Goal: Task Accomplishment & Management: Complete application form

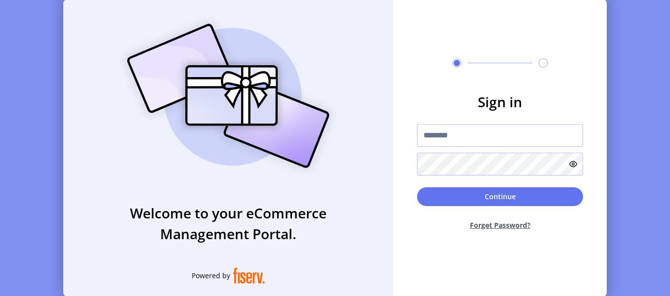
click at [458, 148] on div at bounding box center [500, 149] width 166 height 51
click at [462, 135] on input "text" at bounding box center [500, 135] width 166 height 23
paste input "**********"
click at [545, 134] on input "**********" at bounding box center [500, 135] width 166 height 23
type input "**********"
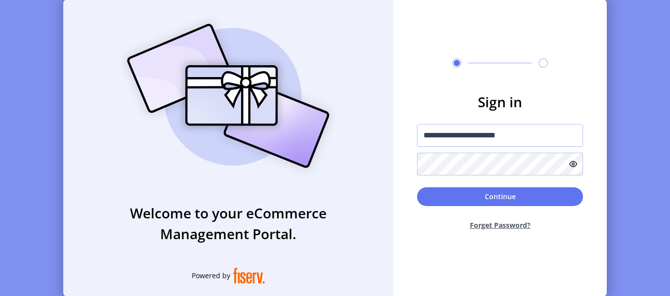
click at [417, 187] on button "Continue" at bounding box center [500, 196] width 166 height 19
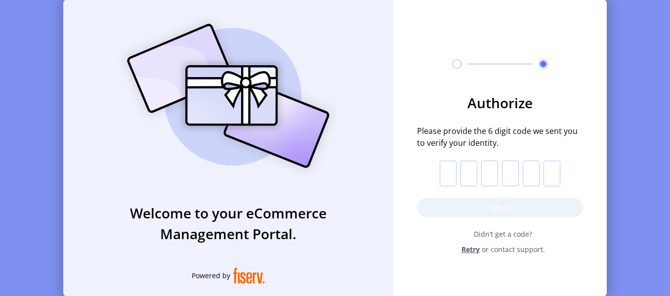
click at [455, 176] on input "text" at bounding box center [448, 174] width 17 height 26
paste input "*"
type input "*"
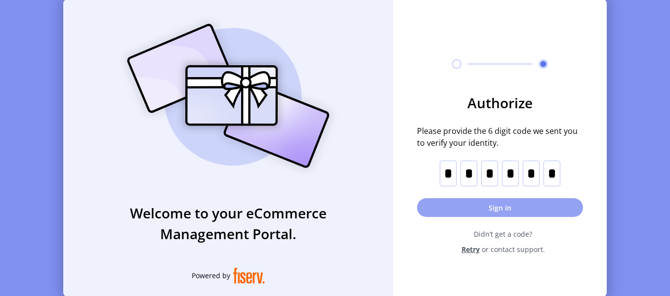
click at [497, 202] on button "Sign in" at bounding box center [500, 207] width 166 height 19
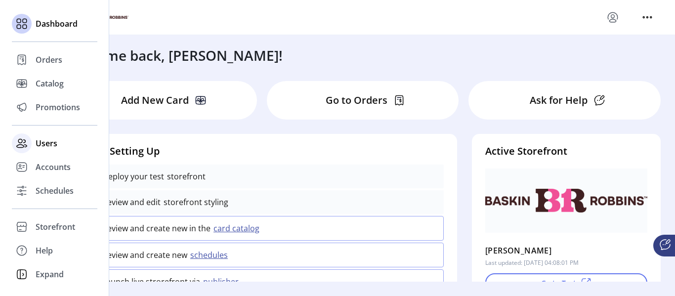
click at [49, 146] on span "Users" at bounding box center [47, 143] width 22 height 12
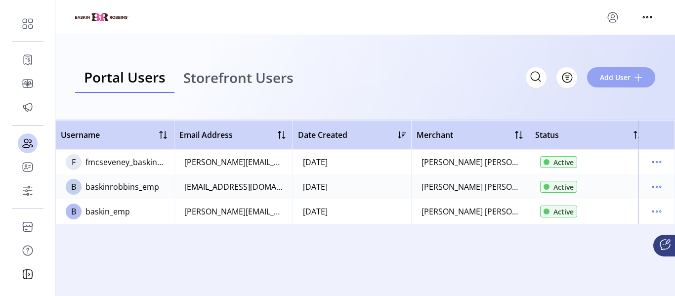
click at [568, 80] on button "Add User" at bounding box center [621, 77] width 68 height 20
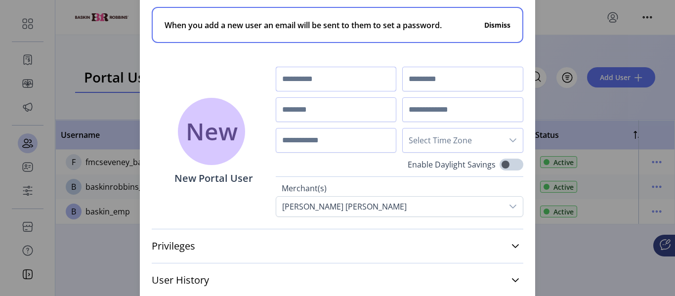
click at [322, 86] on input "text" at bounding box center [336, 79] width 121 height 25
click at [510, 26] on button "Dismiss" at bounding box center [497, 25] width 26 height 10
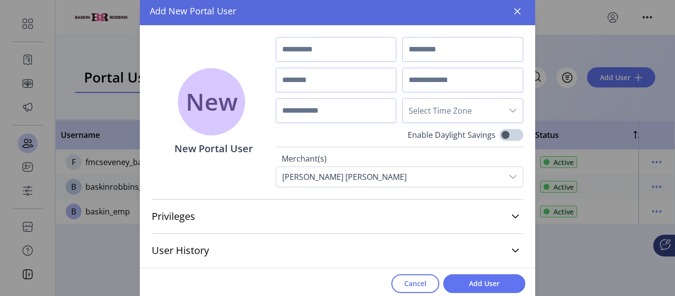
drag, startPoint x: 378, startPoint y: 14, endPoint x: 401, endPoint y: 11, distance: 23.4
click at [401, 11] on div "Add New Portal User" at bounding box center [337, 12] width 395 height 28
click at [315, 49] on input "text" at bounding box center [336, 49] width 121 height 25
paste input "******"
type input "******"
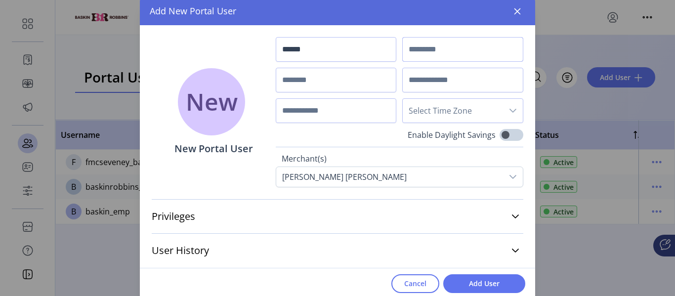
click at [462, 45] on input "text" at bounding box center [462, 49] width 121 height 25
type input "******"
click at [409, 80] on input "text" at bounding box center [462, 80] width 121 height 25
paste input "**********"
drag, startPoint x: 423, startPoint y: 79, endPoint x: 371, endPoint y: 84, distance: 51.6
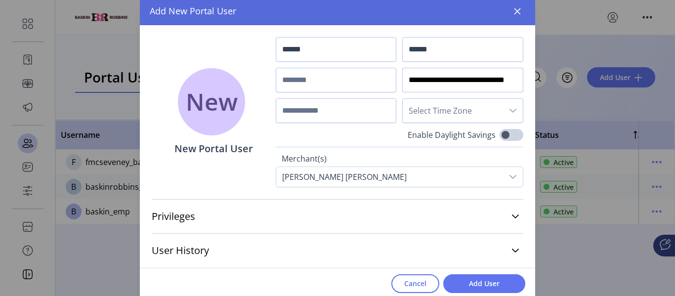
click at [371, 84] on div "**********" at bounding box center [400, 80] width 248 height 86
type input "**********"
click at [325, 86] on input "text" at bounding box center [336, 80] width 121 height 25
click at [325, 86] on input "*********" at bounding box center [336, 80] width 121 height 25
drag, startPoint x: 354, startPoint y: 82, endPoint x: 250, endPoint y: 89, distance: 105.1
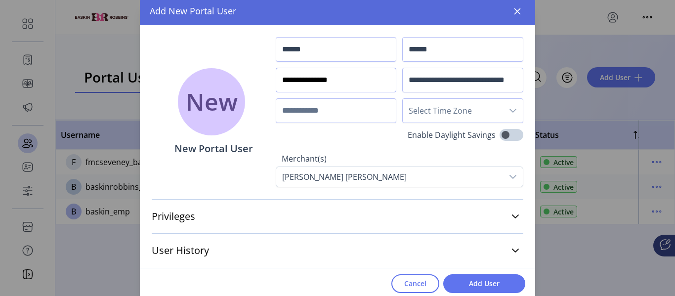
click at [250, 89] on div "**********" at bounding box center [337, 106] width 395 height 162
type input "**********"
click at [522, 12] on button "button" at bounding box center [518, 11] width 16 height 16
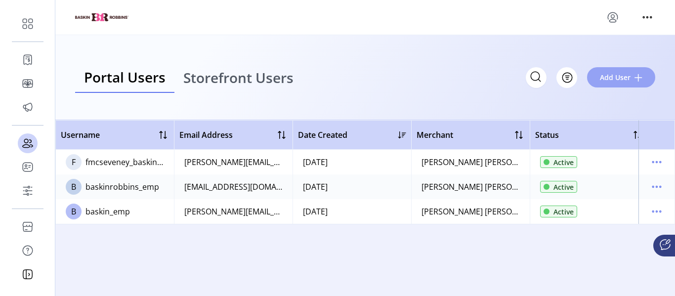
click at [568, 79] on span "Add User" at bounding box center [615, 77] width 31 height 10
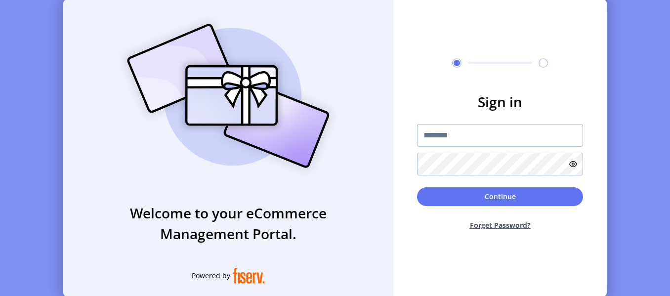
click at [465, 141] on input "text" at bounding box center [500, 135] width 166 height 23
type input "**********"
click at [417, 187] on button "Continue" at bounding box center [500, 196] width 166 height 19
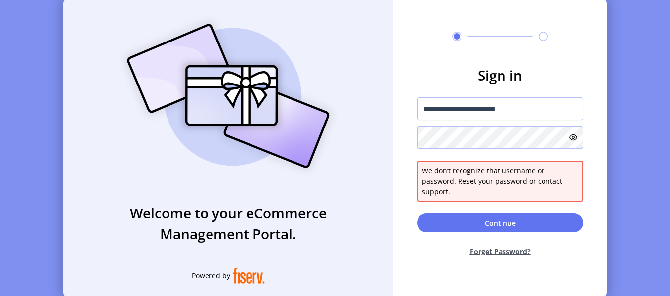
click at [406, 156] on form "**********" at bounding box center [500, 165] width 214 height 200
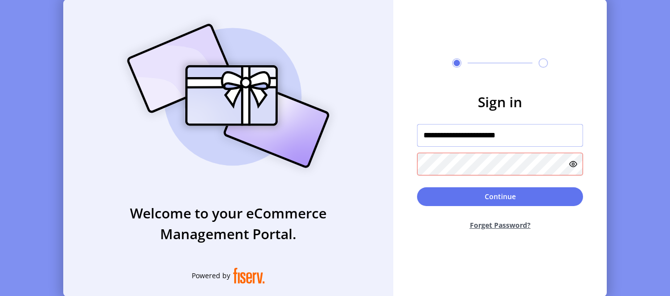
drag, startPoint x: 531, startPoint y: 139, endPoint x: 404, endPoint y: 131, distance: 127.8
click at [404, 131] on form "**********" at bounding box center [500, 164] width 214 height 147
paste input "**********"
type input "**********"
click at [417, 187] on button "Continue" at bounding box center [500, 196] width 166 height 19
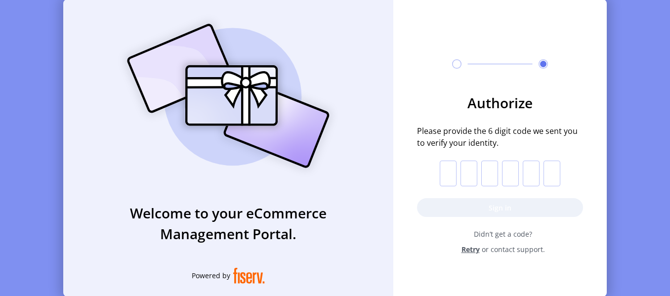
click at [453, 174] on input "text" at bounding box center [448, 174] width 17 height 26
paste input "*"
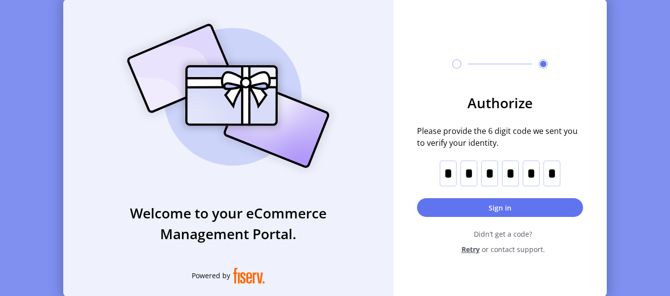
type input "*"
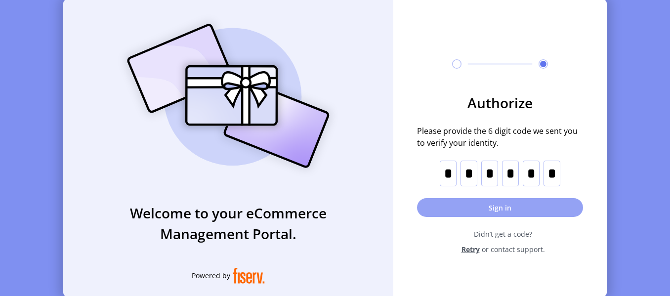
click at [493, 211] on button "Sign in" at bounding box center [500, 207] width 166 height 19
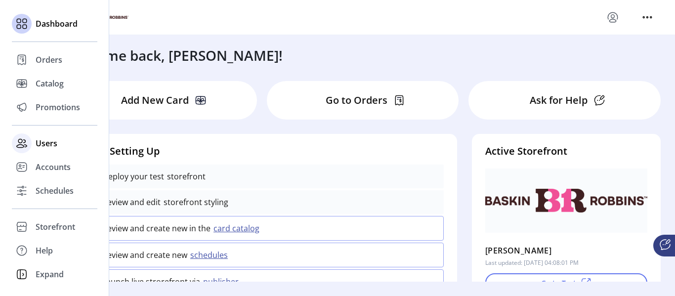
click at [65, 141] on div "Users" at bounding box center [55, 143] width 86 height 24
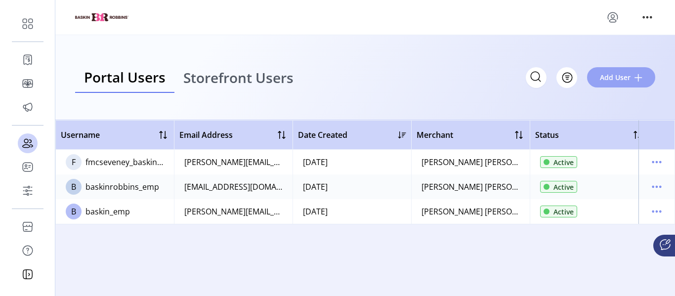
click at [568, 79] on span "Add User" at bounding box center [615, 77] width 31 height 10
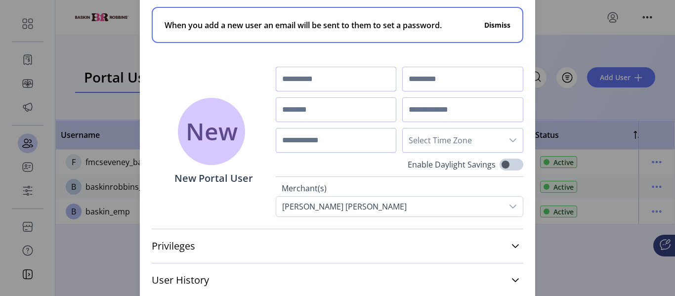
click at [303, 87] on input "text" at bounding box center [336, 79] width 121 height 25
type input "******"
type input "*******"
type input "*"
type input "********"
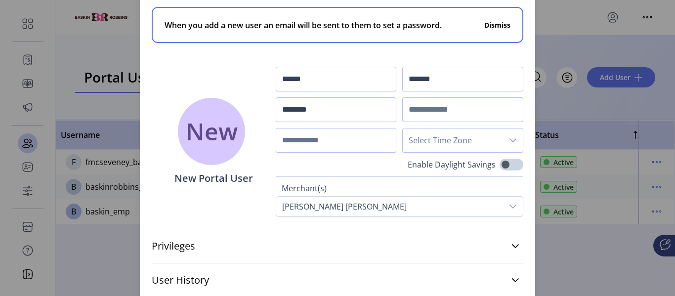
click at [438, 109] on input "text" at bounding box center [462, 109] width 121 height 25
drag, startPoint x: 329, startPoint y: 109, endPoint x: 256, endPoint y: 111, distance: 73.2
click at [256, 111] on div "When you add a new user an email will be sent to them to set a password. Dismis…" at bounding box center [337, 106] width 395 height 222
paste input "text"
click at [324, 119] on input "text" at bounding box center [336, 109] width 121 height 25
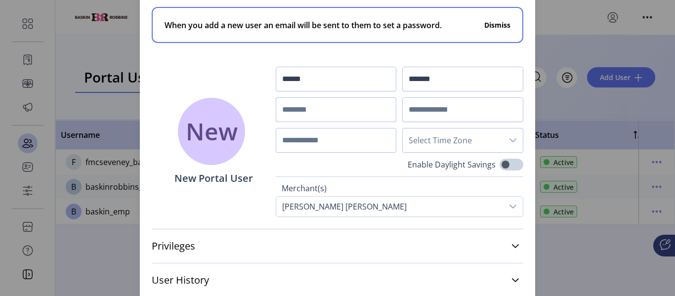
click at [326, 116] on input "text" at bounding box center [336, 109] width 121 height 25
click at [435, 106] on input "text" at bounding box center [462, 109] width 121 height 25
click at [426, 104] on input "text" at bounding box center [462, 109] width 121 height 25
paste input "**********"
drag, startPoint x: 419, startPoint y: 109, endPoint x: 377, endPoint y: 114, distance: 42.8
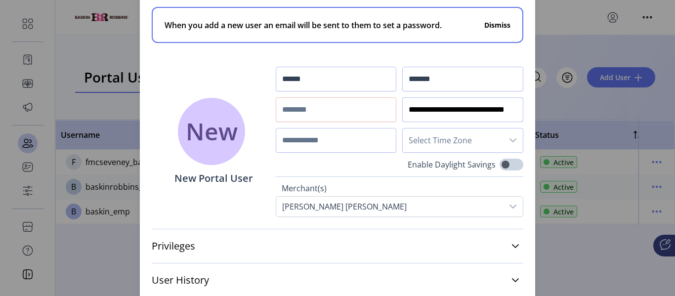
click at [377, 114] on div "**********" at bounding box center [400, 110] width 248 height 86
type input "**********"
click at [351, 115] on input "text" at bounding box center [336, 109] width 121 height 25
type input "**********"
click at [351, 144] on input "text" at bounding box center [336, 140] width 121 height 25
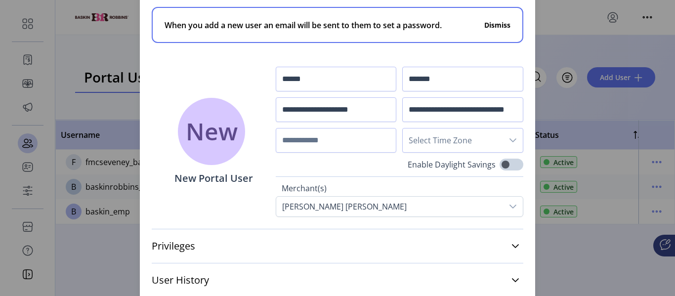
click at [530, 52] on div "**********" at bounding box center [337, 106] width 395 height 222
drag, startPoint x: 533, startPoint y: 96, endPoint x: 526, endPoint y: 134, distance: 39.2
click at [526, 134] on div "**********" at bounding box center [337, 106] width 395 height 222
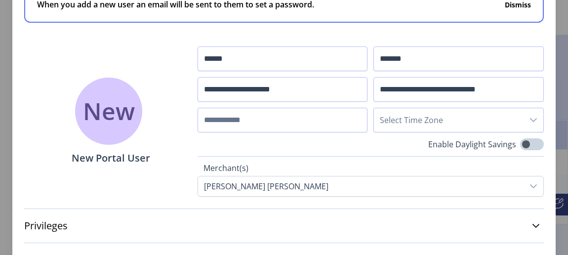
drag, startPoint x: 554, startPoint y: 17, endPoint x: 568, endPoint y: 108, distance: 92.1
click at [551, 18] on div "**********" at bounding box center [284, 86] width 544 height 222
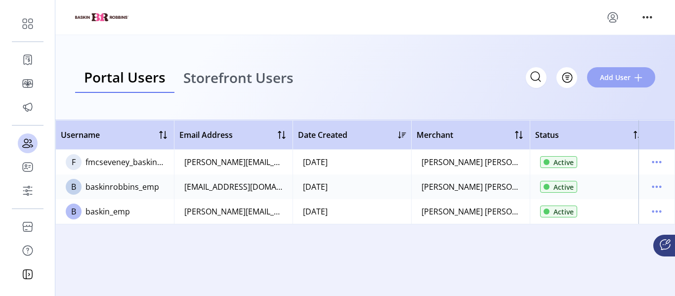
click at [568, 71] on button "Add User" at bounding box center [621, 77] width 68 height 20
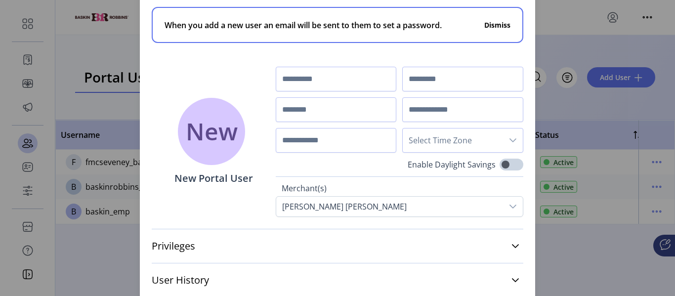
drag, startPoint x: 522, startPoint y: 56, endPoint x: 517, endPoint y: 61, distance: 6.7
drag, startPoint x: 488, startPoint y: 297, endPoint x: 500, endPoint y: 229, distance: 68.2
click at [360, 77] on input "text" at bounding box center [336, 79] width 121 height 25
drag, startPoint x: 465, startPoint y: 202, endPoint x: 459, endPoint y: 204, distance: 6.4
drag, startPoint x: 458, startPoint y: 211, endPoint x: 456, endPoint y: 225, distance: 14.5
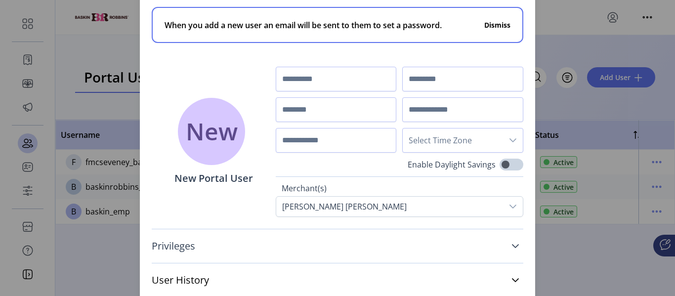
drag, startPoint x: 510, startPoint y: 262, endPoint x: 510, endPoint y: 257, distance: 6.0
drag, startPoint x: 529, startPoint y: 80, endPoint x: 525, endPoint y: 131, distance: 51.1
click at [525, 131] on div "When you add a new user an email will be sent to them to set a password. Dismis…" at bounding box center [337, 106] width 395 height 222
click at [530, 123] on div "When you add a new user an email will be sent to them to set a password. Dismis…" at bounding box center [337, 106] width 395 height 222
click at [516, 139] on icon "dropdown trigger" at bounding box center [513, 140] width 7 height 4
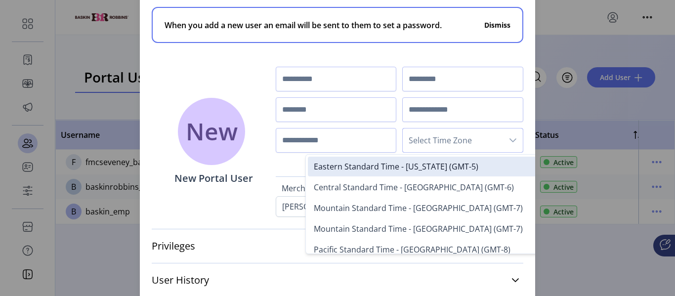
click at [525, 90] on div "When you add a new user an email will be sent to them to set a password. Dismis…" at bounding box center [337, 106] width 395 height 222
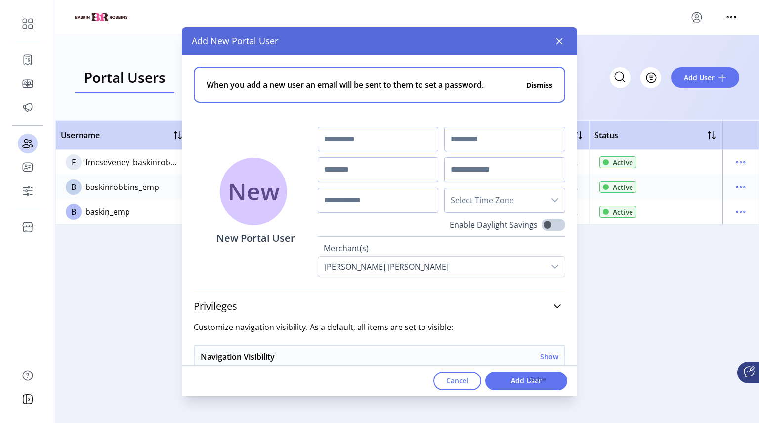
drag, startPoint x: 649, startPoint y: 153, endPoint x: 599, endPoint y: 166, distance: 51.1
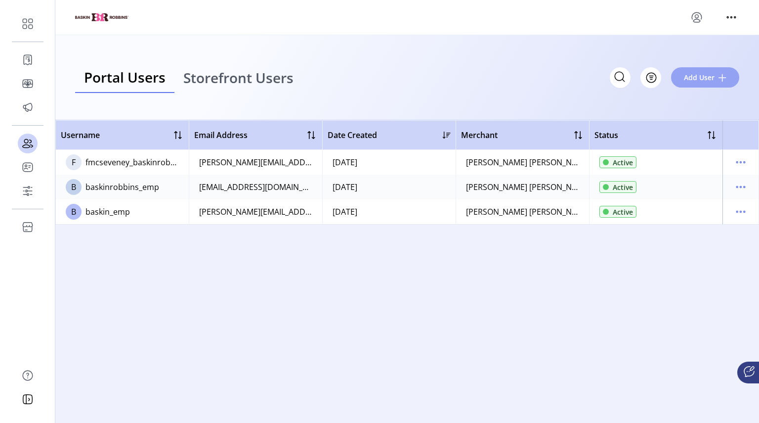
click at [568, 80] on span "Add User" at bounding box center [699, 77] width 31 height 10
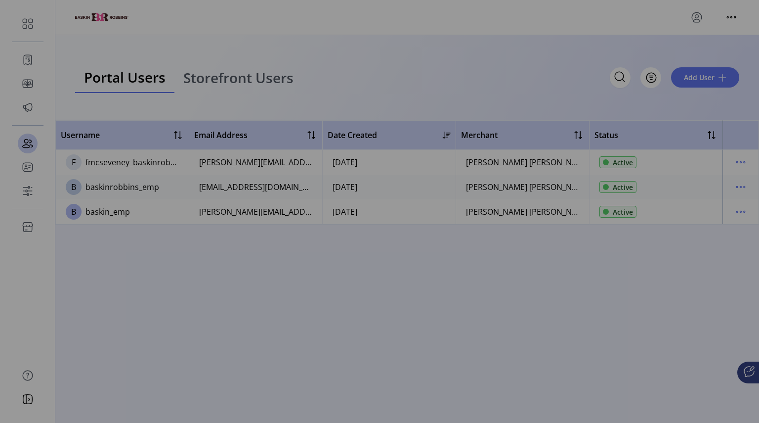
click at [568, 72] on div "Add New Portal User When you add a new user an email will be sent to them to se…" at bounding box center [379, 211] width 759 height 423
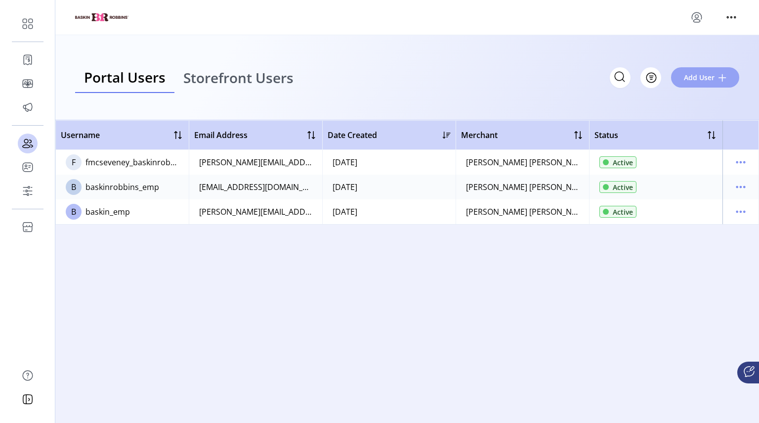
click at [568, 74] on span "Add User" at bounding box center [699, 77] width 31 height 10
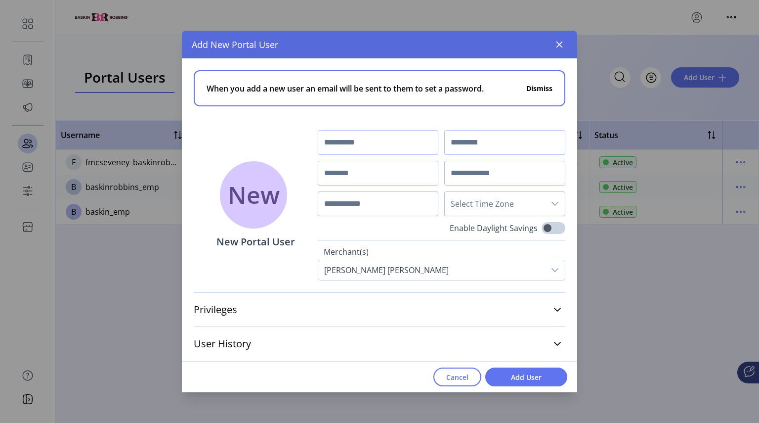
drag, startPoint x: 417, startPoint y: 42, endPoint x: 319, endPoint y: 44, distance: 97.4
click at [319, 44] on div "Add New Portal User" at bounding box center [379, 45] width 395 height 28
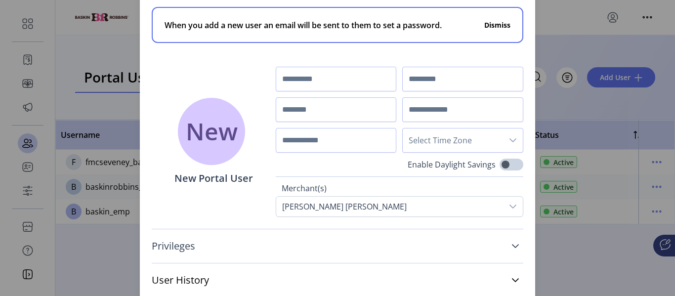
click at [507, 246] on link "Privileges" at bounding box center [338, 246] width 372 height 22
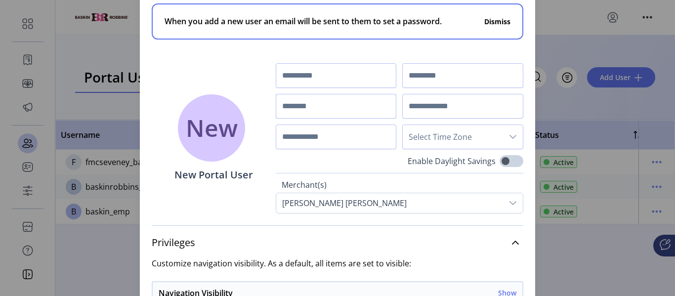
click at [303, 109] on input "text" at bounding box center [336, 106] width 121 height 25
click at [302, 132] on input "text" at bounding box center [336, 137] width 121 height 25
paste input "**********"
type input "**********"
click at [324, 111] on input "text" at bounding box center [336, 106] width 121 height 25
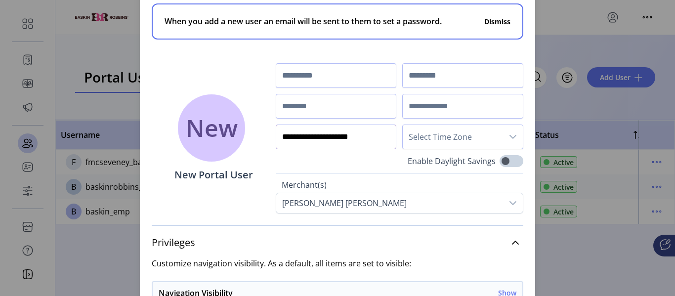
drag, startPoint x: 375, startPoint y: 137, endPoint x: 258, endPoint y: 136, distance: 116.7
click at [258, 136] on div "**********" at bounding box center [337, 103] width 395 height 222
click at [308, 72] on input "text" at bounding box center [336, 75] width 121 height 25
type input "******"
type input "*******"
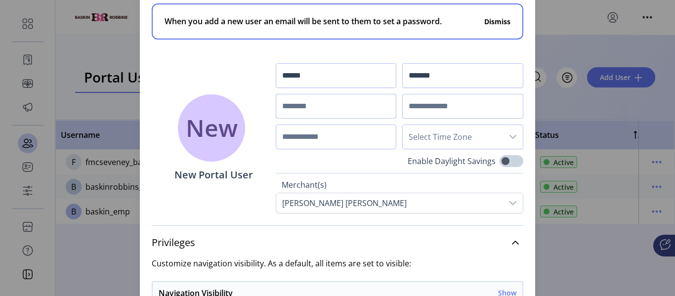
type input "*"
type input "**********"
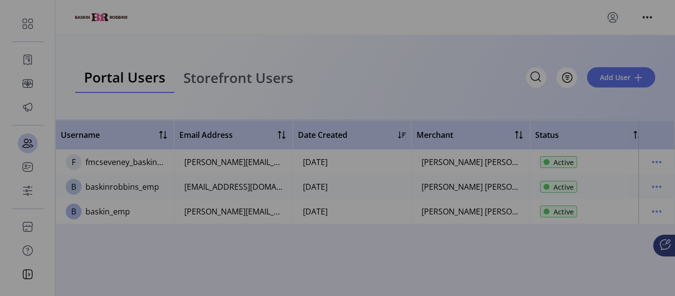
click at [568, 46] on div "**********" at bounding box center [337, 148] width 675 height 296
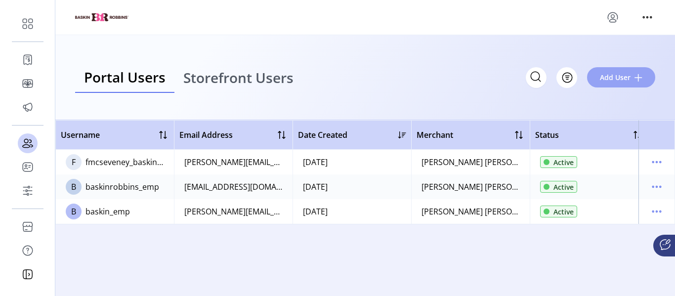
click at [568, 75] on button "Add User" at bounding box center [621, 77] width 68 height 20
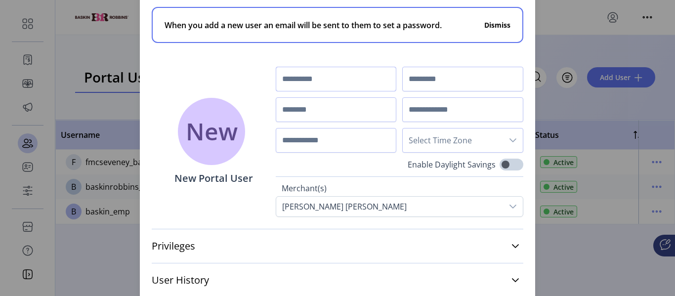
click at [367, 80] on input "text" at bounding box center [336, 79] width 121 height 25
type input "******"
type input "*******"
type input "**********"
click at [436, 113] on input "text" at bounding box center [462, 109] width 121 height 25
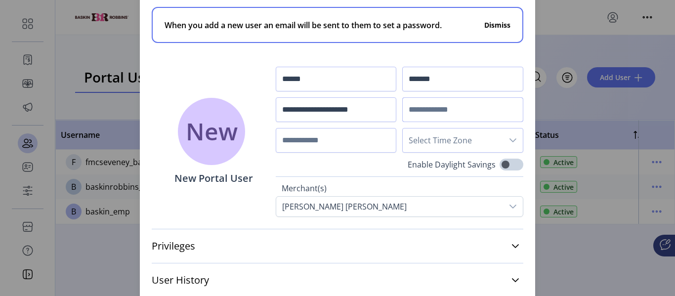
paste input "**********"
drag, startPoint x: 430, startPoint y: 113, endPoint x: 562, endPoint y: 97, distance: 132.5
click at [562, 97] on div "**********" at bounding box center [337, 148] width 675 height 296
type input "**********"
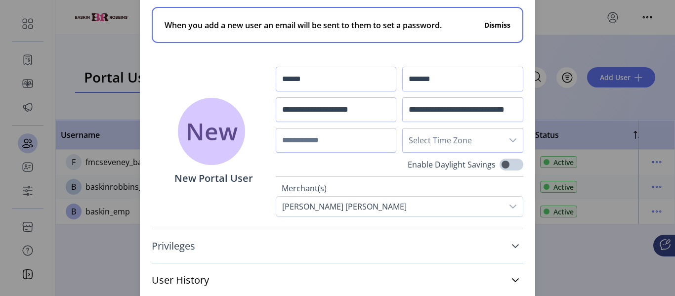
scroll to position [0, 0]
click at [515, 249] on icon at bounding box center [516, 246] width 8 height 8
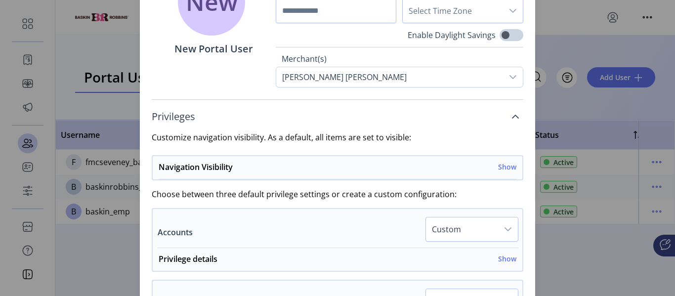
scroll to position [138, 0]
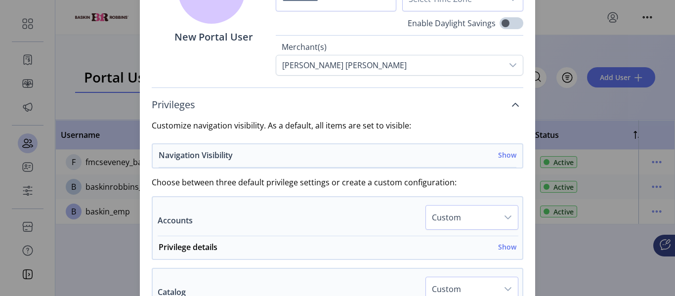
click at [504, 160] on div "Navigation Visibility Show" at bounding box center [338, 158] width 358 height 18
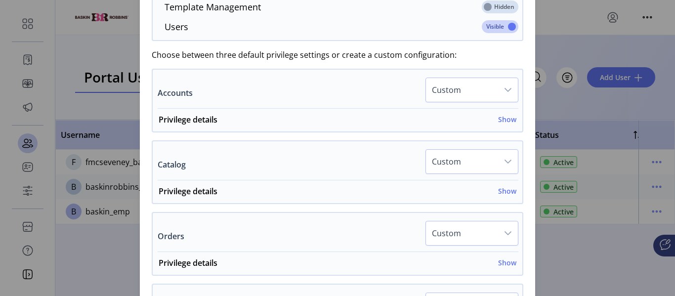
scroll to position [505, 0]
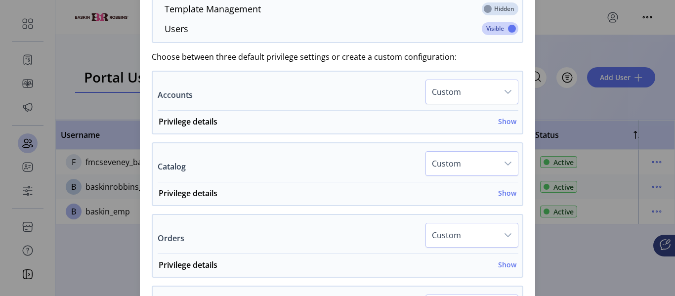
click at [507, 97] on div "dropdown trigger" at bounding box center [508, 92] width 20 height 24
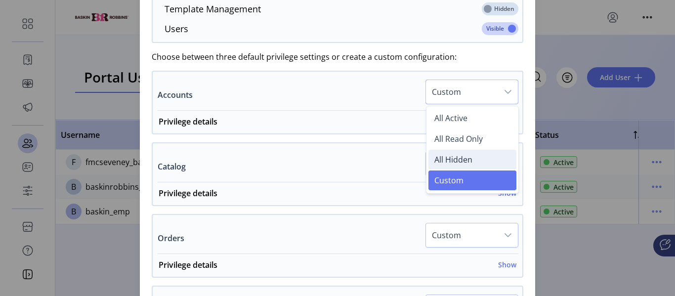
click at [463, 162] on span "All Hidden" at bounding box center [454, 159] width 38 height 11
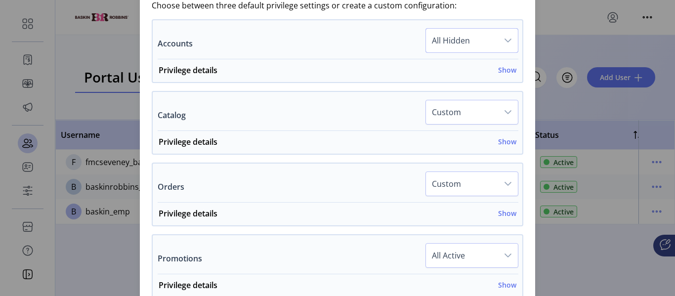
scroll to position [583, 0]
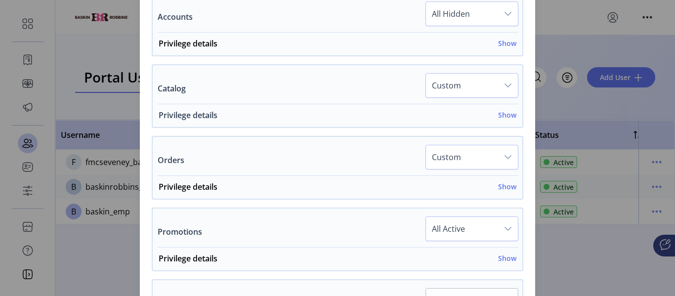
click at [507, 116] on h6 "Show" at bounding box center [507, 115] width 18 height 10
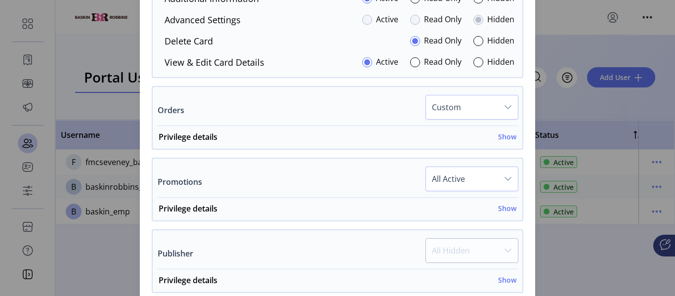
scroll to position [762, 0]
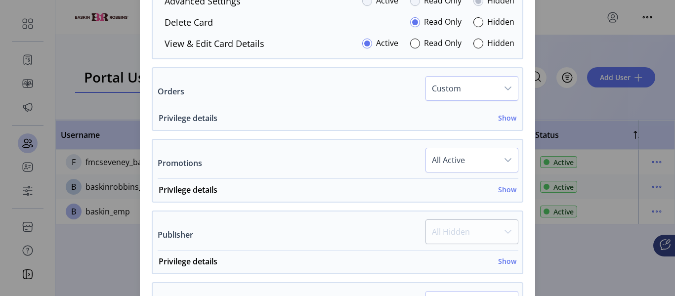
click at [507, 121] on h6 "Show" at bounding box center [507, 118] width 18 height 10
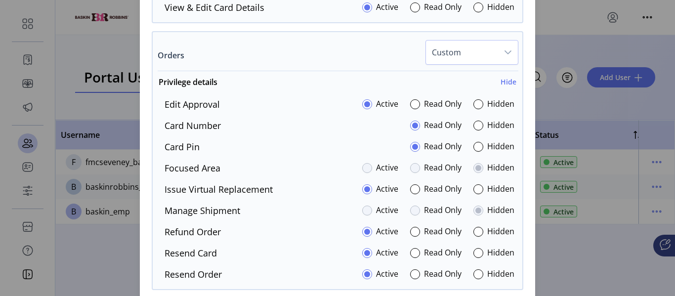
scroll to position [809, 0]
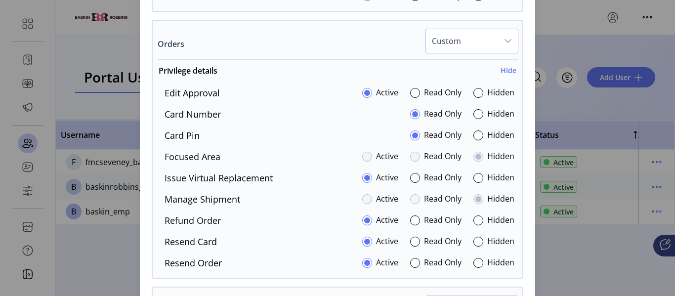
click at [479, 135] on div "Hidden" at bounding box center [494, 135] width 41 height 13
click at [477, 137] on div at bounding box center [479, 136] width 10 height 10
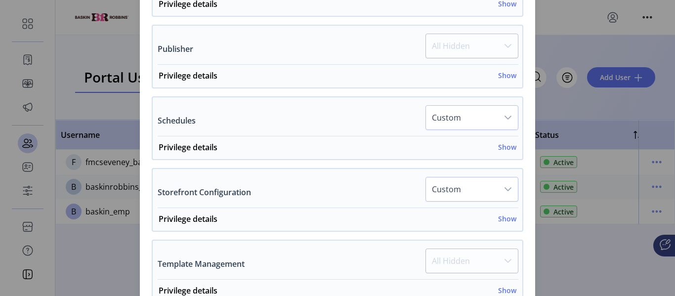
scroll to position [1201, 0]
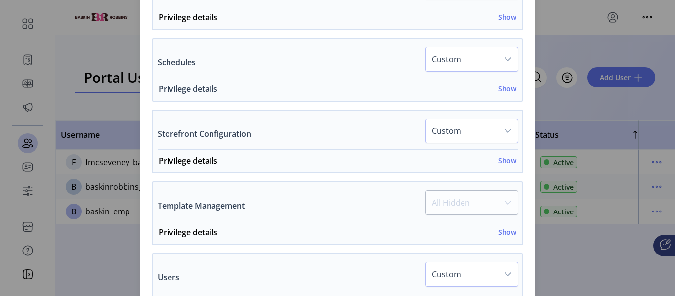
click at [506, 93] on h6 "Show" at bounding box center [507, 89] width 18 height 10
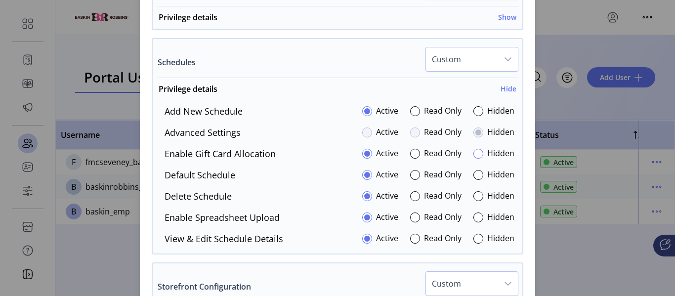
click at [474, 155] on div at bounding box center [479, 154] width 10 height 10
click at [474, 218] on div at bounding box center [479, 218] width 10 height 10
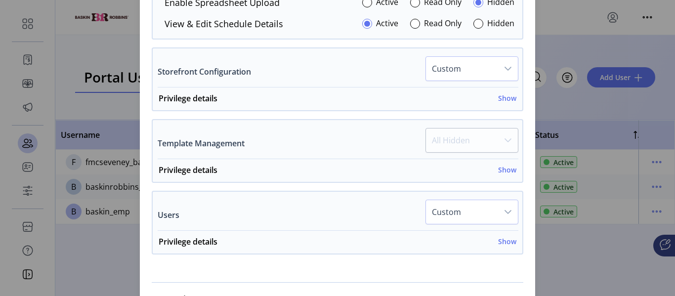
scroll to position [1406, 0]
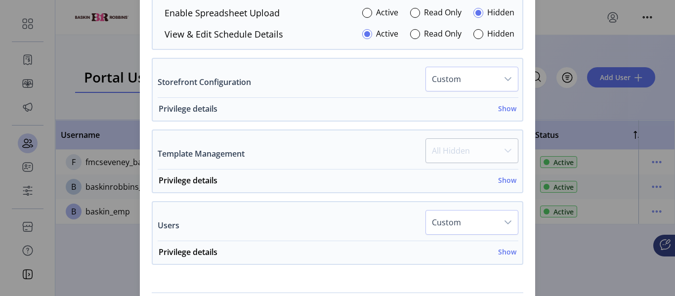
click at [500, 110] on h6 "Show" at bounding box center [507, 108] width 18 height 10
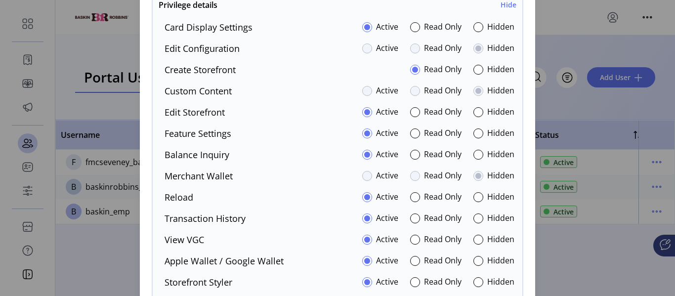
scroll to position [1521, 0]
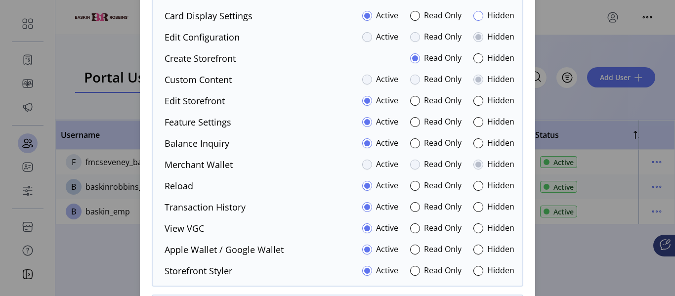
click at [474, 11] on div at bounding box center [479, 16] width 10 height 10
click at [474, 124] on div at bounding box center [479, 122] width 10 height 10
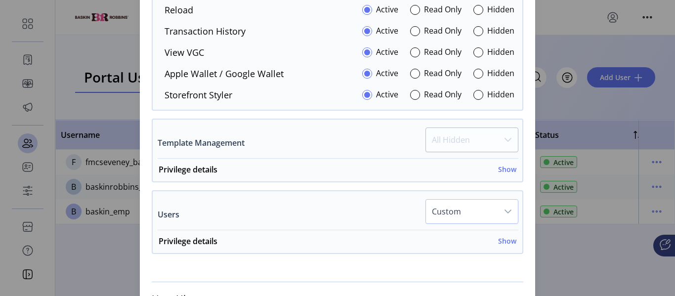
scroll to position [1712, 0]
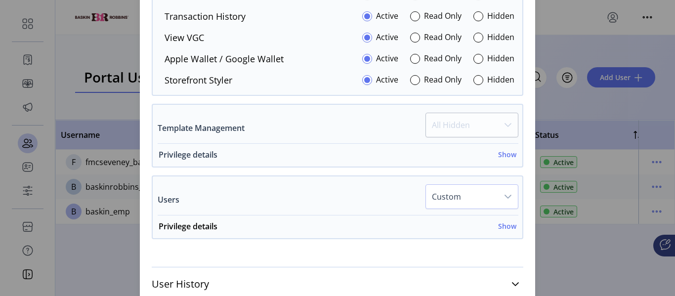
click at [504, 155] on h6 "Show" at bounding box center [507, 154] width 18 height 10
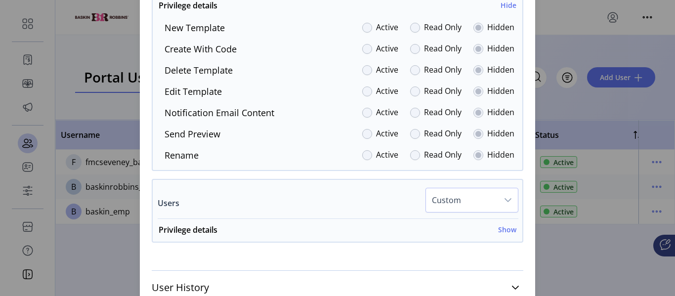
scroll to position [1865, 0]
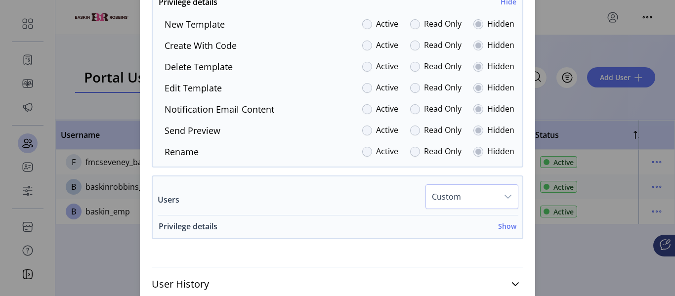
click at [506, 234] on div "Privilege details Show" at bounding box center [338, 229] width 358 height 18
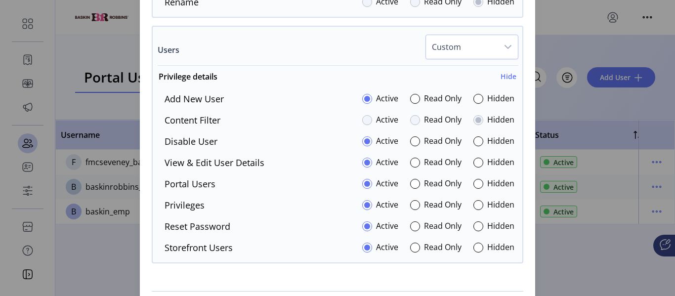
scroll to position [2039, 0]
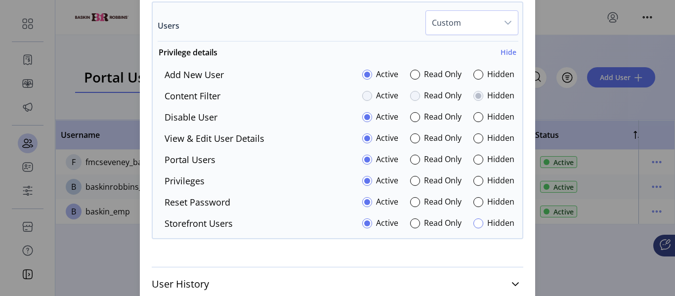
click at [479, 222] on div "Hidden" at bounding box center [494, 223] width 41 height 13
click at [478, 223] on div at bounding box center [479, 223] width 10 height 10
click at [512, 255] on icon at bounding box center [516, 284] width 8 height 8
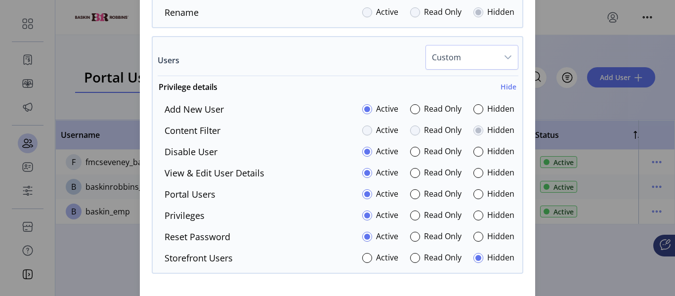
scroll to position [2070, 0]
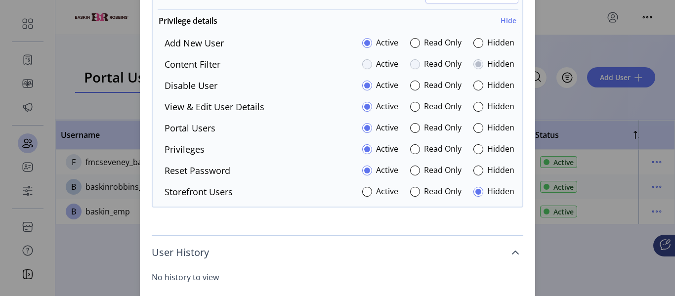
click at [514, 249] on icon at bounding box center [516, 253] width 8 height 8
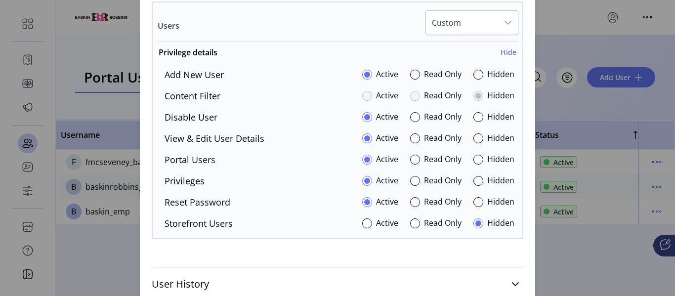
scroll to position [2039, 0]
click at [200, 255] on span "User History" at bounding box center [180, 284] width 57 height 10
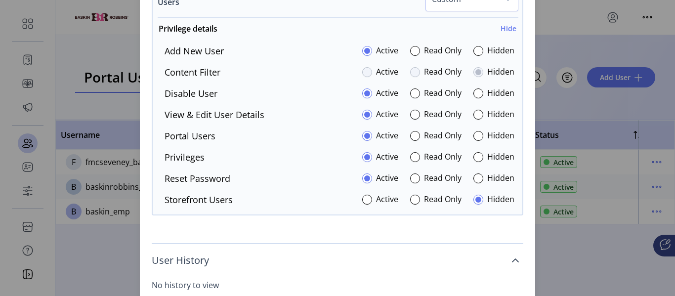
scroll to position [2070, 0]
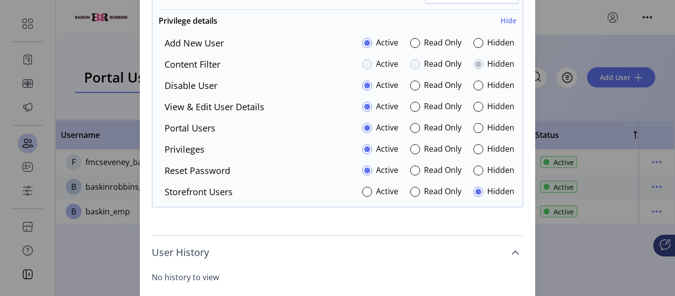
click at [510, 255] on link "User History" at bounding box center [338, 253] width 372 height 22
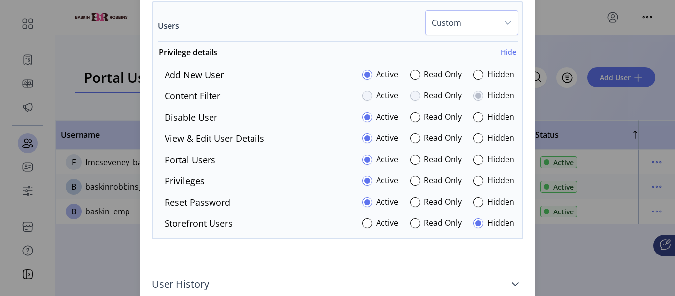
scroll to position [2039, 0]
click at [512, 255] on icon at bounding box center [516, 284] width 8 height 8
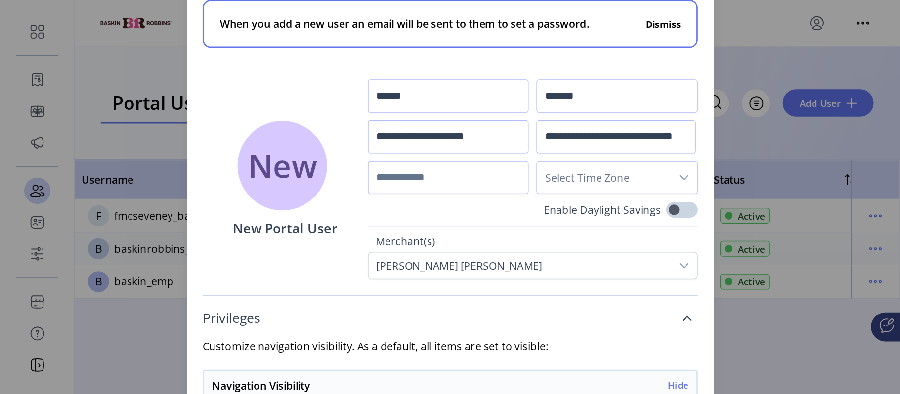
scroll to position [0, 0]
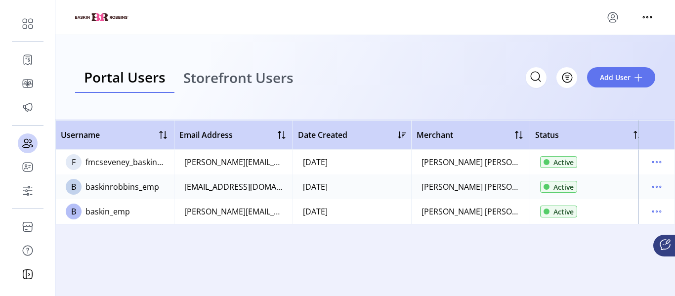
click at [568, 17] on div "**********" at bounding box center [337, 148] width 675 height 296
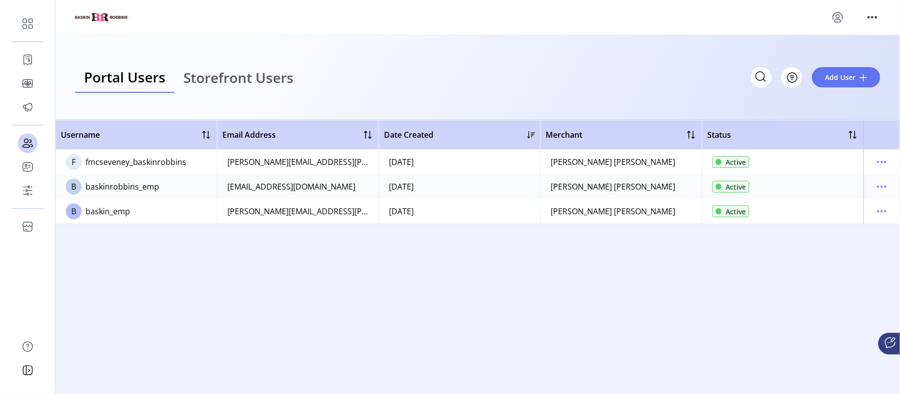
drag, startPoint x: 653, startPoint y: 0, endPoint x: 591, endPoint y: 297, distance: 303.0
click at [568, 255] on div "Username Email Address Date Created Merchant Status F fmcseveney_baskinrobbins …" at bounding box center [477, 251] width 845 height 262
click at [568, 80] on span "Add User" at bounding box center [840, 77] width 31 height 10
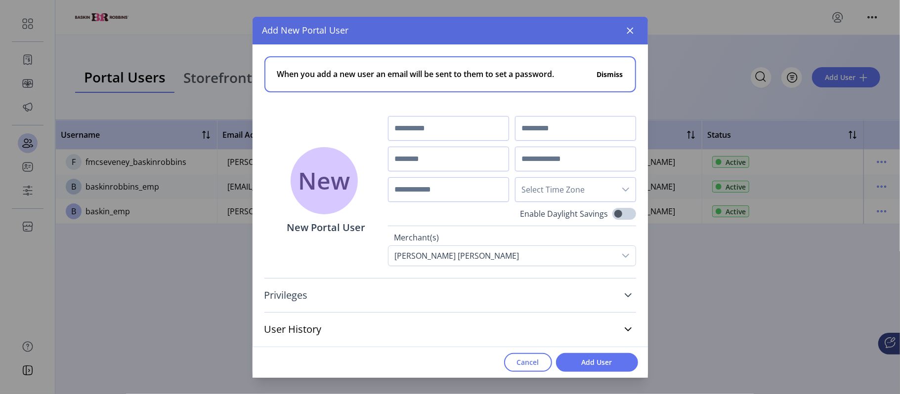
click at [568, 255] on link "Privileges" at bounding box center [450, 296] width 372 height 22
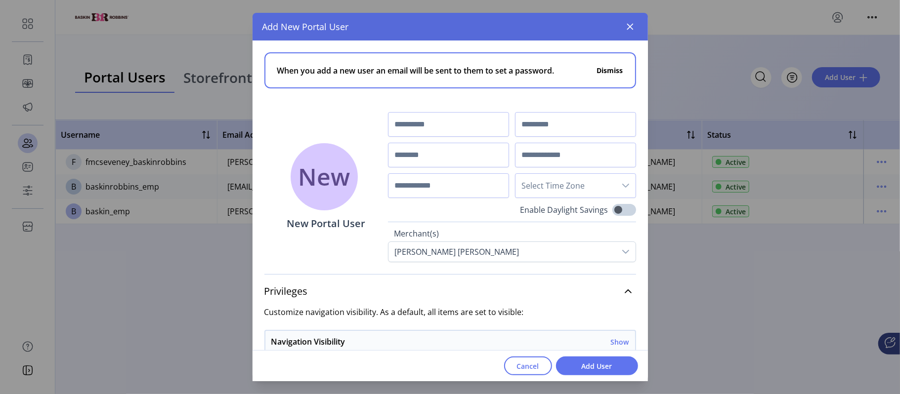
click at [440, 139] on div "Select Time Zone" at bounding box center [512, 155] width 248 height 86
click at [438, 128] on input "text" at bounding box center [448, 124] width 121 height 25
paste input "******"
type input "******"
click at [525, 128] on input "text" at bounding box center [575, 124] width 121 height 25
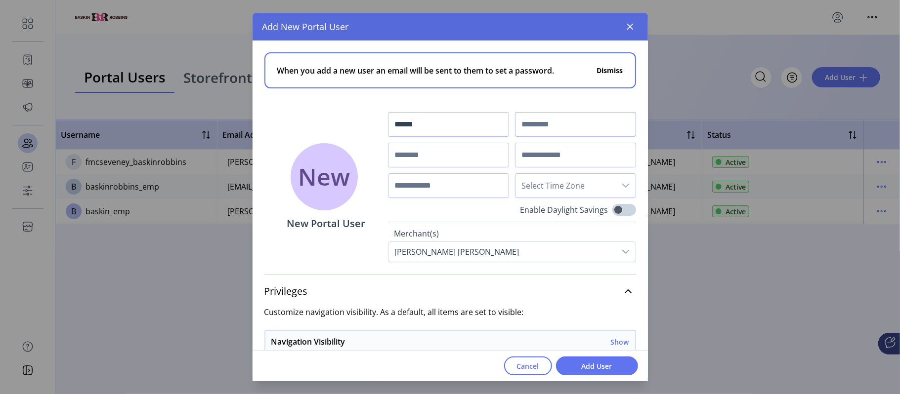
paste input "*******"
type input "*******"
click at [405, 158] on input "text" at bounding box center [448, 155] width 121 height 25
click at [401, 153] on input "text" at bounding box center [448, 155] width 121 height 25
click at [521, 151] on input "text" at bounding box center [575, 155] width 121 height 25
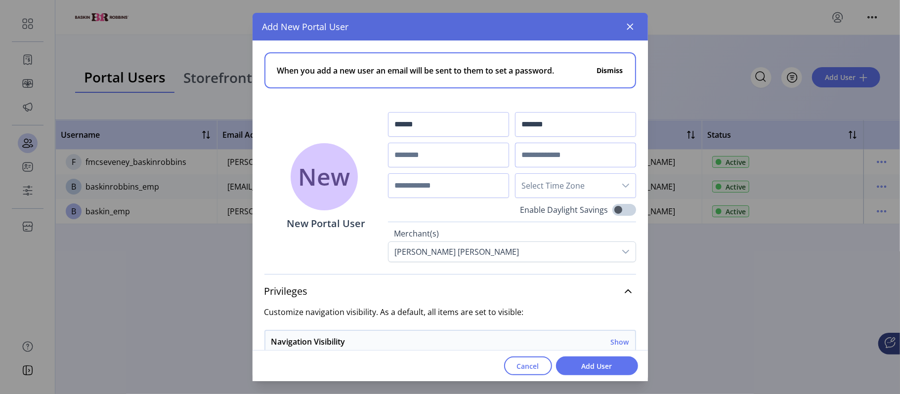
paste input "**********"
click at [568, 181] on div "dropdown trigger" at bounding box center [626, 186] width 20 height 24
type input "**********"
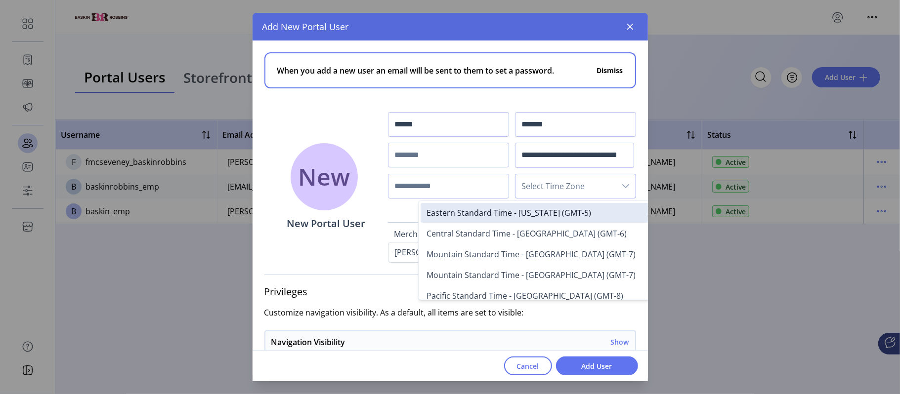
scroll to position [0, 0]
click at [558, 218] on span "Eastern Standard Time - [US_STATE] (GMT-5)" at bounding box center [509, 213] width 165 height 11
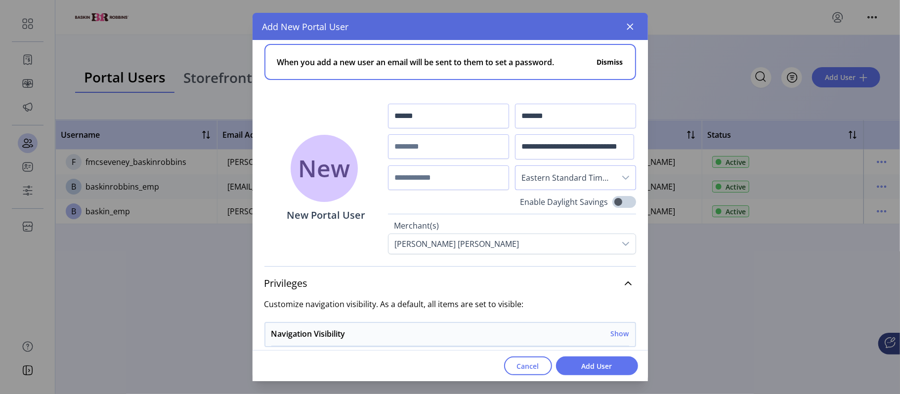
scroll to position [6, 0]
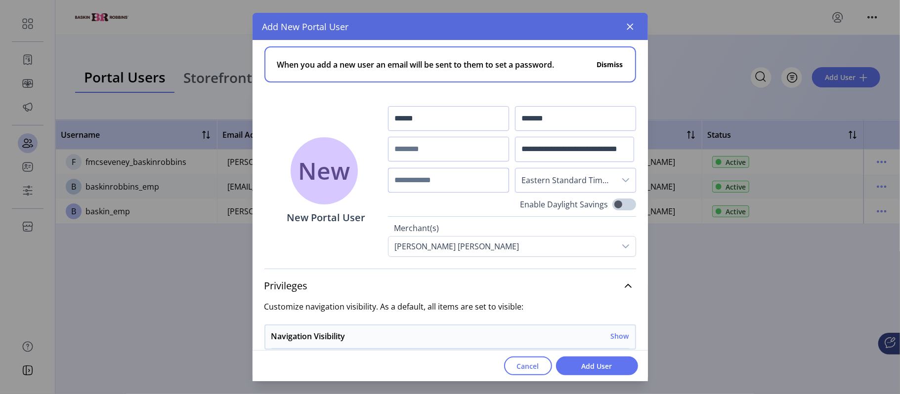
click at [443, 186] on input "text" at bounding box center [448, 180] width 121 height 25
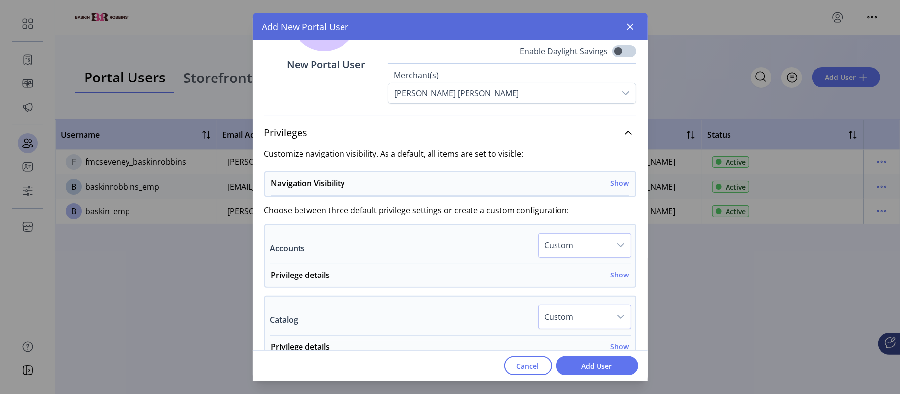
scroll to position [174, 0]
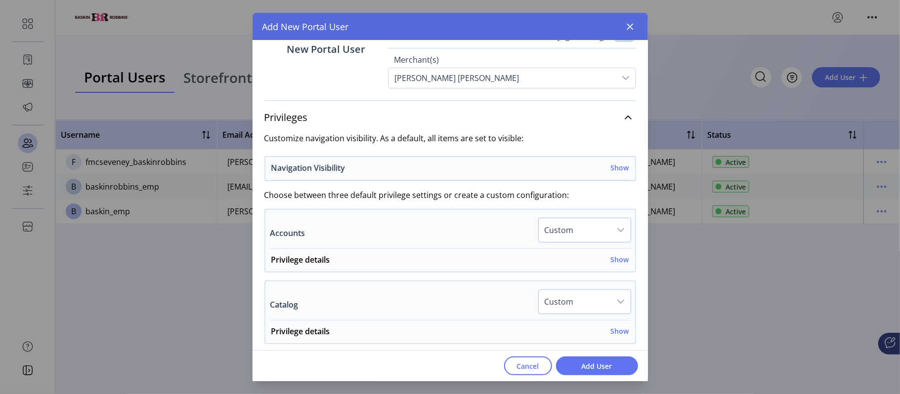
click at [568, 168] on h6 "Show" at bounding box center [620, 168] width 18 height 10
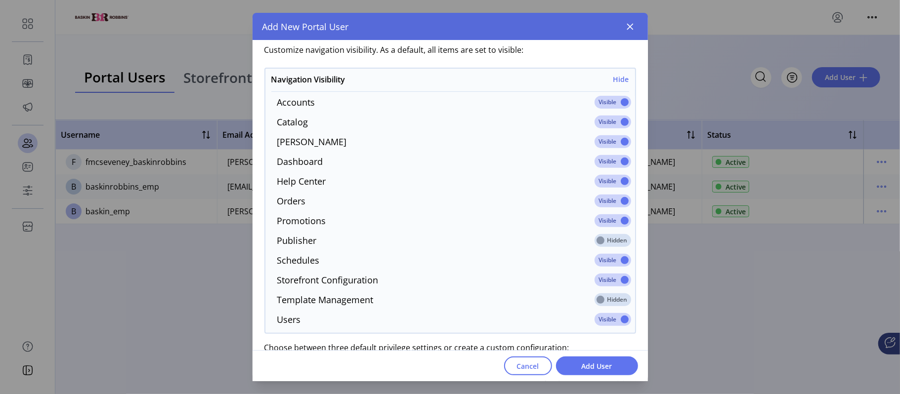
scroll to position [285, 0]
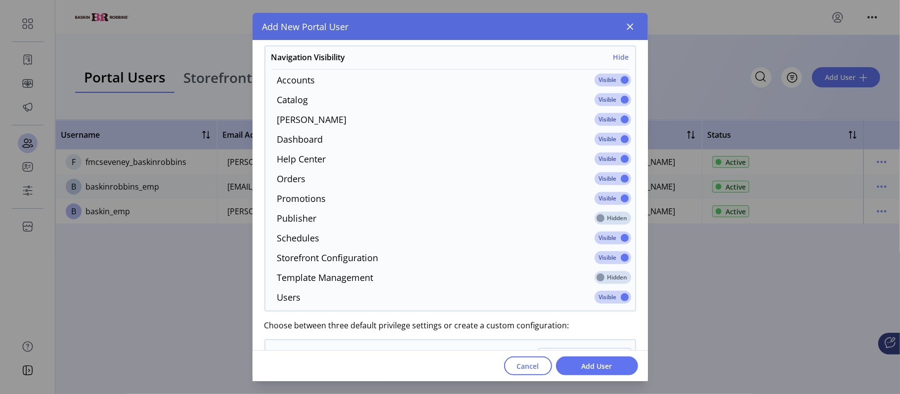
click at [568, 78] on span at bounding box center [613, 80] width 37 height 13
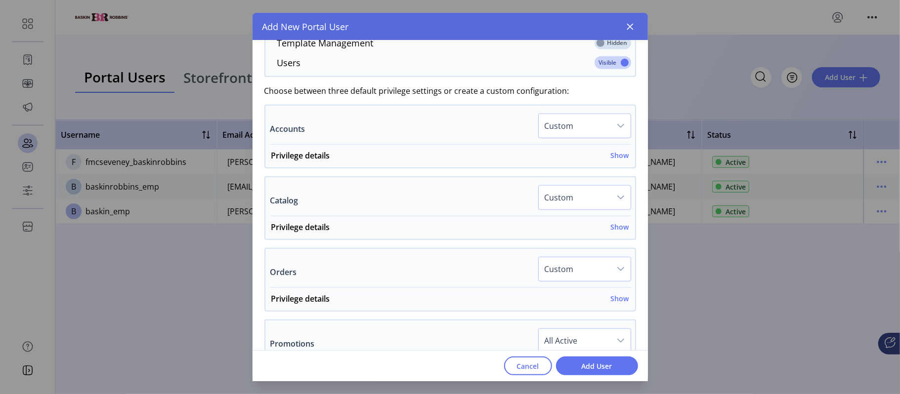
scroll to position [528, 0]
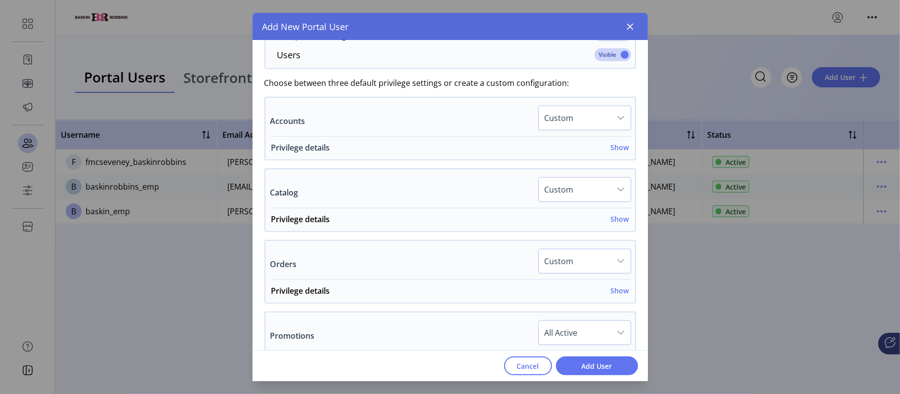
click at [568, 149] on h6 "Show" at bounding box center [620, 147] width 18 height 10
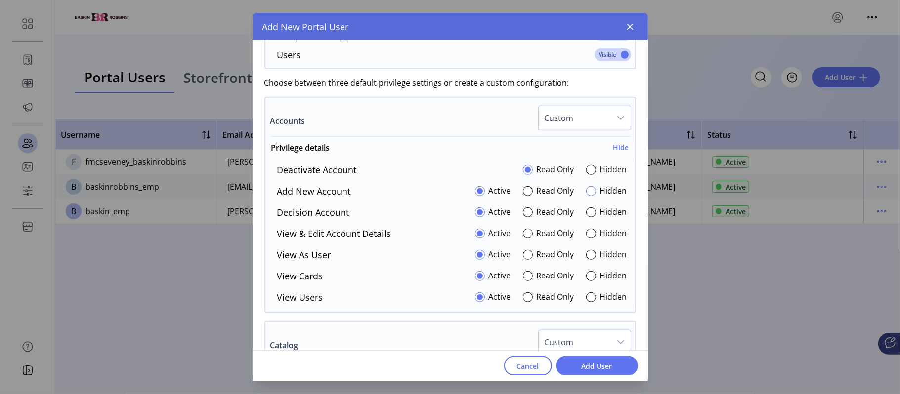
click at [568, 196] on div at bounding box center [591, 191] width 10 height 10
click at [568, 239] on div at bounding box center [591, 234] width 10 height 10
click at [568, 121] on icon "dropdown trigger" at bounding box center [621, 118] width 8 height 8
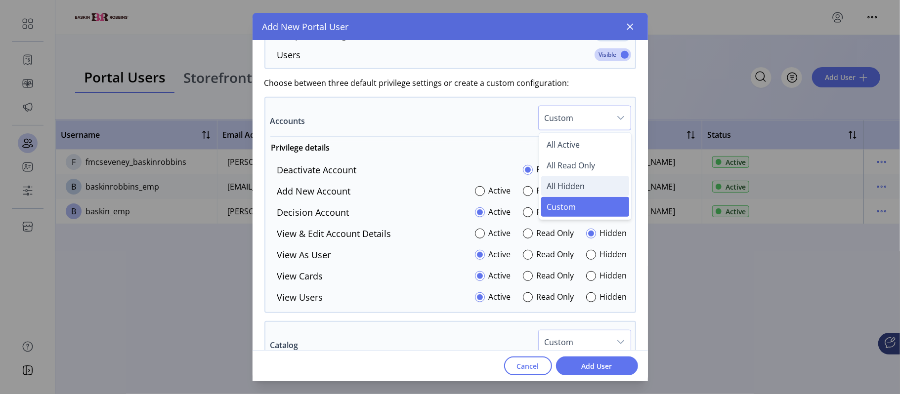
click at [568, 192] on li "All Hidden" at bounding box center [585, 186] width 88 height 20
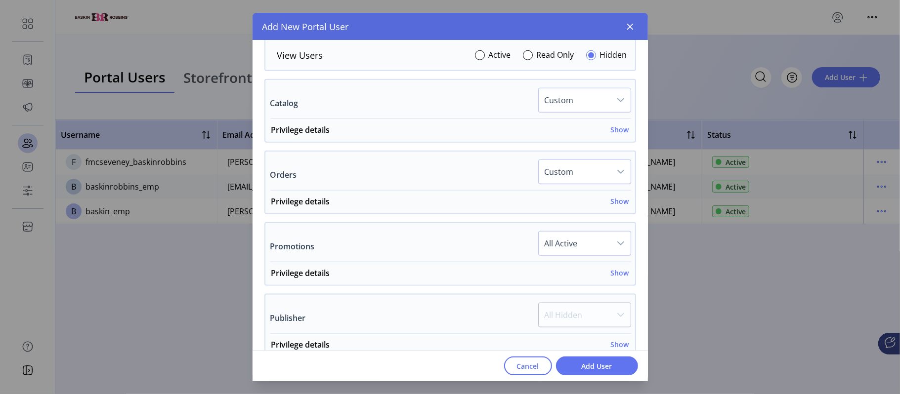
scroll to position [785, 0]
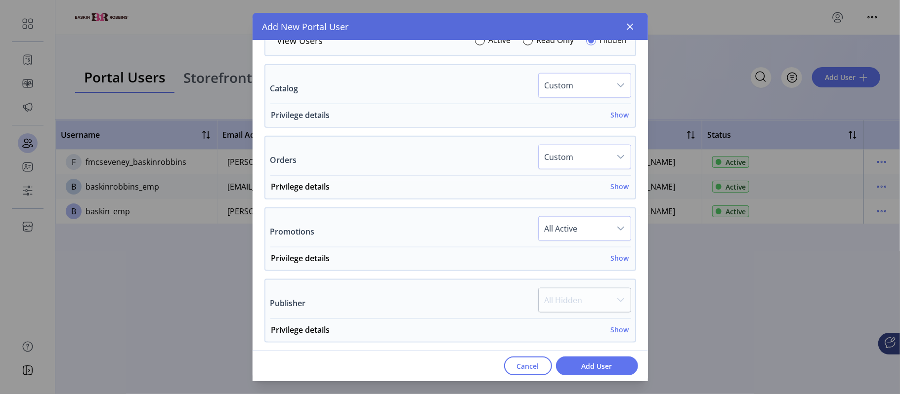
click at [568, 120] on h6 "Show" at bounding box center [620, 115] width 18 height 10
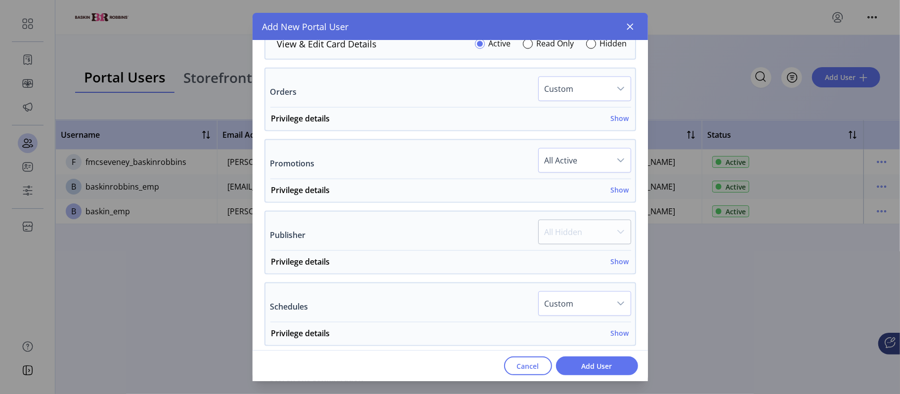
scroll to position [942, 0]
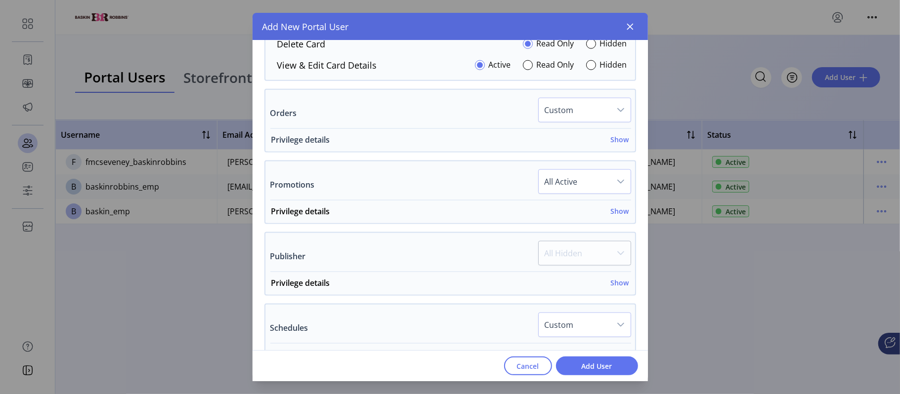
click at [568, 141] on h6 "Show" at bounding box center [620, 139] width 18 height 10
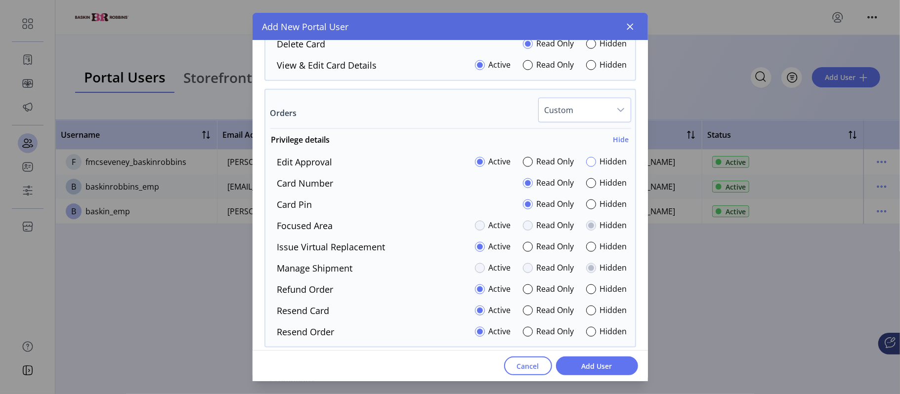
click at [568, 167] on div at bounding box center [591, 162] width 10 height 10
click at [475, 166] on div at bounding box center [480, 162] width 10 height 10
click at [524, 251] on div at bounding box center [528, 247] width 10 height 10
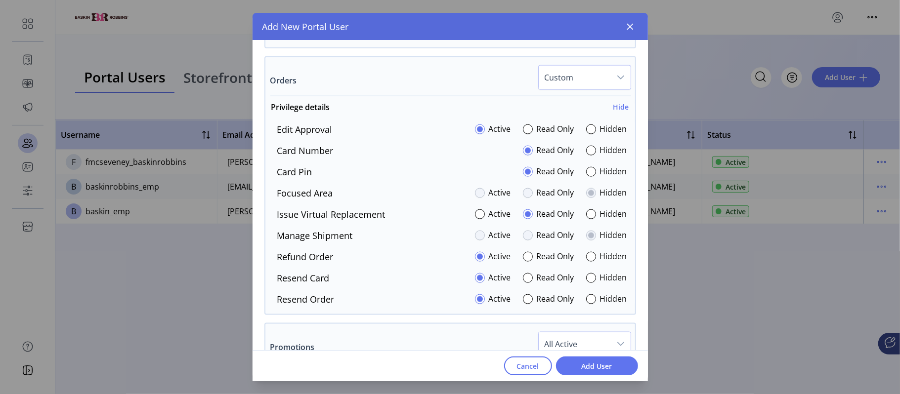
scroll to position [977, 0]
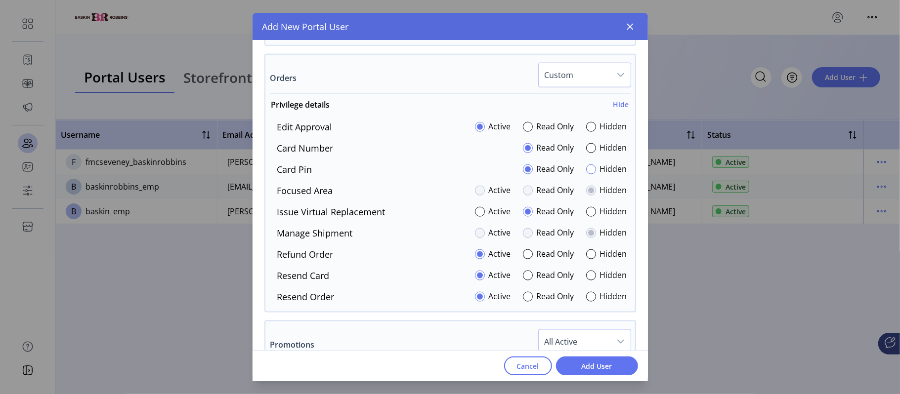
click at [568, 173] on div at bounding box center [591, 170] width 10 height 10
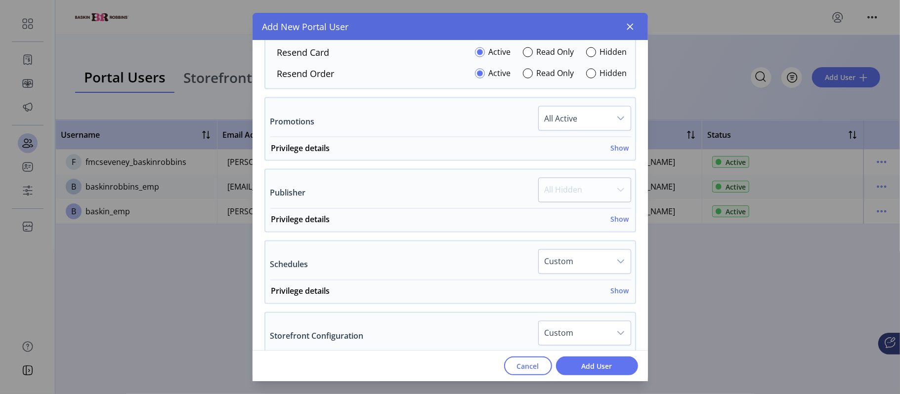
scroll to position [1225, 0]
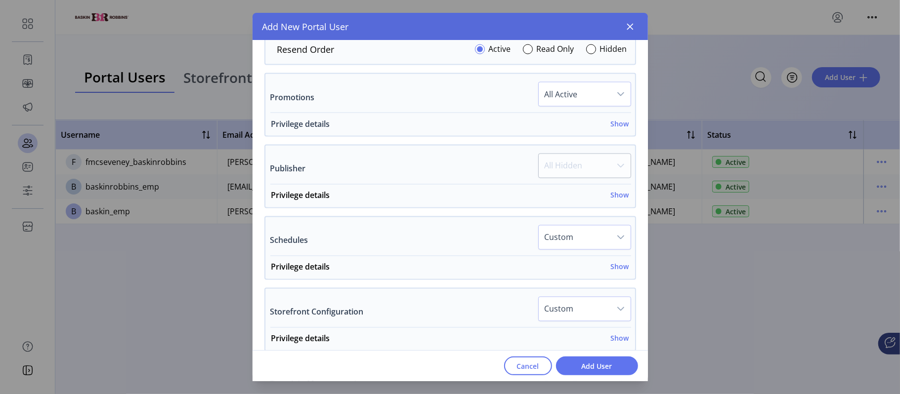
click at [568, 128] on h6 "Show" at bounding box center [620, 124] width 18 height 10
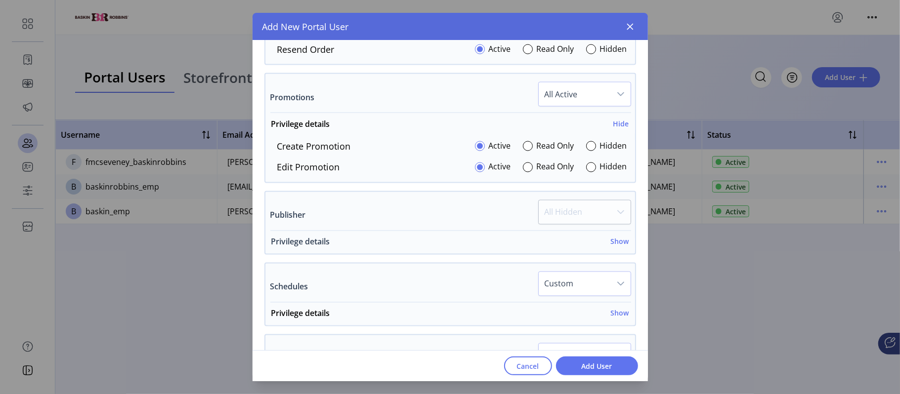
click at [568, 247] on h6 "Show" at bounding box center [620, 242] width 18 height 10
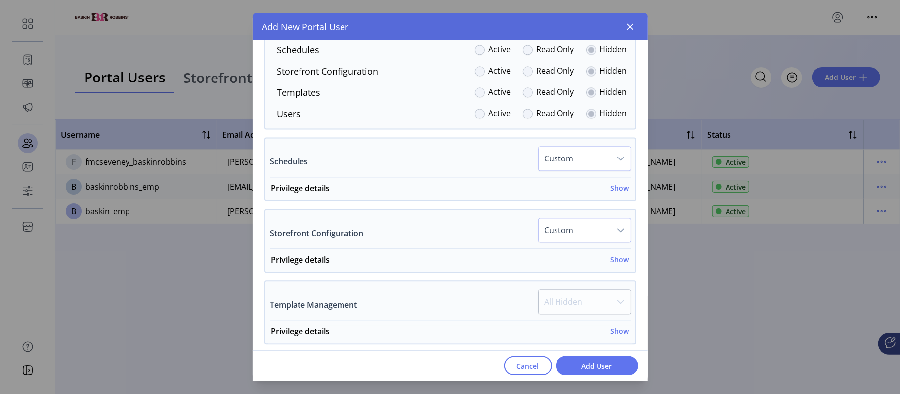
scroll to position [1511, 0]
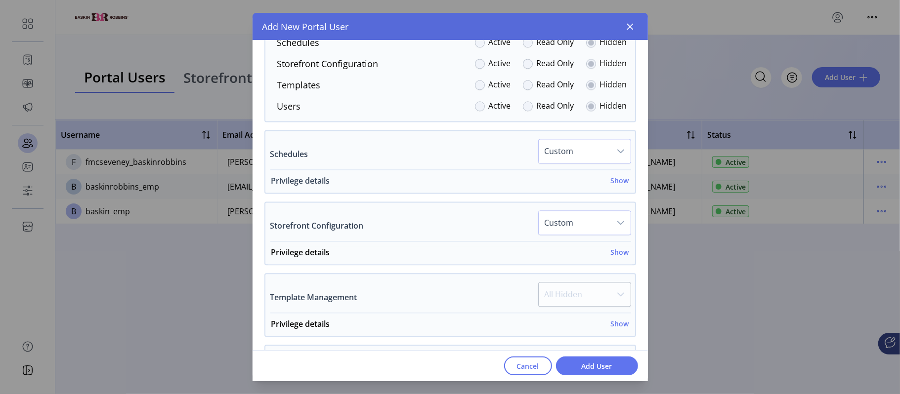
click at [568, 182] on h6 "Show" at bounding box center [620, 180] width 18 height 10
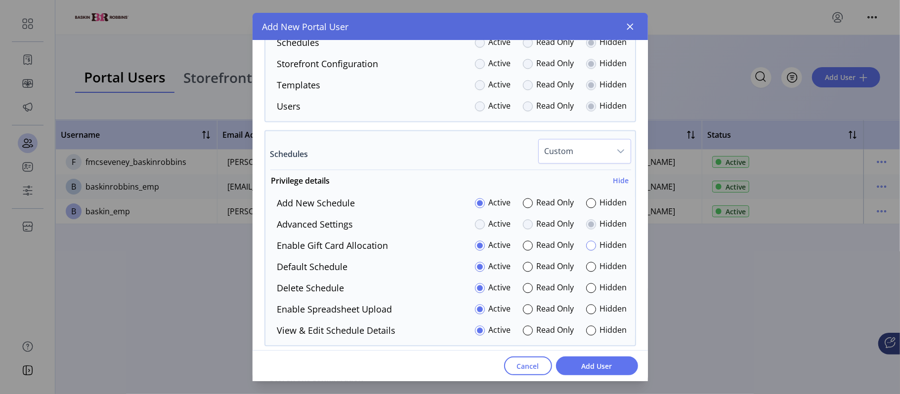
click at [568, 248] on div at bounding box center [591, 246] width 10 height 10
click at [568, 255] on div at bounding box center [591, 310] width 10 height 10
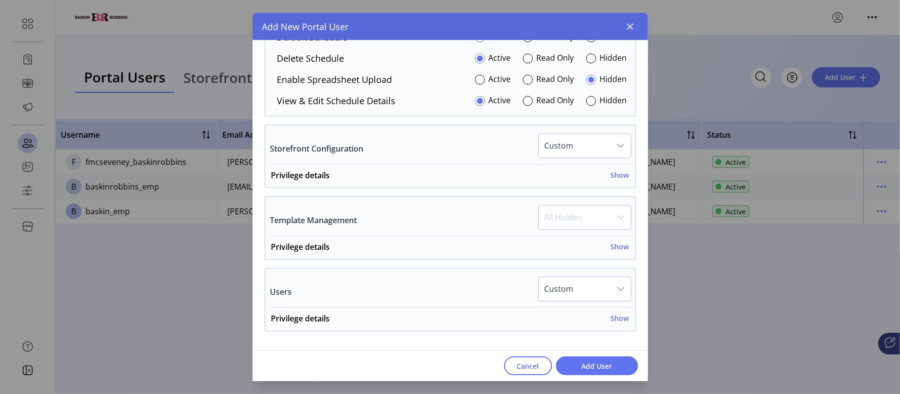
scroll to position [1741, 0]
click at [568, 179] on h6 "Show" at bounding box center [620, 175] width 18 height 10
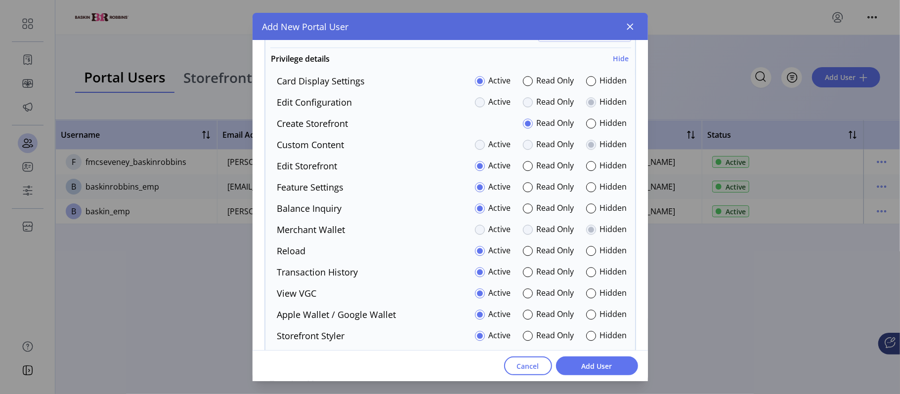
scroll to position [1861, 0]
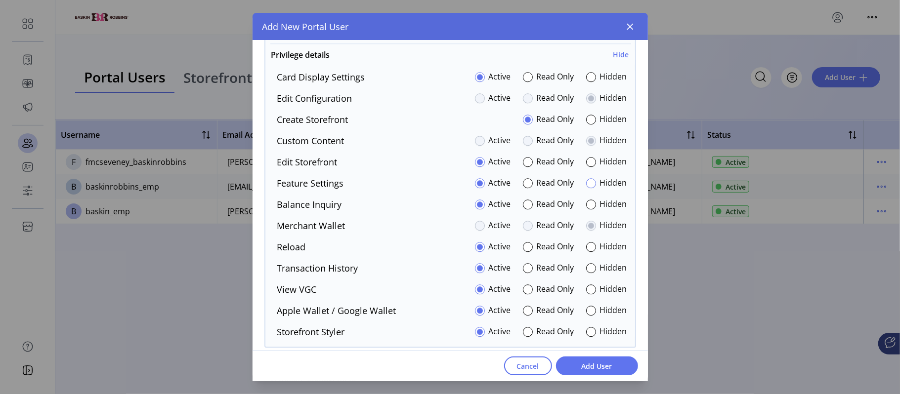
click at [568, 188] on div at bounding box center [591, 183] width 10 height 10
click at [568, 78] on div at bounding box center [591, 77] width 10 height 10
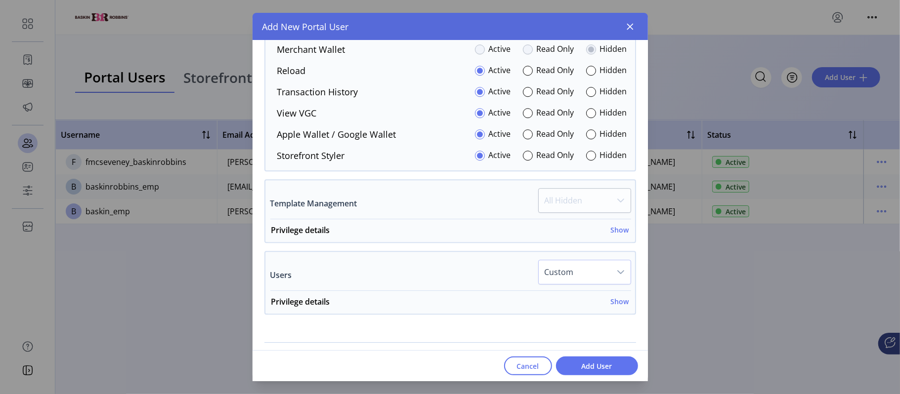
scroll to position [2066, 0]
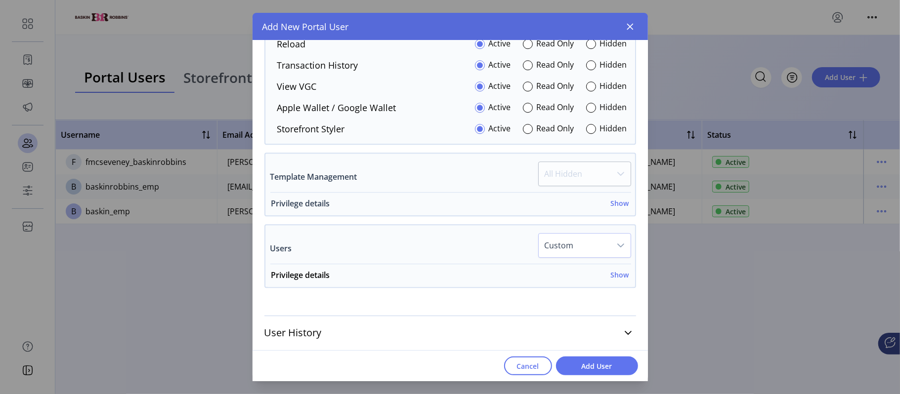
click at [568, 209] on h6 "Show" at bounding box center [620, 203] width 18 height 10
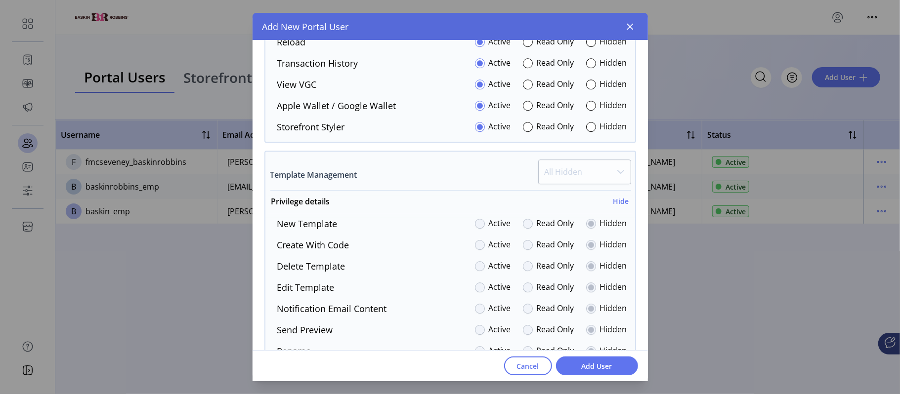
click at [568, 180] on p-dropdown "All Hidden" at bounding box center [584, 175] width 93 height 31
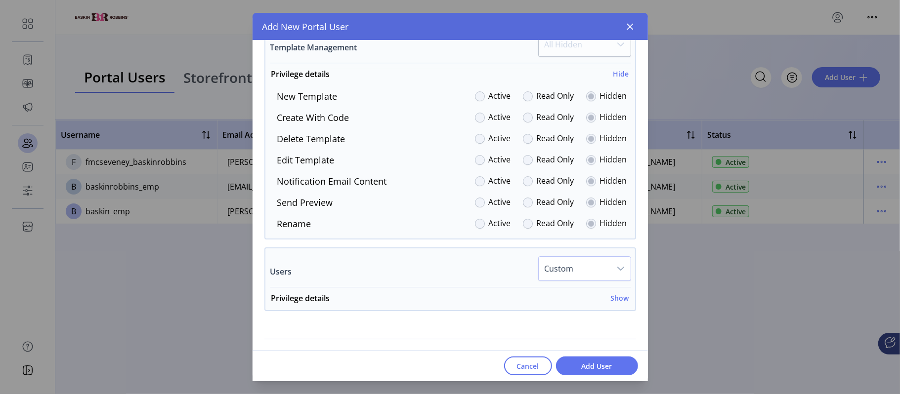
scroll to position [2219, 0]
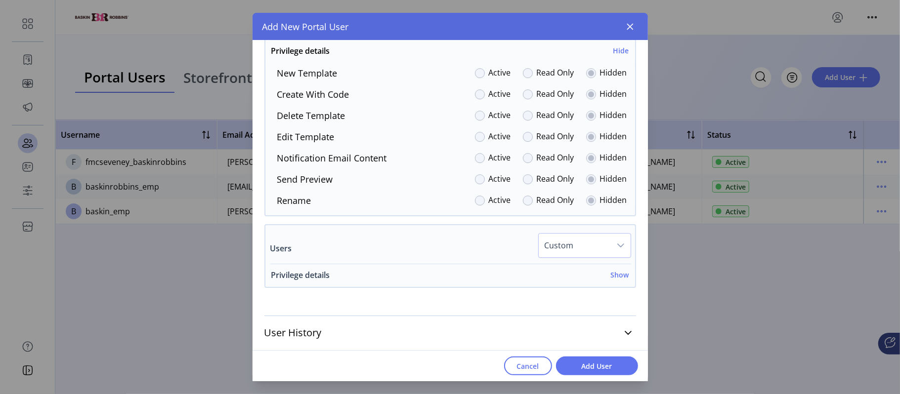
click at [568, 255] on h6 "Show" at bounding box center [620, 275] width 18 height 10
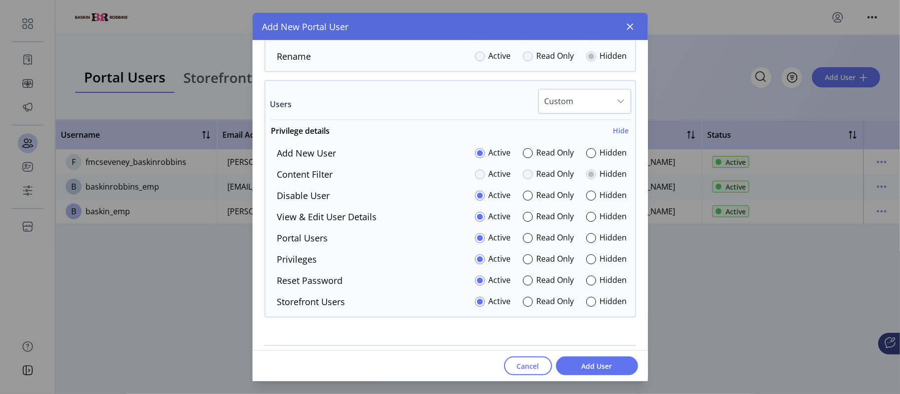
scroll to position [2367, 0]
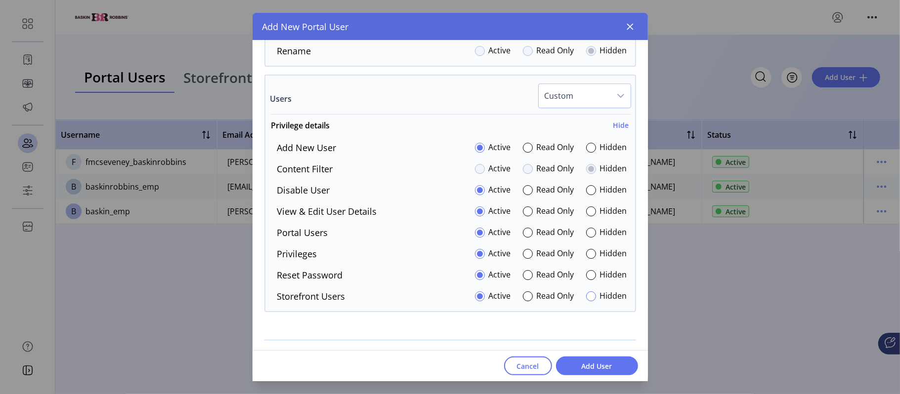
click at [568, 255] on div at bounding box center [591, 297] width 10 height 10
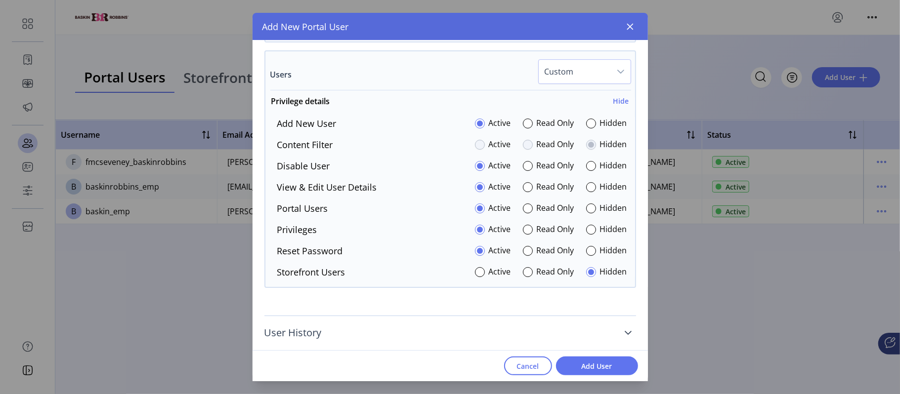
click at [568, 255] on icon at bounding box center [628, 333] width 8 height 8
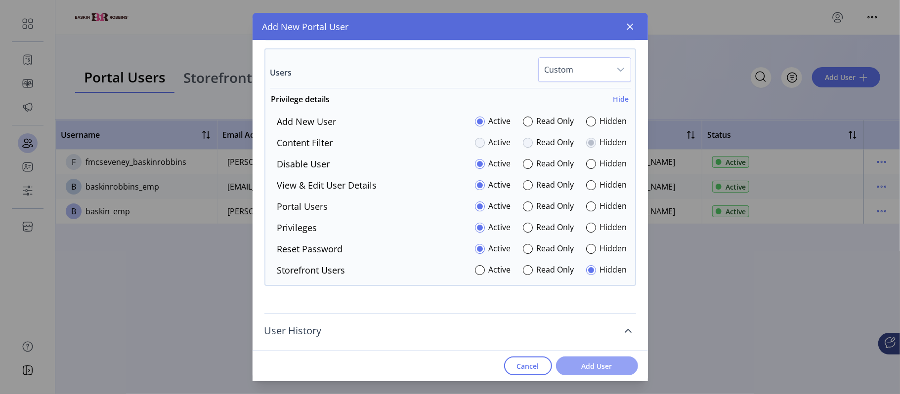
click at [568, 255] on span "Add User" at bounding box center [597, 366] width 56 height 10
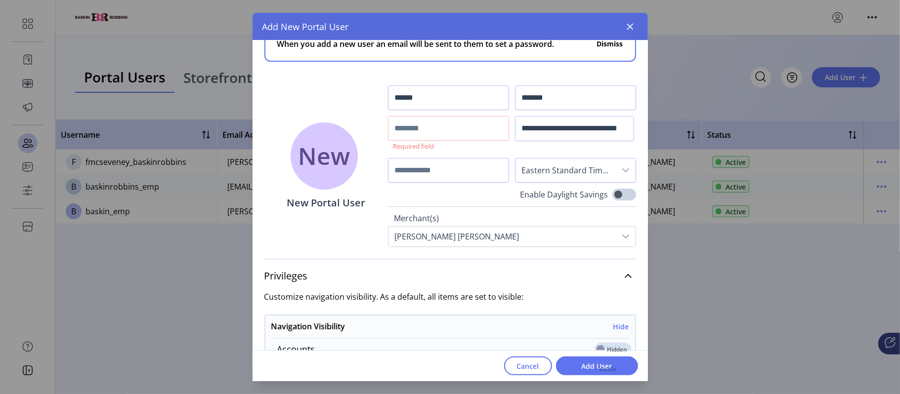
scroll to position [5, 0]
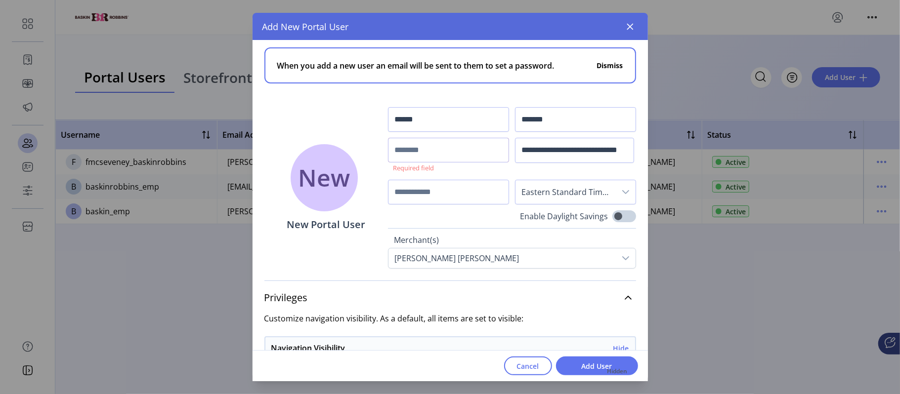
click at [418, 158] on input "text" at bounding box center [448, 150] width 121 height 25
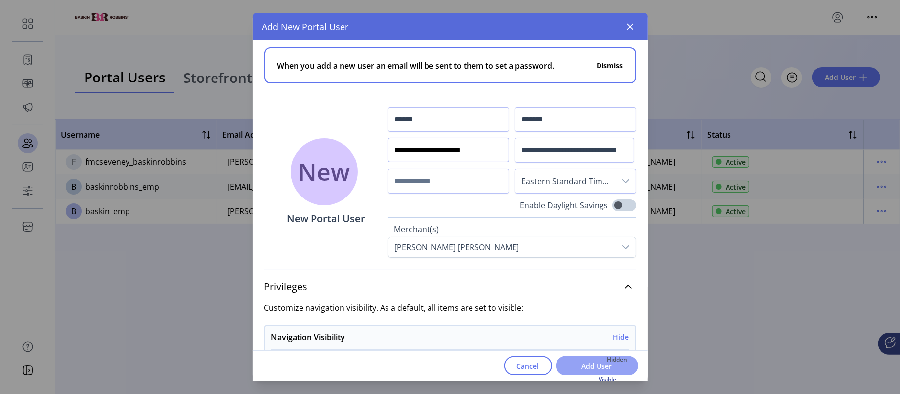
type input "**********"
click at [568, 255] on button "Add User" at bounding box center [597, 366] width 82 height 19
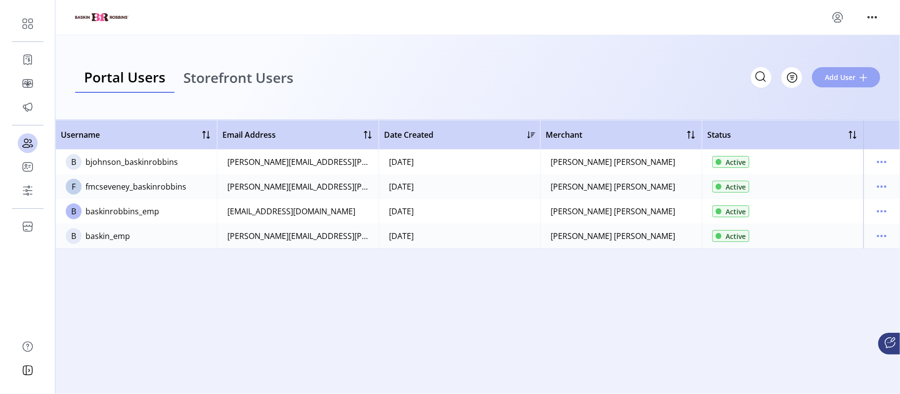
click at [838, 72] on span "Add User" at bounding box center [840, 77] width 31 height 10
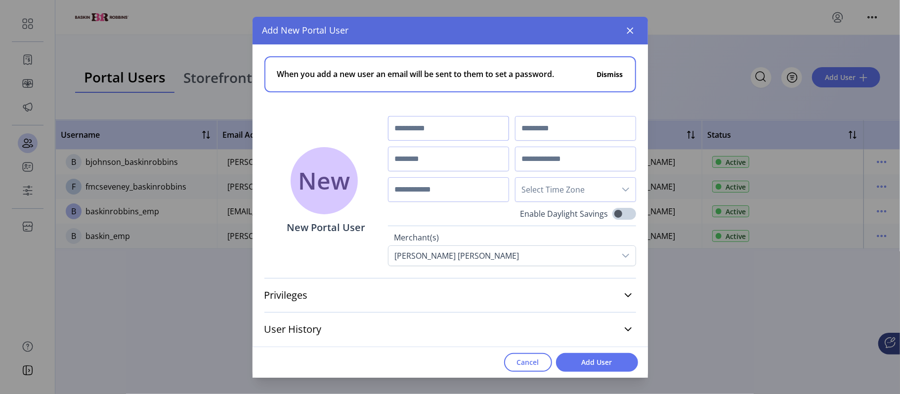
click at [461, 116] on input "text" at bounding box center [448, 128] width 121 height 25
type input "******"
type input "*******"
click at [438, 161] on input "text" at bounding box center [448, 159] width 121 height 25
click at [542, 156] on input "text" at bounding box center [575, 159] width 121 height 25
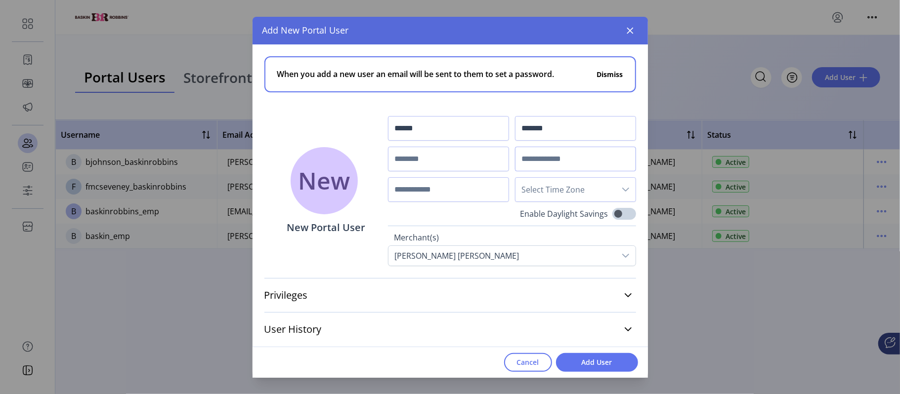
paste input "**********"
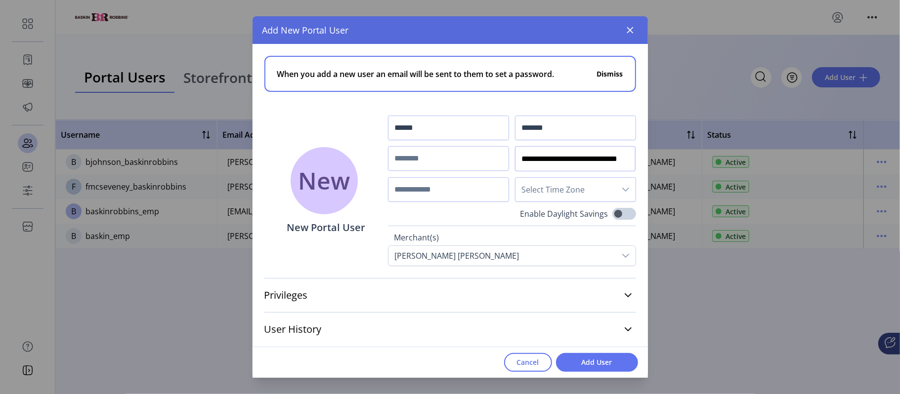
type input "**********"
click at [395, 161] on input "text" at bounding box center [448, 158] width 121 height 25
click at [395, 161] on input "********" at bounding box center [448, 158] width 121 height 25
click at [447, 164] on input "********" at bounding box center [448, 158] width 121 height 25
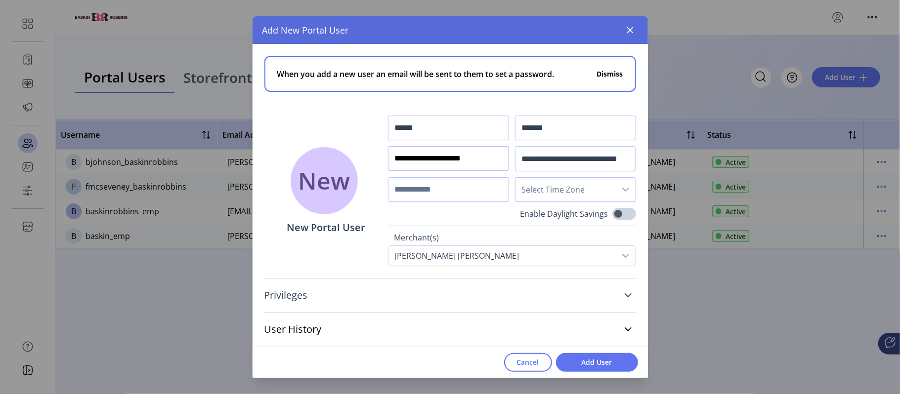
type input "**********"
click at [623, 294] on link "Privileges" at bounding box center [450, 296] width 372 height 22
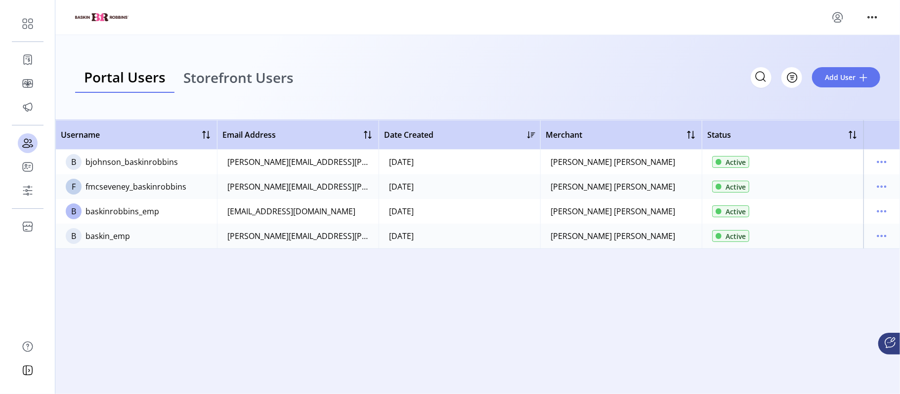
drag, startPoint x: 648, startPoint y: 121, endPoint x: 642, endPoint y: 151, distance: 30.2
click at [845, 76] on span "Add User" at bounding box center [840, 77] width 31 height 10
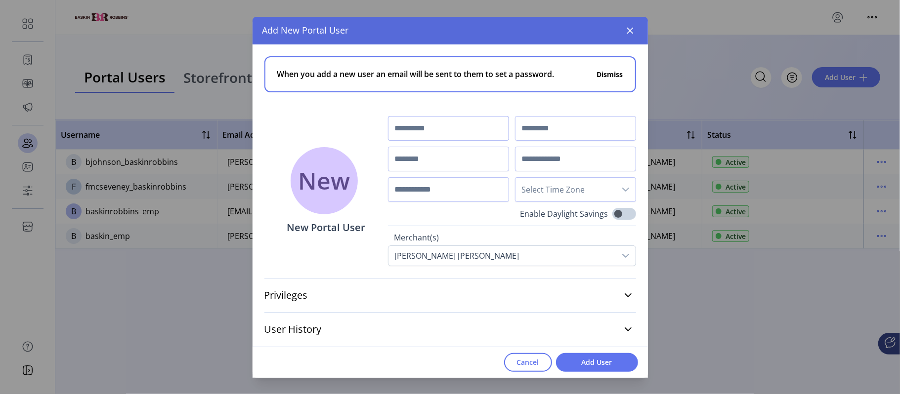
click at [404, 121] on input "text" at bounding box center [448, 128] width 121 height 25
type input "******"
type input "*******"
type input "*"
type input "**********"
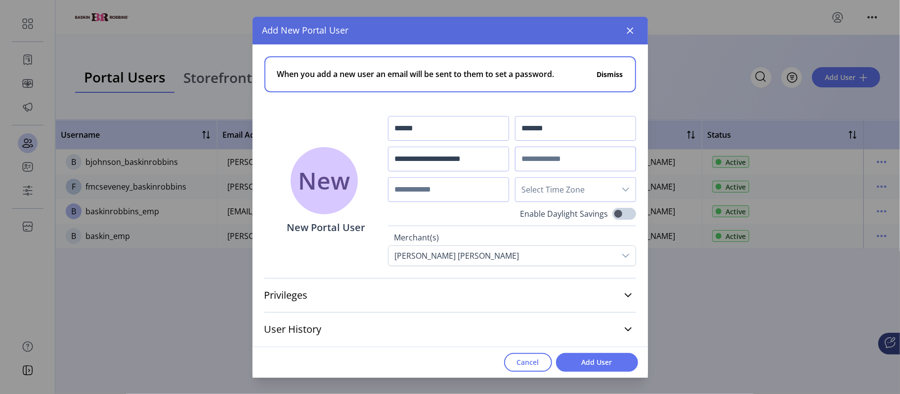
click at [534, 159] on input "text" at bounding box center [575, 159] width 121 height 25
paste input "**********"
type input "**********"
drag, startPoint x: 612, startPoint y: 159, endPoint x: 478, endPoint y: 163, distance: 134.5
click at [478, 163] on div "**********" at bounding box center [512, 159] width 248 height 86
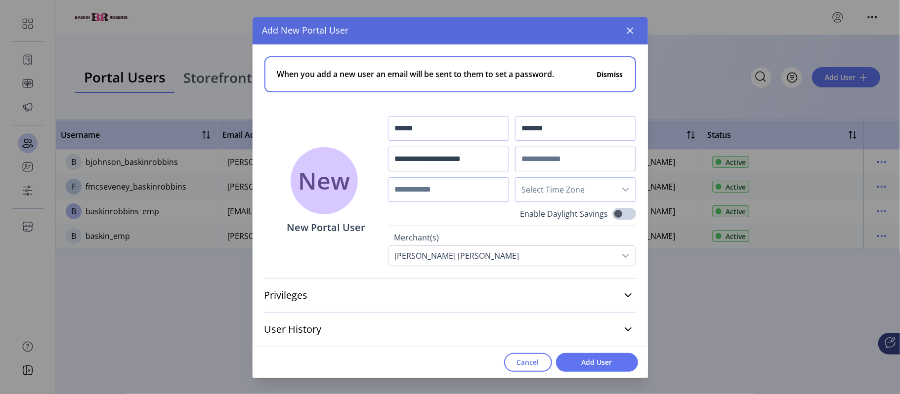
click at [564, 153] on input "text" at bounding box center [575, 159] width 121 height 25
paste input "**********"
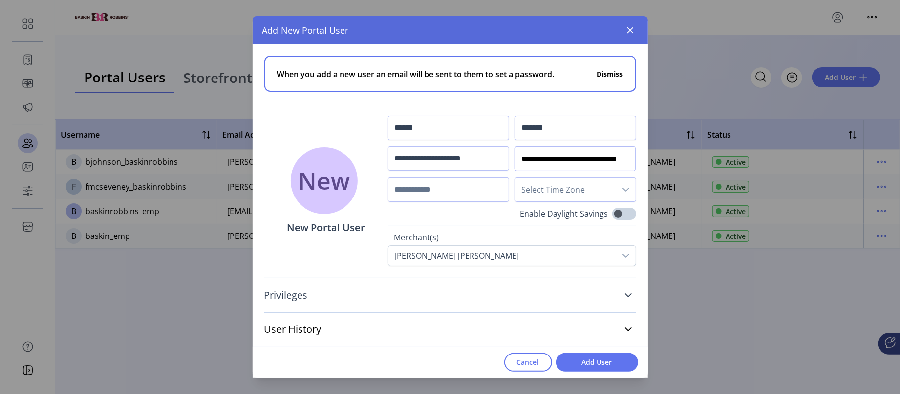
type input "**********"
click at [625, 298] on icon at bounding box center [628, 296] width 8 height 8
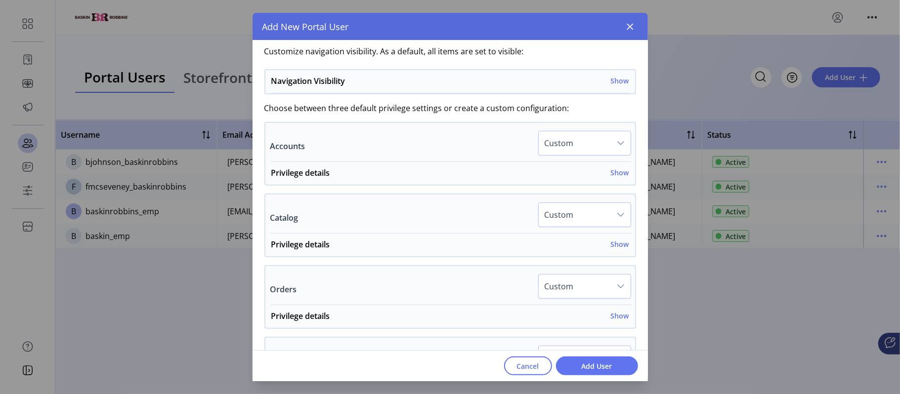
scroll to position [260, 0]
click at [616, 78] on h6 "Show" at bounding box center [620, 83] width 18 height 10
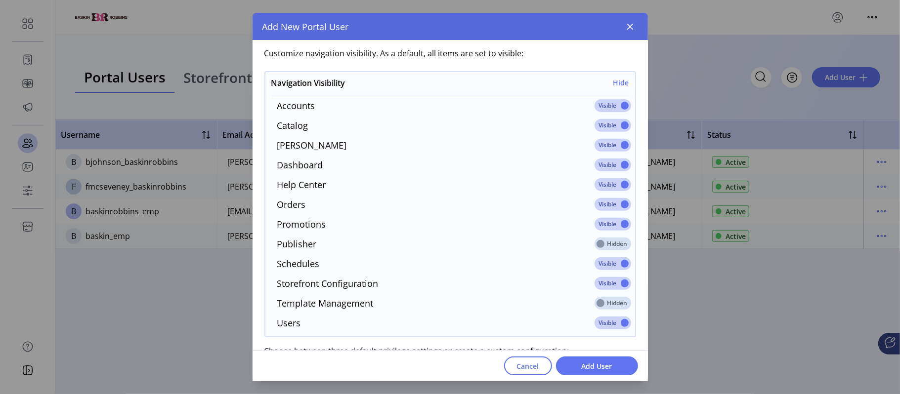
click at [619, 101] on span at bounding box center [613, 105] width 37 height 13
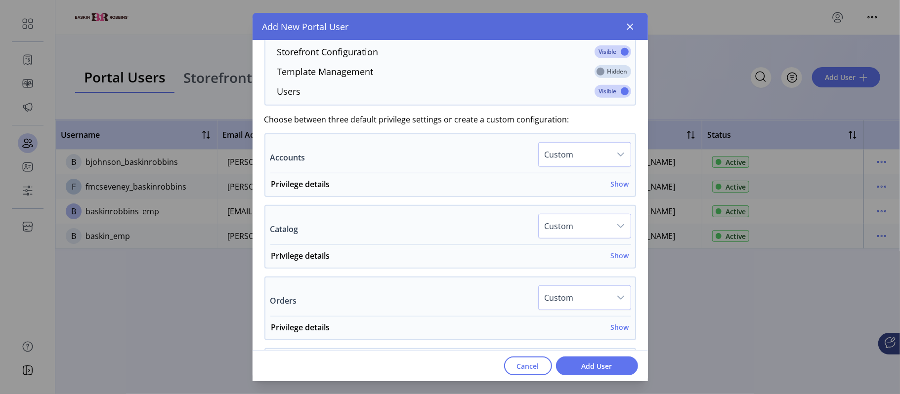
scroll to position [527, 0]
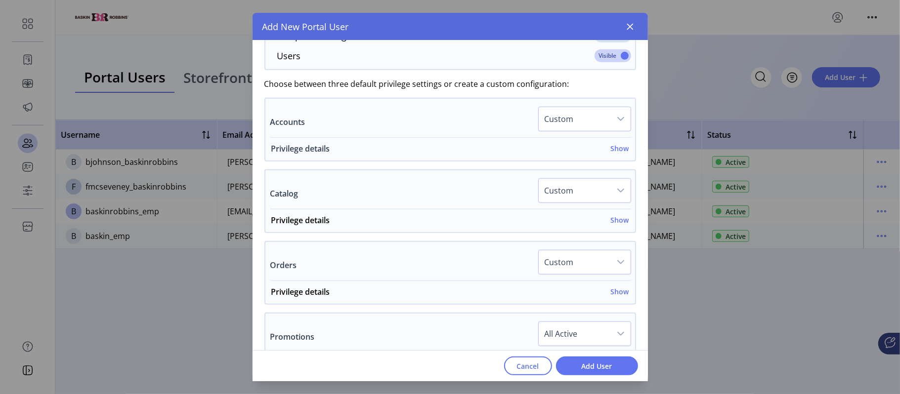
click at [615, 149] on h6 "Show" at bounding box center [620, 148] width 18 height 10
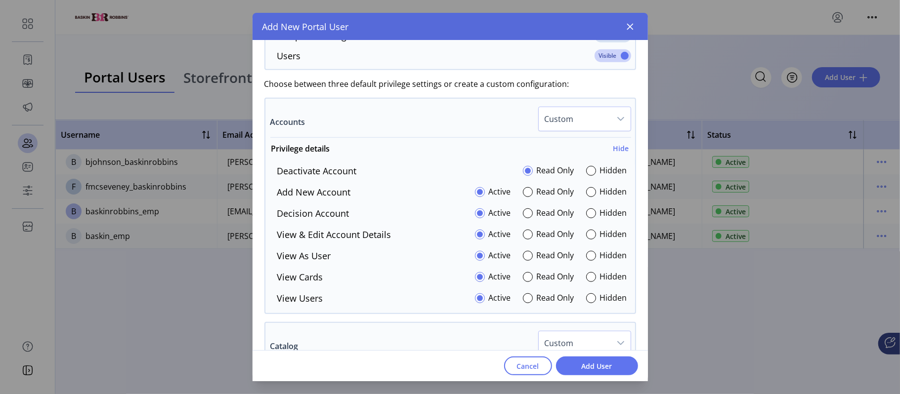
click at [604, 127] on span "Custom" at bounding box center [575, 119] width 72 height 24
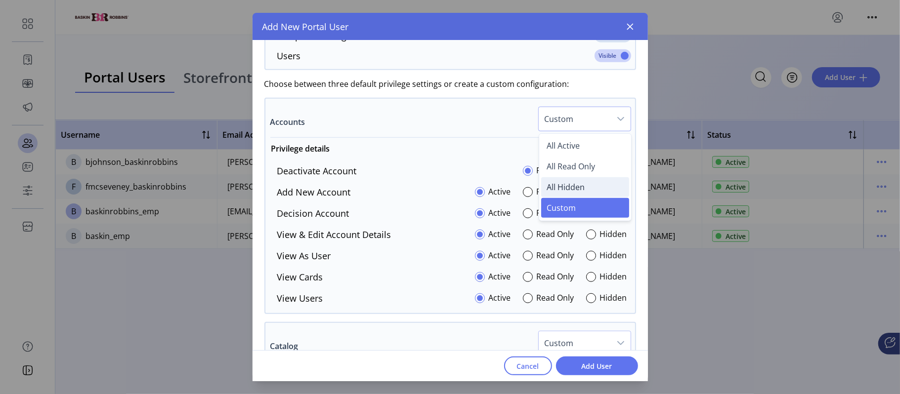
click at [562, 193] on span "All Hidden" at bounding box center [566, 187] width 38 height 11
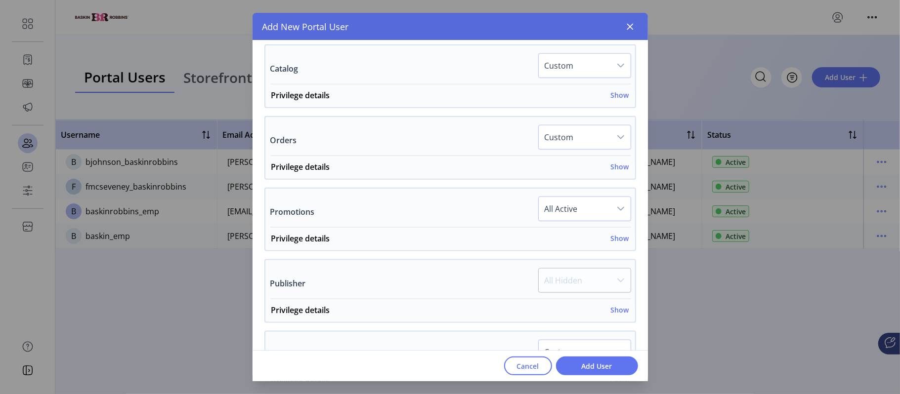
scroll to position [776, 0]
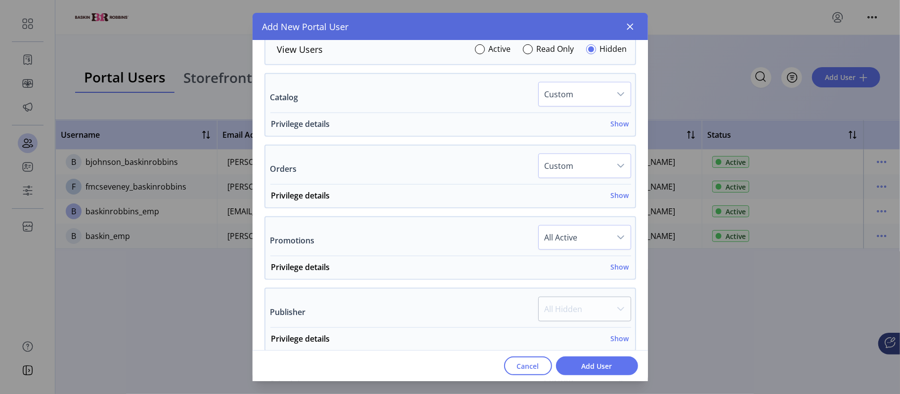
click at [611, 123] on h6 "Show" at bounding box center [620, 124] width 18 height 10
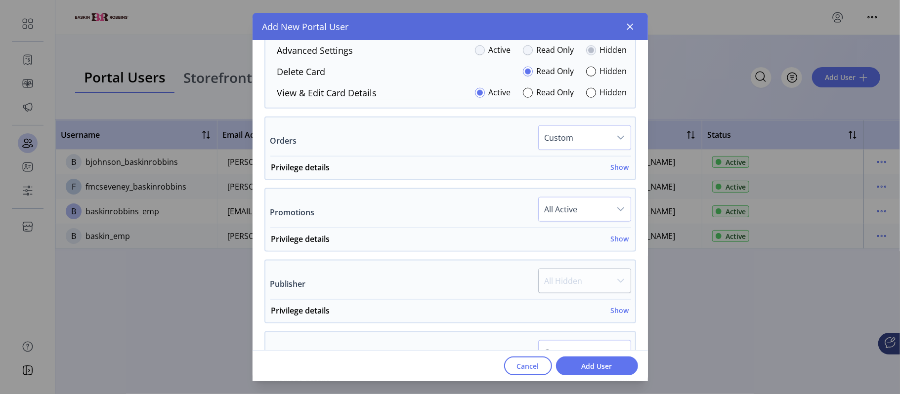
scroll to position [912, 0]
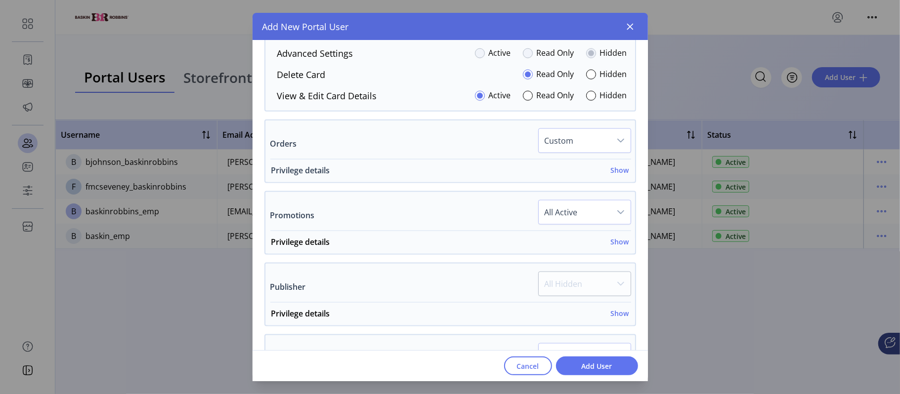
click at [618, 175] on h6 "Show" at bounding box center [620, 170] width 18 height 10
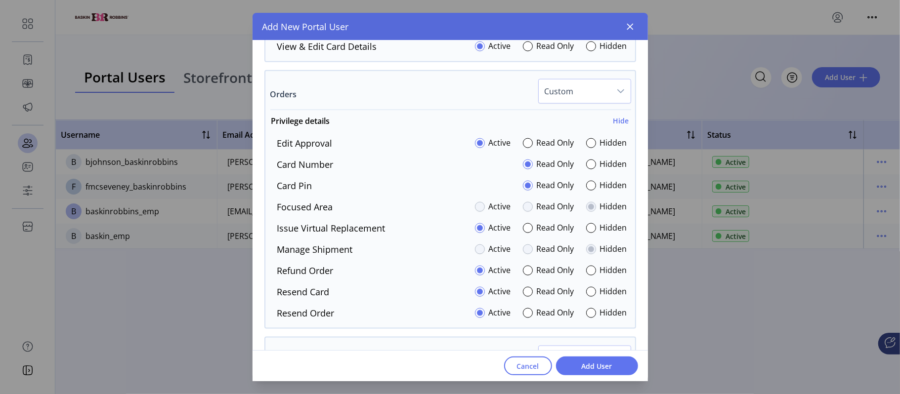
scroll to position [967, 0]
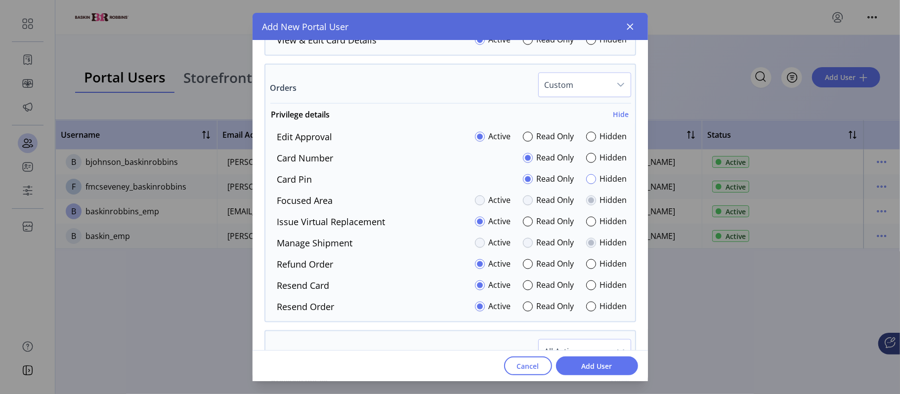
click at [586, 184] on div at bounding box center [591, 179] width 10 height 10
click at [527, 226] on div at bounding box center [528, 222] width 10 height 10
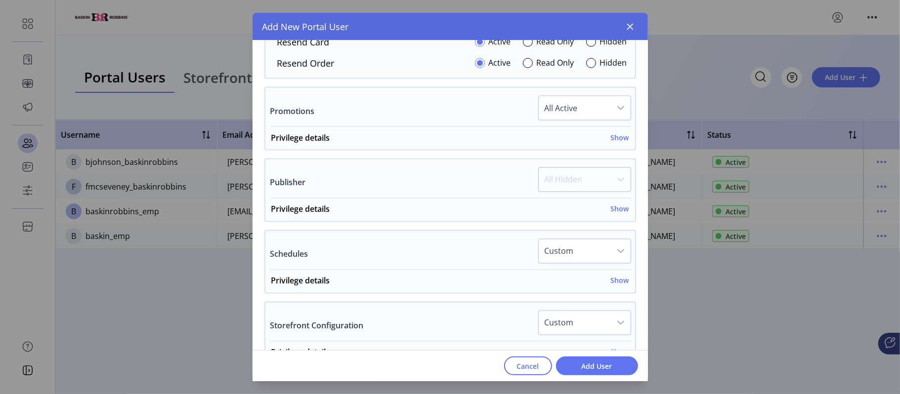
scroll to position [1239, 0]
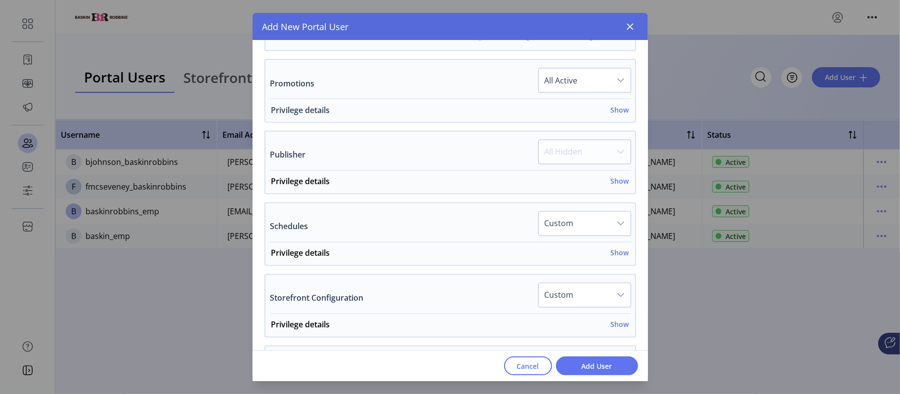
click at [619, 115] on h6 "Show" at bounding box center [620, 110] width 18 height 10
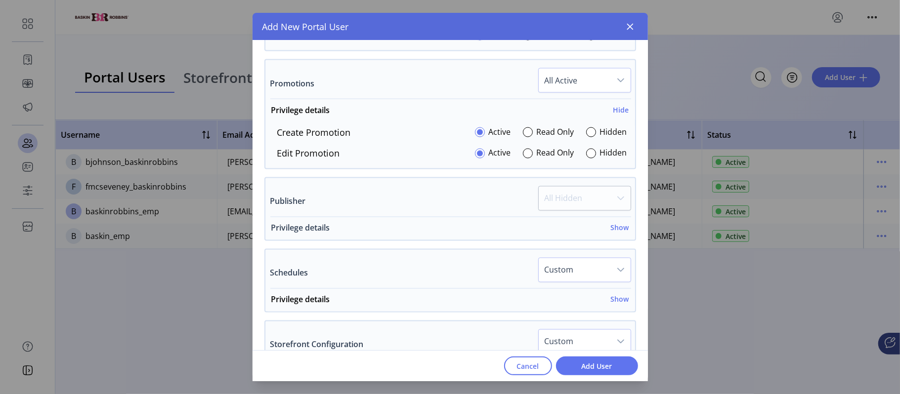
click at [618, 233] on h6 "Show" at bounding box center [620, 228] width 18 height 10
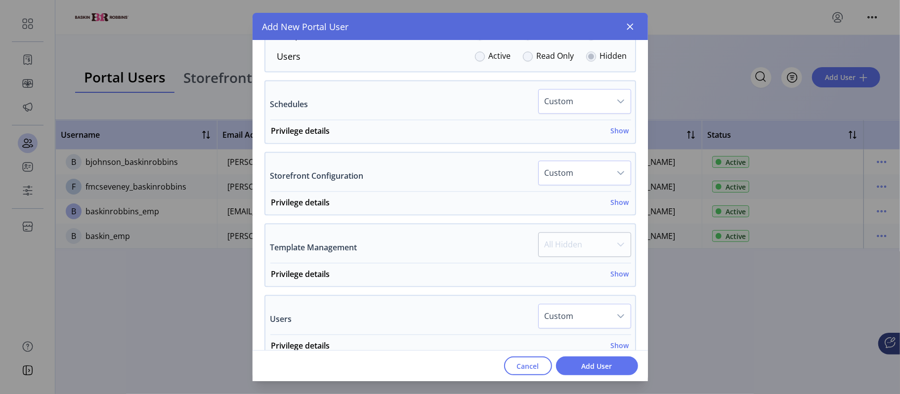
scroll to position [1584, 0]
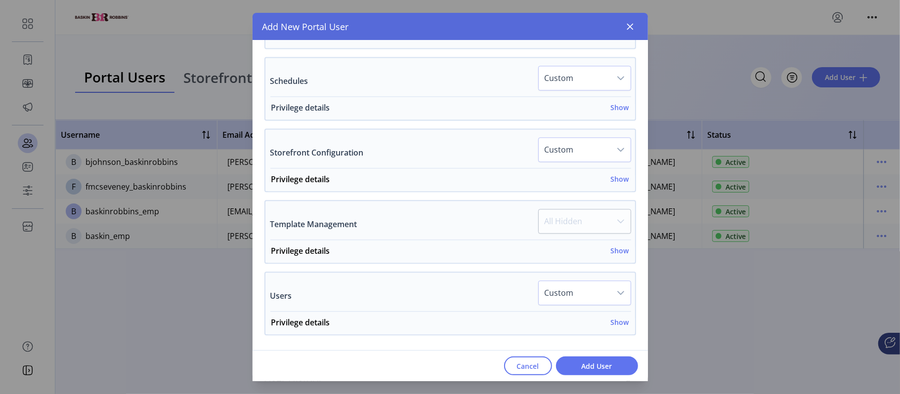
click at [619, 113] on h6 "Show" at bounding box center [620, 107] width 18 height 10
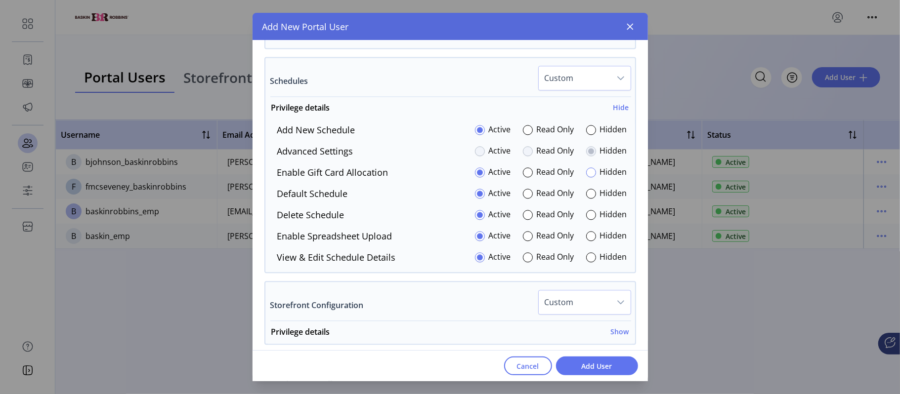
click at [587, 176] on div at bounding box center [591, 173] width 10 height 10
click at [586, 239] on div at bounding box center [591, 236] width 10 height 10
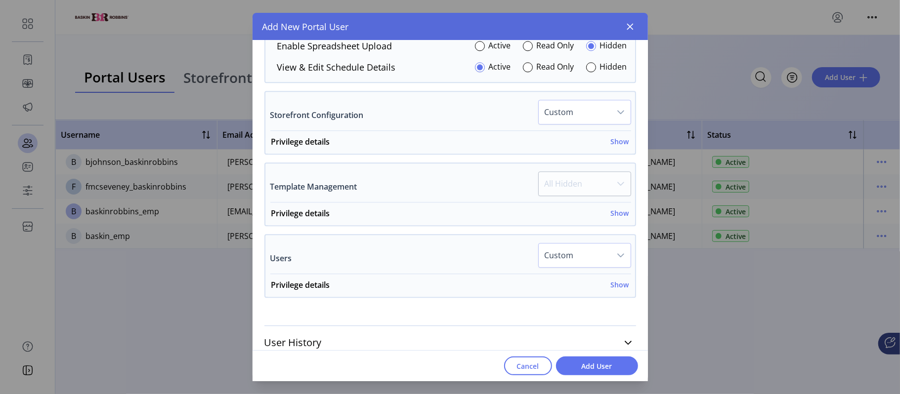
scroll to position [1786, 0]
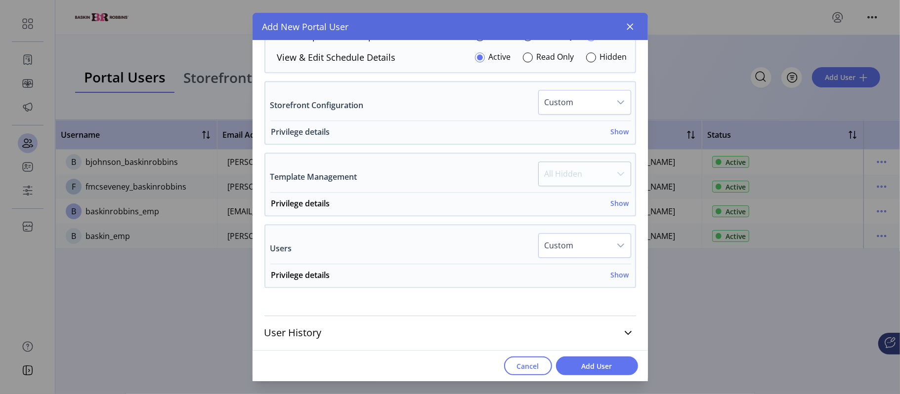
click at [619, 130] on h6 "Show" at bounding box center [620, 132] width 18 height 10
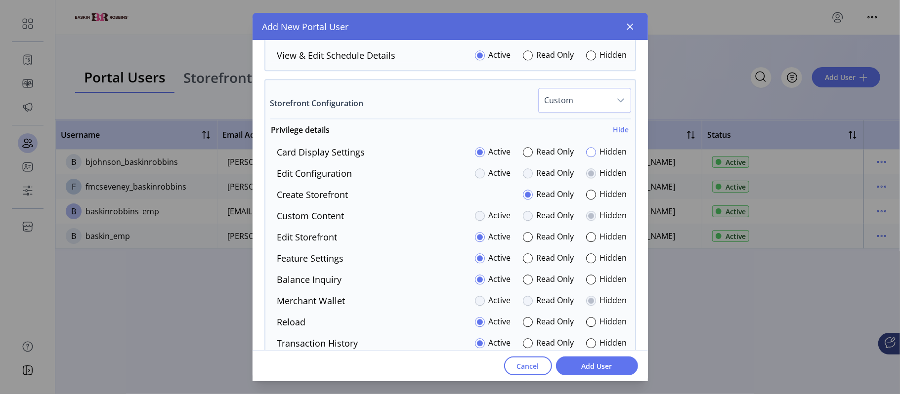
click at [590, 157] on div at bounding box center [591, 152] width 10 height 10
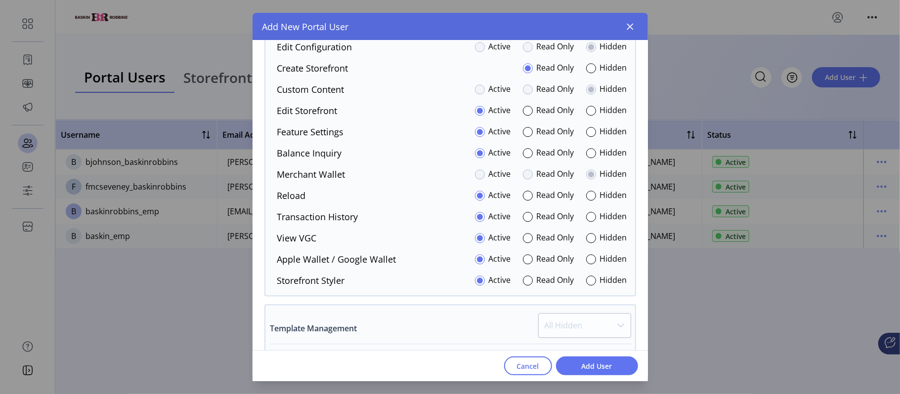
scroll to position [1843, 0]
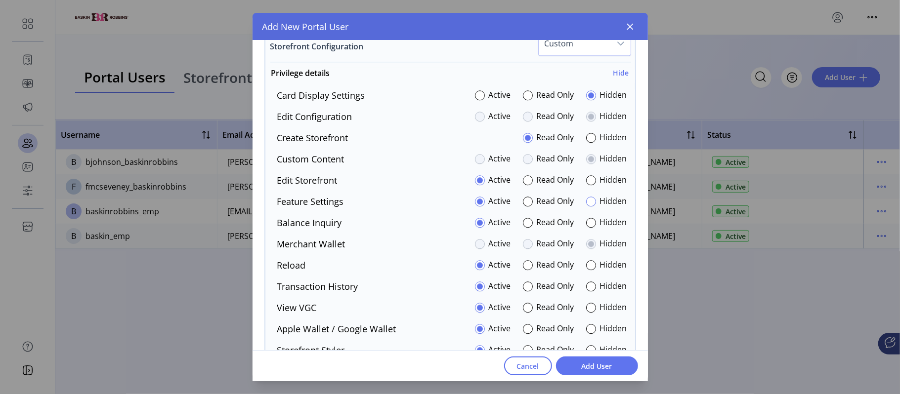
click at [588, 206] on div at bounding box center [591, 202] width 10 height 10
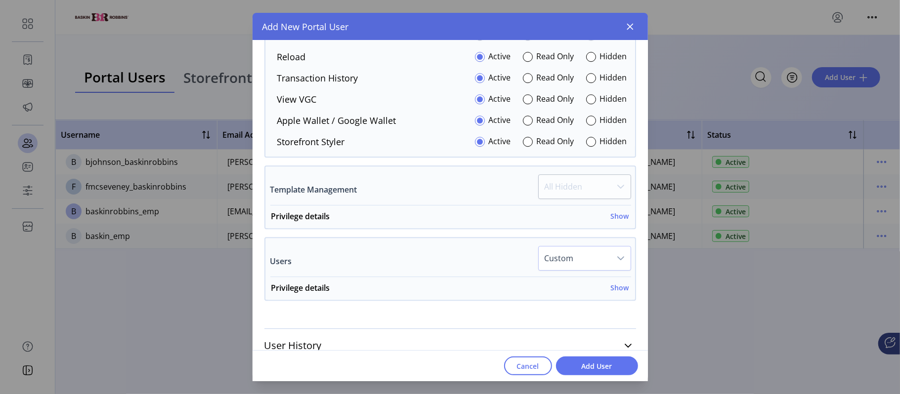
scroll to position [2066, 0]
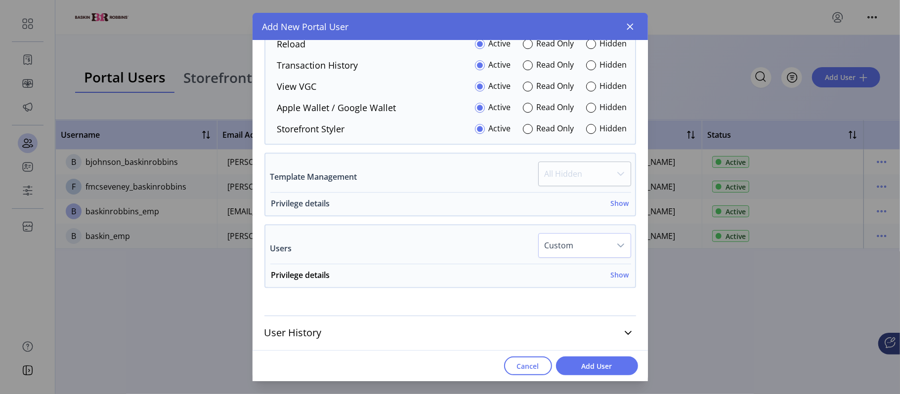
click at [623, 208] on h6 "Show" at bounding box center [620, 203] width 18 height 10
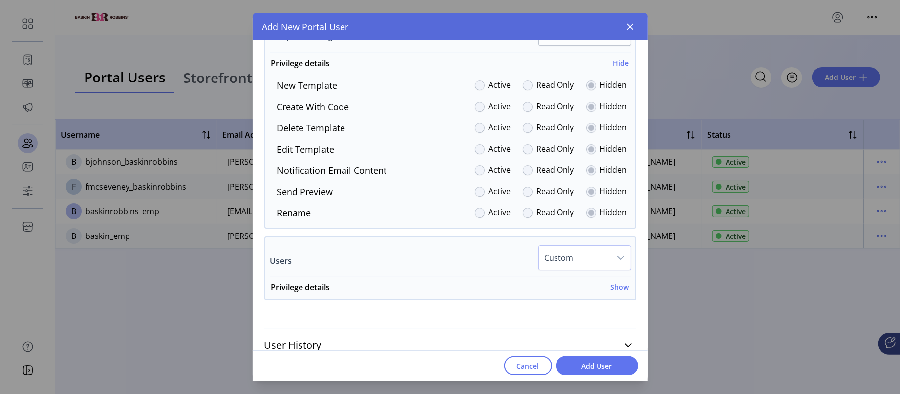
scroll to position [2219, 0]
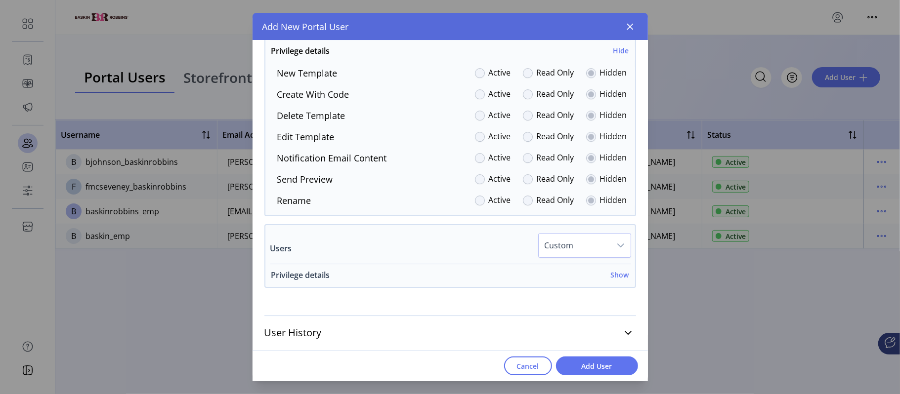
click at [619, 274] on h6 "Show" at bounding box center [620, 275] width 18 height 10
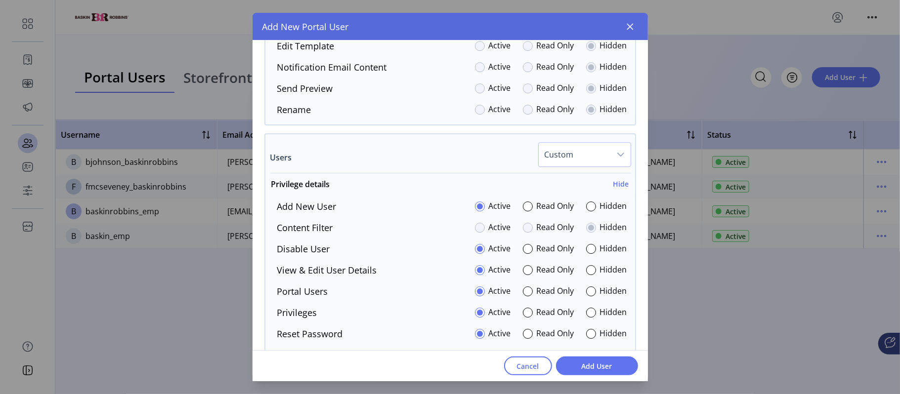
scroll to position [2345, 0]
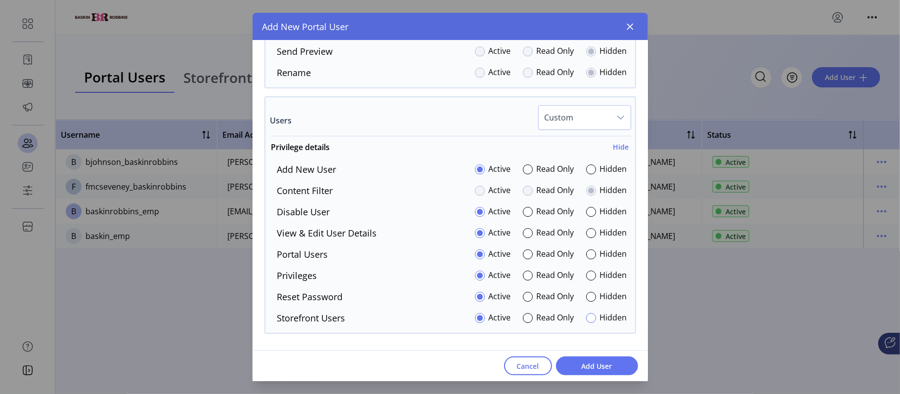
click at [586, 323] on div at bounding box center [591, 318] width 10 height 10
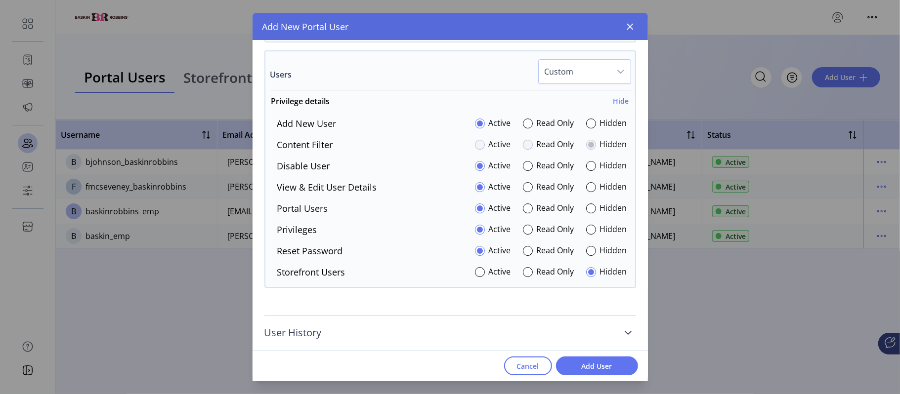
click at [625, 333] on icon at bounding box center [628, 333] width 8 height 8
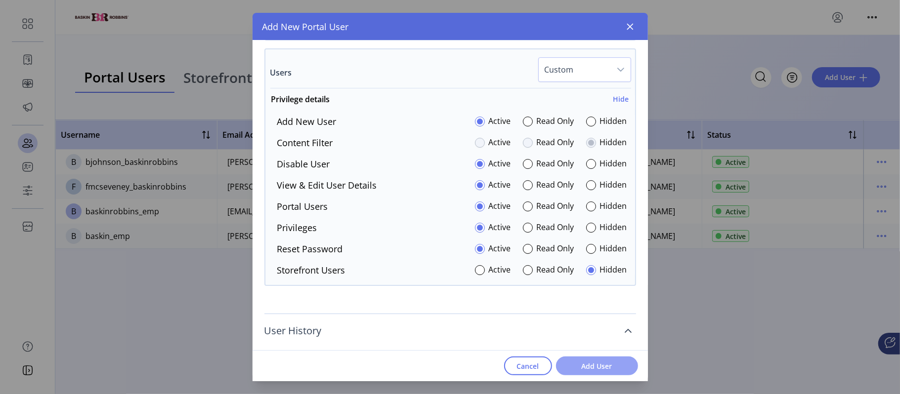
click at [603, 360] on button "Add User" at bounding box center [597, 366] width 82 height 19
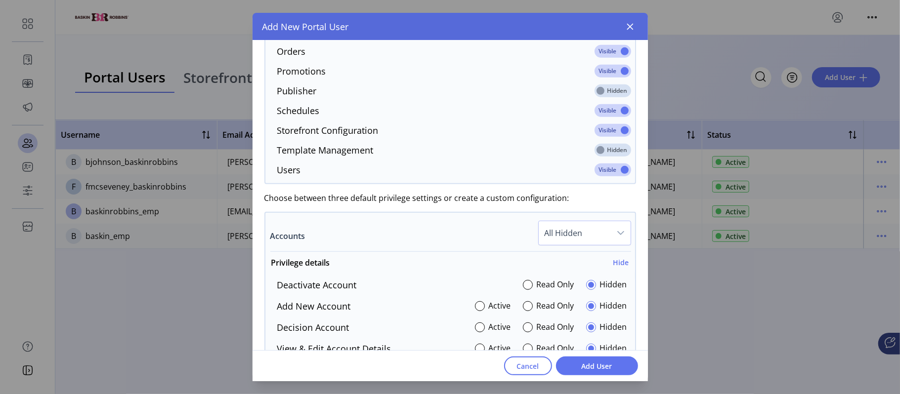
scroll to position [0, 0]
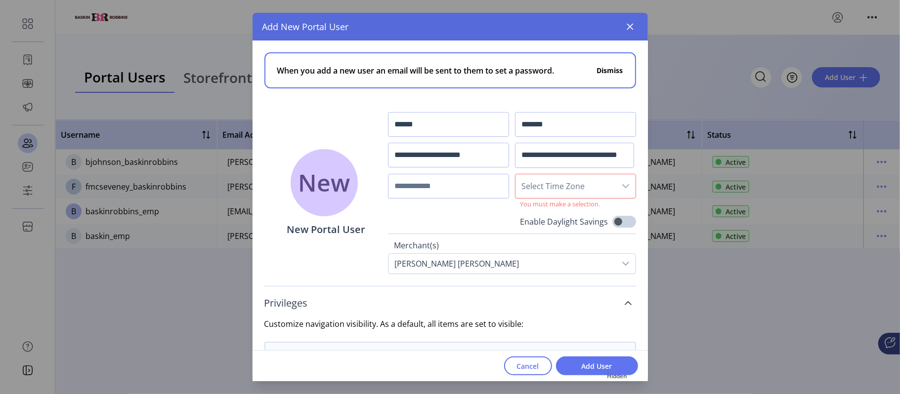
click at [622, 186] on icon "dropdown trigger" at bounding box center [626, 186] width 8 height 8
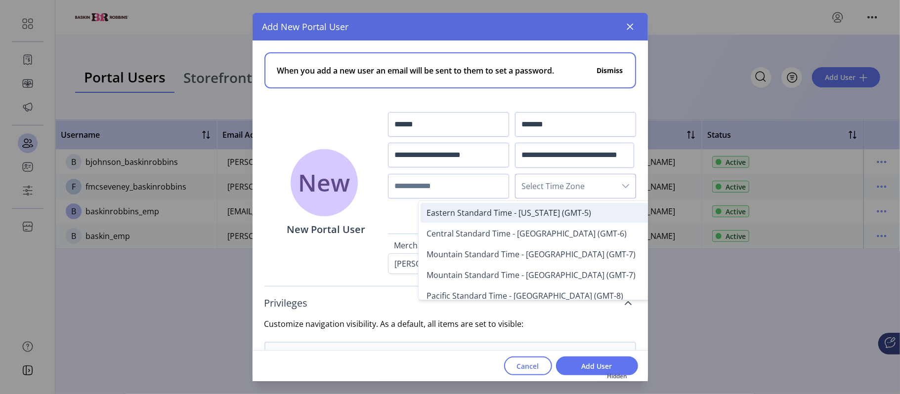
click at [568, 211] on span "Eastern Standard Time - [US_STATE] (GMT-5)" at bounding box center [509, 213] width 165 height 11
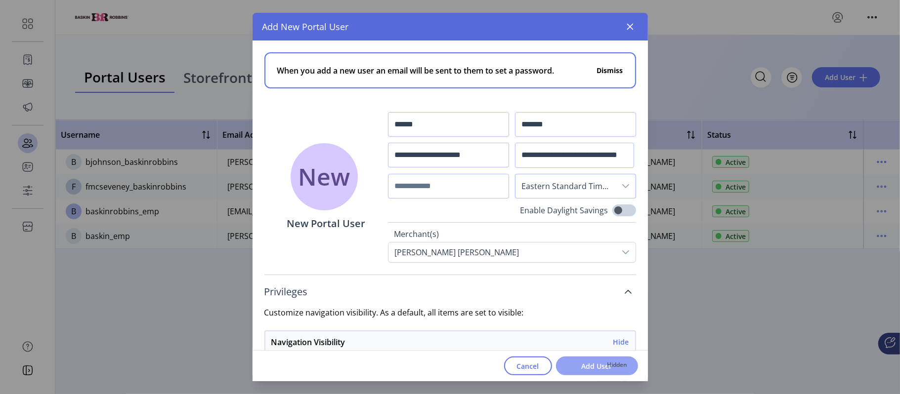
click at [590, 364] on span "Add User" at bounding box center [597, 366] width 56 height 10
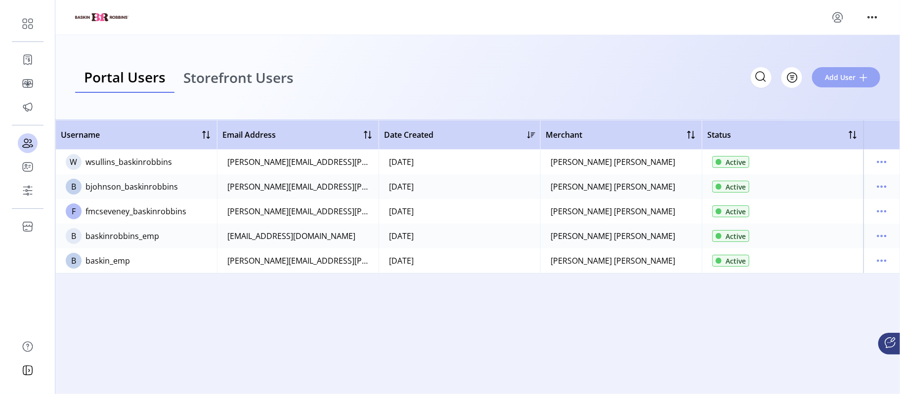
click at [845, 78] on span "Add User" at bounding box center [840, 77] width 31 height 10
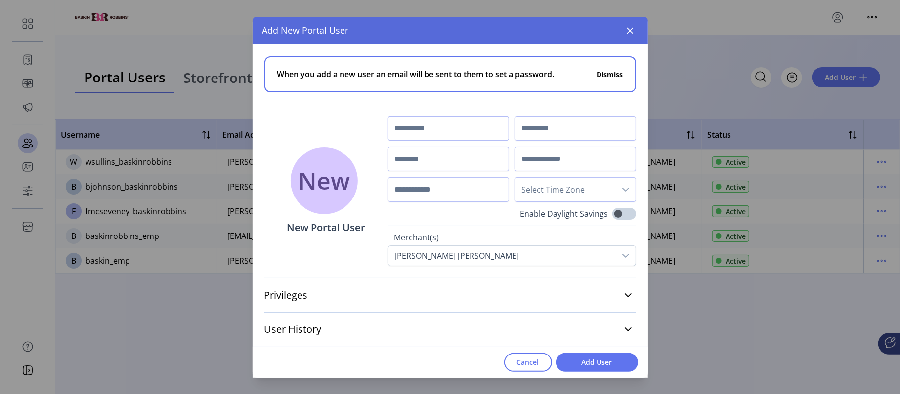
click at [449, 133] on input "text" at bounding box center [448, 128] width 121 height 25
type input "******"
type input "*****"
click at [424, 157] on input "text" at bounding box center [448, 159] width 121 height 25
type input "**********"
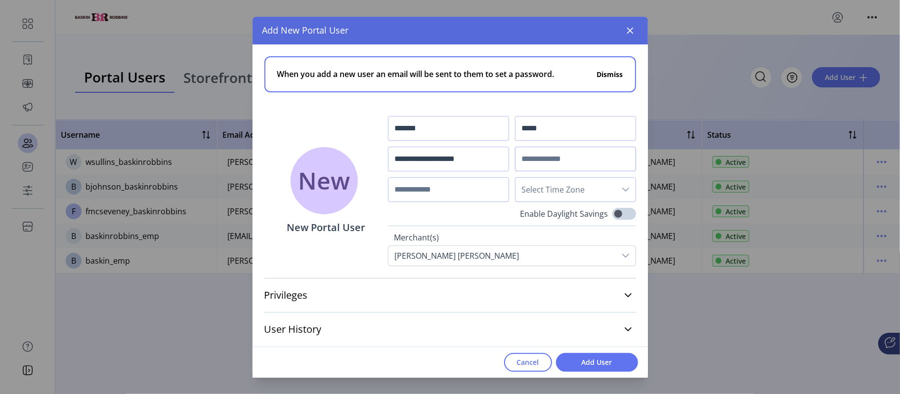
click at [536, 163] on input "text" at bounding box center [575, 159] width 121 height 25
click at [569, 164] on input "text" at bounding box center [575, 159] width 121 height 25
paste input "**********"
click at [582, 187] on span "Select Time Zone" at bounding box center [566, 190] width 100 height 24
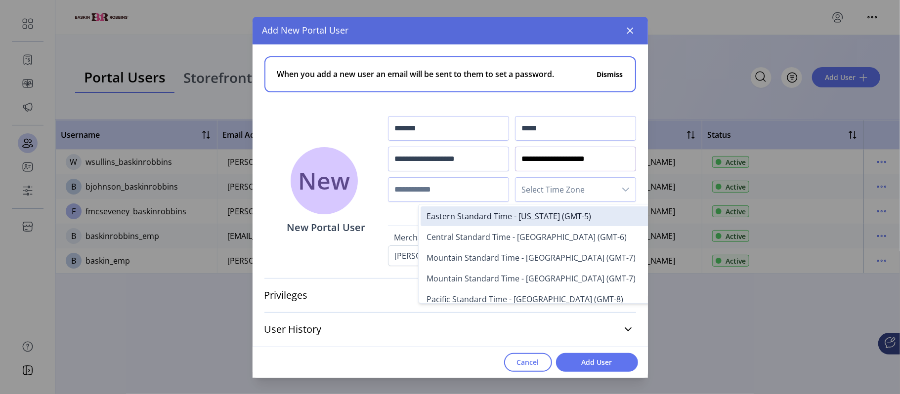
click at [600, 162] on input "**********" at bounding box center [575, 159] width 121 height 25
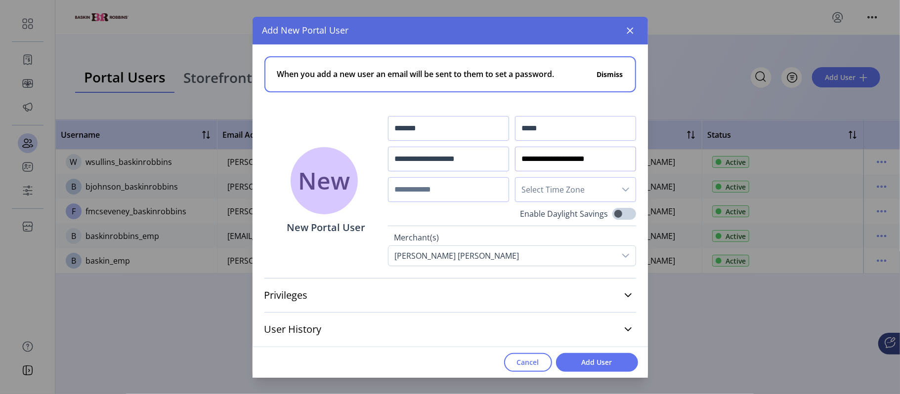
click at [607, 161] on input "**********" at bounding box center [575, 159] width 121 height 25
type input "**********"
click at [596, 191] on span "Select Time Zone" at bounding box center [566, 190] width 100 height 24
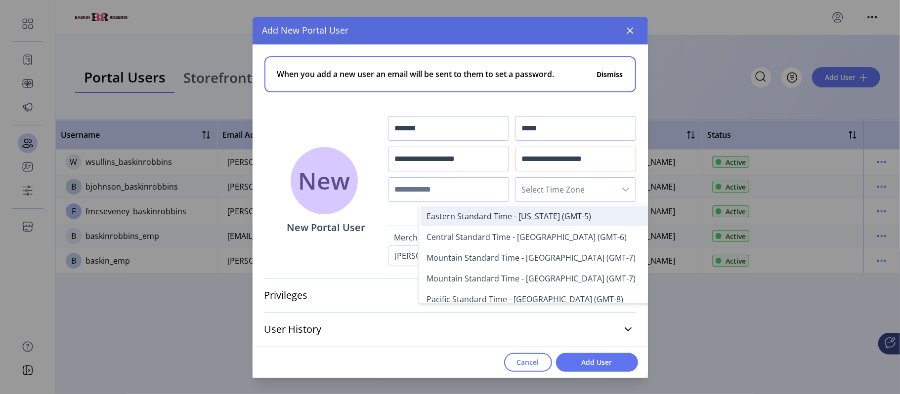
click at [566, 211] on span "Eastern Standard Time - [US_STATE] (GMT-5)" at bounding box center [509, 216] width 165 height 11
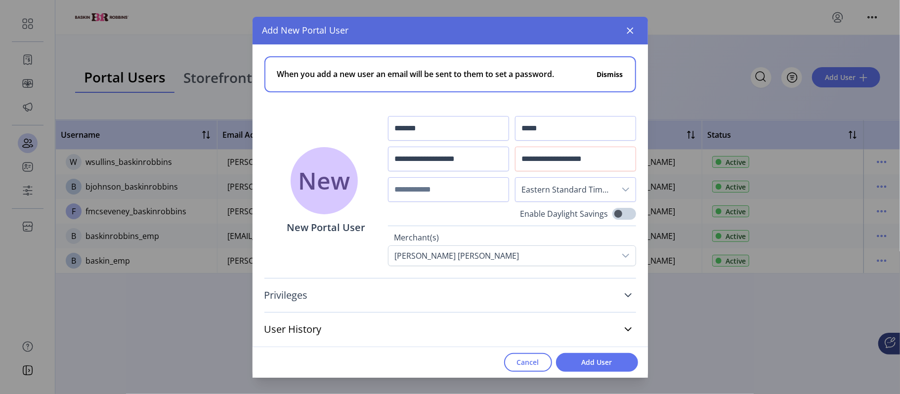
click at [619, 303] on link "Privileges" at bounding box center [450, 296] width 372 height 22
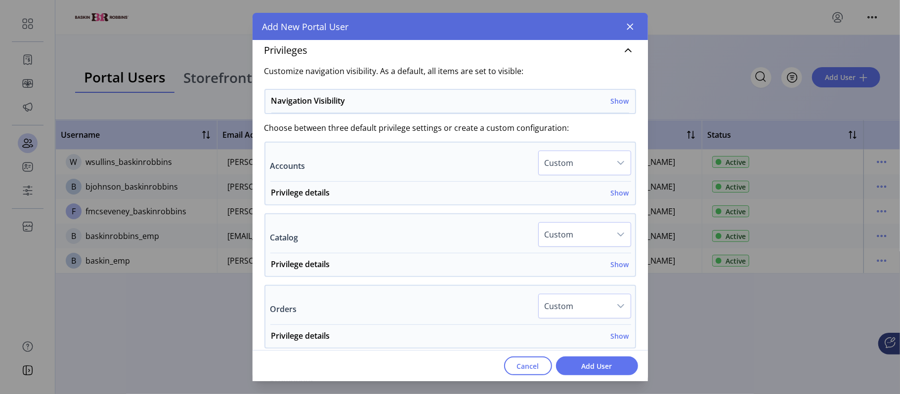
scroll to position [242, 0]
click at [611, 102] on h6 "Show" at bounding box center [620, 100] width 18 height 10
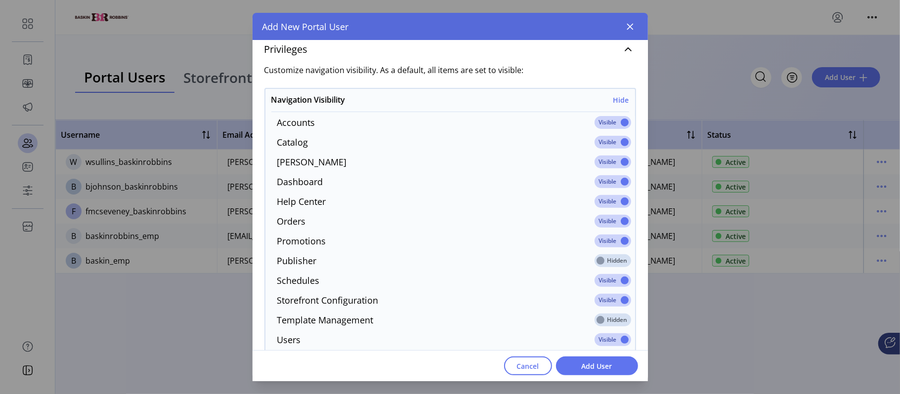
click at [619, 124] on span at bounding box center [613, 122] width 37 height 13
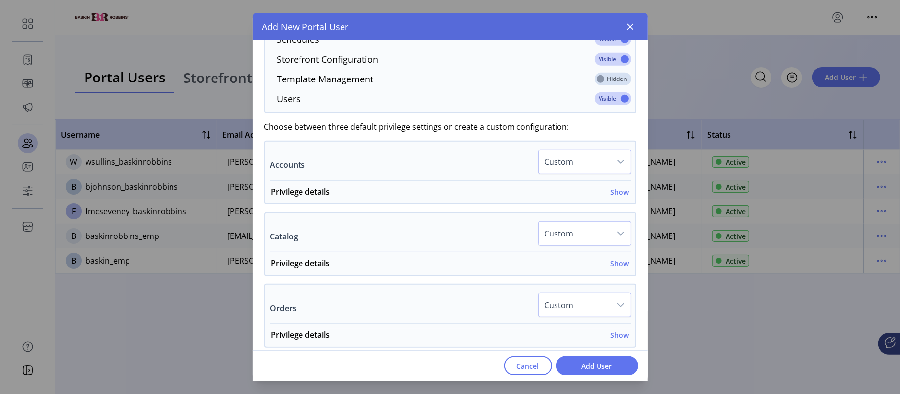
scroll to position [499, 0]
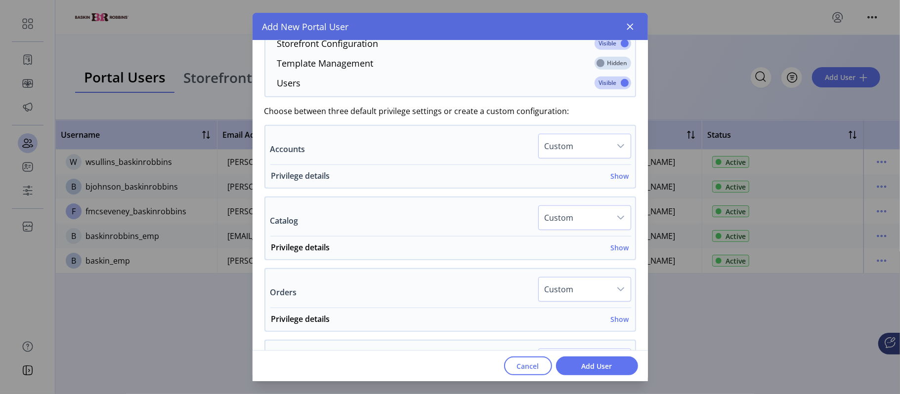
click at [619, 180] on h6 "Show" at bounding box center [620, 176] width 18 height 10
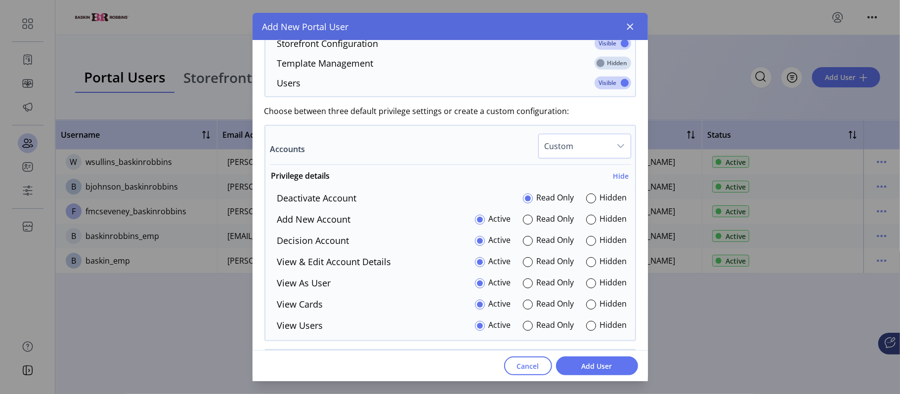
click at [617, 147] on icon "dropdown trigger" at bounding box center [621, 146] width 8 height 8
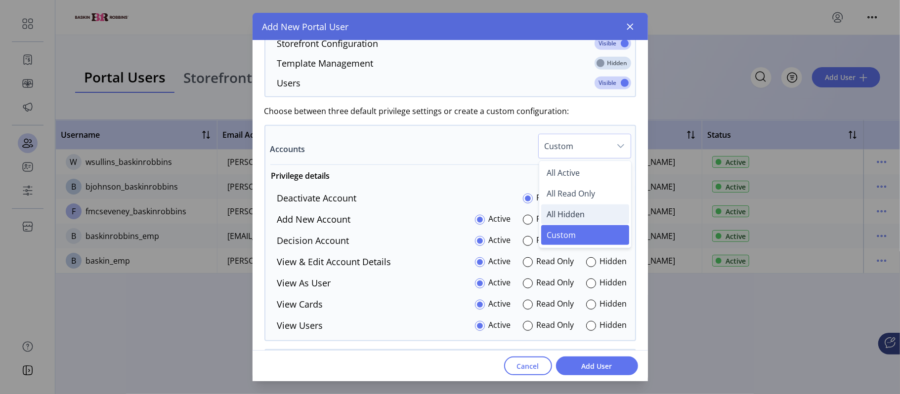
click at [586, 214] on li "All Hidden" at bounding box center [585, 215] width 88 height 20
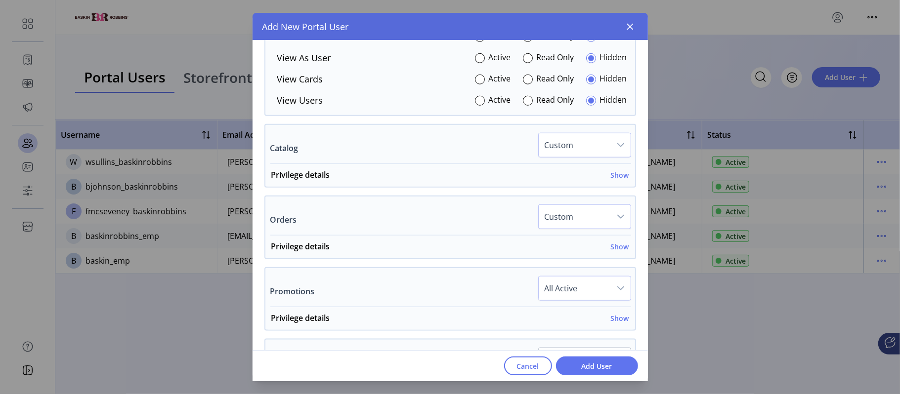
scroll to position [762, 0]
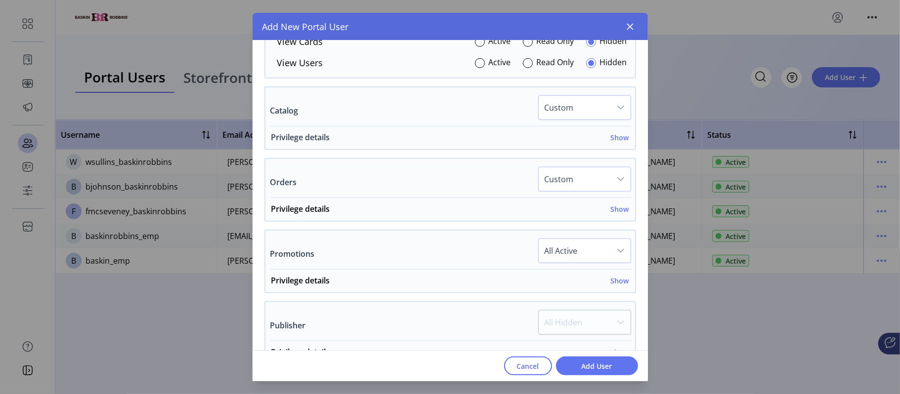
click at [625, 144] on span "Privilege details Show" at bounding box center [448, 140] width 366 height 18
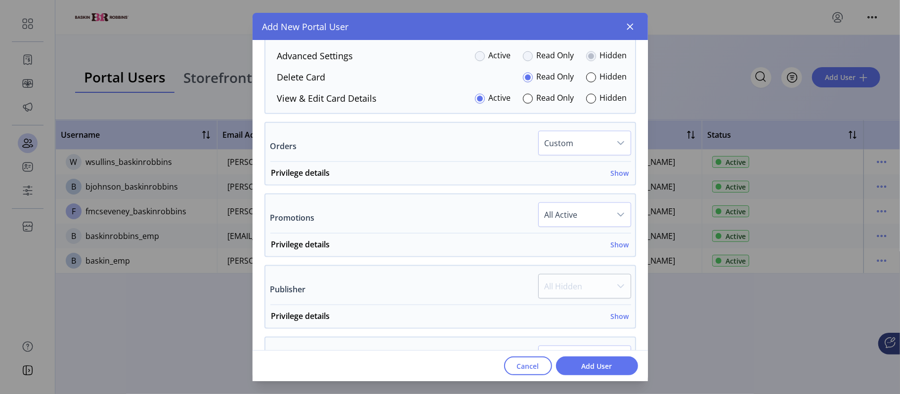
scroll to position [915, 0]
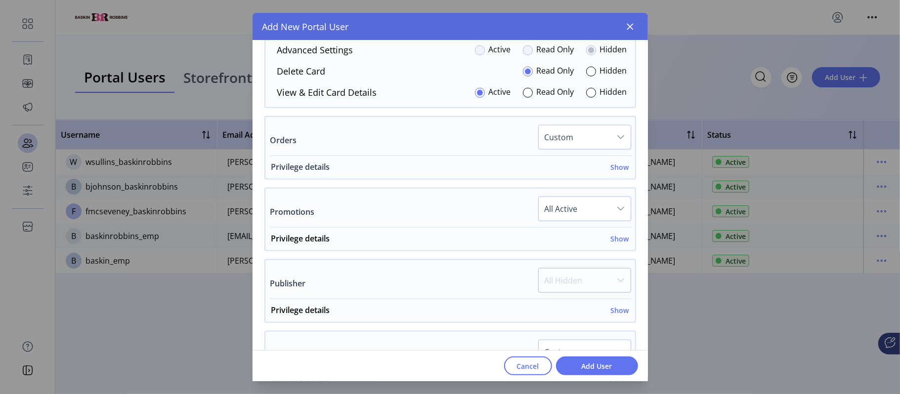
click at [614, 170] on h6 "Show" at bounding box center [620, 167] width 18 height 10
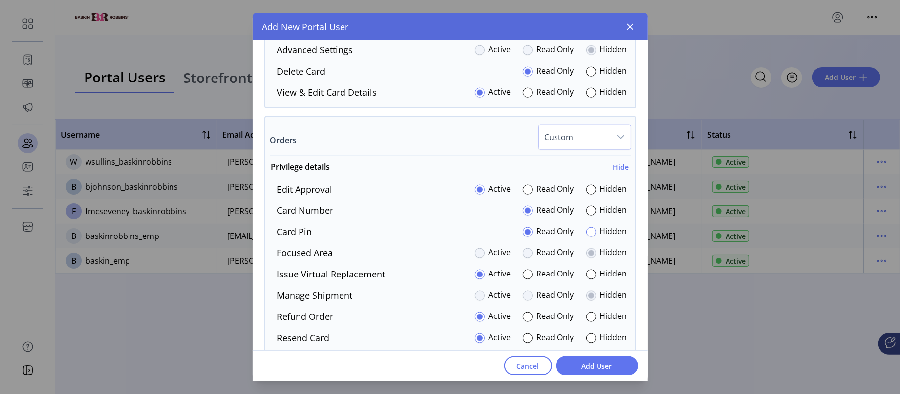
click at [588, 237] on div at bounding box center [591, 232] width 10 height 10
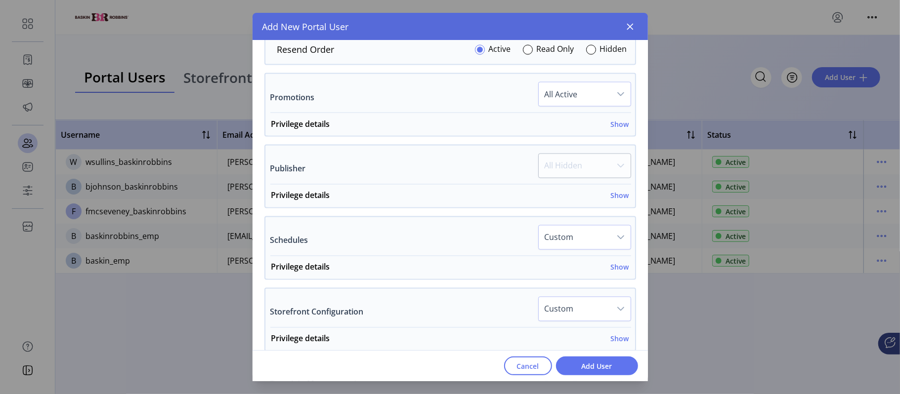
scroll to position [1235, 0]
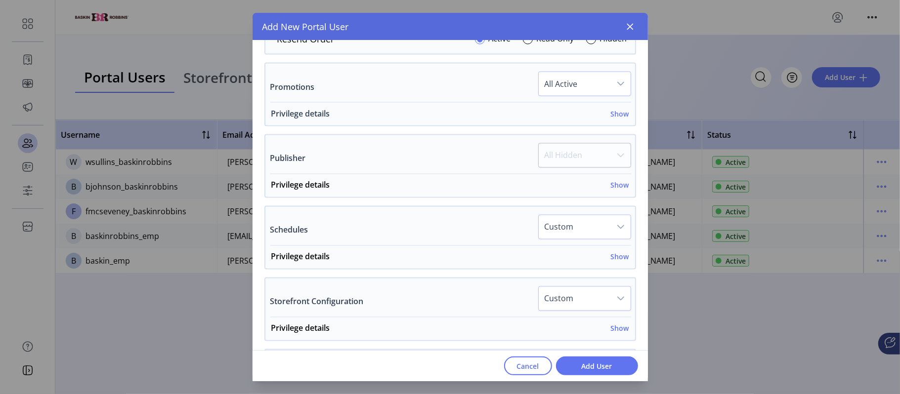
click at [613, 119] on h6 "Show" at bounding box center [620, 114] width 18 height 10
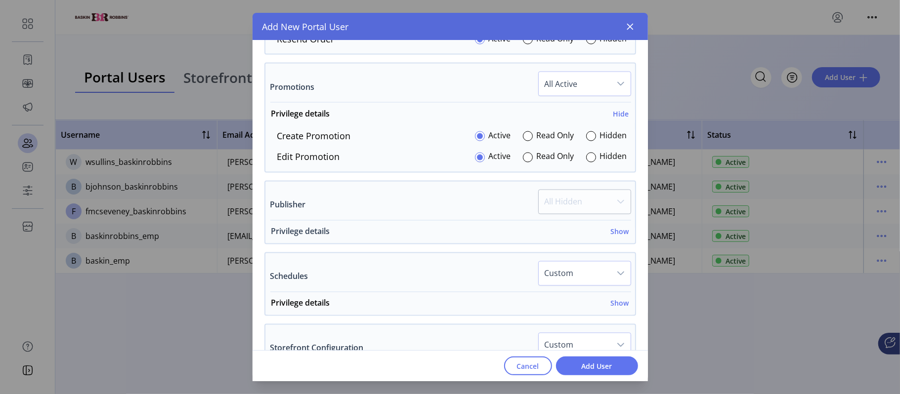
click at [617, 234] on h6 "Show" at bounding box center [620, 232] width 18 height 10
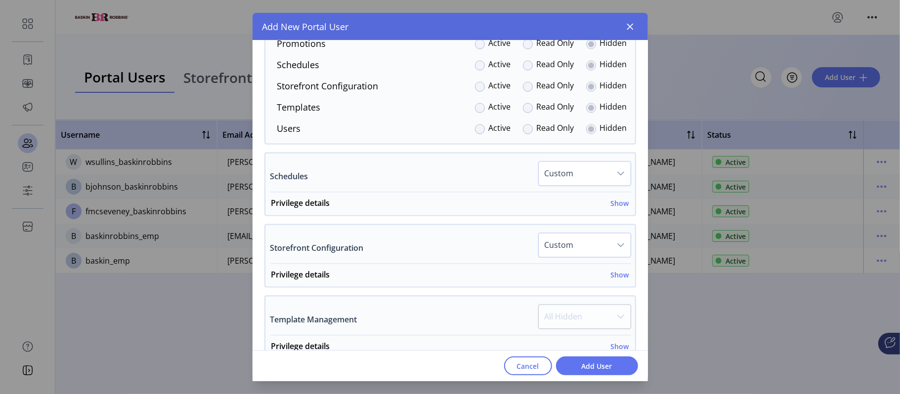
scroll to position [1511, 0]
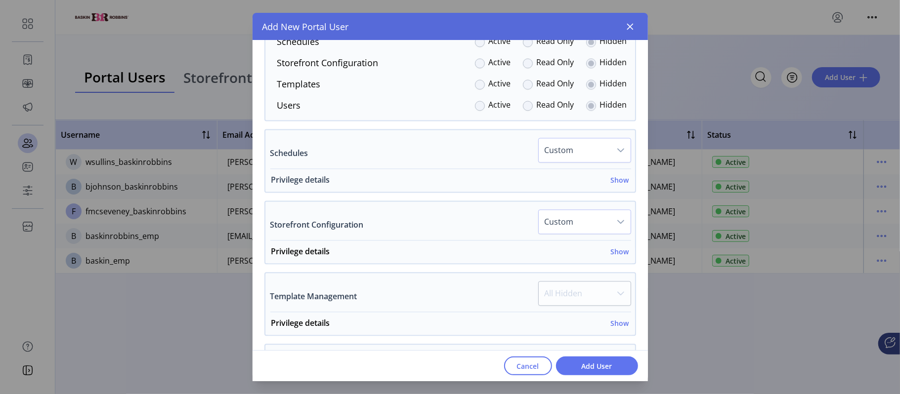
click at [617, 179] on h6 "Show" at bounding box center [620, 180] width 18 height 10
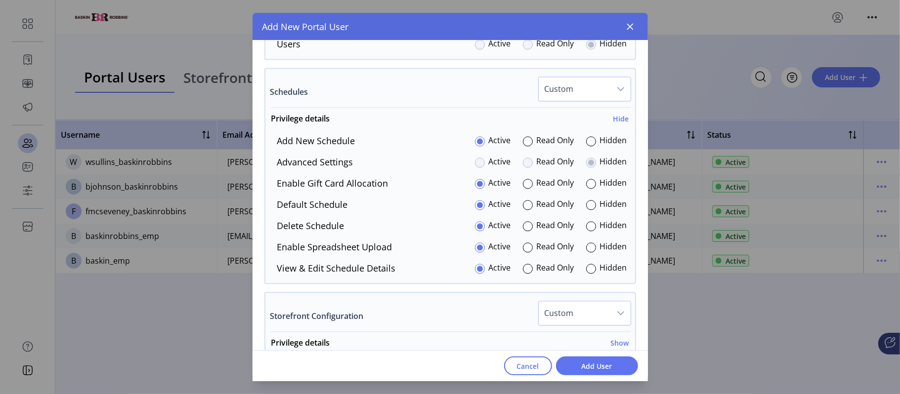
scroll to position [1576, 0]
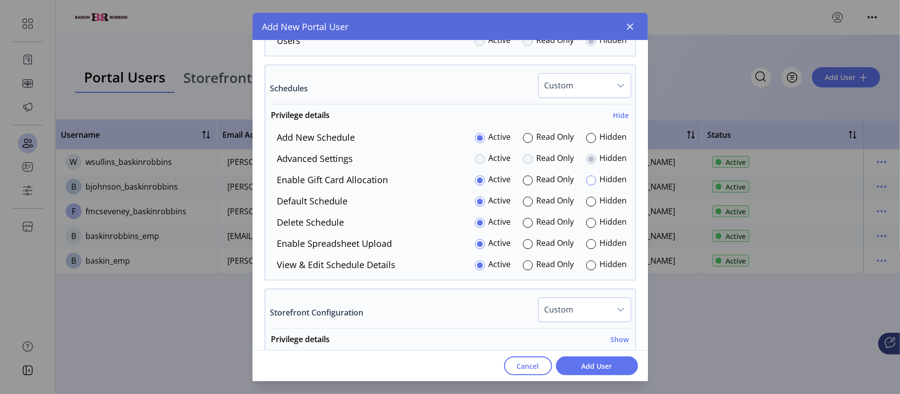
click at [587, 184] on div at bounding box center [591, 180] width 10 height 10
click at [586, 247] on div at bounding box center [591, 244] width 10 height 10
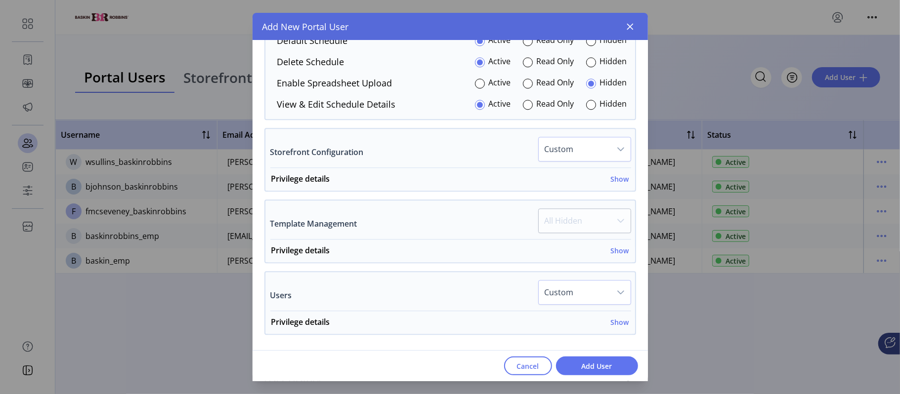
scroll to position [1786, 0]
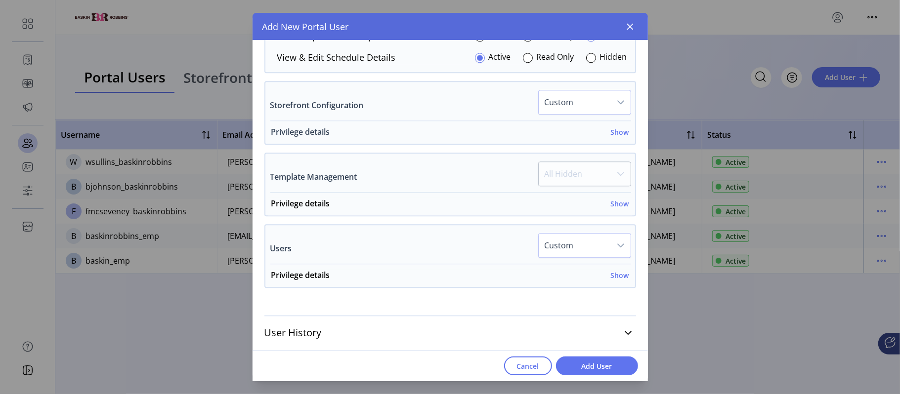
click at [613, 133] on h6 "Show" at bounding box center [620, 132] width 18 height 10
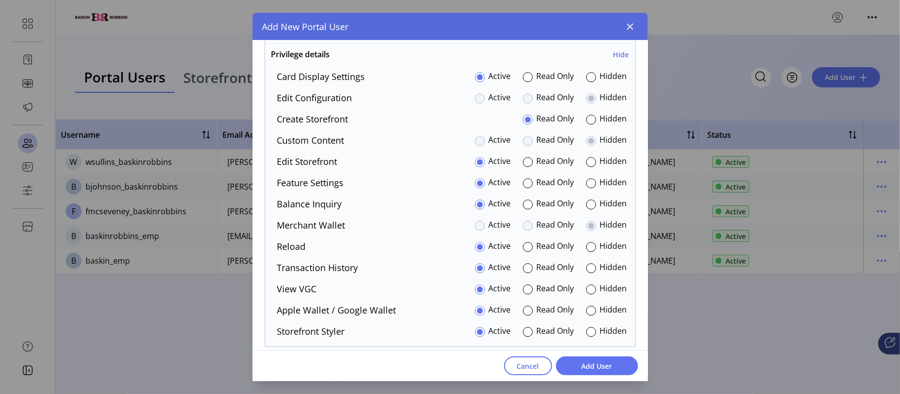
scroll to position [1885, 0]
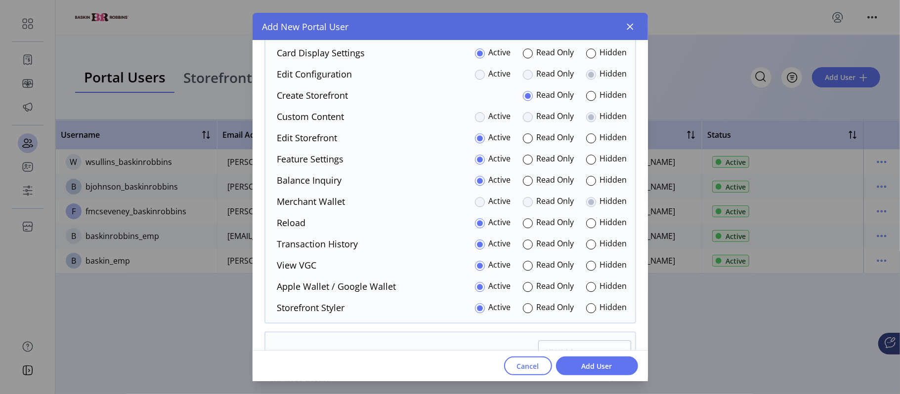
click at [586, 143] on div at bounding box center [591, 138] width 10 height 10
click at [480, 141] on div at bounding box center [480, 138] width 10 height 10
click at [586, 160] on div at bounding box center [591, 160] width 10 height 10
click at [586, 58] on div at bounding box center [591, 53] width 10 height 10
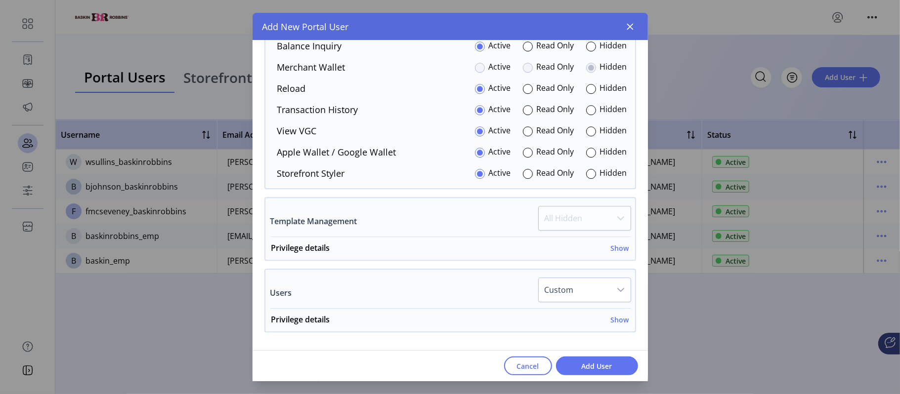
scroll to position [2066, 0]
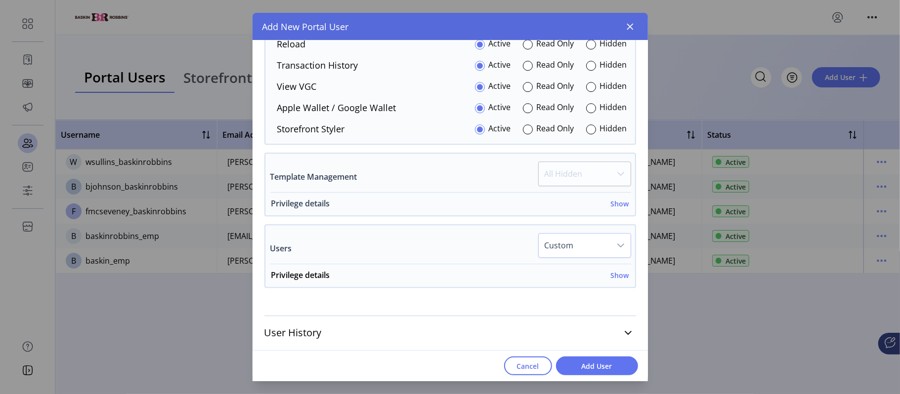
click at [619, 206] on h6 "Show" at bounding box center [620, 204] width 18 height 10
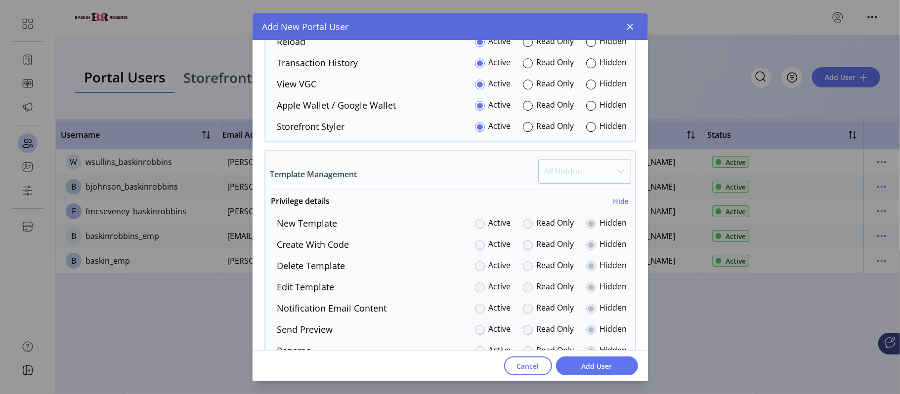
scroll to position [2185, 0]
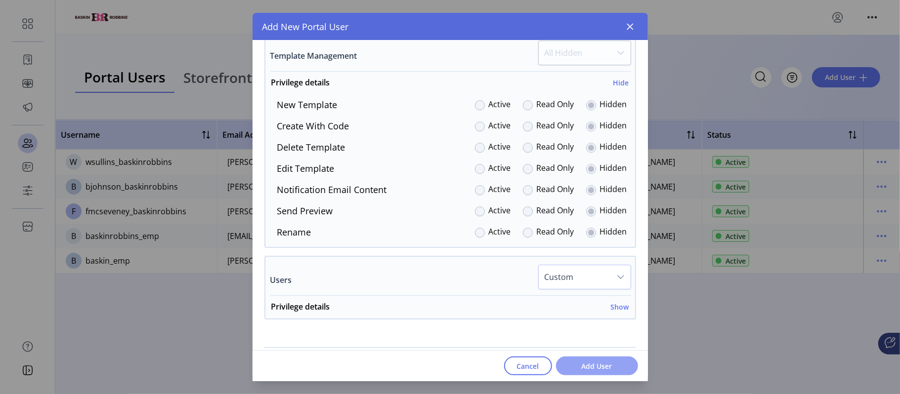
click at [591, 362] on span "Add User" at bounding box center [597, 366] width 56 height 10
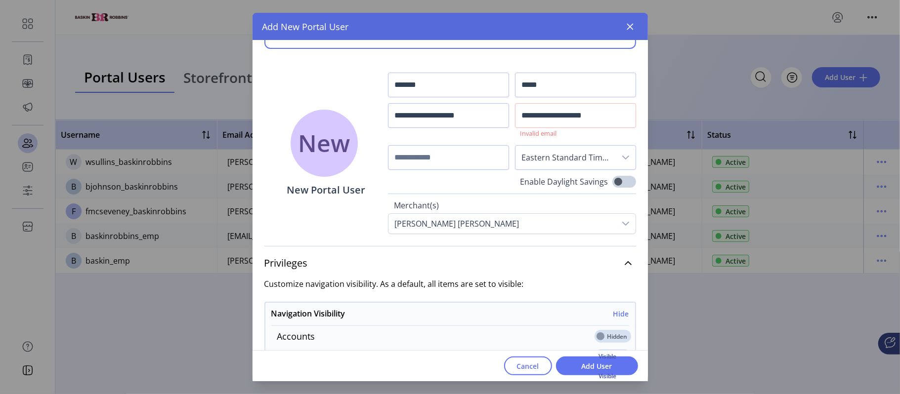
scroll to position [0, 0]
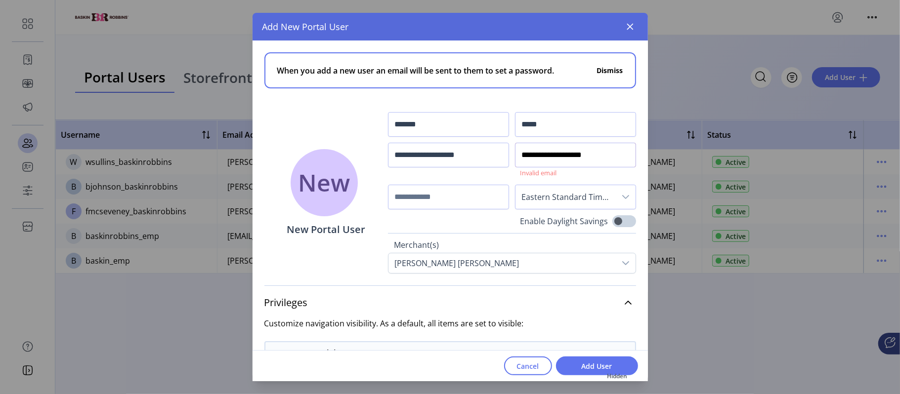
click at [603, 155] on input "**********" at bounding box center [575, 155] width 121 height 25
drag, startPoint x: 608, startPoint y: 155, endPoint x: 501, endPoint y: 145, distance: 106.7
click at [501, 145] on div "**********" at bounding box center [512, 160] width 248 height 97
click at [538, 159] on input "text" at bounding box center [575, 155] width 121 height 25
paste input "**********"
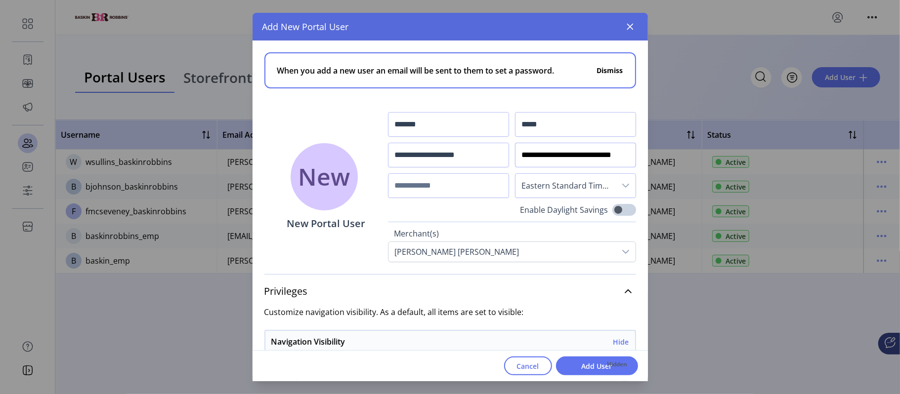
scroll to position [0, 18]
type input "**********"
click at [586, 366] on span "Add User" at bounding box center [597, 366] width 56 height 10
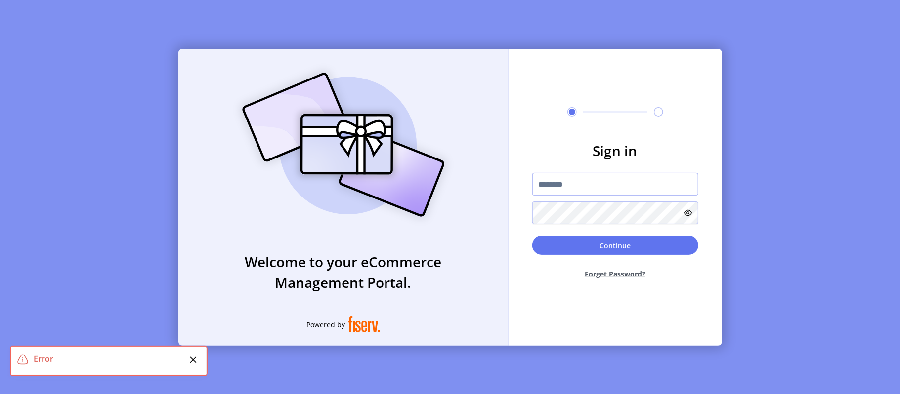
click at [572, 183] on input "text" at bounding box center [615, 184] width 166 height 23
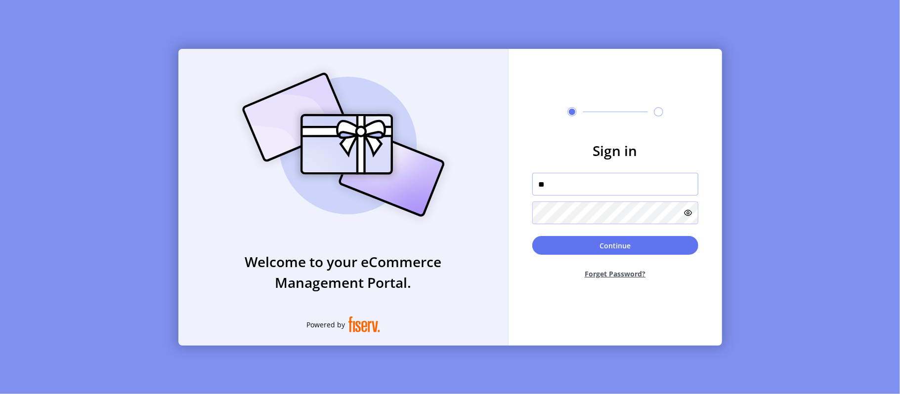
type input "*"
type input "**********"
click at [532, 236] on button "Continue" at bounding box center [615, 245] width 166 height 19
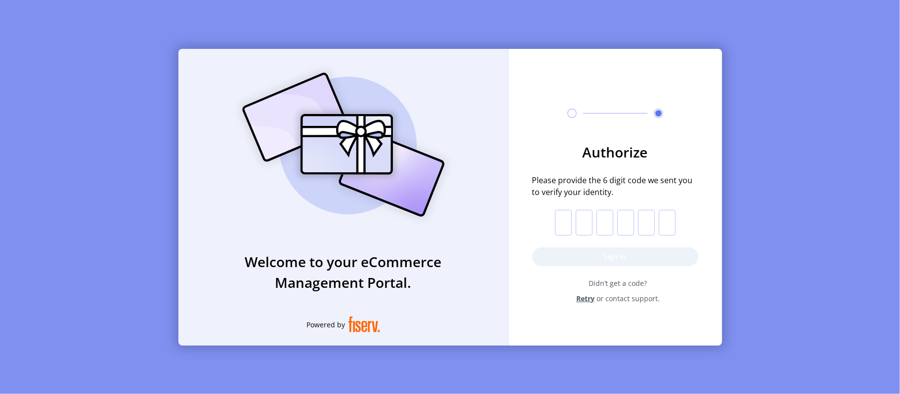
click at [558, 218] on input "text" at bounding box center [563, 223] width 17 height 26
paste input "*"
type input "*"
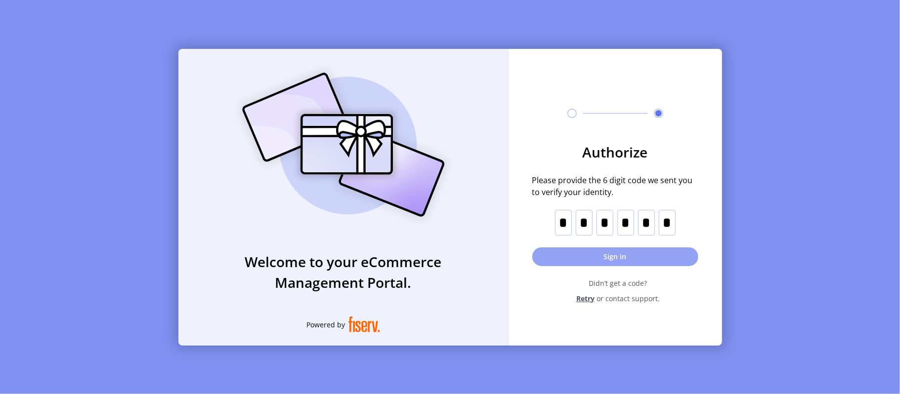
click at [615, 258] on button "Sign in" at bounding box center [615, 257] width 166 height 19
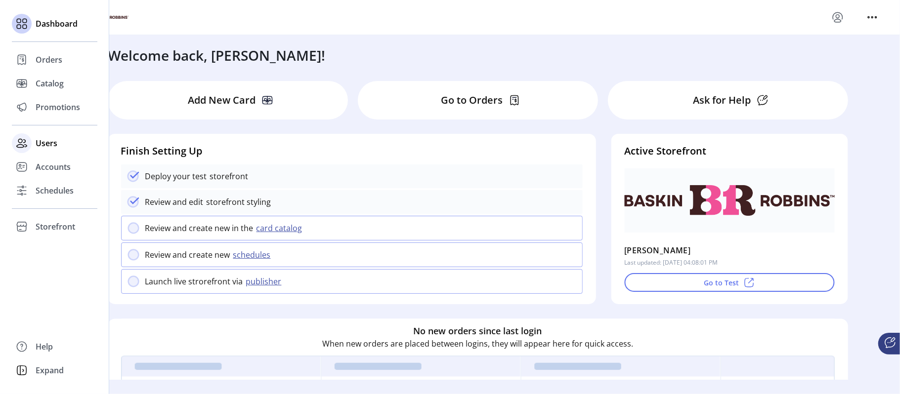
click at [54, 144] on span "Users" at bounding box center [47, 143] width 22 height 12
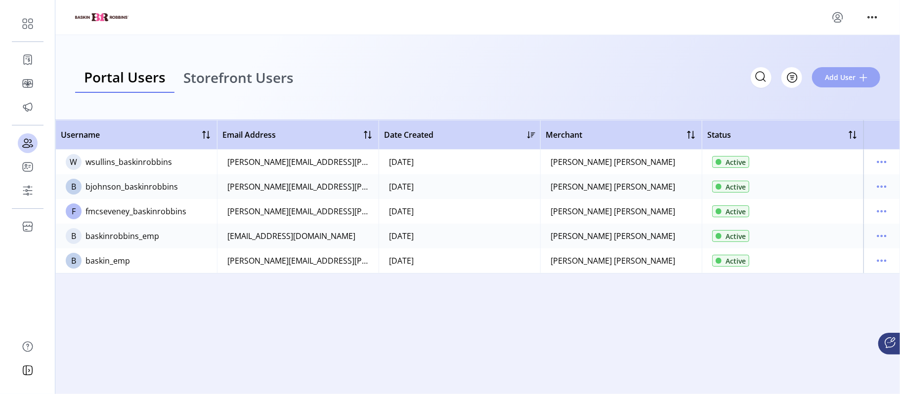
click at [851, 80] on span "Add User" at bounding box center [840, 77] width 31 height 10
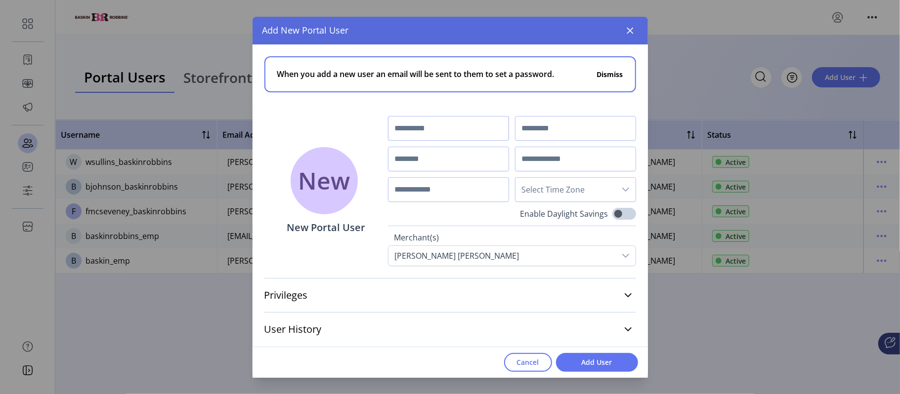
click at [431, 125] on input "text" at bounding box center [448, 128] width 121 height 25
type input "******"
type input "*****"
click at [428, 169] on input "text" at bounding box center [448, 159] width 121 height 25
type input "**********"
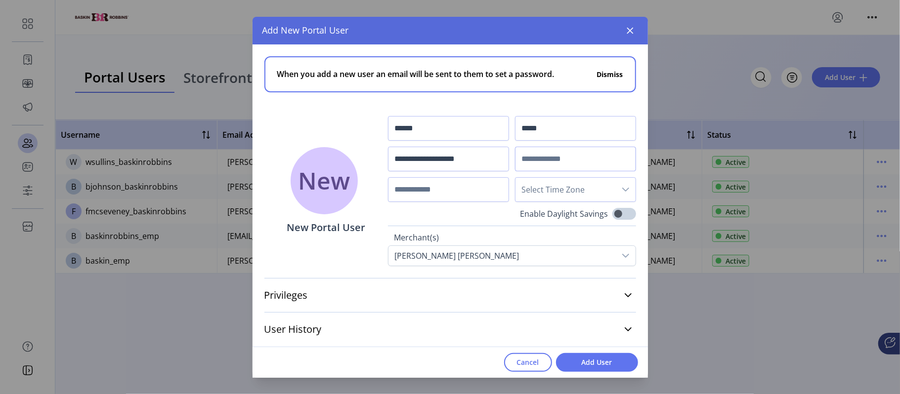
click at [536, 152] on input "text" at bounding box center [575, 159] width 121 height 25
paste input "**********"
type input "**********"
click at [577, 188] on span "Select Time Zone" at bounding box center [566, 190] width 100 height 24
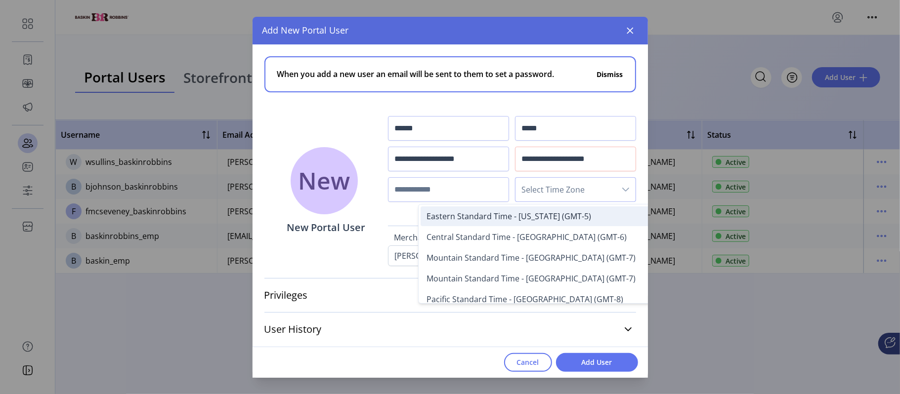
click at [554, 216] on span "Eastern Standard Time - [US_STATE] (GMT-5)" at bounding box center [509, 216] width 165 height 11
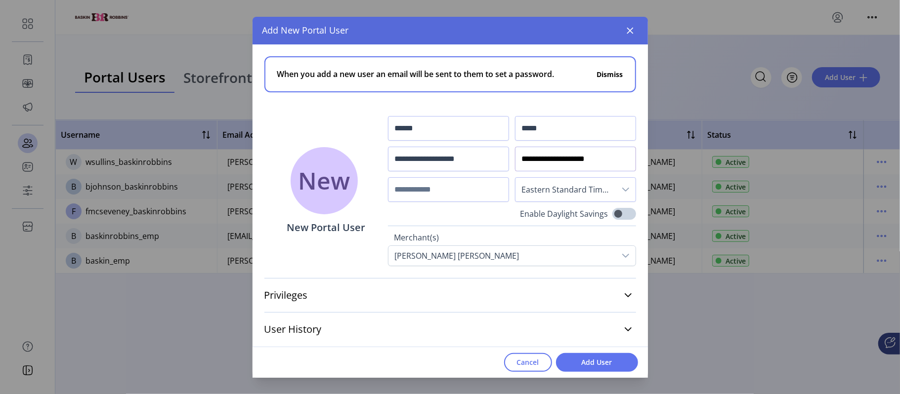
drag, startPoint x: 607, startPoint y: 160, endPoint x: 470, endPoint y: 167, distance: 137.6
click at [470, 167] on div "**********" at bounding box center [512, 159] width 248 height 86
click at [530, 155] on input "text" at bounding box center [575, 159] width 121 height 25
paste input "**********"
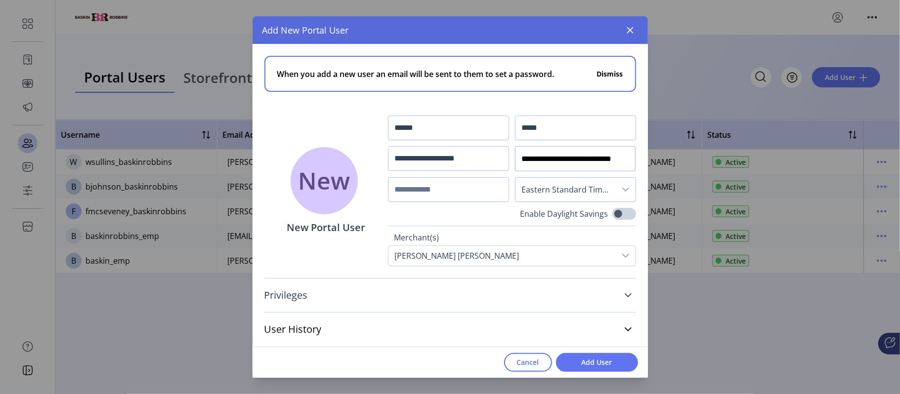
type input "**********"
click at [623, 299] on link "Privileges" at bounding box center [450, 296] width 372 height 22
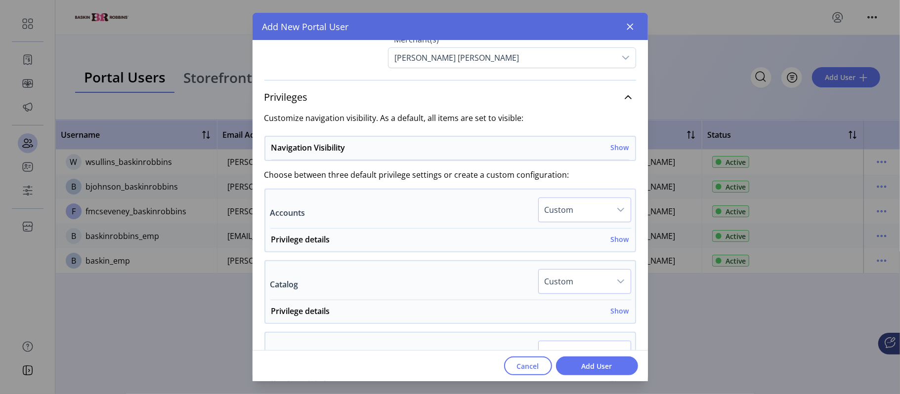
scroll to position [200, 0]
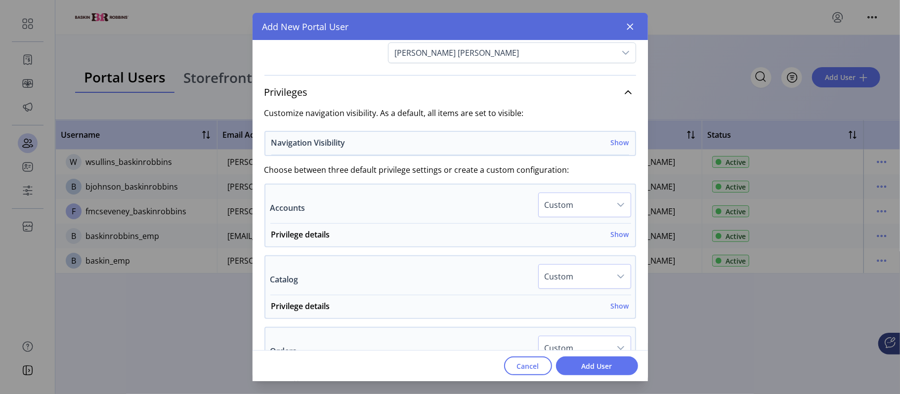
click at [615, 142] on h6 "Show" at bounding box center [620, 142] width 18 height 10
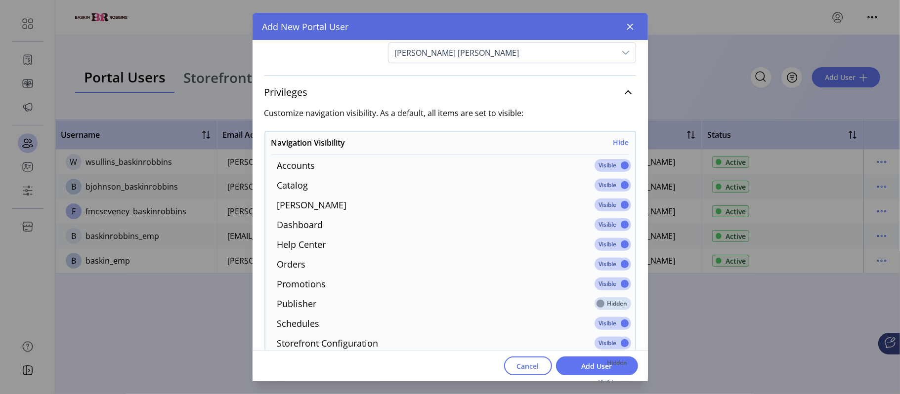
click at [619, 163] on span at bounding box center [613, 165] width 37 height 13
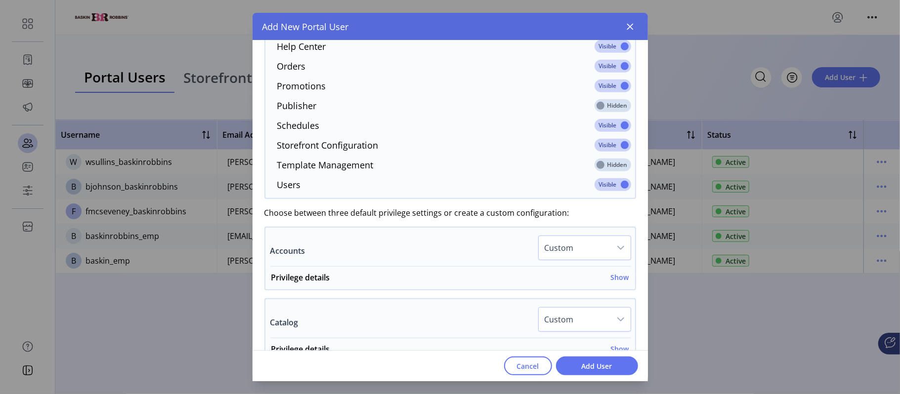
scroll to position [469, 0]
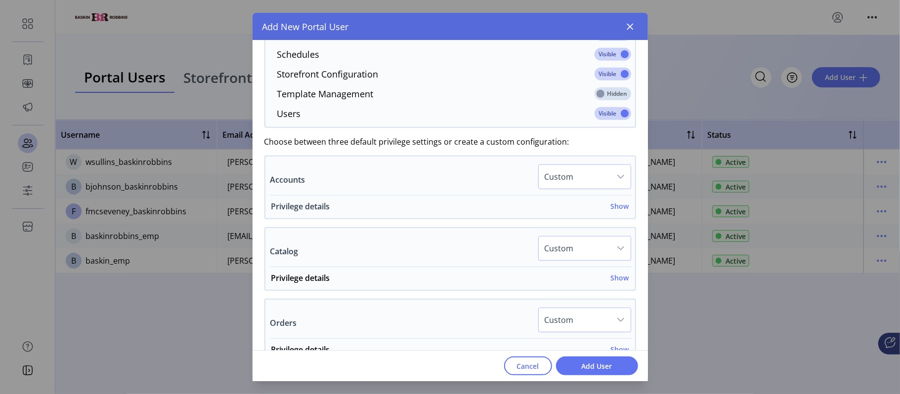
click at [622, 209] on h6 "Show" at bounding box center [620, 206] width 18 height 10
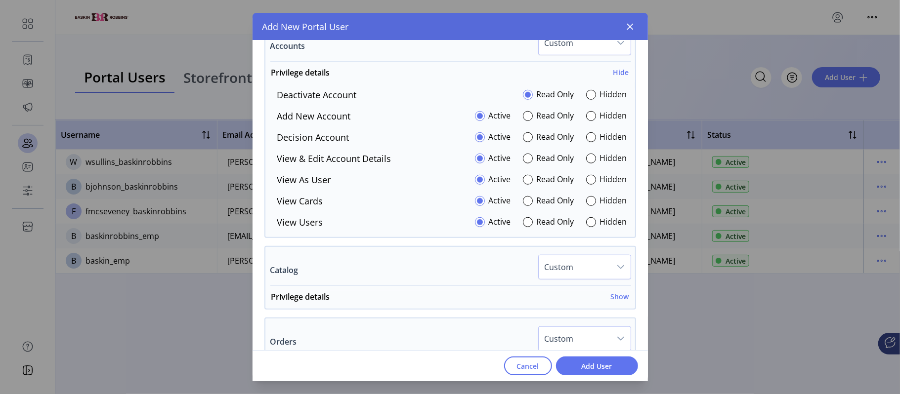
scroll to position [606, 0]
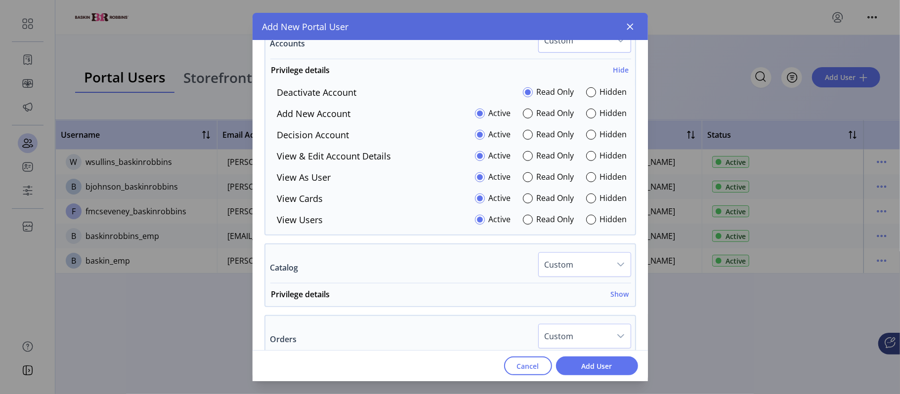
click at [598, 47] on span "Custom" at bounding box center [575, 41] width 72 height 24
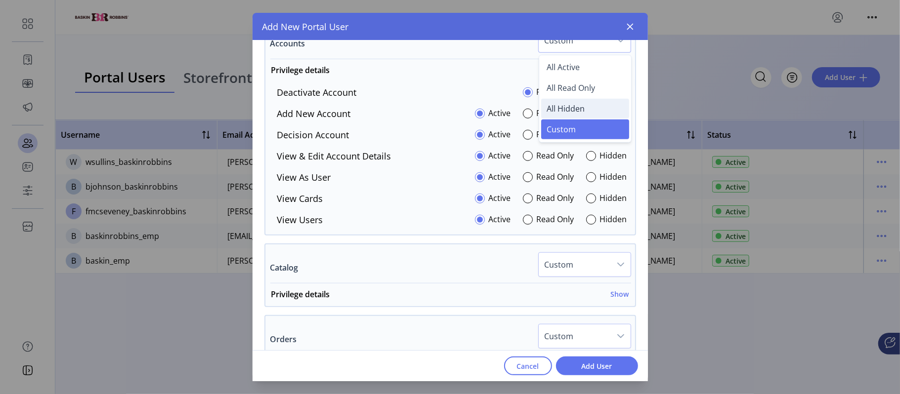
click at [566, 112] on span "All Hidden" at bounding box center [566, 108] width 38 height 11
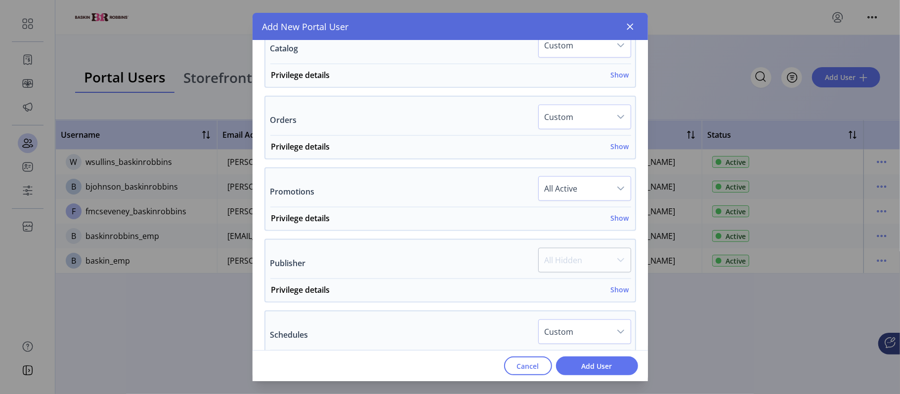
scroll to position [816, 0]
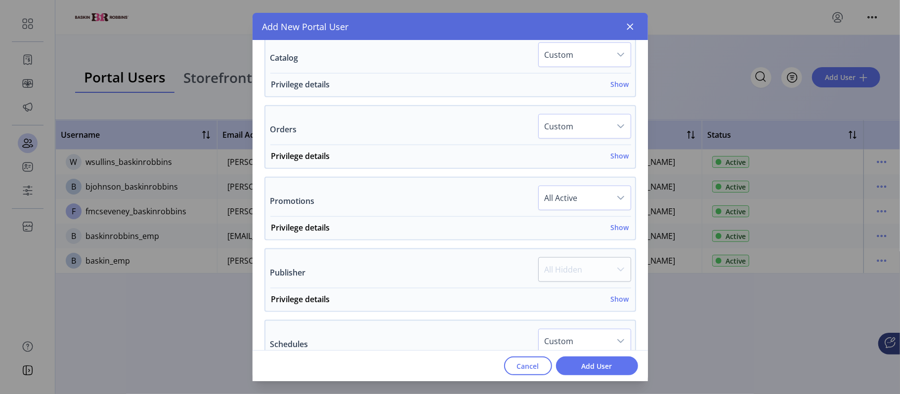
click at [613, 89] on h6 "Show" at bounding box center [620, 84] width 18 height 10
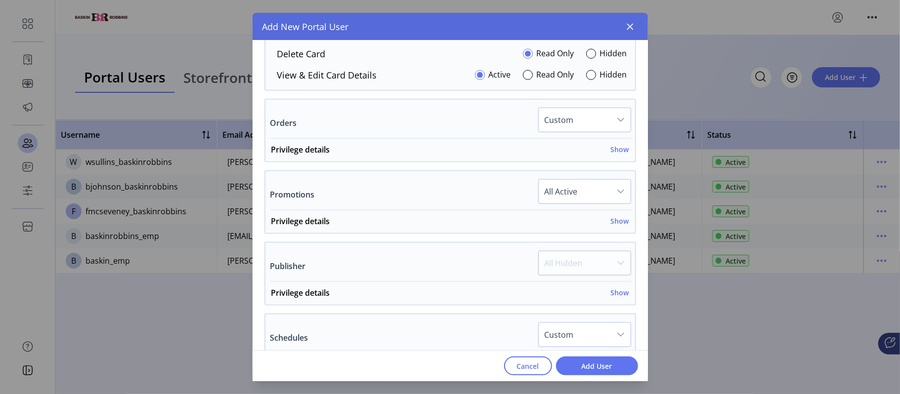
scroll to position [963, 0]
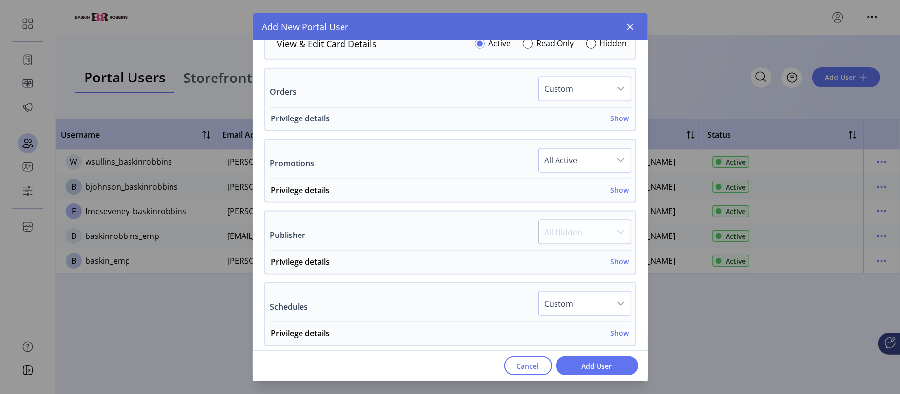
click at [618, 124] on h6 "Show" at bounding box center [620, 118] width 18 height 10
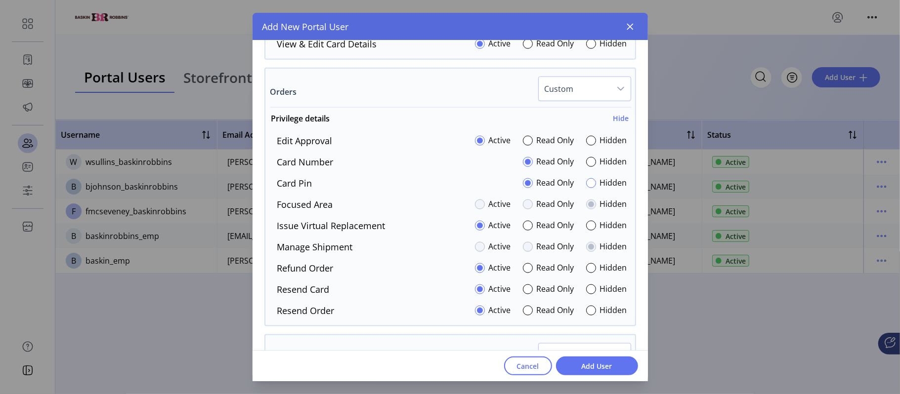
click at [587, 188] on div at bounding box center [591, 183] width 10 height 10
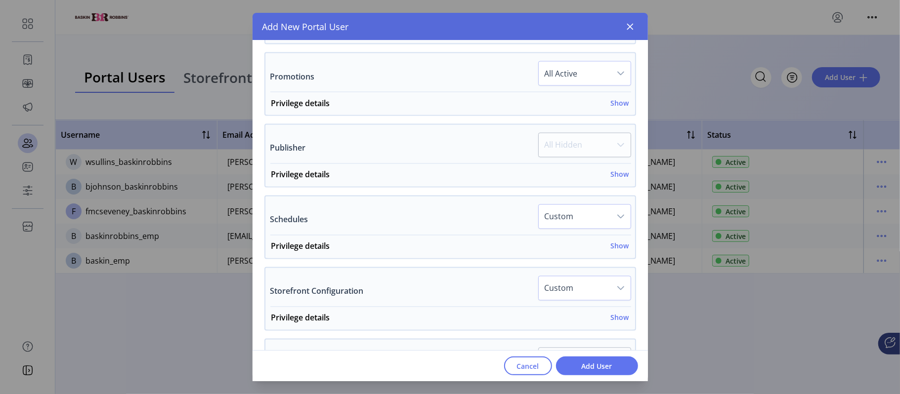
scroll to position [1260, 0]
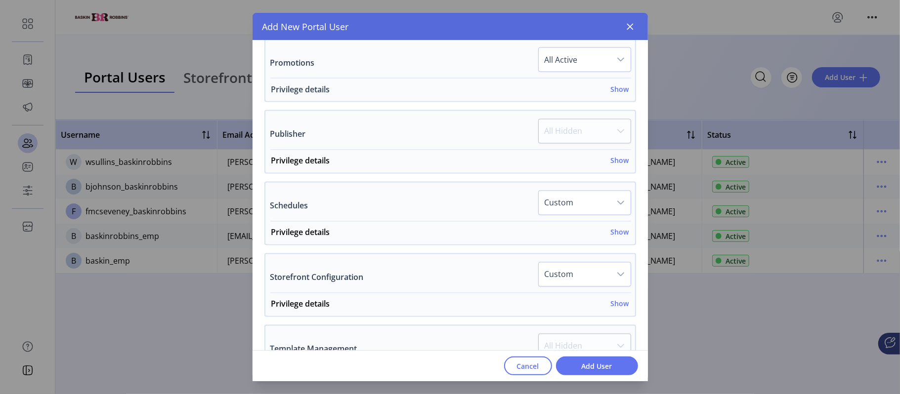
click at [613, 94] on h6 "Show" at bounding box center [620, 89] width 18 height 10
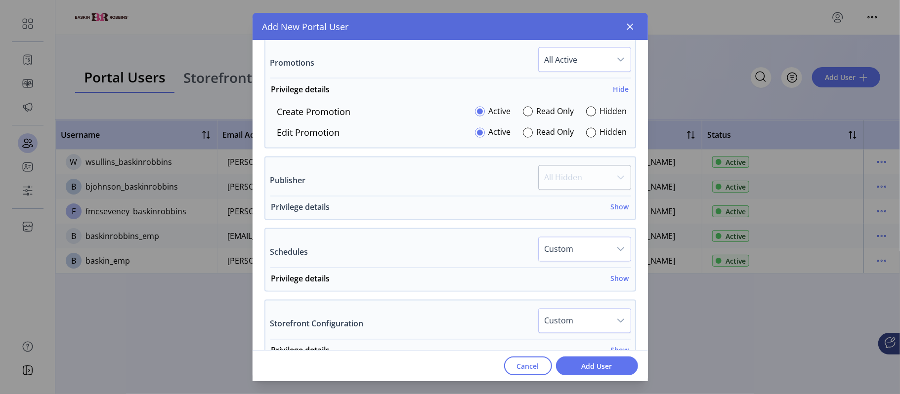
click at [613, 208] on h6 "Show" at bounding box center [620, 207] width 18 height 10
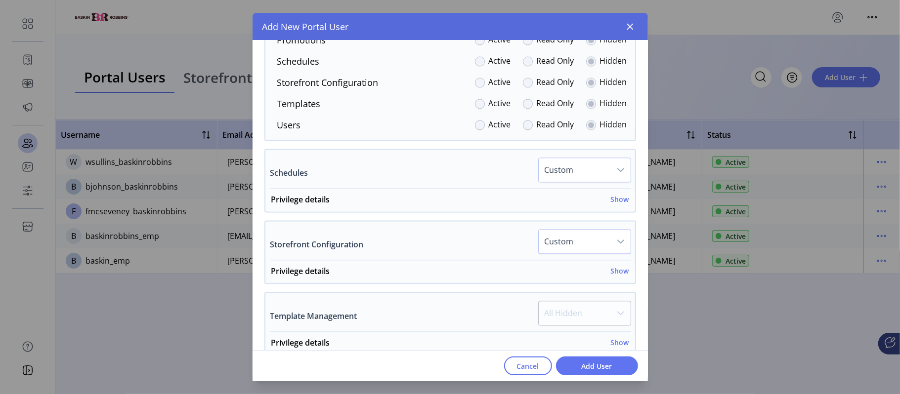
scroll to position [1503, 0]
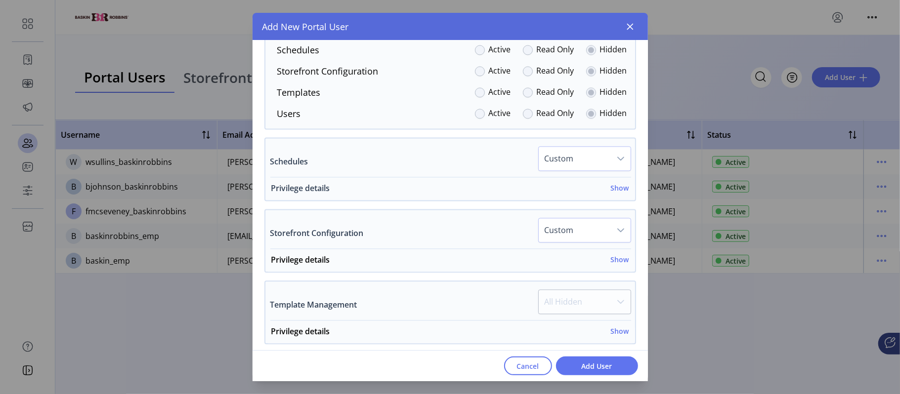
click at [625, 187] on span "Privilege details Show" at bounding box center [448, 191] width 366 height 18
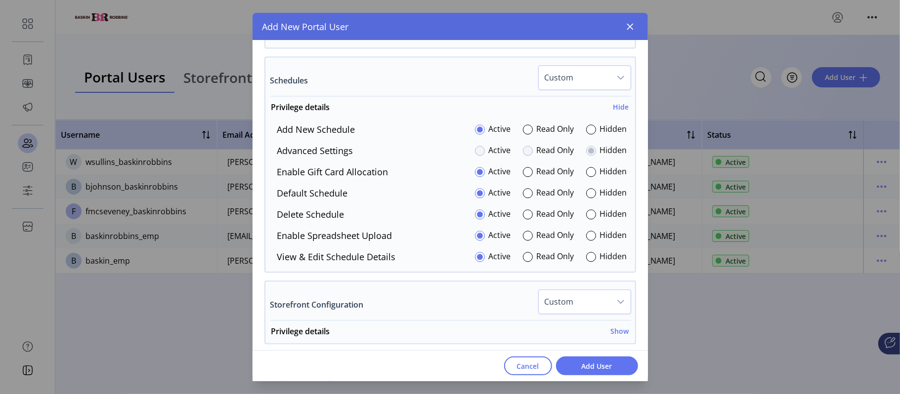
scroll to position [1610, 0]
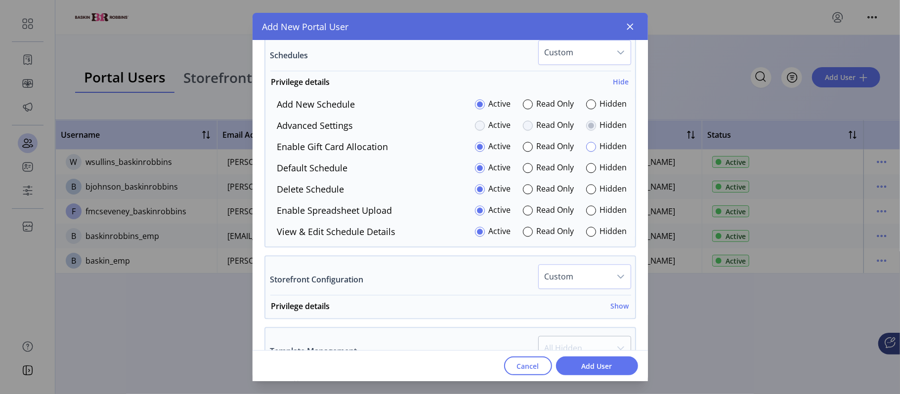
click at [586, 149] on div at bounding box center [591, 147] width 10 height 10
click at [588, 216] on div at bounding box center [591, 211] width 10 height 10
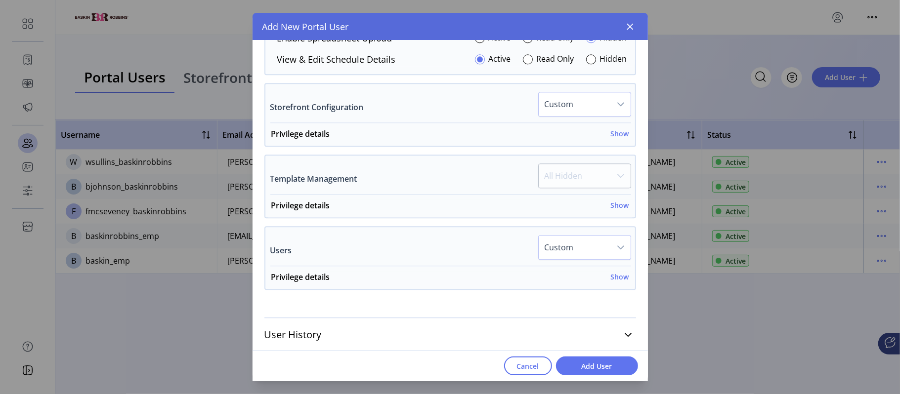
scroll to position [1778, 0]
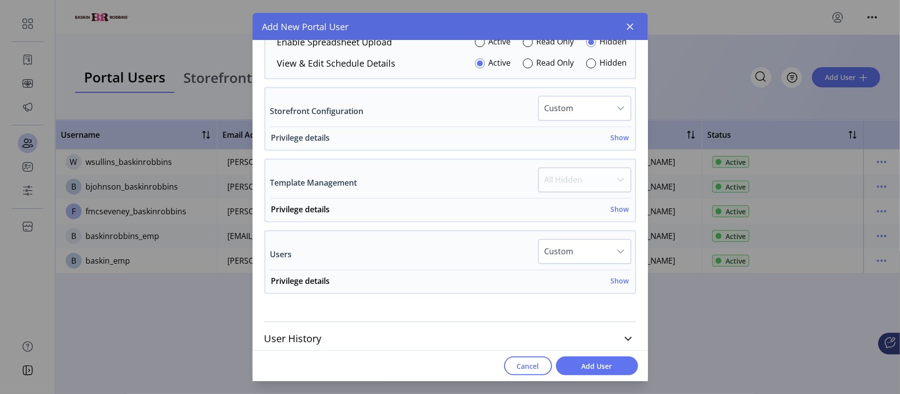
click at [611, 138] on h6 "Show" at bounding box center [620, 137] width 18 height 10
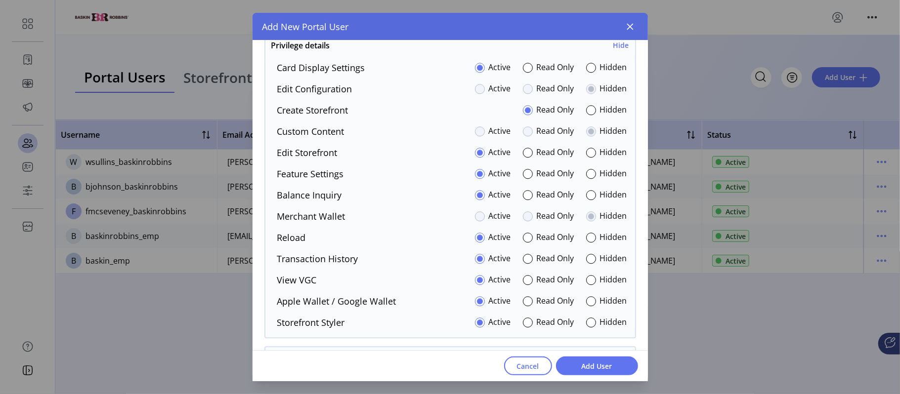
scroll to position [1898, 0]
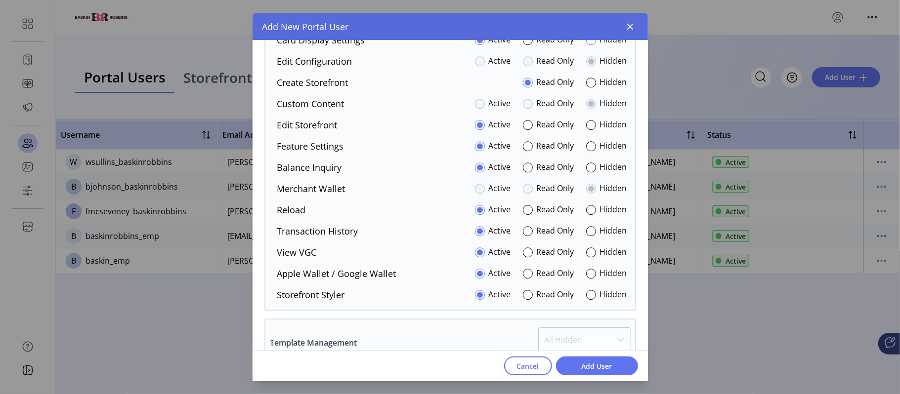
click at [586, 43] on div at bounding box center [591, 40] width 10 height 10
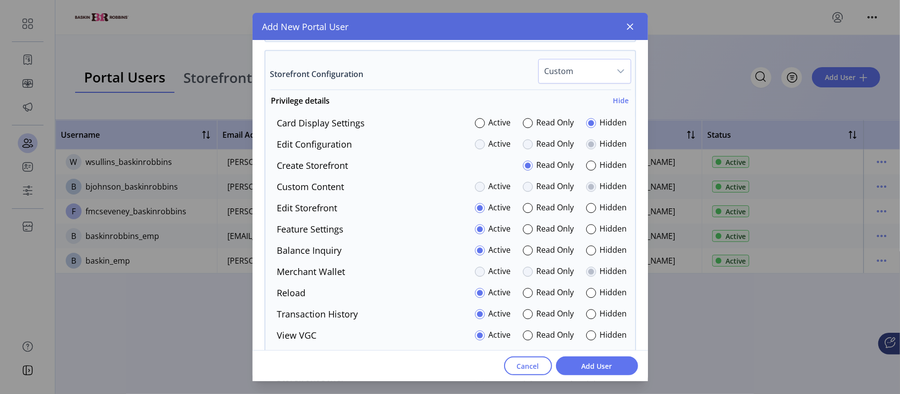
scroll to position [1819, 0]
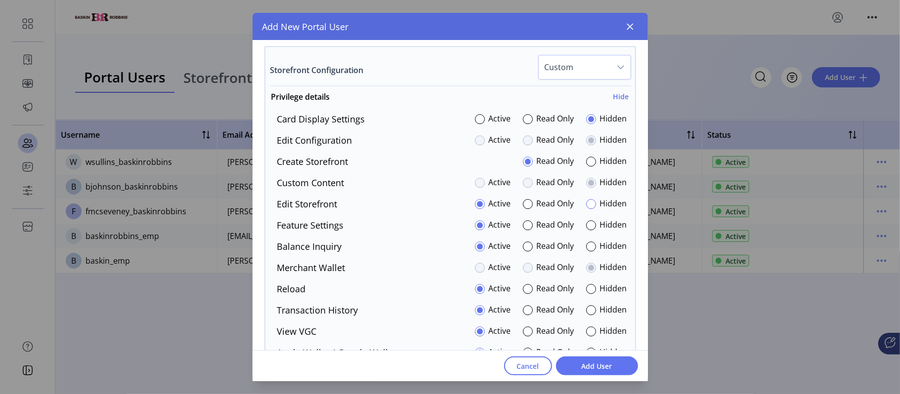
click at [586, 208] on div at bounding box center [591, 204] width 10 height 10
click at [588, 228] on div at bounding box center [591, 225] width 10 height 10
click at [475, 209] on div at bounding box center [480, 204] width 10 height 10
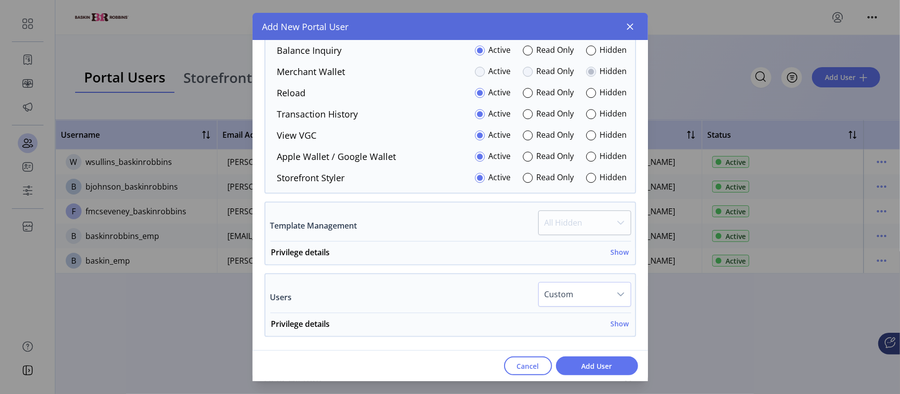
scroll to position [2039, 0]
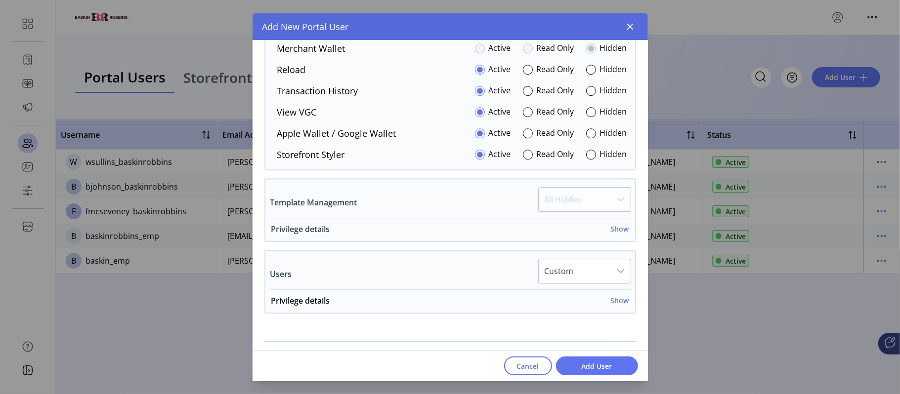
click at [619, 234] on h6 "Show" at bounding box center [620, 229] width 18 height 10
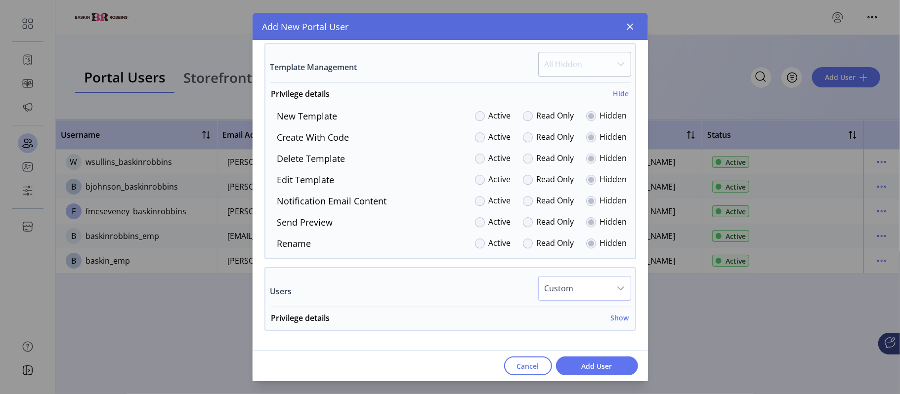
scroll to position [2219, 0]
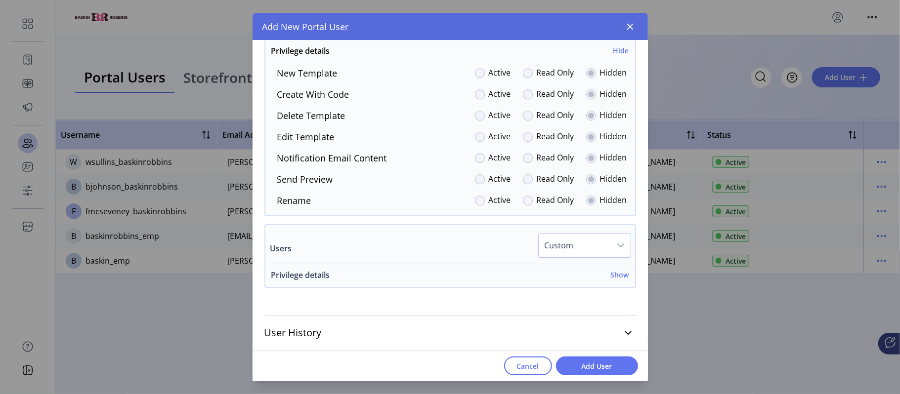
click at [620, 276] on h6 "Show" at bounding box center [620, 275] width 18 height 10
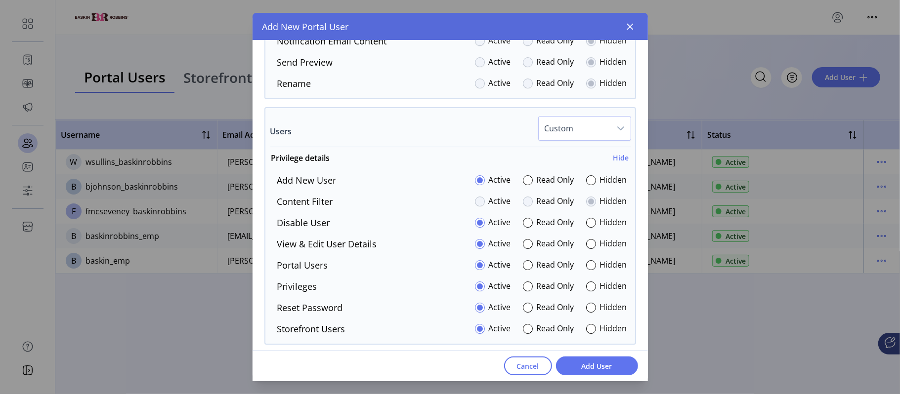
scroll to position [2346, 0]
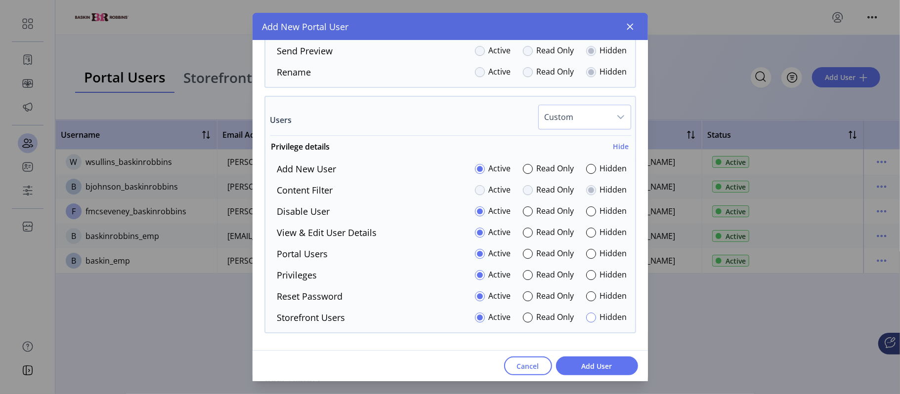
click at [586, 318] on div at bounding box center [591, 318] width 10 height 10
click at [598, 364] on span "Add User" at bounding box center [597, 366] width 56 height 10
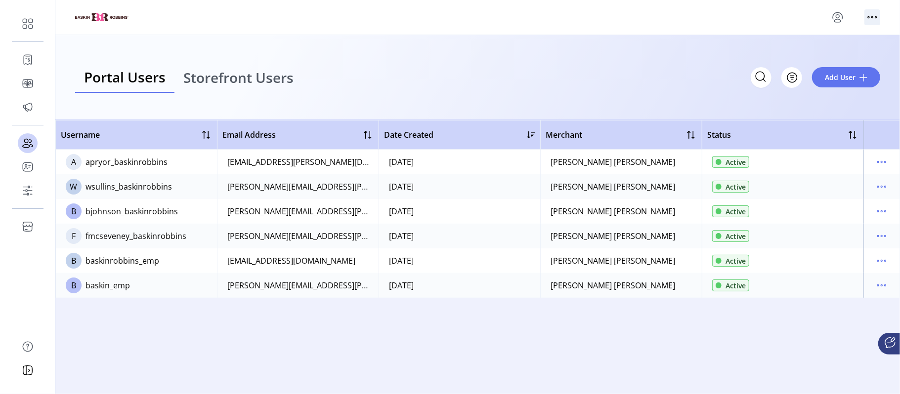
click at [872, 14] on icon "menu" at bounding box center [873, 17] width 16 height 16
click at [418, 17] on div at bounding box center [477, 17] width 805 height 16
click at [839, 18] on icon "menu" at bounding box center [838, 17] width 16 height 16
click at [803, 55] on span "Sign Out" at bounding box center [802, 56] width 74 height 8
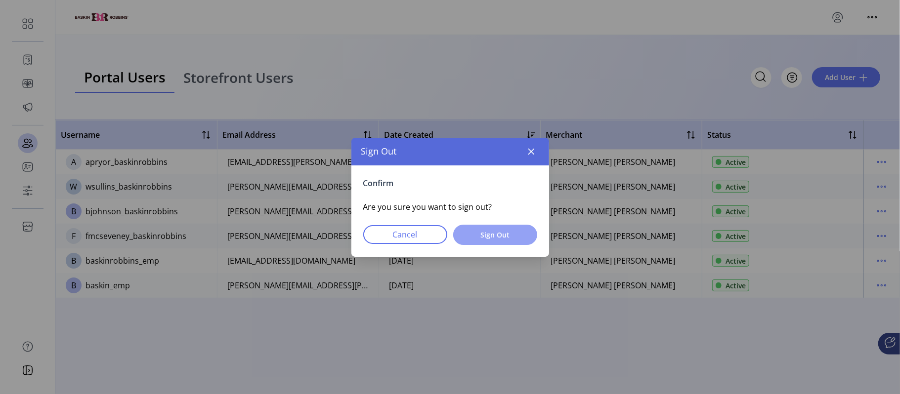
click at [497, 235] on span "Sign Out" at bounding box center [495, 235] width 58 height 10
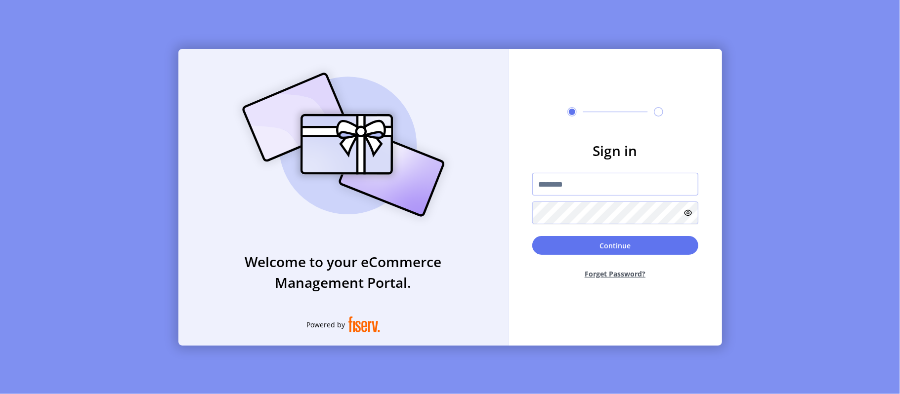
click at [581, 177] on input "text" at bounding box center [615, 184] width 166 height 23
type input "**********"
click at [532, 236] on button "Continue" at bounding box center [615, 245] width 166 height 19
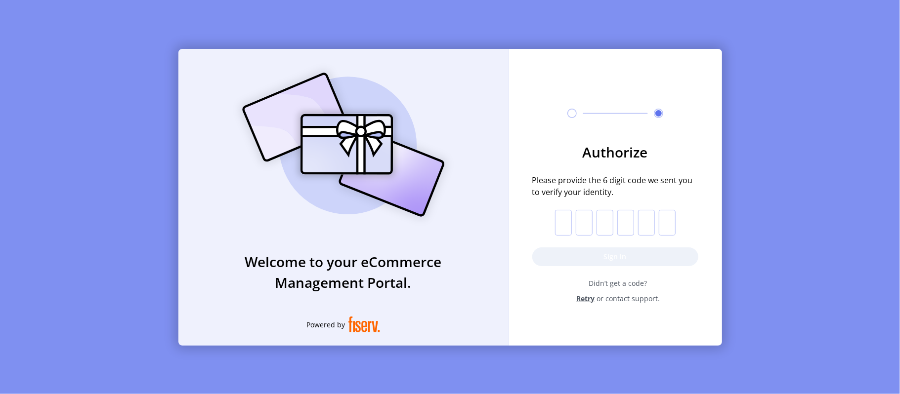
click at [569, 218] on input "text" at bounding box center [563, 223] width 17 height 26
paste input "*"
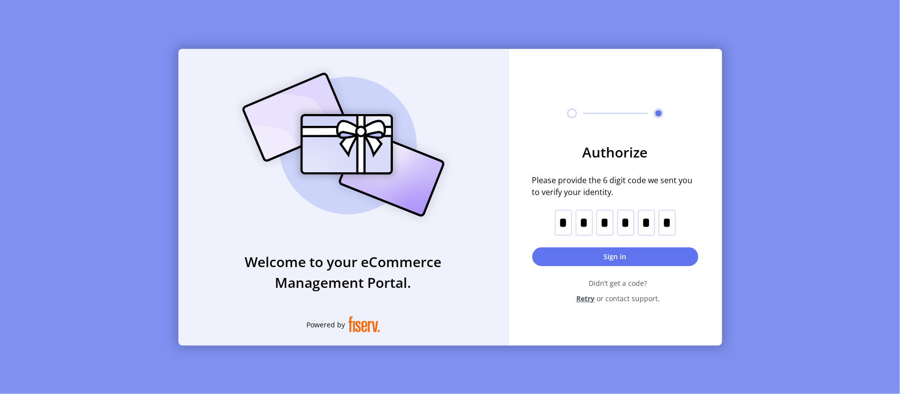
type input "*"
click at [619, 256] on button "Sign in" at bounding box center [615, 257] width 166 height 19
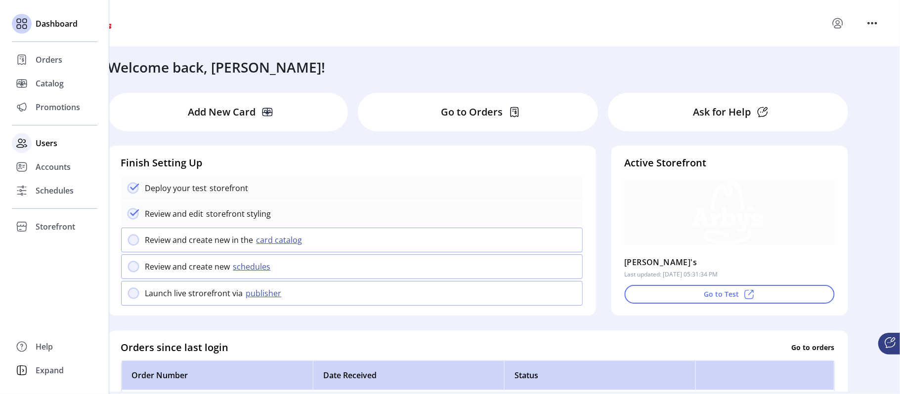
click at [48, 145] on span "Users" at bounding box center [47, 143] width 22 height 12
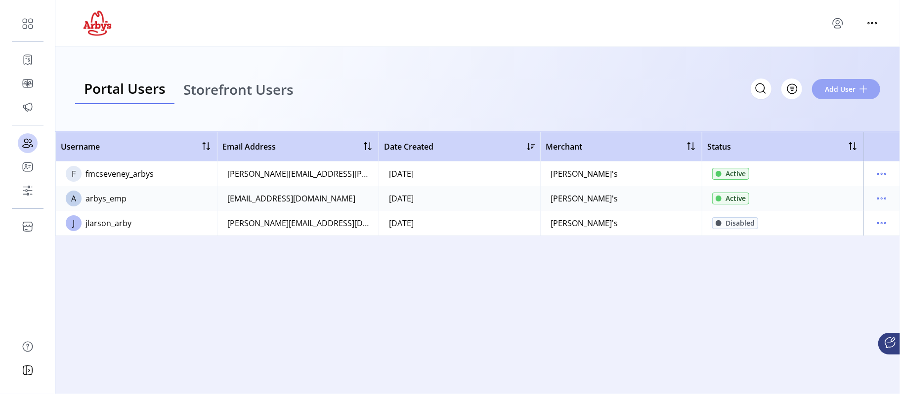
click at [845, 86] on span "Add User" at bounding box center [840, 89] width 31 height 10
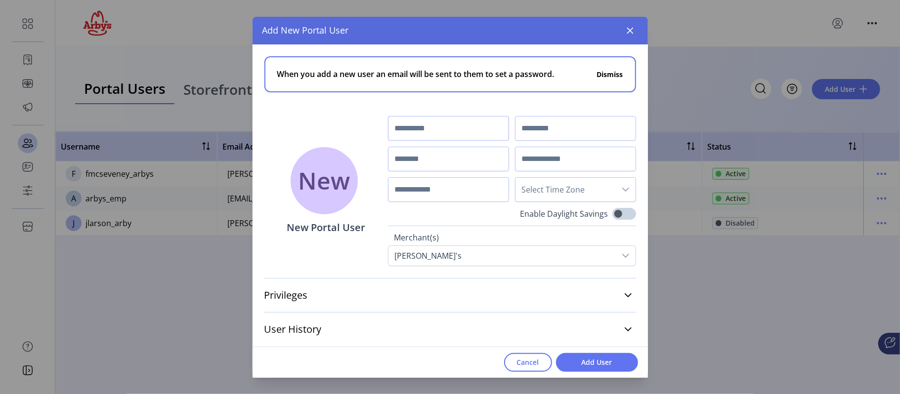
click at [457, 129] on input "text" at bounding box center [448, 128] width 121 height 25
drag, startPoint x: 434, startPoint y: 112, endPoint x: 431, endPoint y: 117, distance: 6.0
click at [434, 112] on p-card "When you add a new user an email will be sent to them to set a password. Dismiss" at bounding box center [450, 86] width 372 height 60
click at [430, 125] on input "text" at bounding box center [448, 128] width 121 height 25
type input "*"
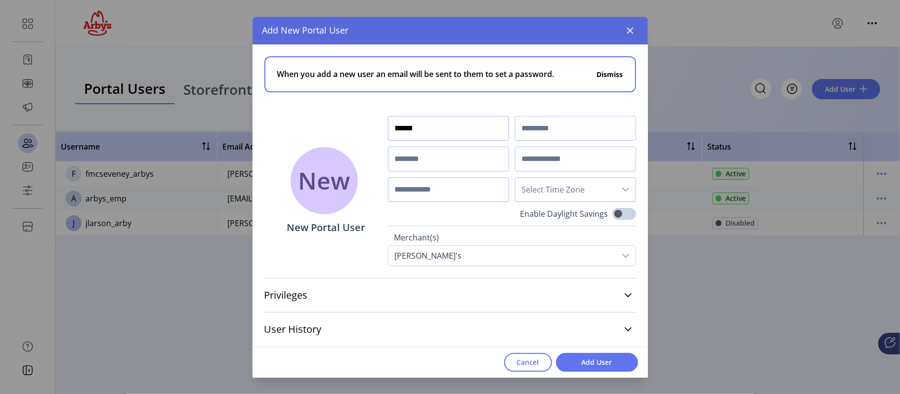
type input "******"
type input "*******"
click at [412, 163] on input "text" at bounding box center [448, 159] width 121 height 25
type input "**********"
click at [557, 150] on input "text" at bounding box center [575, 159] width 121 height 25
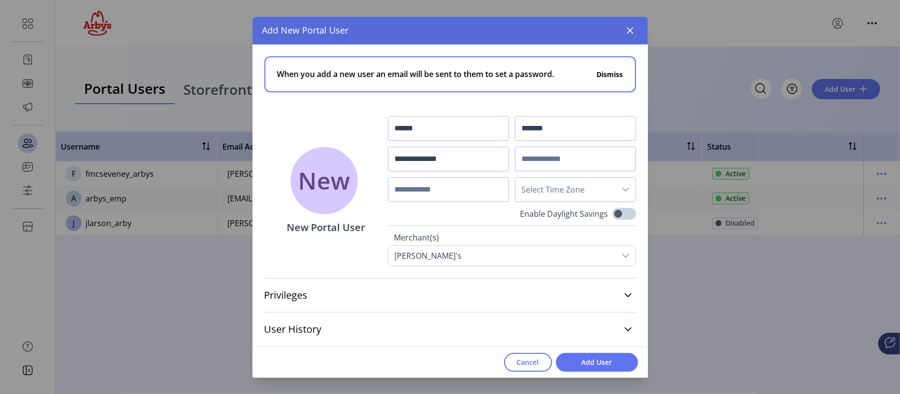
paste input "**********"
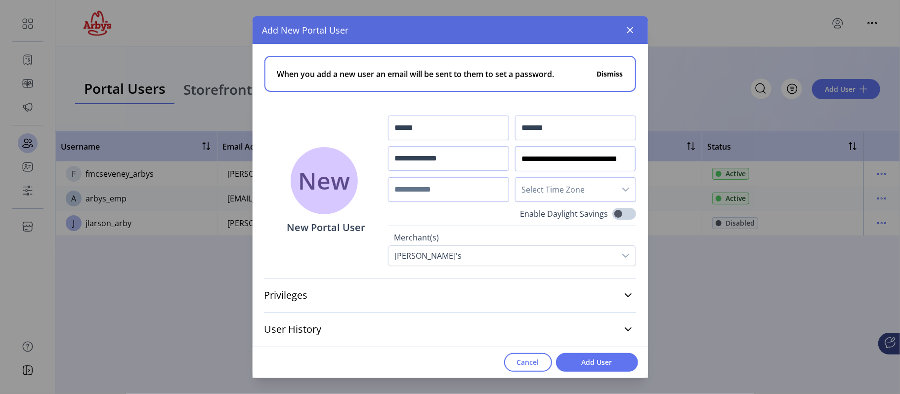
type input "**********"
click at [599, 190] on span "Select Time Zone" at bounding box center [566, 190] width 100 height 24
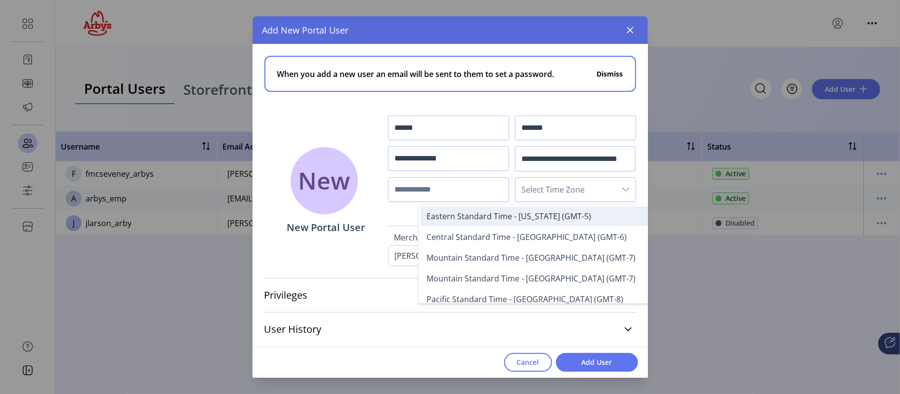
click at [543, 211] on span "Eastern Standard Time - [US_STATE] (GMT-5)" at bounding box center [509, 216] width 165 height 11
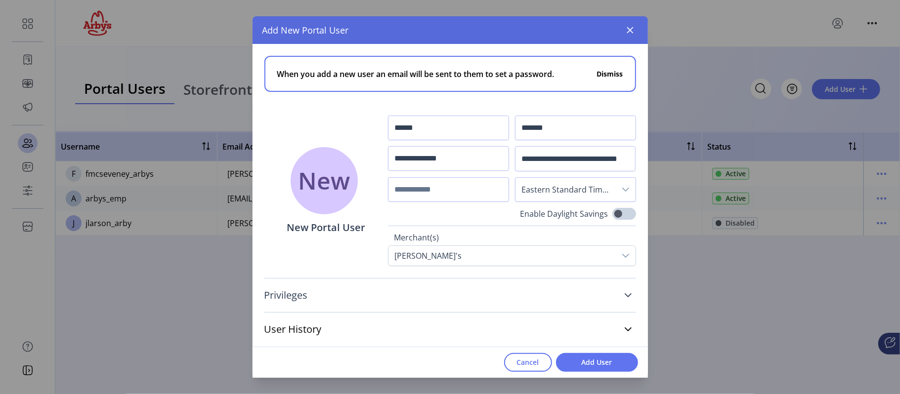
click at [624, 291] on link "Privileges" at bounding box center [450, 296] width 372 height 22
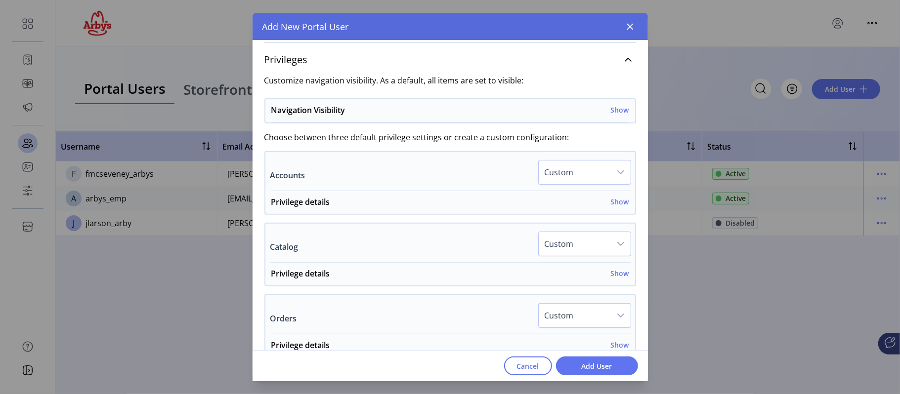
scroll to position [234, 0]
click at [621, 103] on h6 "Show" at bounding box center [620, 108] width 18 height 10
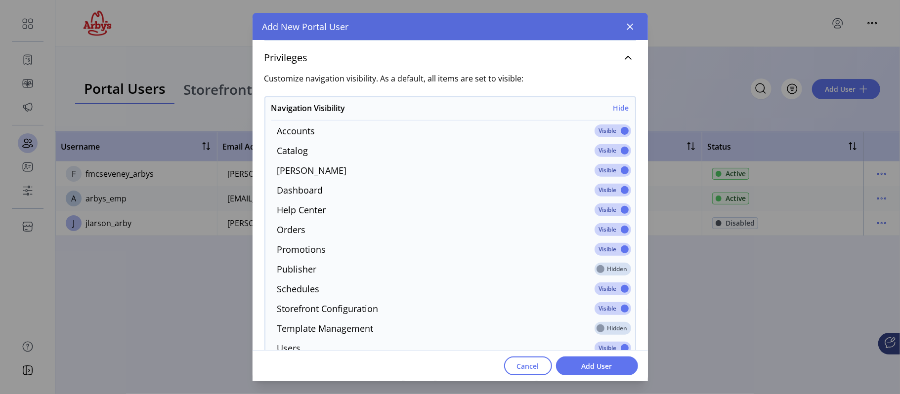
click at [620, 131] on span at bounding box center [613, 131] width 37 height 13
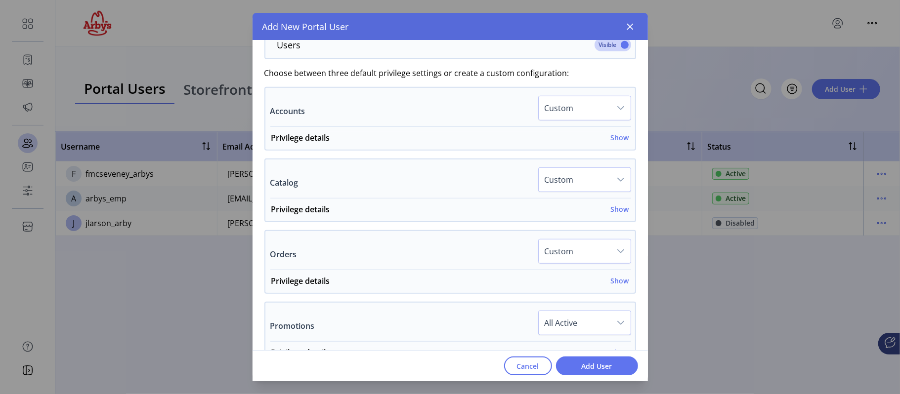
scroll to position [540, 0]
click at [618, 138] on h6 "Show" at bounding box center [620, 136] width 18 height 10
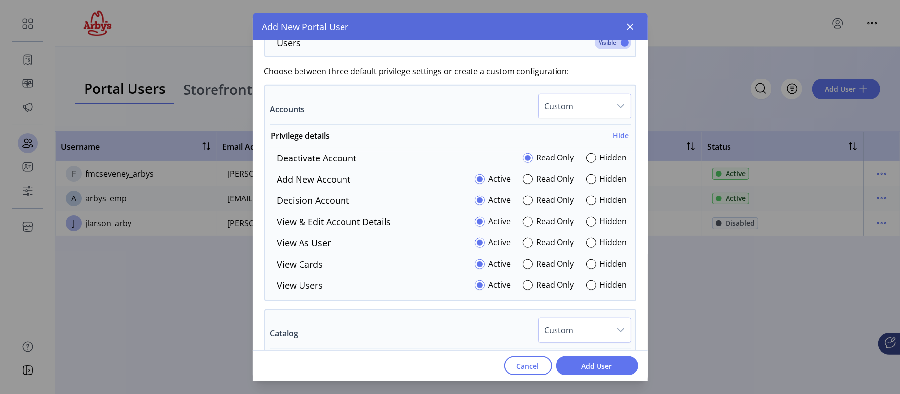
click at [599, 116] on span "Custom" at bounding box center [575, 106] width 72 height 24
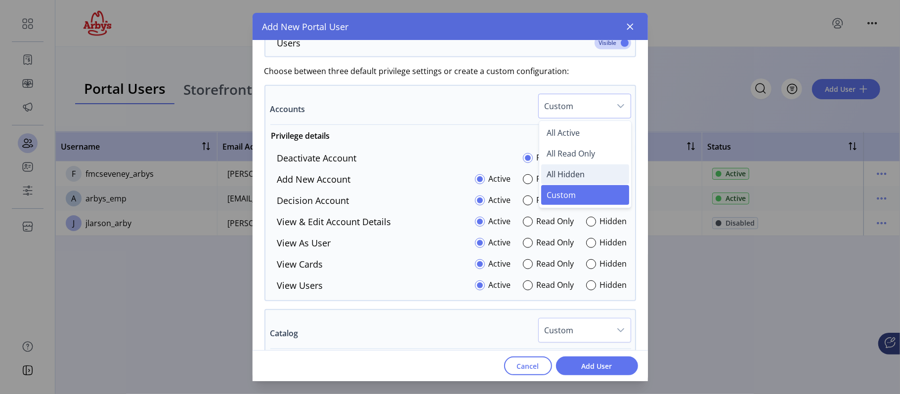
click at [556, 175] on span "All Hidden" at bounding box center [566, 174] width 38 height 11
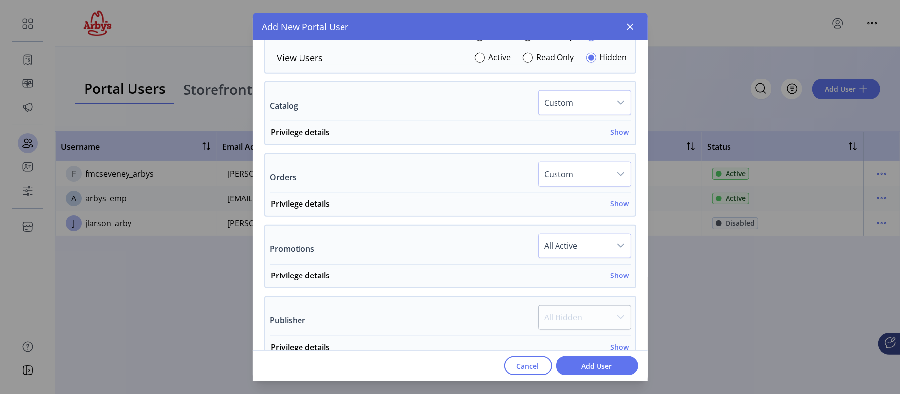
scroll to position [770, 0]
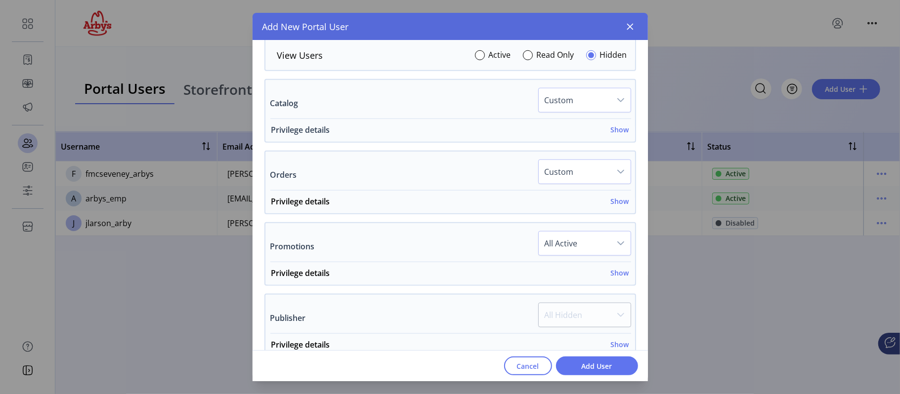
click at [614, 133] on h6 "Show" at bounding box center [620, 130] width 18 height 10
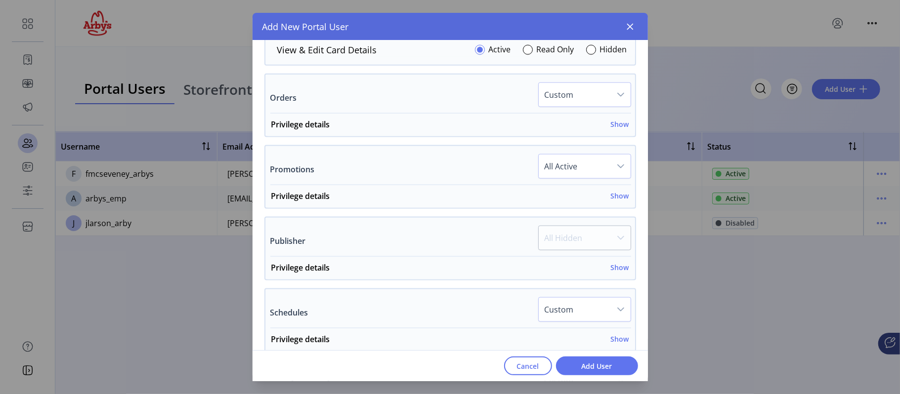
scroll to position [961, 0]
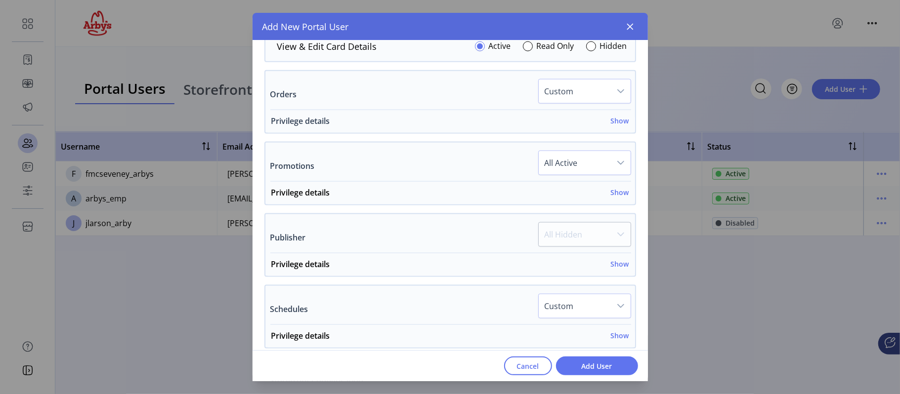
click at [619, 126] on h6 "Show" at bounding box center [620, 121] width 18 height 10
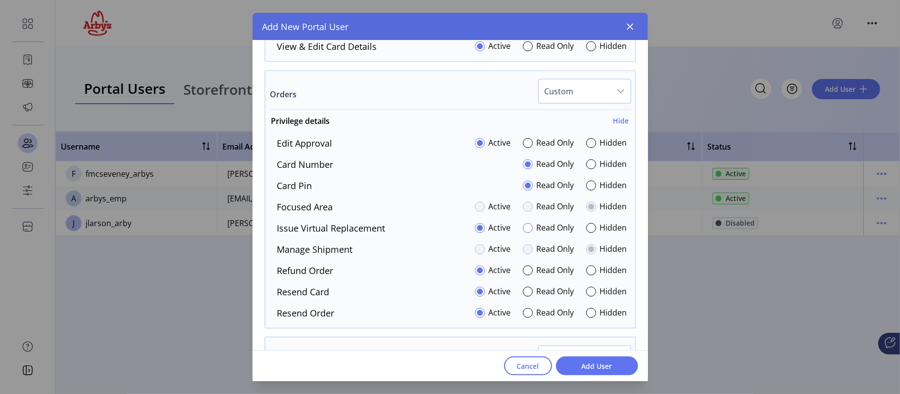
click at [523, 230] on div at bounding box center [528, 228] width 10 height 10
click at [586, 190] on div at bounding box center [591, 186] width 10 height 10
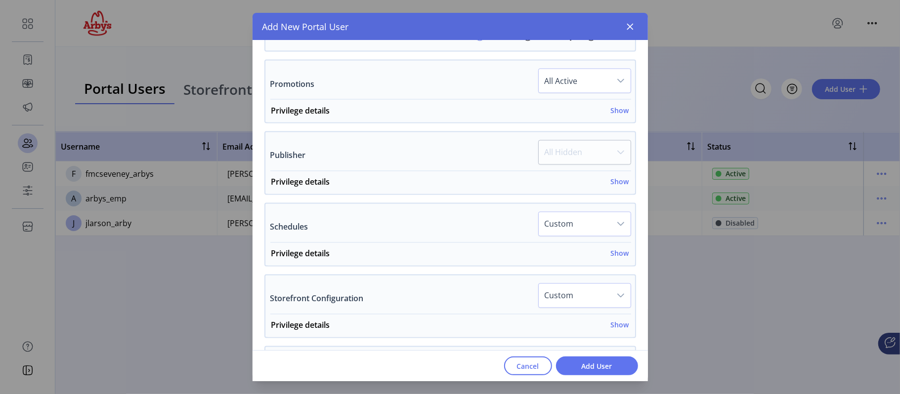
scroll to position [1232, 0]
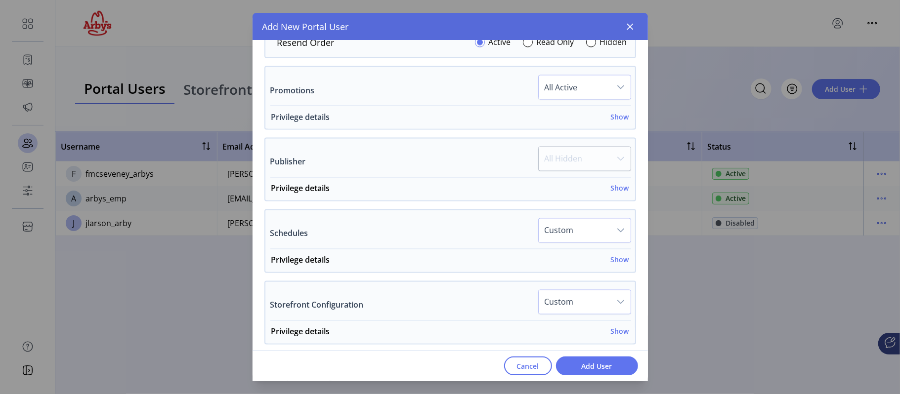
click at [621, 122] on h6 "Show" at bounding box center [620, 117] width 18 height 10
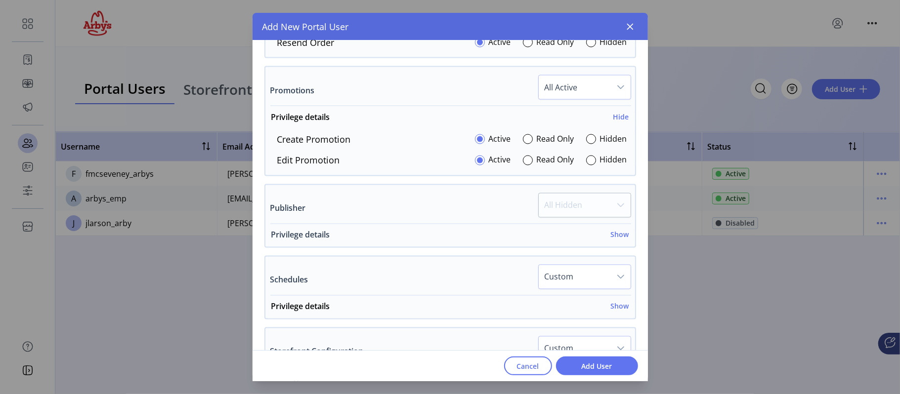
click at [619, 240] on h6 "Show" at bounding box center [620, 235] width 18 height 10
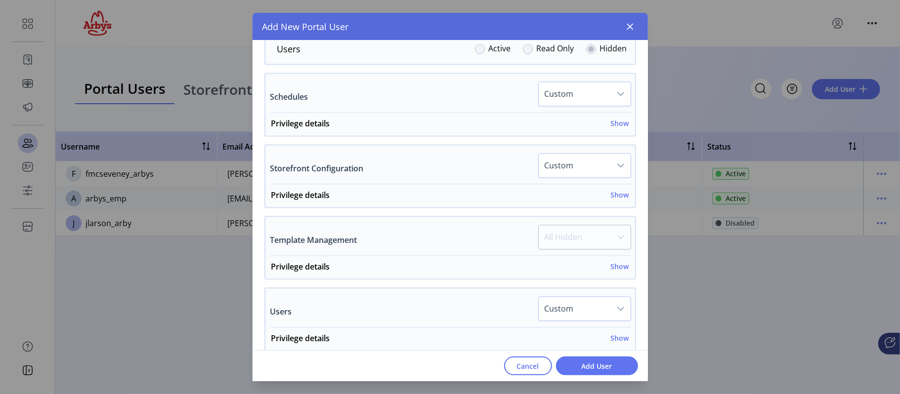
scroll to position [1557, 0]
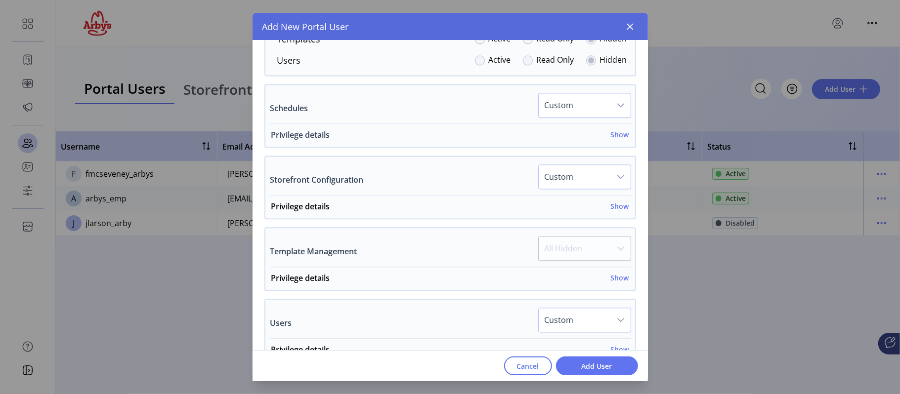
click at [611, 138] on h6 "Show" at bounding box center [620, 135] width 18 height 10
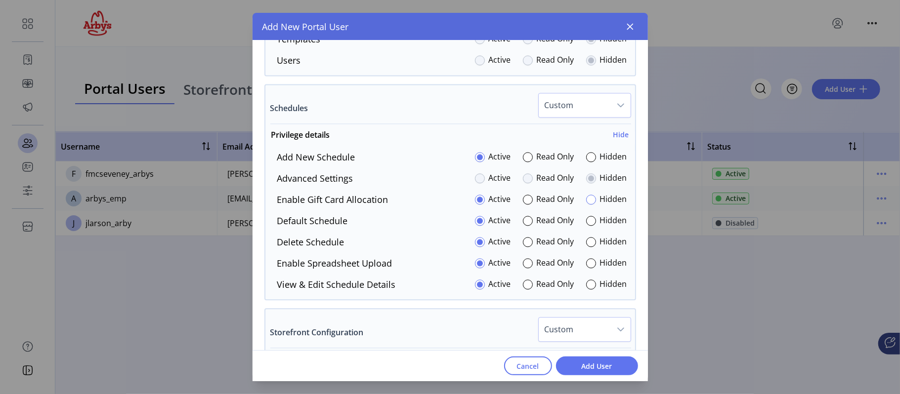
click at [589, 204] on div at bounding box center [591, 200] width 10 height 10
click at [586, 267] on div at bounding box center [591, 264] width 10 height 10
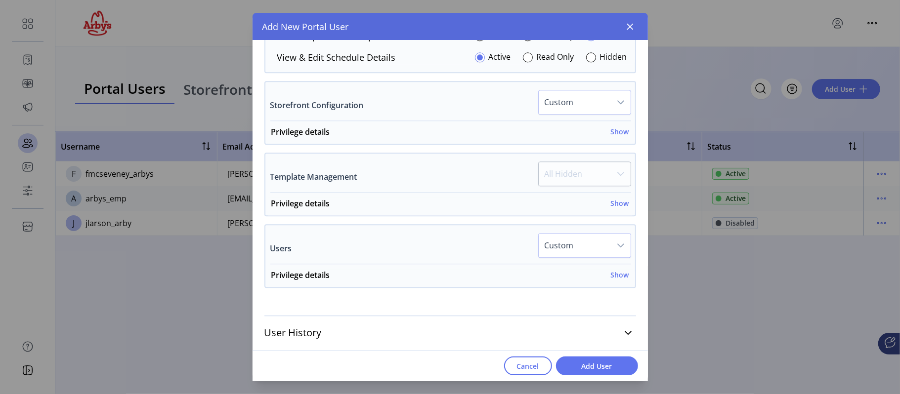
scroll to position [1774, 0]
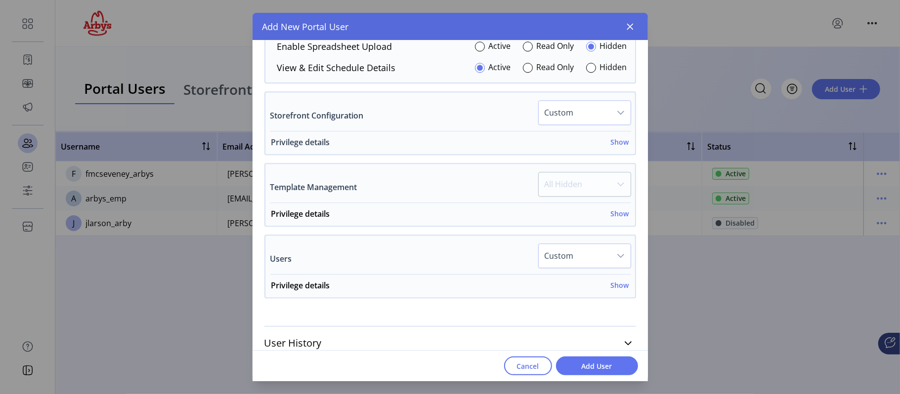
click at [618, 147] on h6 "Show" at bounding box center [620, 142] width 18 height 10
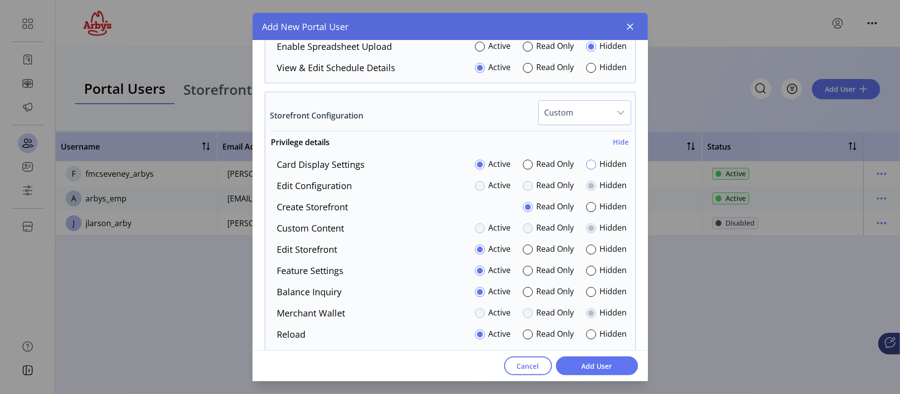
click at [586, 167] on div at bounding box center [591, 165] width 10 height 10
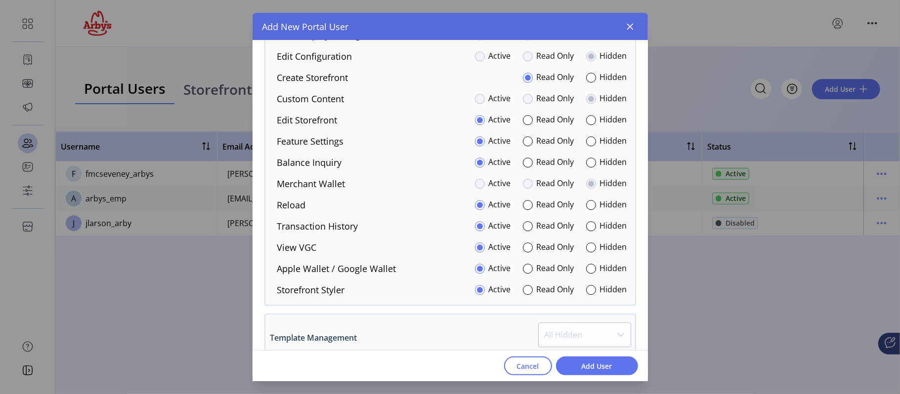
scroll to position [1908, 0]
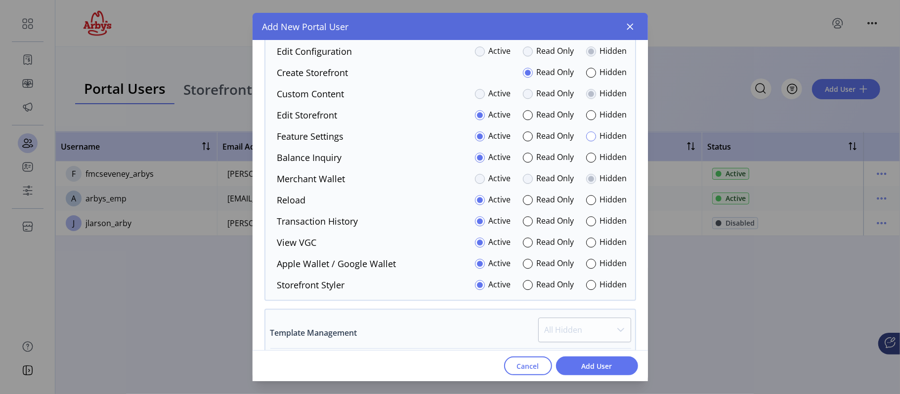
click at [589, 138] on div at bounding box center [591, 136] width 10 height 10
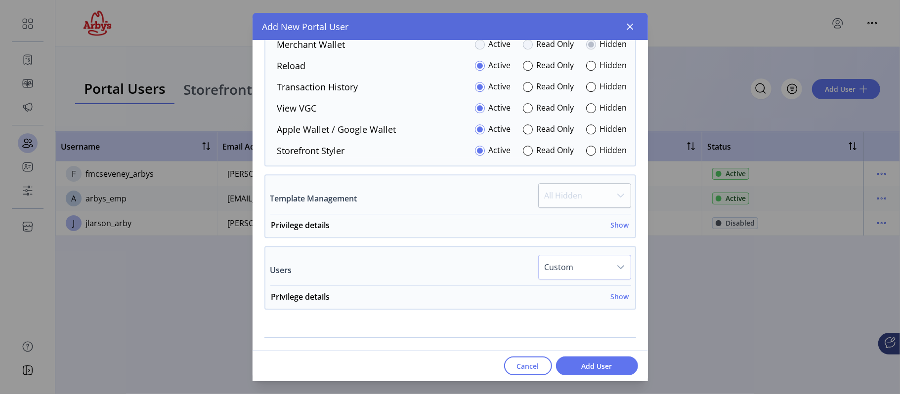
scroll to position [2066, 0]
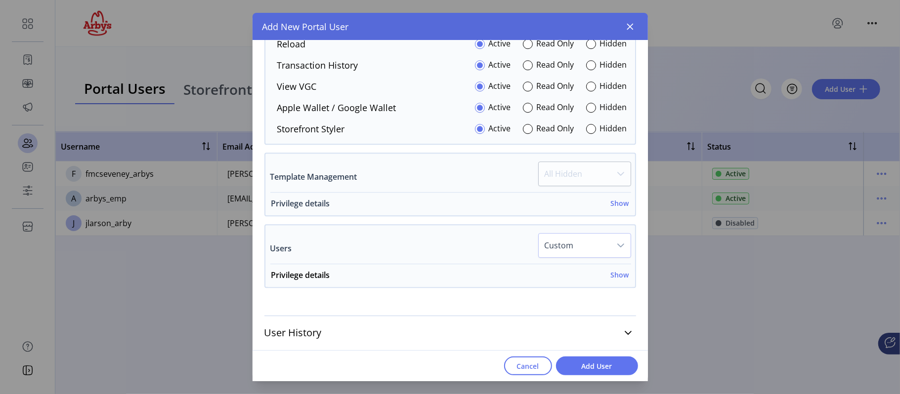
click at [613, 206] on h6 "Show" at bounding box center [620, 203] width 18 height 10
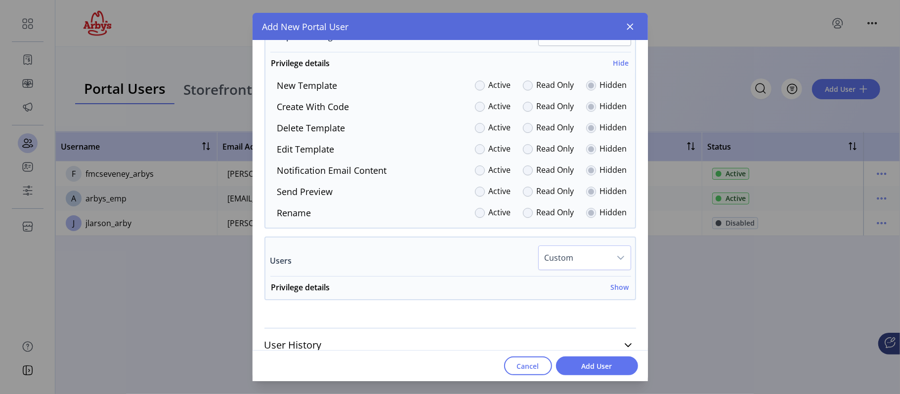
scroll to position [2219, 0]
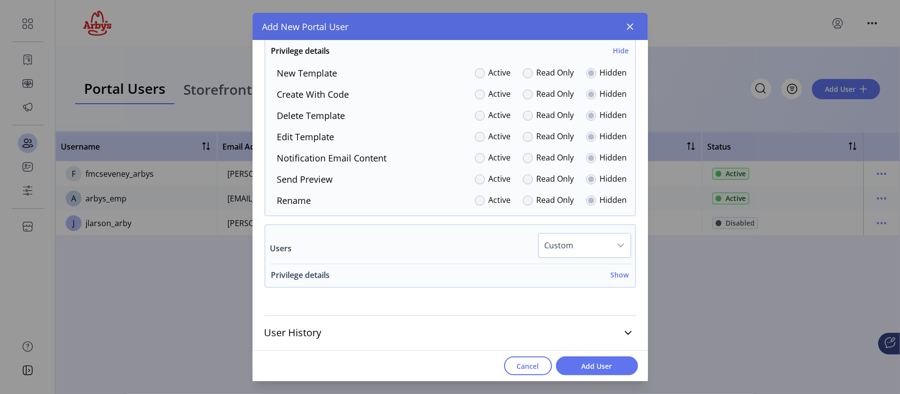
click at [614, 275] on h6 "Show" at bounding box center [620, 275] width 18 height 10
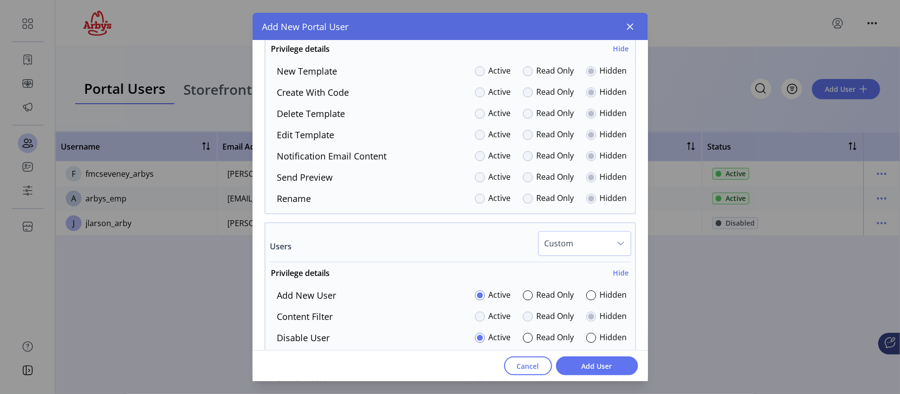
drag, startPoint x: 643, startPoint y: 320, endPoint x: 647, endPoint y: 337, distance: 16.8
click at [647, 337] on div "**********" at bounding box center [450, 211] width 395 height 341
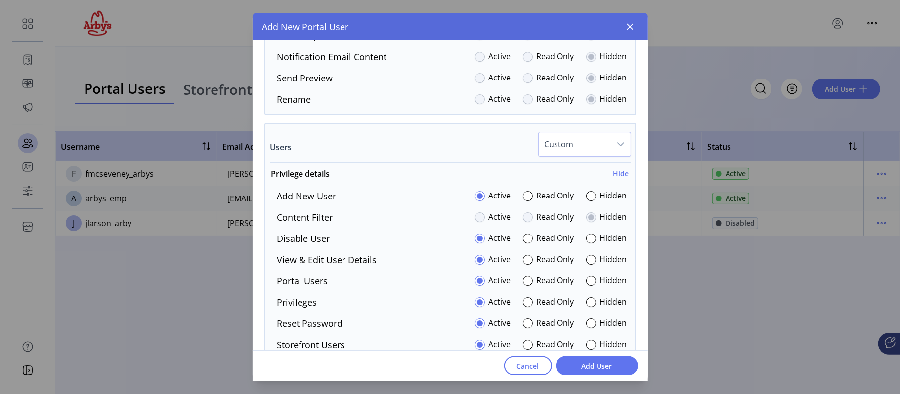
scroll to position [2335, 0]
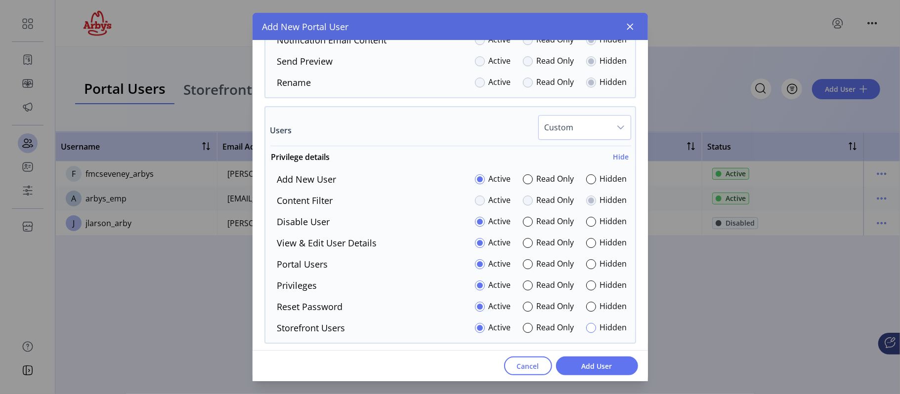
click at [590, 333] on div at bounding box center [591, 328] width 10 height 10
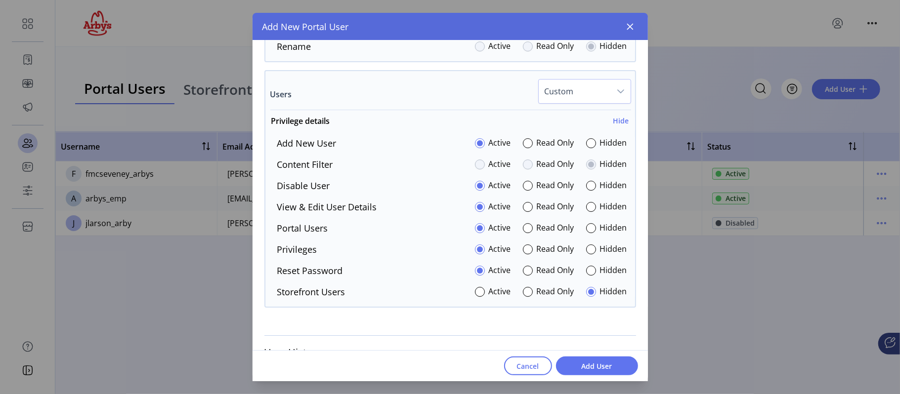
scroll to position [2393, 0]
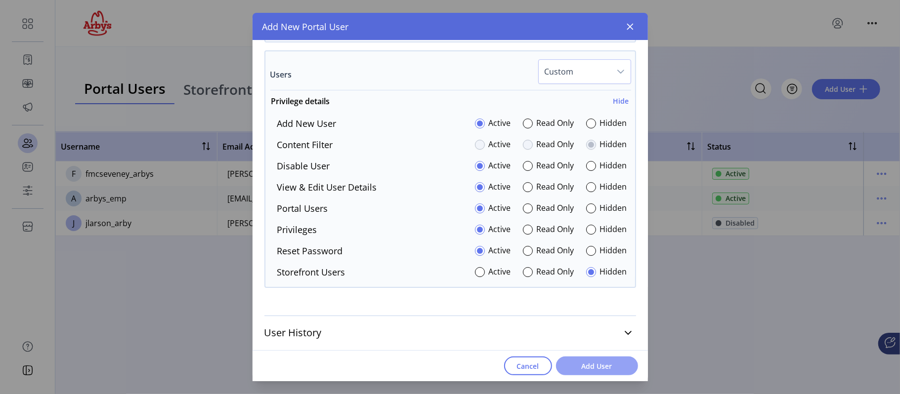
click at [596, 365] on span "Add User" at bounding box center [597, 366] width 56 height 10
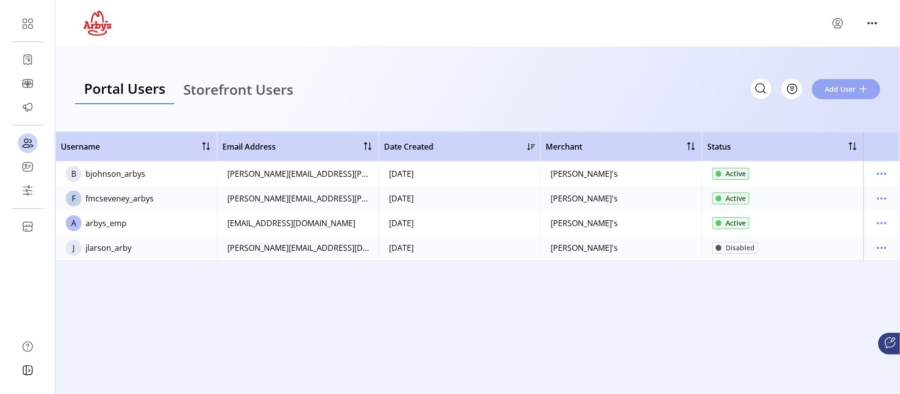
click at [837, 93] on span "Add User" at bounding box center [840, 89] width 31 height 10
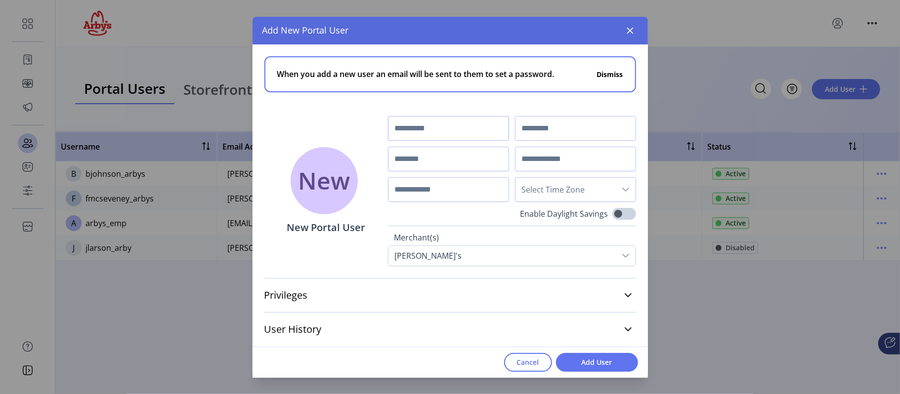
click at [428, 137] on input "text" at bounding box center [448, 128] width 121 height 25
type input "******"
type input "*******"
type input "**********"
click at [544, 162] on input "text" at bounding box center [575, 159] width 121 height 25
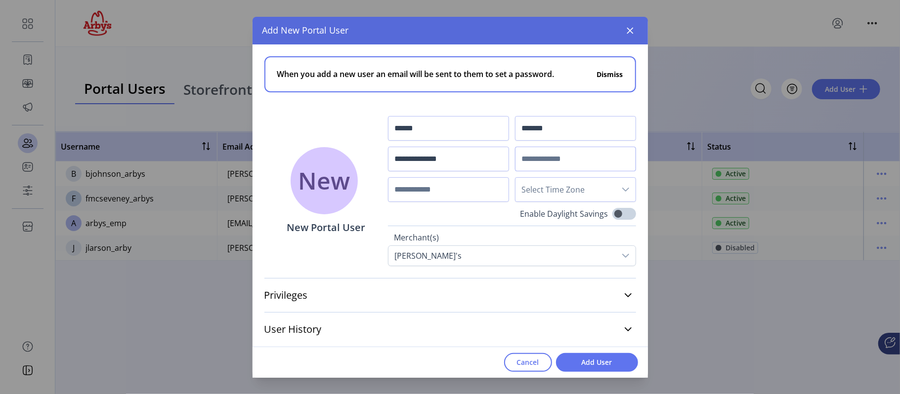
paste input "**********"
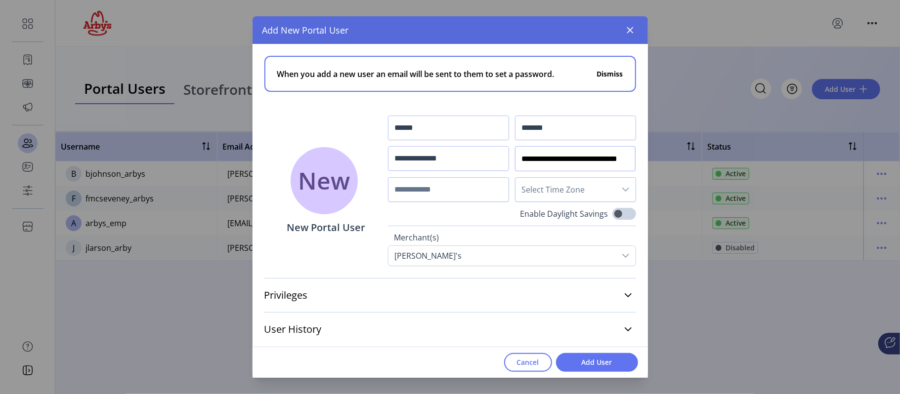
type input "**********"
click at [577, 186] on span "Select Time Zone" at bounding box center [566, 190] width 100 height 24
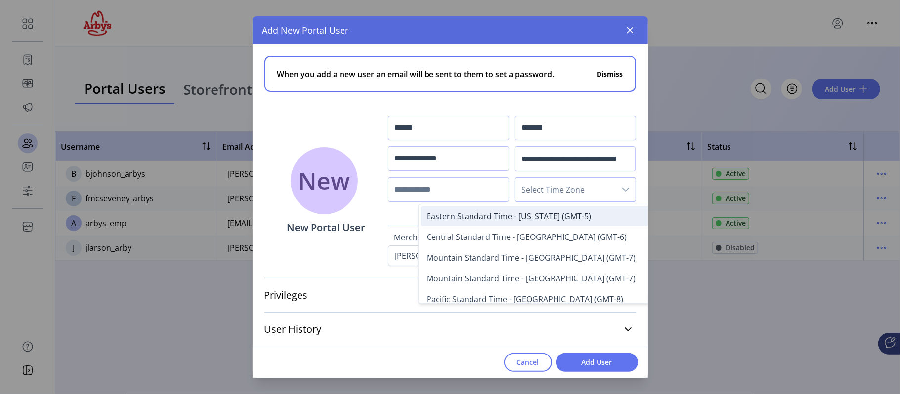
click at [544, 217] on span "Eastern Standard Time - [US_STATE] (GMT-5)" at bounding box center [509, 216] width 165 height 11
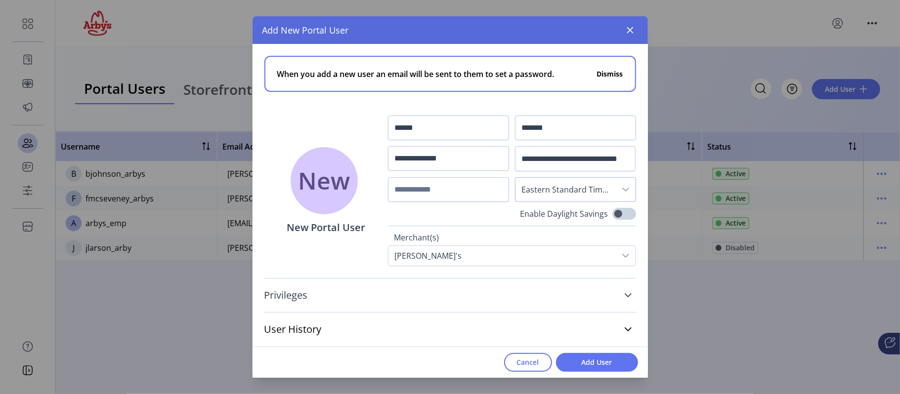
click at [628, 296] on icon at bounding box center [628, 296] width 8 height 8
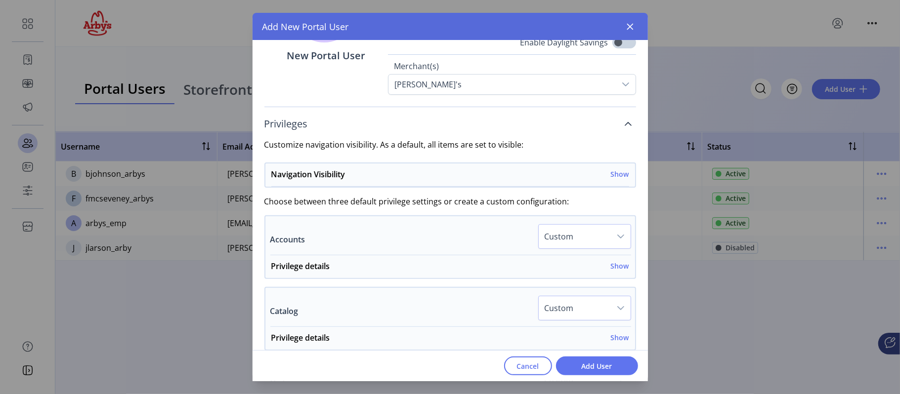
scroll to position [193, 0]
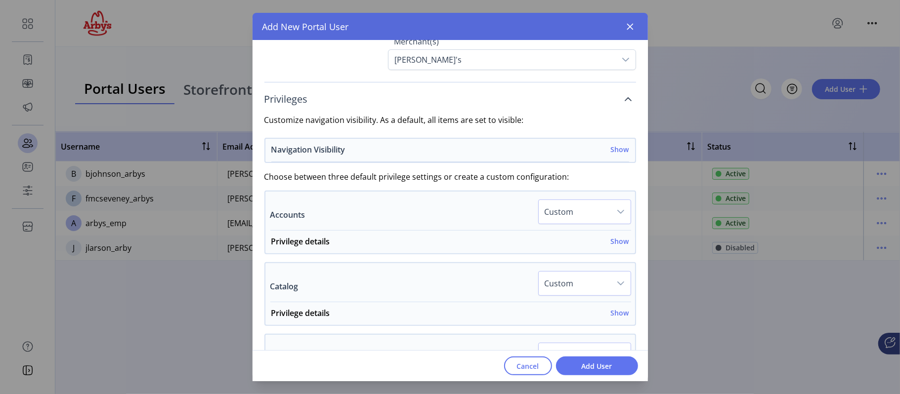
click at [617, 146] on h6 "Show" at bounding box center [620, 149] width 18 height 10
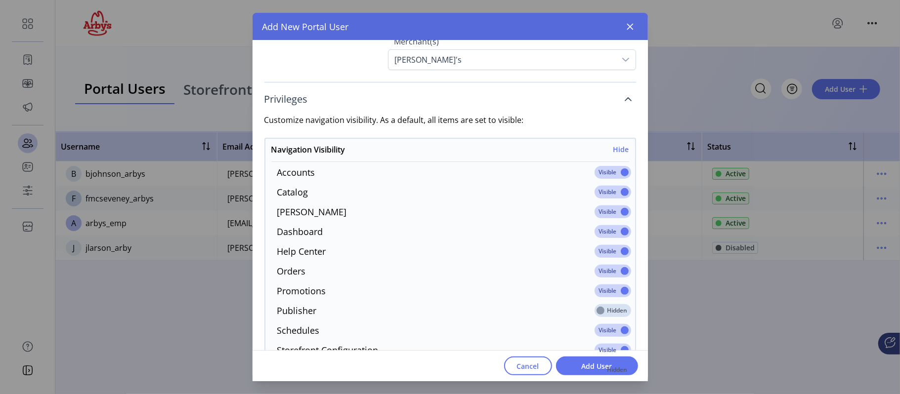
click at [621, 174] on span at bounding box center [613, 172] width 37 height 13
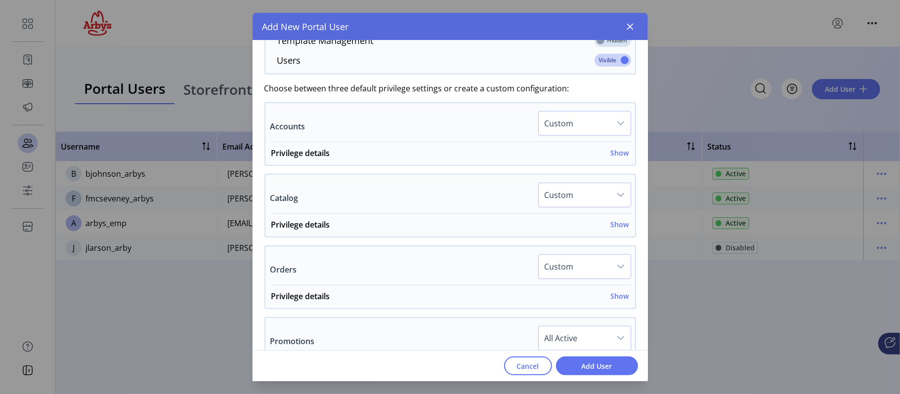
scroll to position [524, 0]
click at [612, 155] on h6 "Show" at bounding box center [620, 151] width 18 height 10
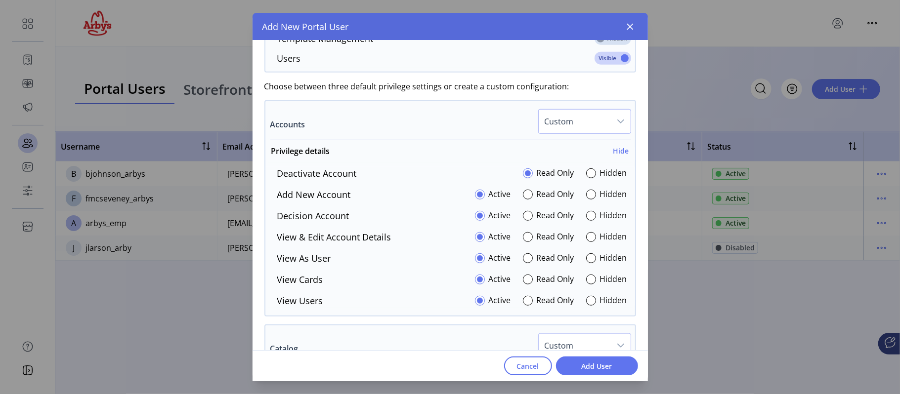
click at [604, 125] on span "Custom" at bounding box center [575, 122] width 72 height 24
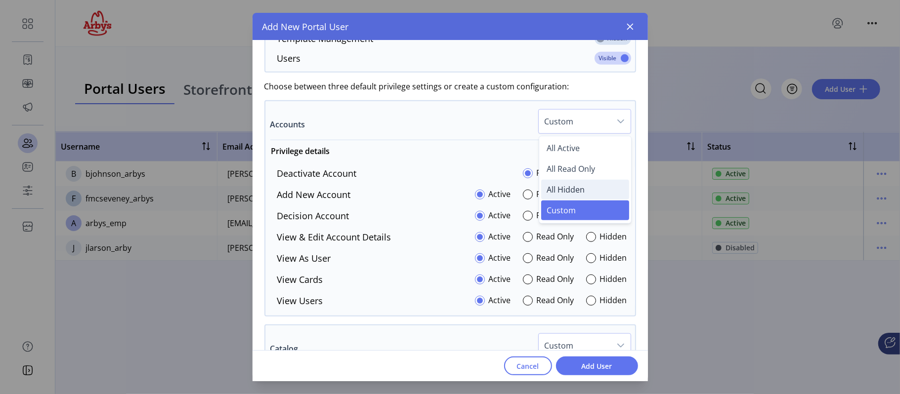
click at [554, 195] on span "All Hidden" at bounding box center [566, 189] width 38 height 11
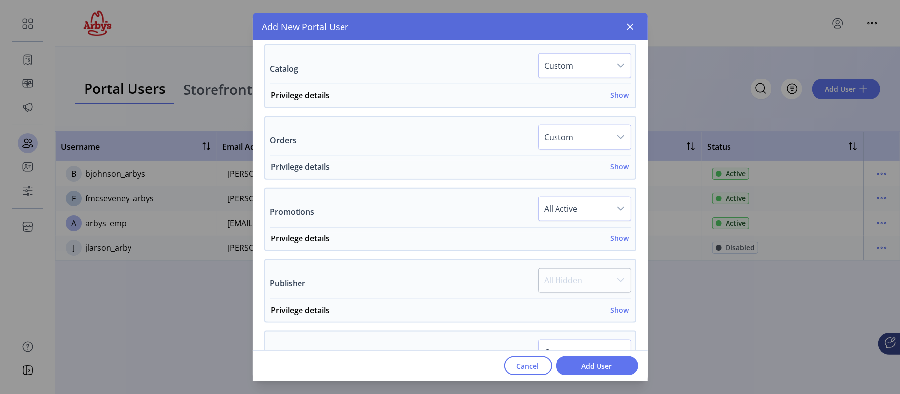
scroll to position [791, 0]
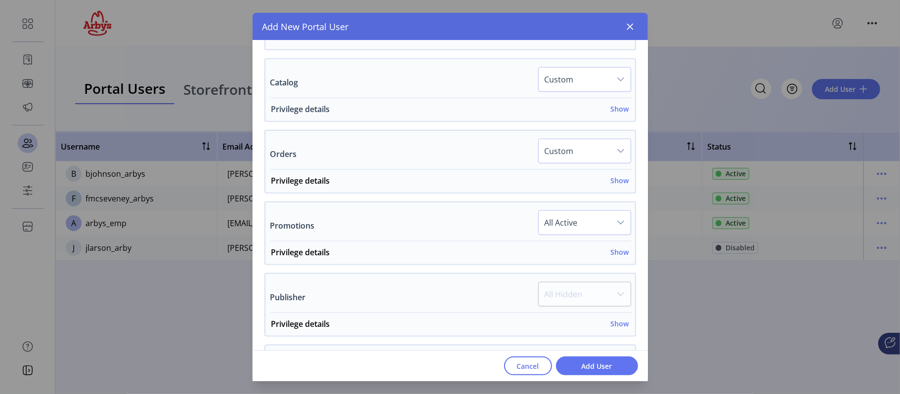
click at [612, 112] on h6 "Show" at bounding box center [620, 109] width 18 height 10
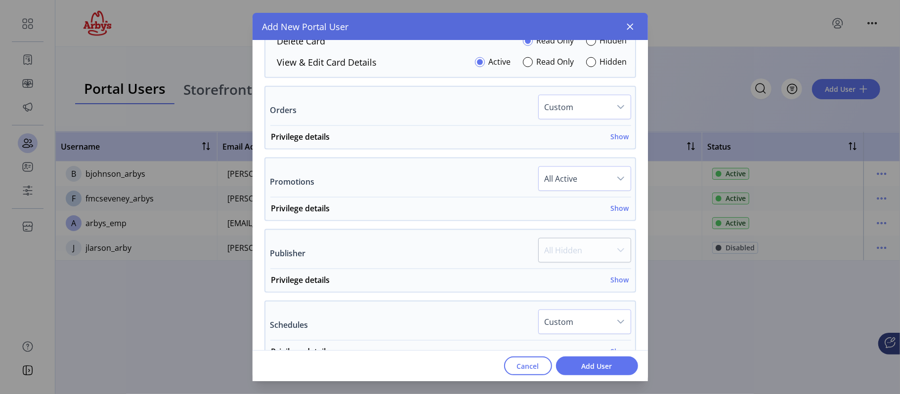
scroll to position [946, 0]
click at [613, 141] on h6 "Show" at bounding box center [620, 136] width 18 height 10
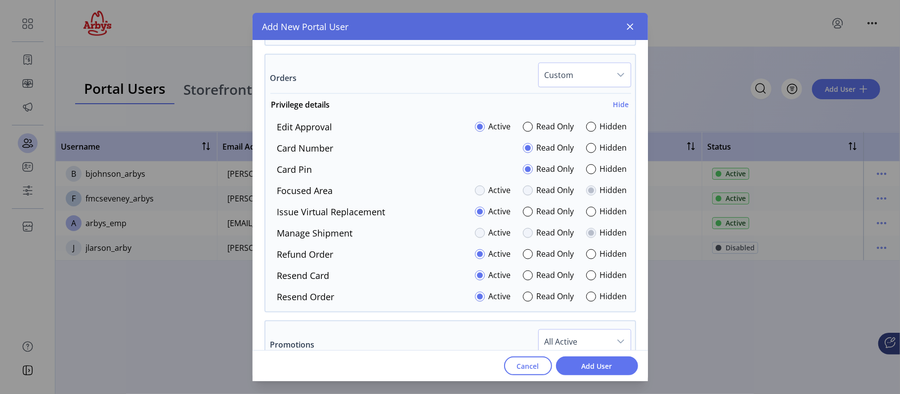
scroll to position [981, 0]
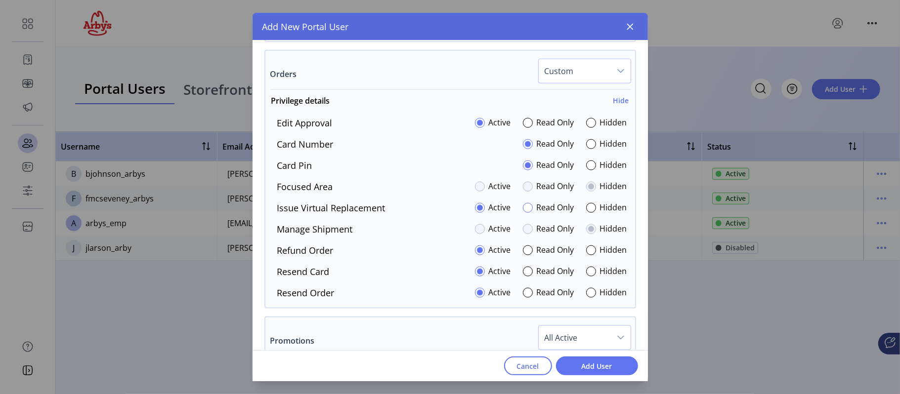
click at [523, 213] on div at bounding box center [528, 208] width 10 height 10
click at [591, 166] on div at bounding box center [591, 166] width 10 height 10
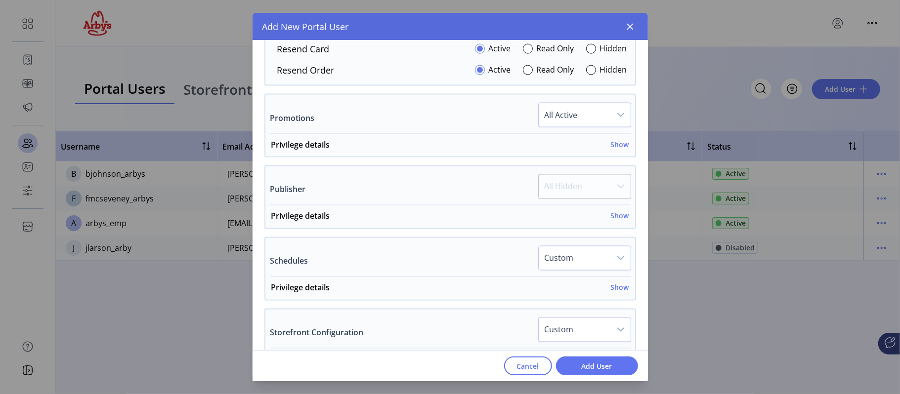
scroll to position [1183, 0]
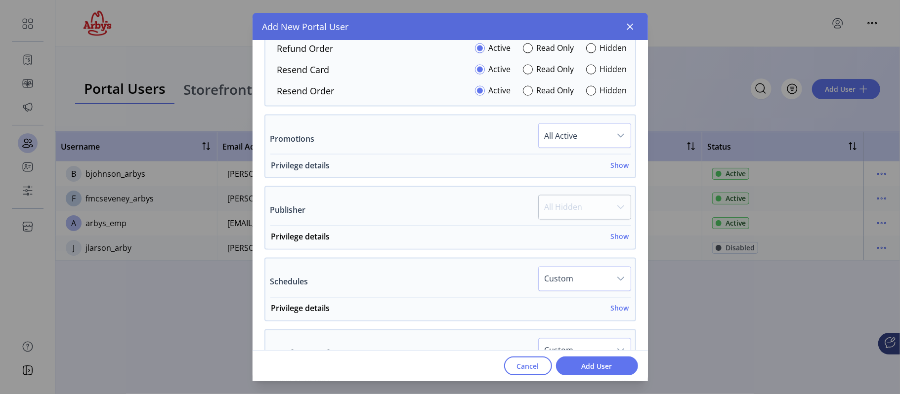
click at [611, 165] on h6 "Show" at bounding box center [620, 165] width 18 height 10
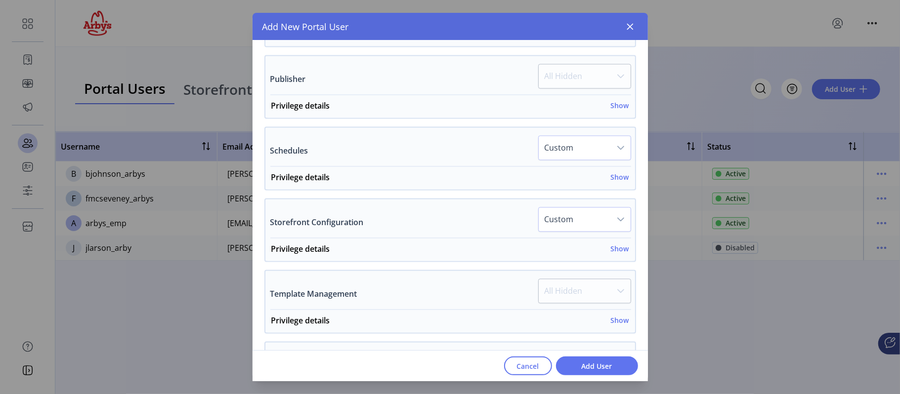
scroll to position [1385, 0]
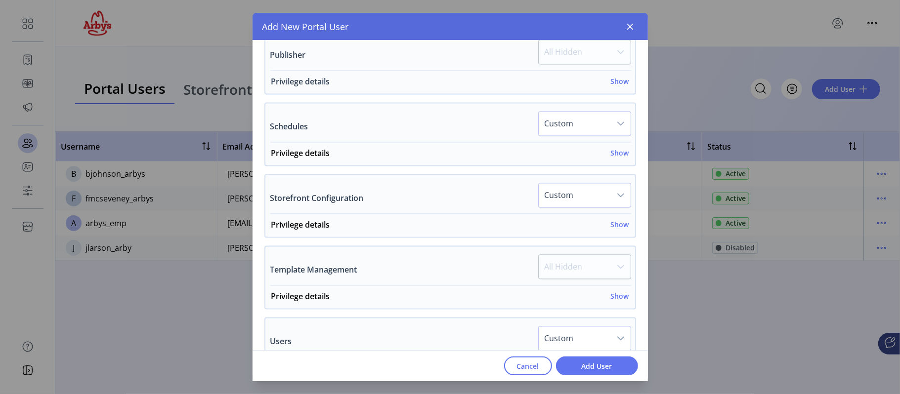
click at [613, 87] on h6 "Show" at bounding box center [620, 82] width 18 height 10
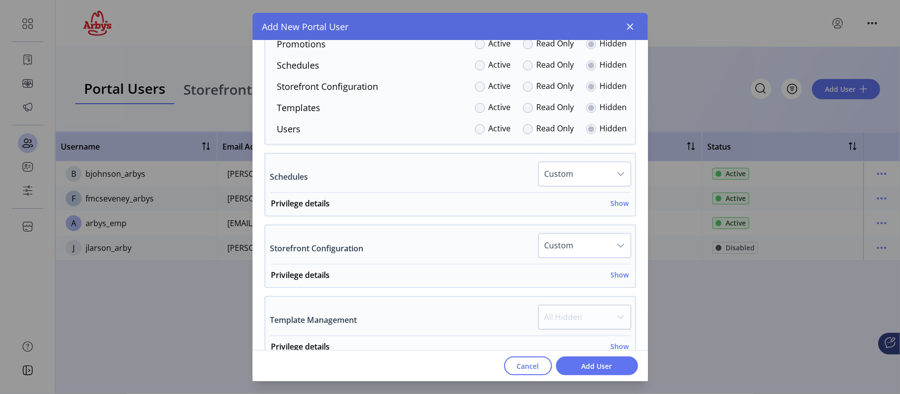
scroll to position [1484, 0]
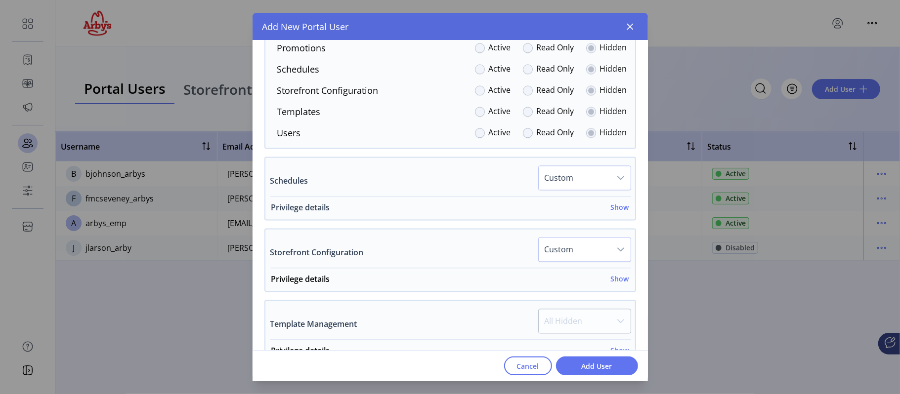
click at [613, 211] on h6 "Show" at bounding box center [620, 207] width 18 height 10
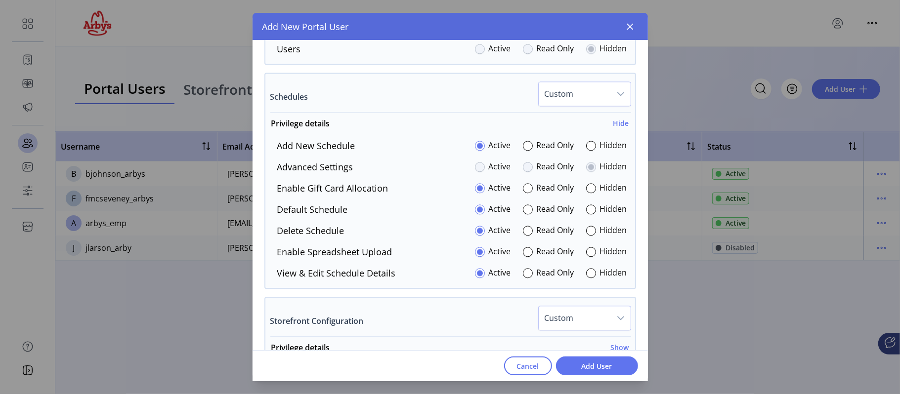
scroll to position [1580, 0]
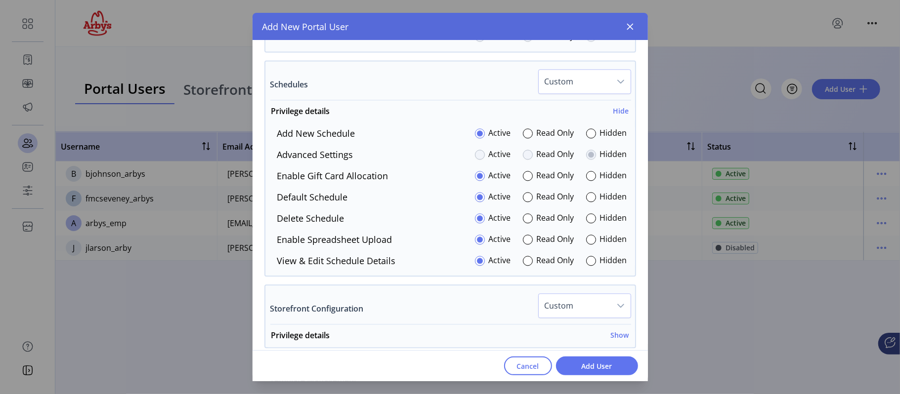
click at [591, 181] on div at bounding box center [591, 176] width 10 height 10
click at [590, 245] on div at bounding box center [591, 240] width 10 height 10
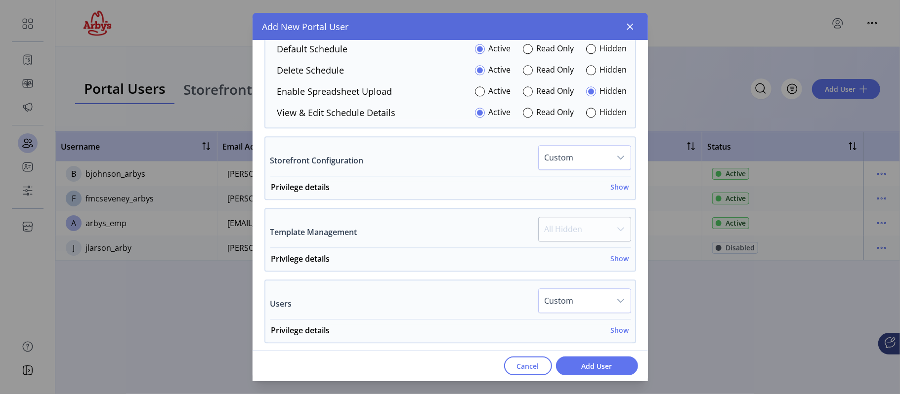
scroll to position [1753, 0]
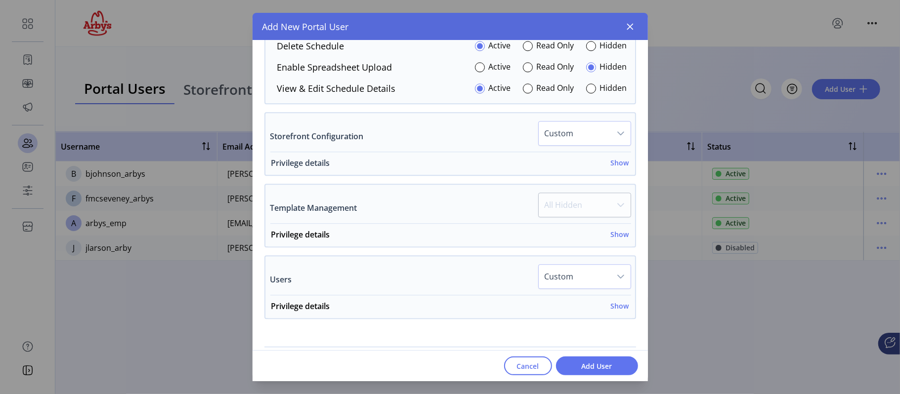
click at [617, 168] on h6 "Show" at bounding box center [620, 163] width 18 height 10
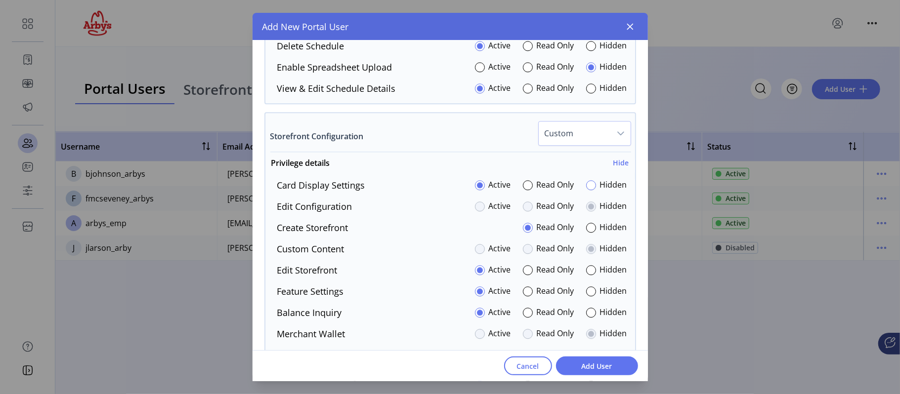
click at [587, 190] on div at bounding box center [591, 185] width 10 height 10
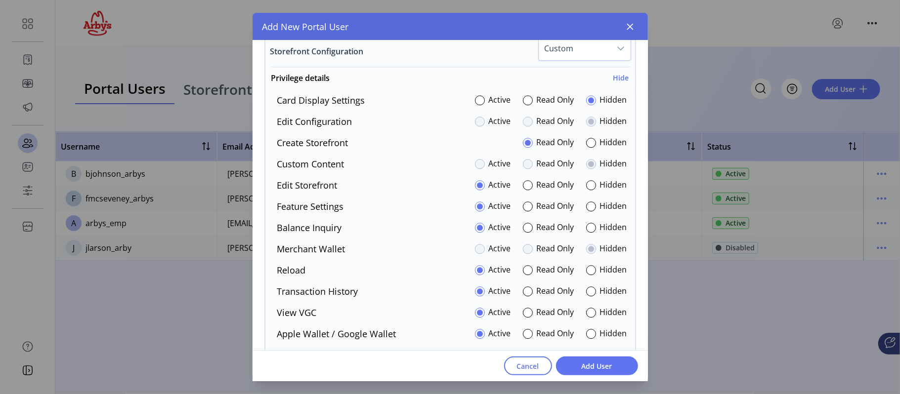
scroll to position [1843, 0]
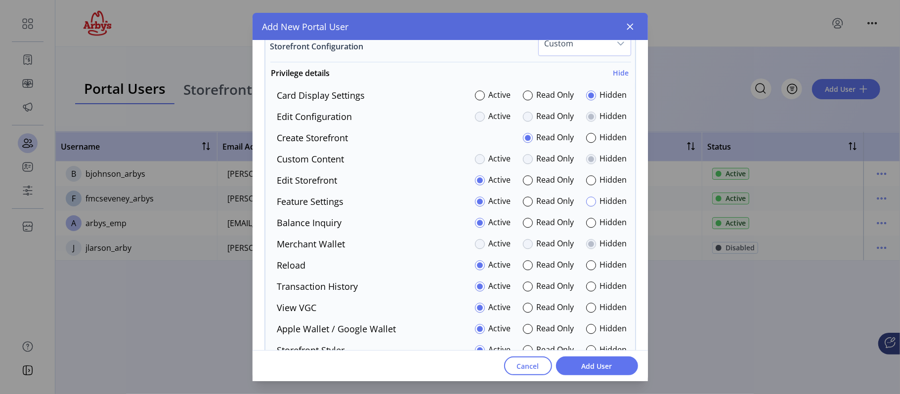
click at [587, 206] on div at bounding box center [591, 202] width 10 height 10
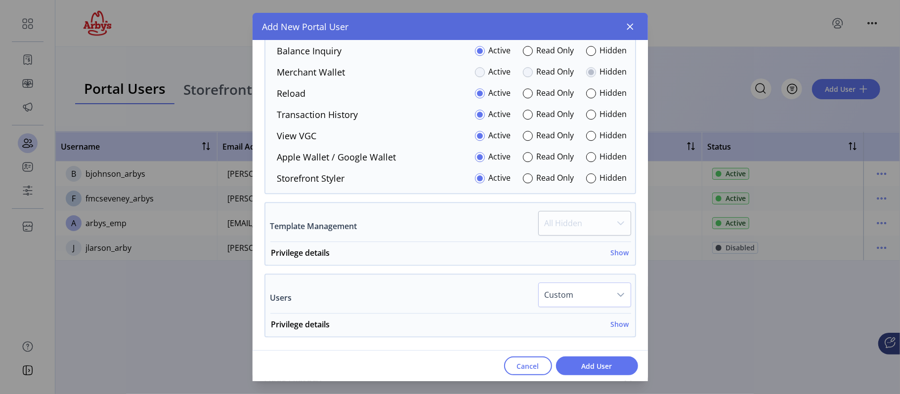
scroll to position [2024, 0]
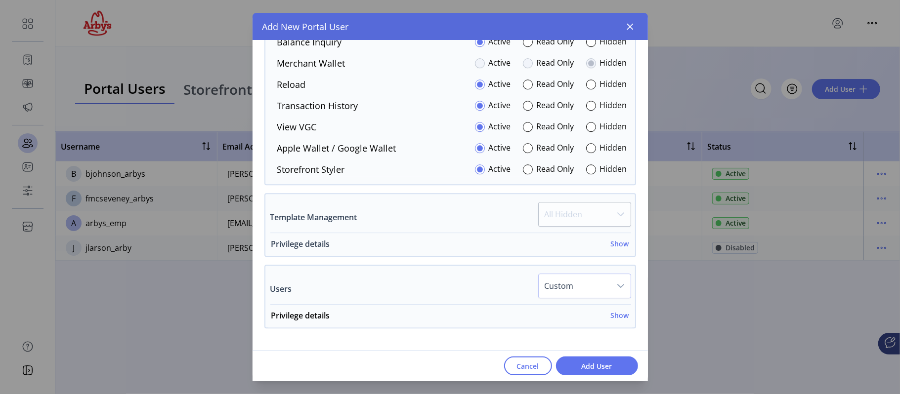
click at [613, 245] on h6 "Show" at bounding box center [620, 244] width 18 height 10
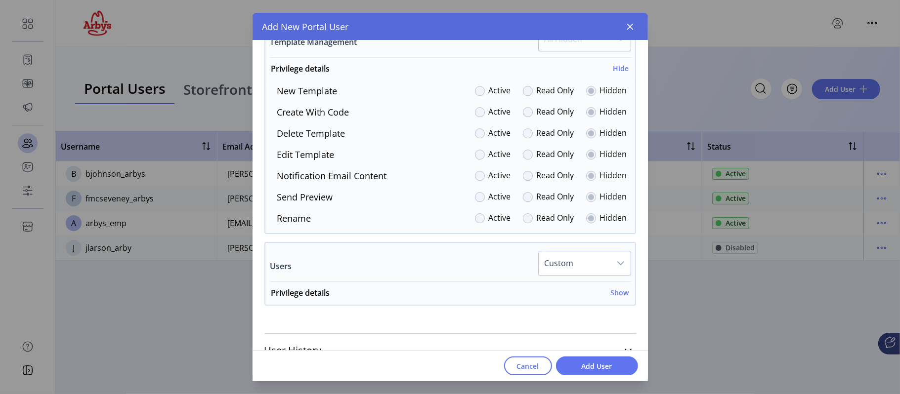
scroll to position [2209, 0]
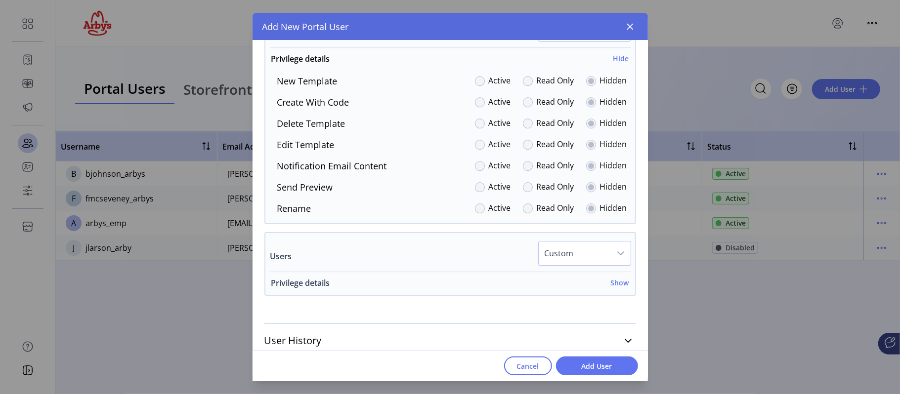
click at [615, 288] on h6 "Show" at bounding box center [620, 283] width 18 height 10
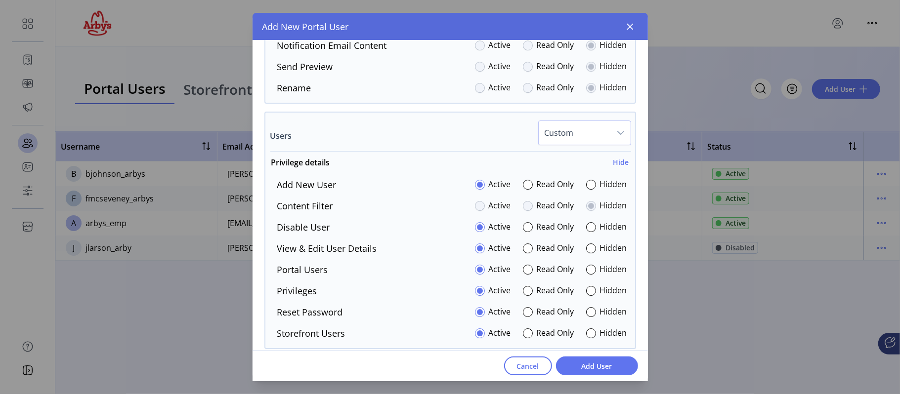
scroll to position [2361, 0]
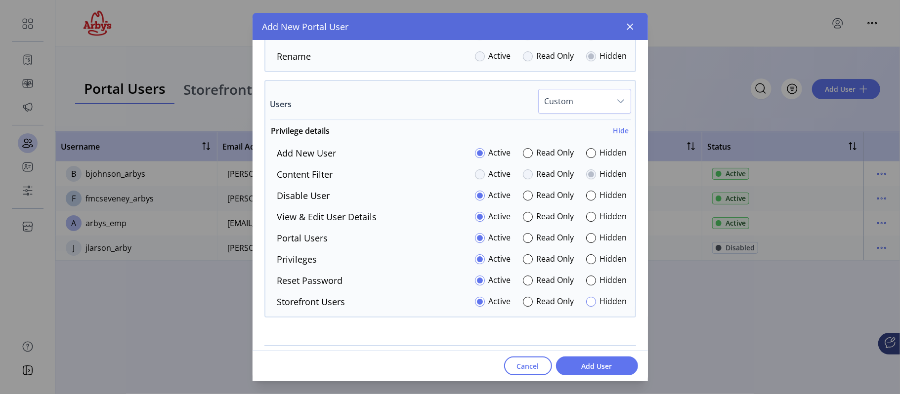
click at [590, 305] on div at bounding box center [591, 302] width 10 height 10
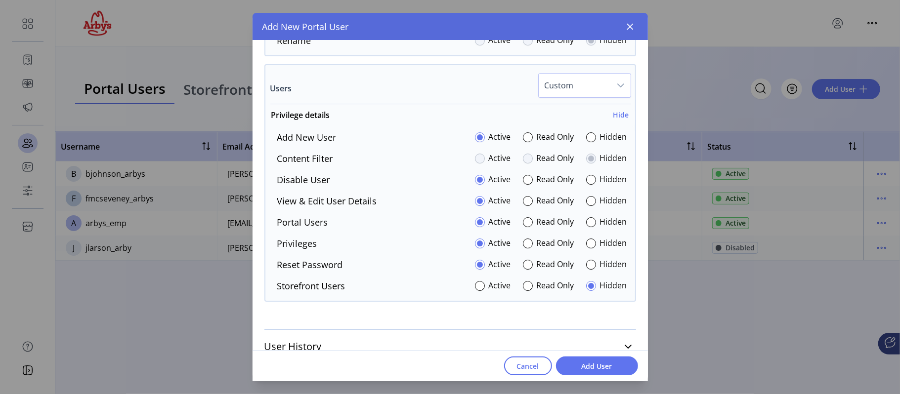
scroll to position [2393, 0]
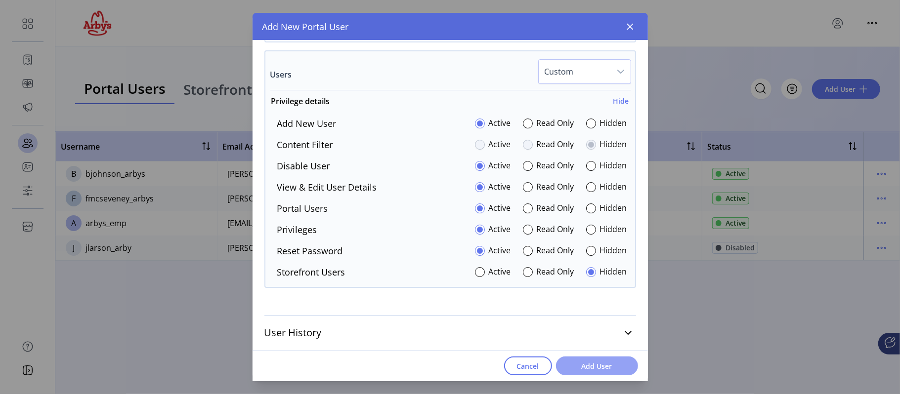
click at [606, 363] on span "Add User" at bounding box center [597, 366] width 56 height 10
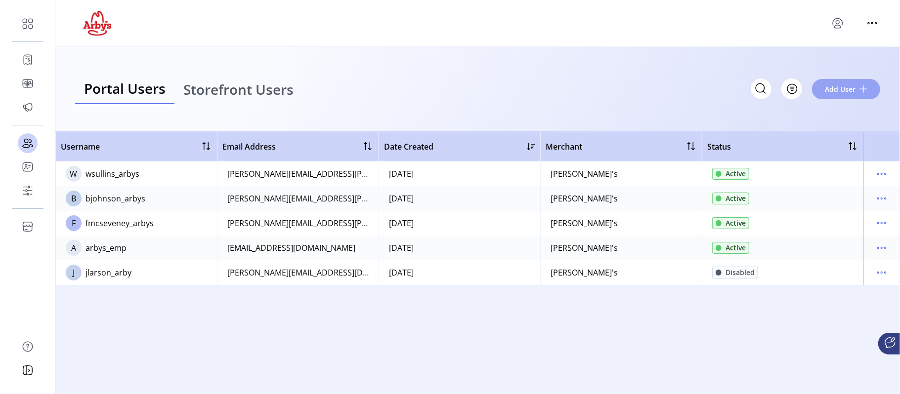
click at [843, 89] on span "Add User" at bounding box center [840, 89] width 31 height 10
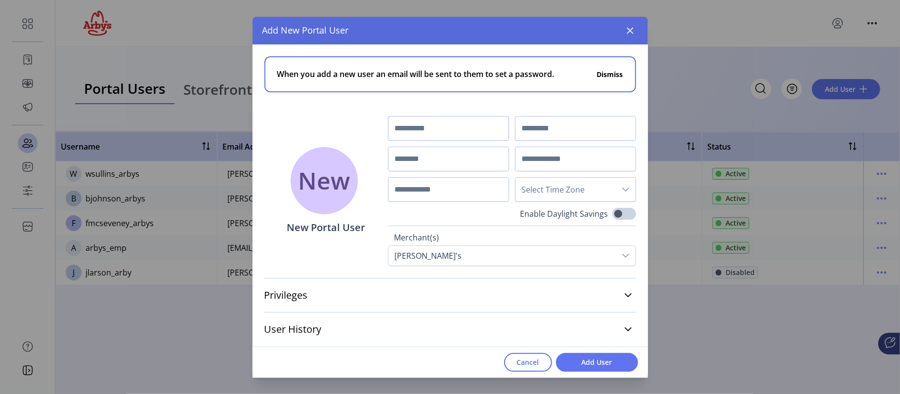
click at [448, 135] on input "text" at bounding box center [448, 128] width 121 height 25
type input "******"
type input "*****"
click at [430, 151] on input "text" at bounding box center [448, 159] width 121 height 25
type input "*"
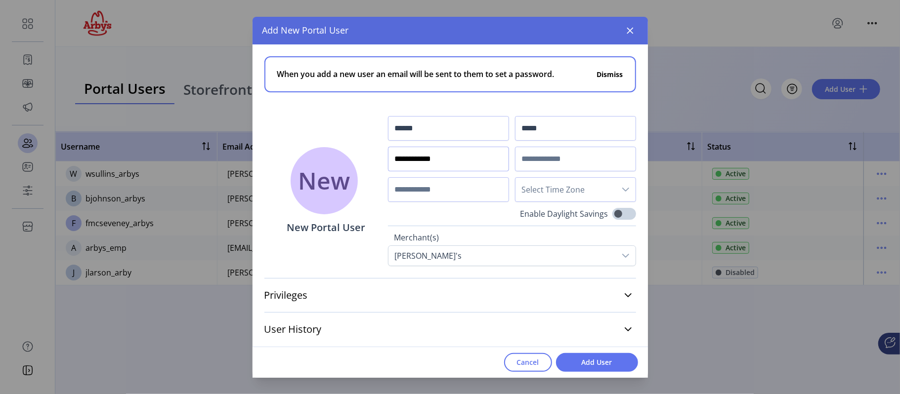
type input "**********"
click at [621, 159] on input "text" at bounding box center [575, 159] width 121 height 25
click at [530, 156] on input "text" at bounding box center [575, 159] width 121 height 25
paste input "**********"
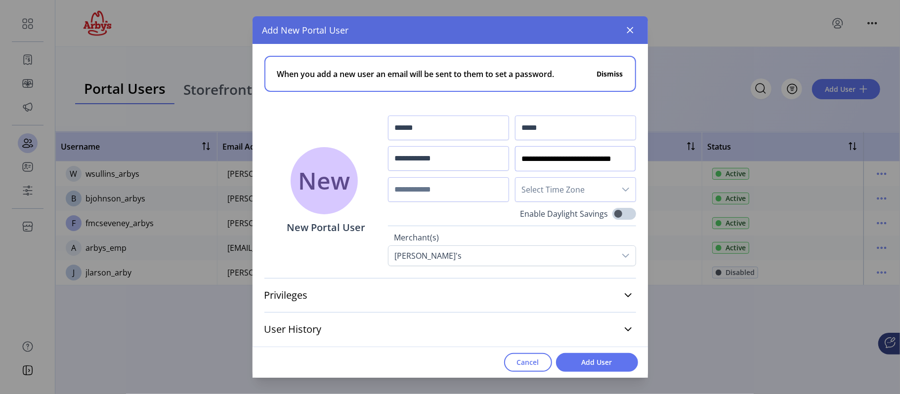
type input "**********"
click at [602, 196] on span "Select Time Zone" at bounding box center [566, 190] width 100 height 24
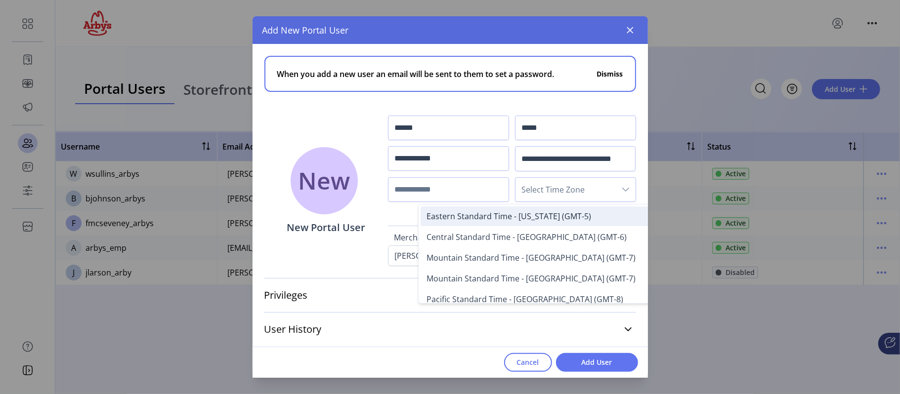
click at [556, 218] on span "Eastern Standard Time - [US_STATE] (GMT-5)" at bounding box center [509, 216] width 165 height 11
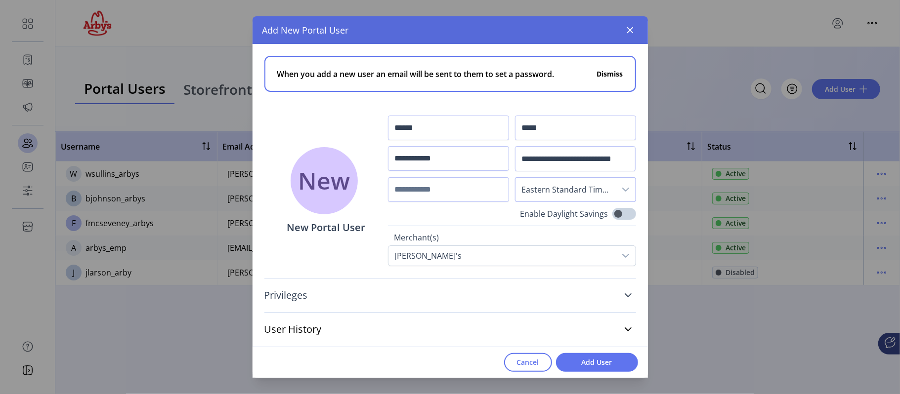
click at [619, 294] on link "Privileges" at bounding box center [450, 296] width 372 height 22
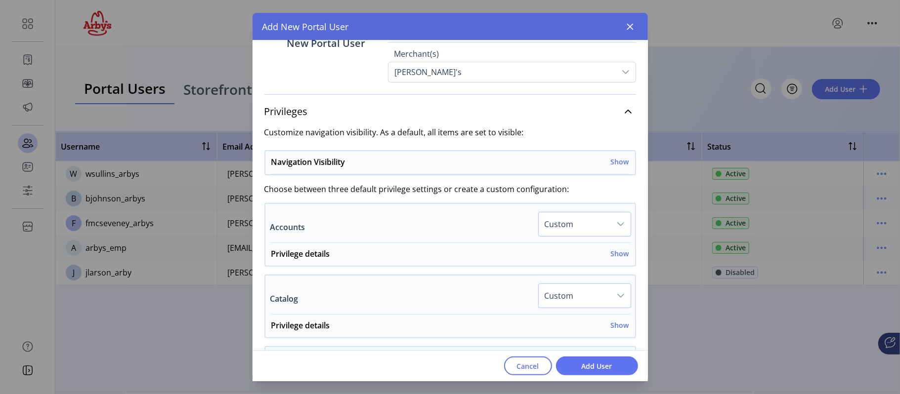
scroll to position [193, 0]
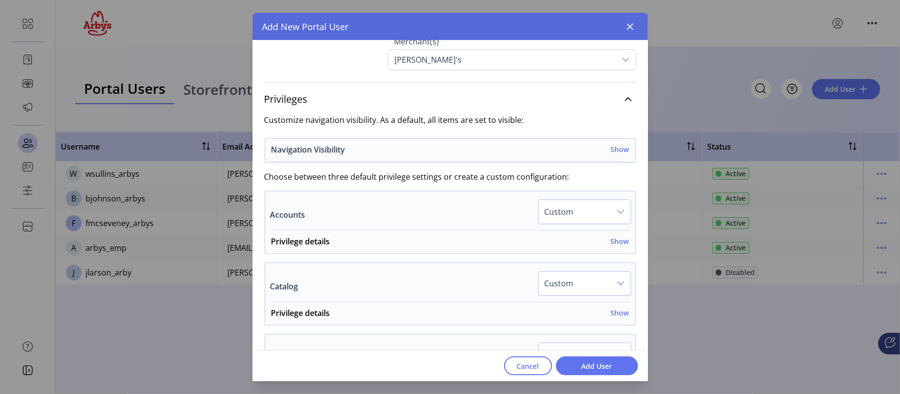
click at [617, 149] on h6 "Show" at bounding box center [620, 149] width 18 height 10
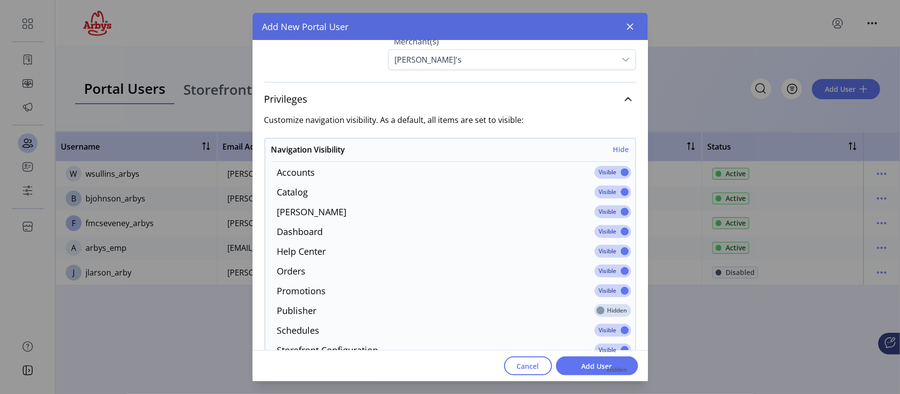
click at [615, 170] on span at bounding box center [613, 172] width 37 height 13
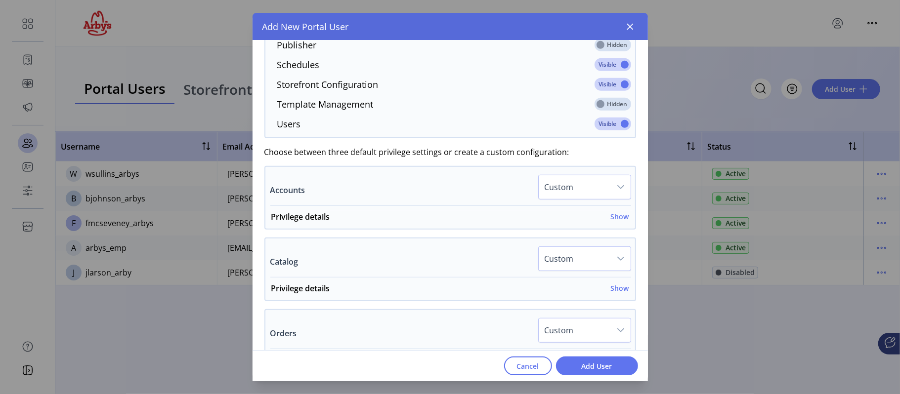
scroll to position [479, 0]
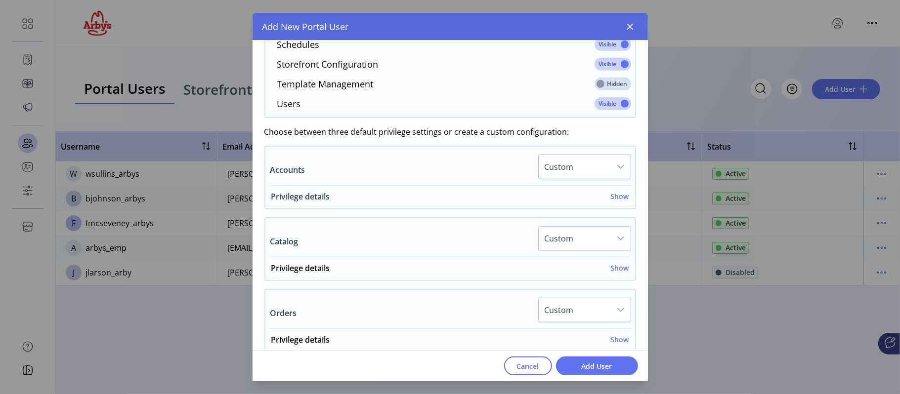
click at [617, 196] on h6 "Show" at bounding box center [620, 196] width 18 height 10
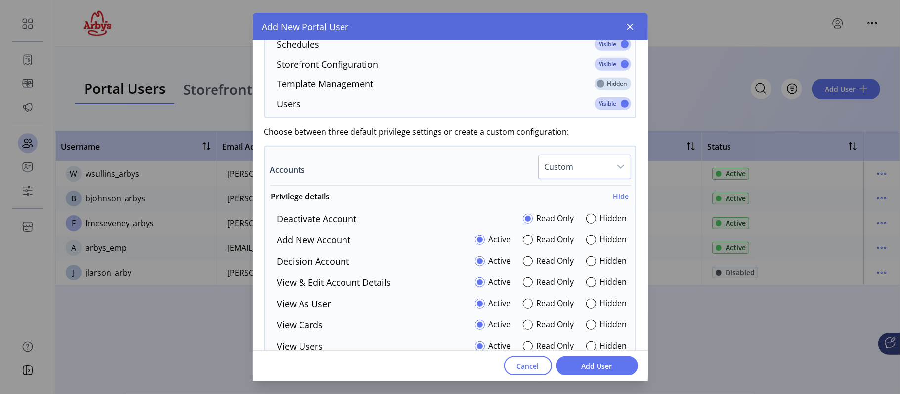
click at [617, 171] on icon "dropdown trigger" at bounding box center [621, 167] width 8 height 8
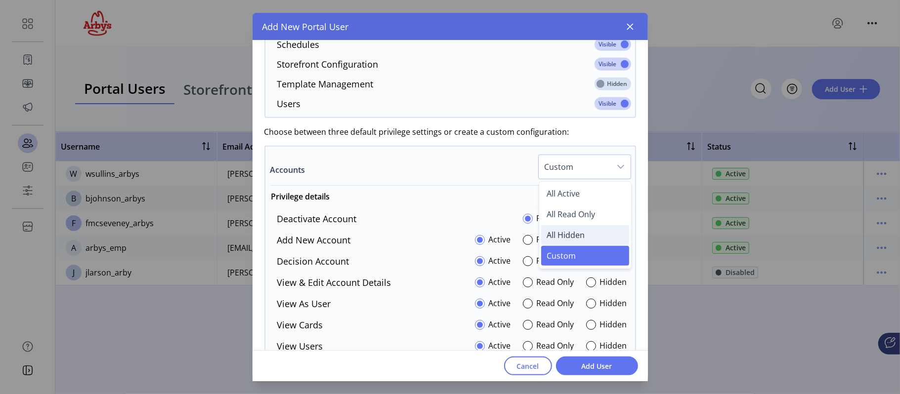
click at [563, 238] on span "All Hidden" at bounding box center [566, 235] width 38 height 11
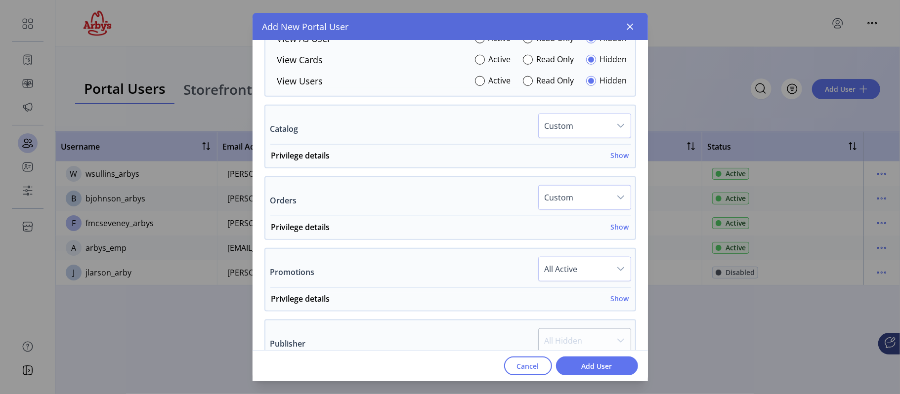
scroll to position [745, 0]
click at [617, 158] on h6 "Show" at bounding box center [620, 154] width 18 height 10
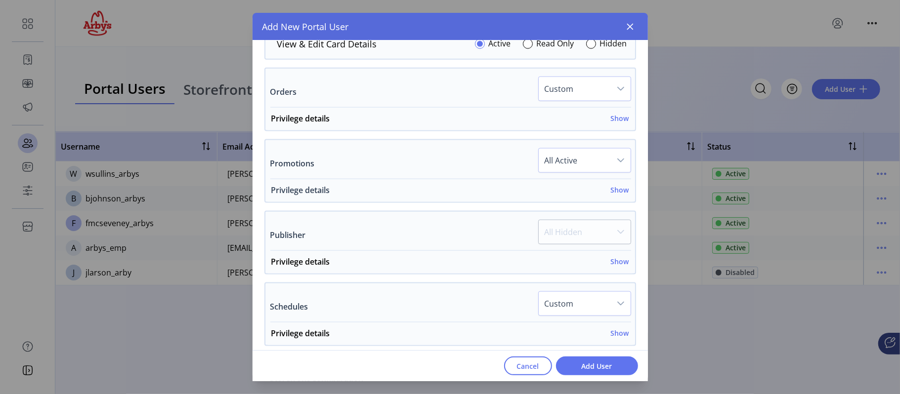
scroll to position [955, 0]
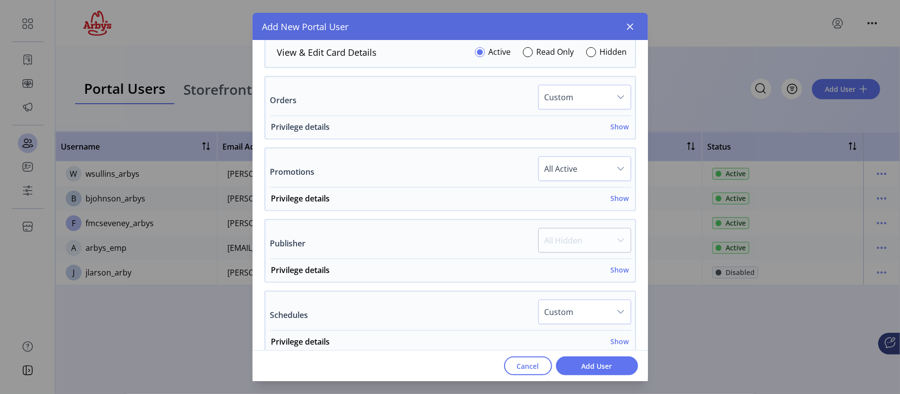
click at [613, 132] on h6 "Show" at bounding box center [620, 127] width 18 height 10
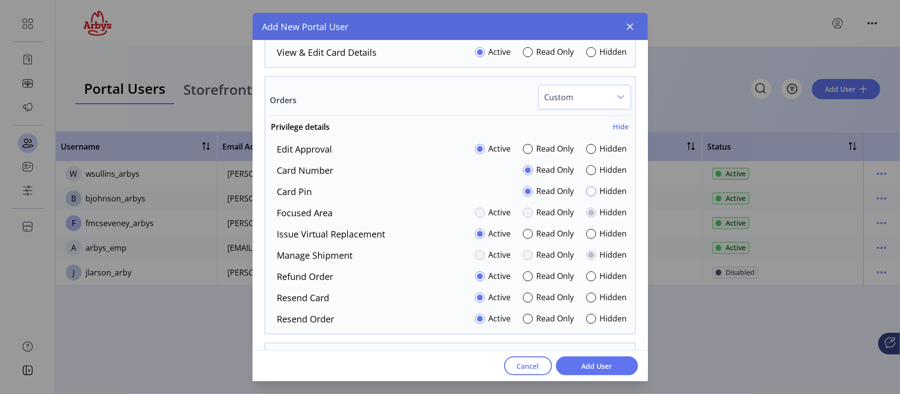
click at [586, 192] on div at bounding box center [591, 192] width 10 height 10
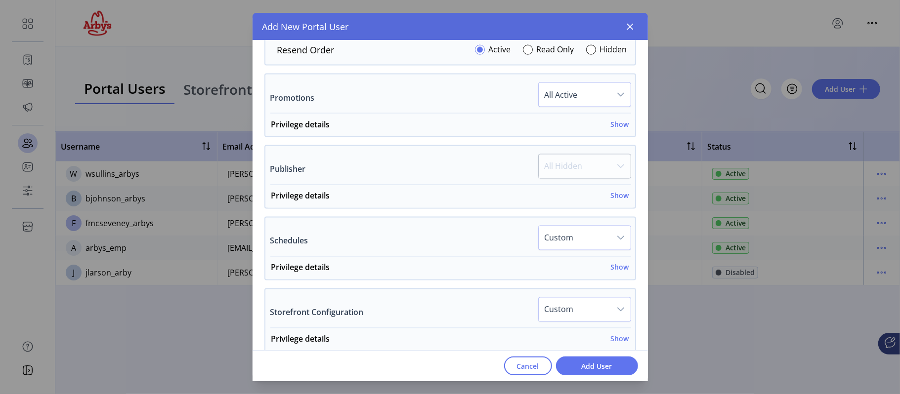
scroll to position [1215, 0]
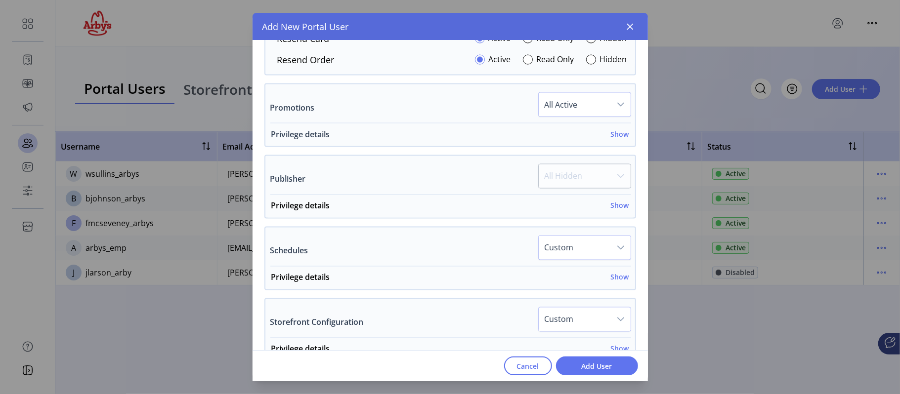
click at [612, 137] on h6 "Show" at bounding box center [620, 134] width 18 height 10
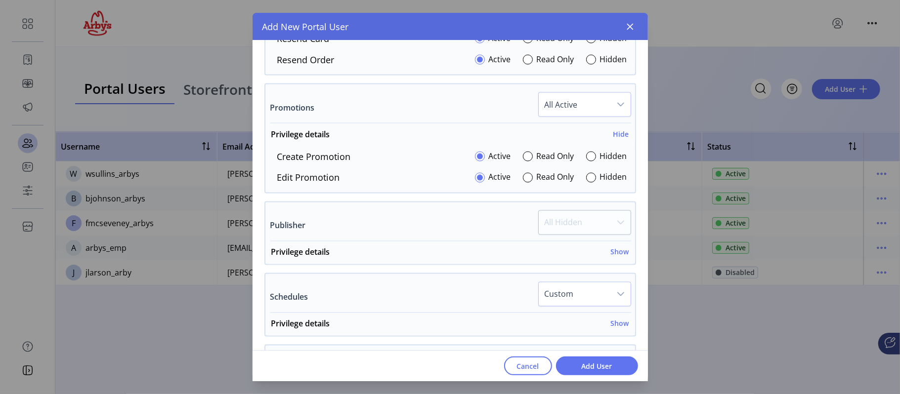
click at [614, 249] on div "Privilege details Show Accounts Active Read Only Hidden Card Catalog Active Rea…" at bounding box center [450, 253] width 370 height 23
click at [613, 255] on h6 "Show" at bounding box center [620, 252] width 18 height 10
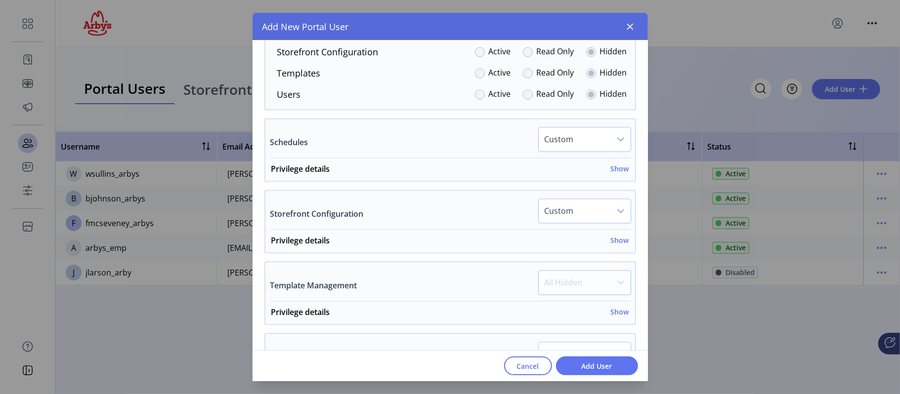
scroll to position [1526, 0]
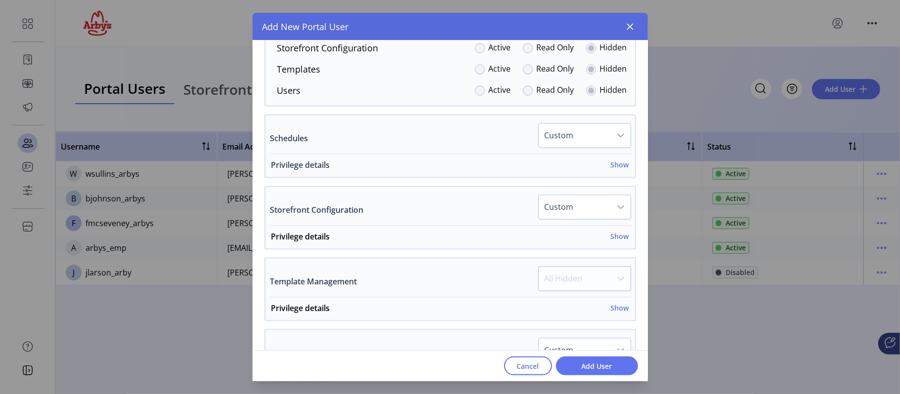
click at [611, 170] on h6 "Show" at bounding box center [620, 165] width 18 height 10
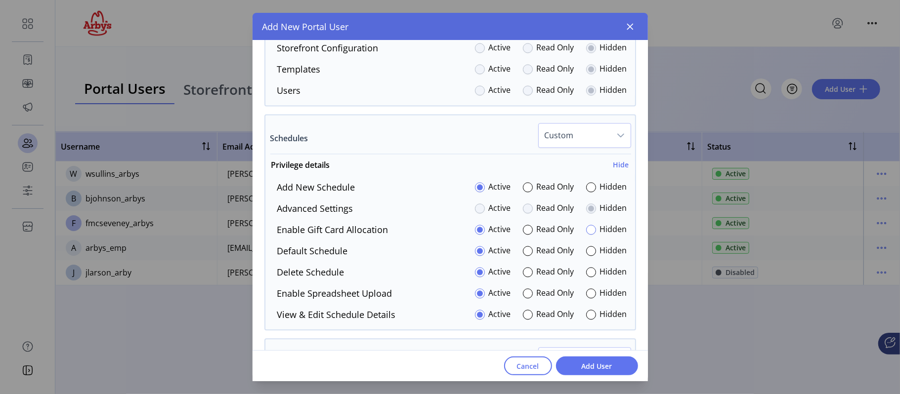
click at [589, 232] on div at bounding box center [591, 230] width 10 height 10
drag, startPoint x: 585, startPoint y: 297, endPoint x: 593, endPoint y: 295, distance: 8.3
click at [586, 297] on div at bounding box center [591, 294] width 10 height 10
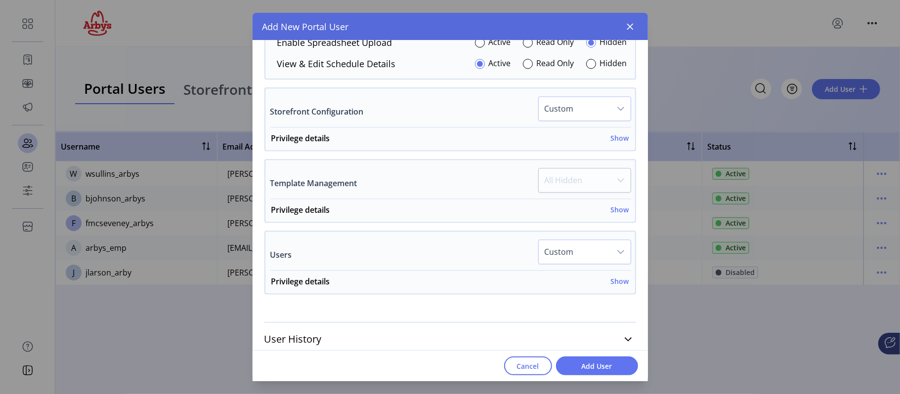
scroll to position [1758, 0]
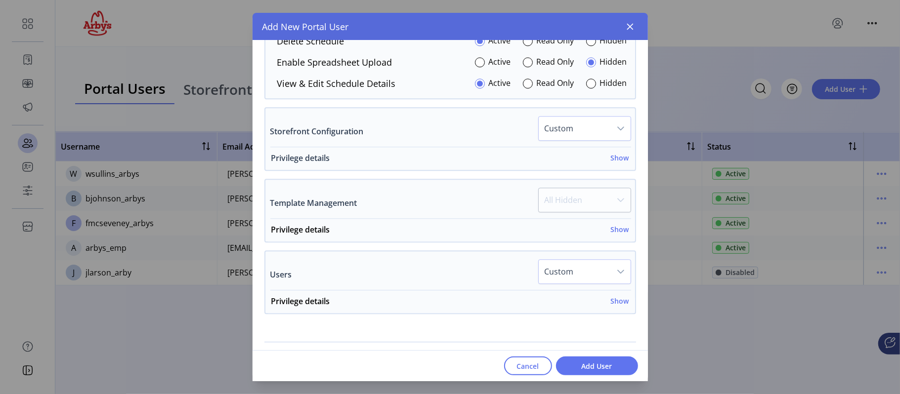
click at [611, 161] on h6 "Show" at bounding box center [620, 158] width 18 height 10
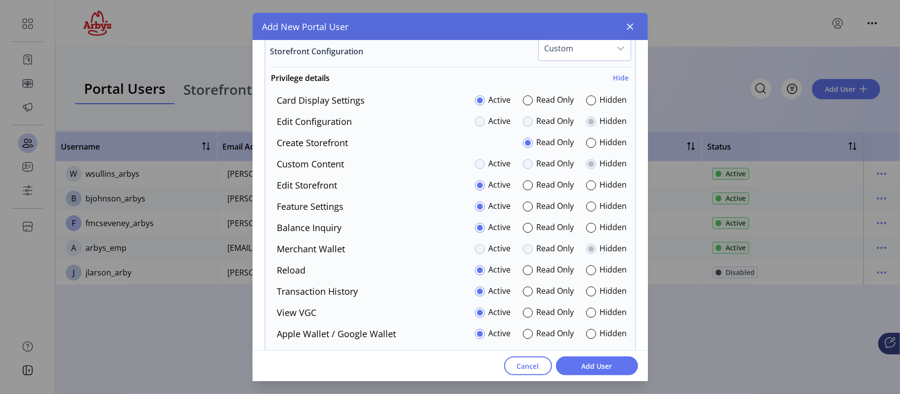
scroll to position [1867, 0]
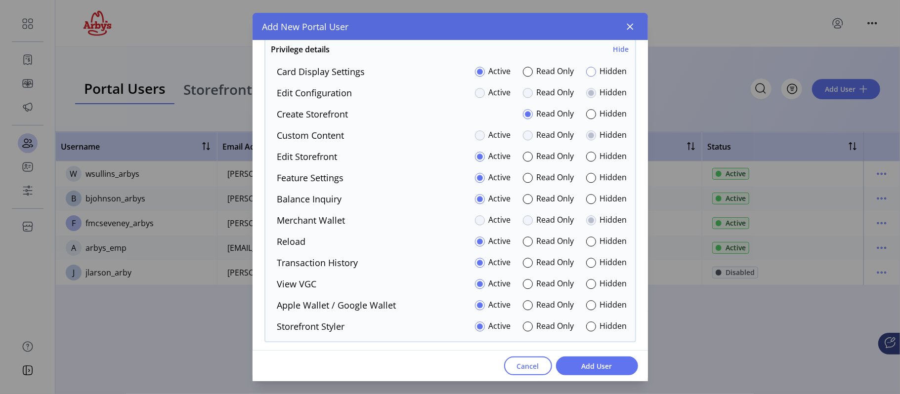
click at [588, 73] on div at bounding box center [591, 72] width 10 height 10
click at [589, 183] on div at bounding box center [591, 178] width 10 height 10
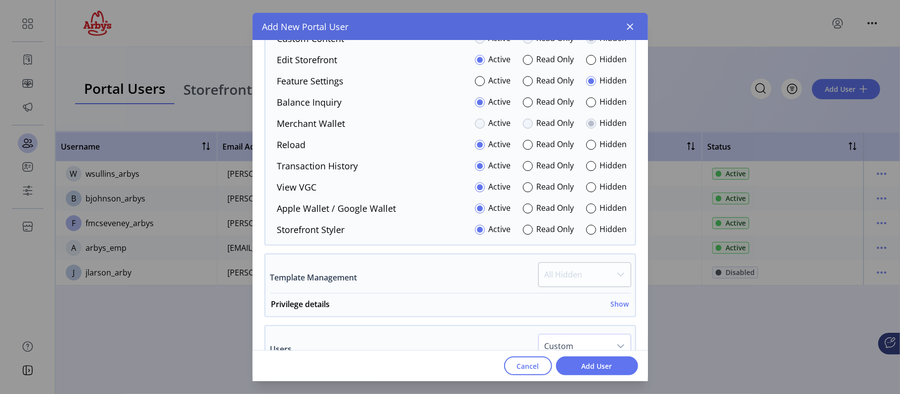
scroll to position [1982, 0]
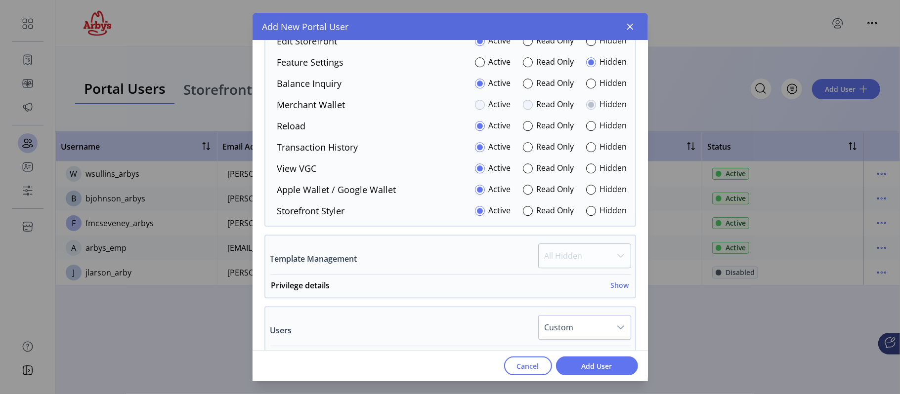
click at [610, 281] on div "Privilege details Show New Template Active Read Only Hidden Create with Code Ac…" at bounding box center [450, 286] width 370 height 23
click at [617, 290] on h6 "Show" at bounding box center [620, 285] width 18 height 10
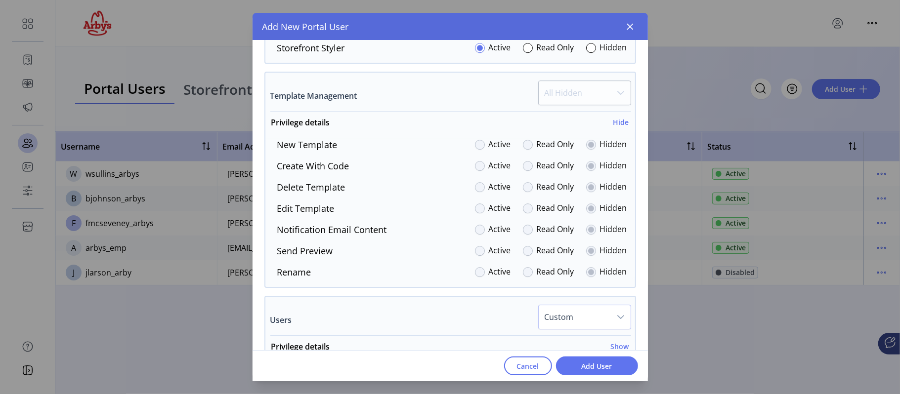
scroll to position [2170, 0]
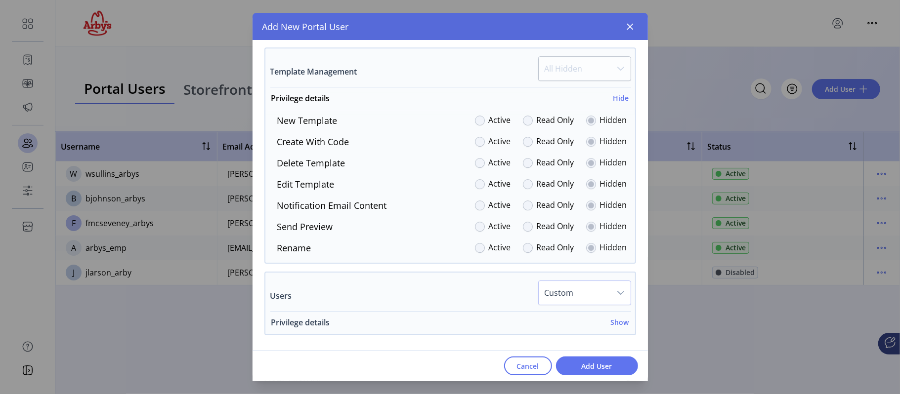
click at [617, 323] on h6 "Show" at bounding box center [620, 322] width 18 height 10
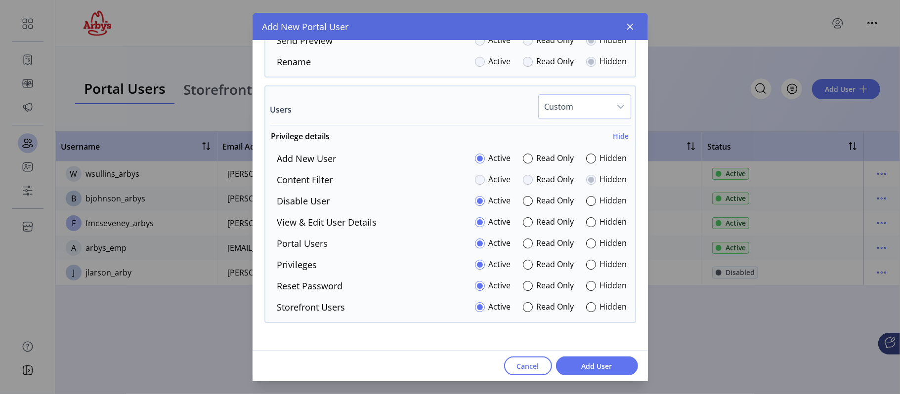
scroll to position [2372, 0]
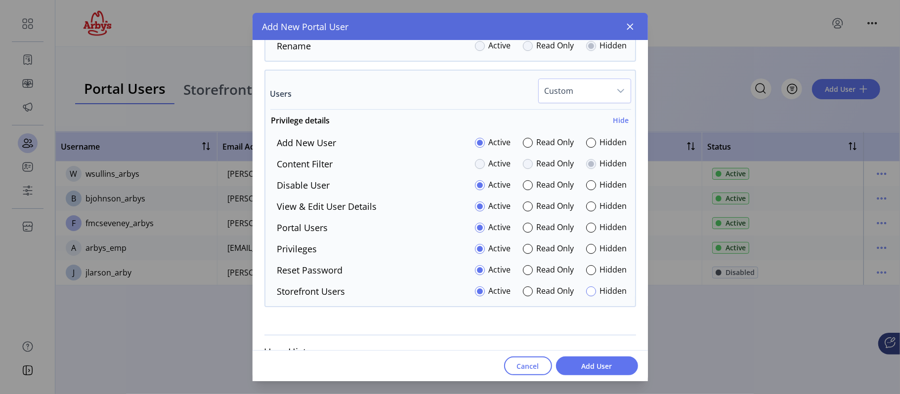
click at [587, 297] on div at bounding box center [591, 292] width 10 height 10
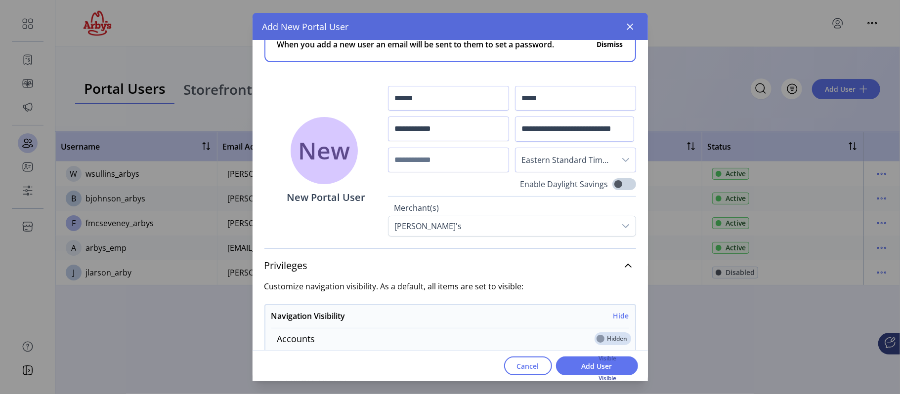
scroll to position [16, 0]
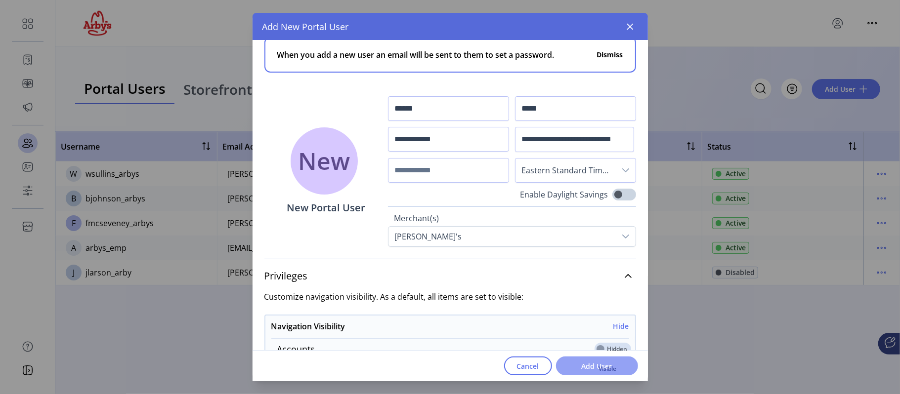
click at [585, 360] on button "Add User" at bounding box center [597, 366] width 82 height 19
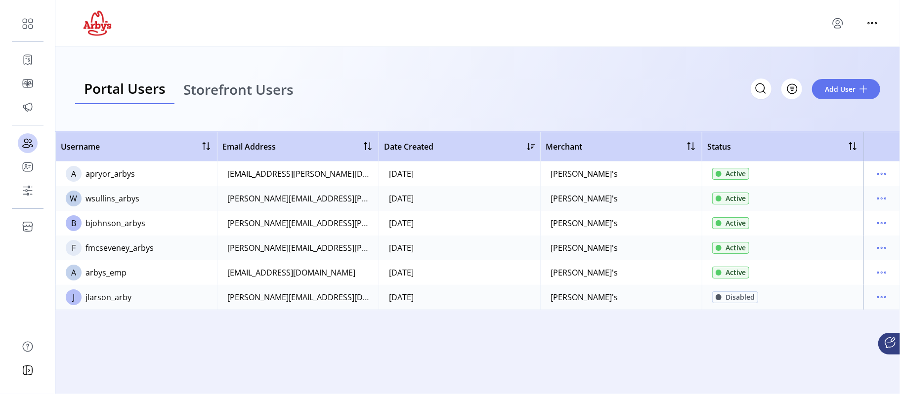
click at [841, 28] on icon "menu" at bounding box center [838, 23] width 16 height 16
click at [800, 59] on span "Sign Out" at bounding box center [802, 62] width 74 height 8
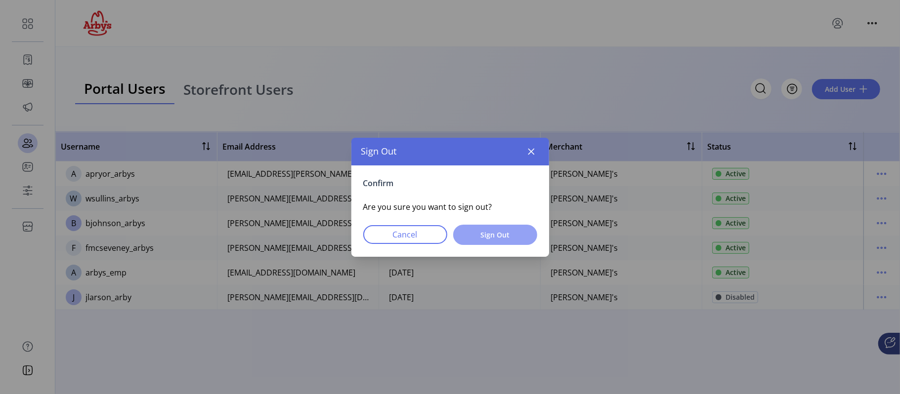
click at [487, 237] on span "Sign Out" at bounding box center [495, 235] width 58 height 10
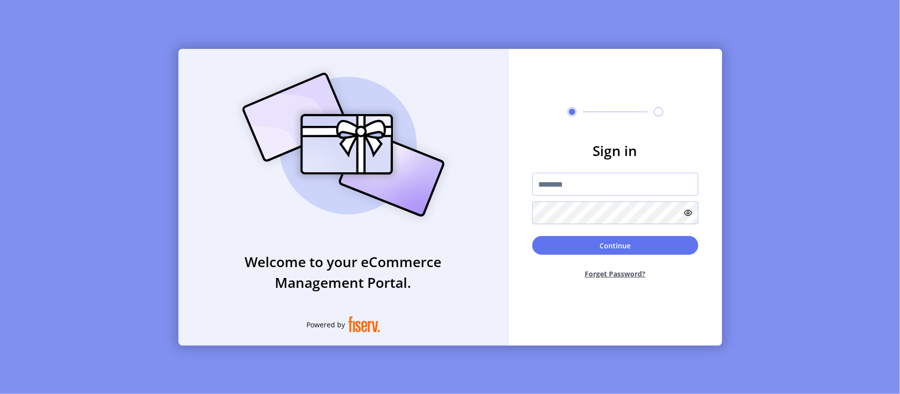
click at [572, 200] on div at bounding box center [615, 198] width 166 height 51
click at [576, 190] on input "text" at bounding box center [615, 184] width 166 height 23
type input "**********"
click at [532, 236] on button "Continue" at bounding box center [615, 245] width 166 height 19
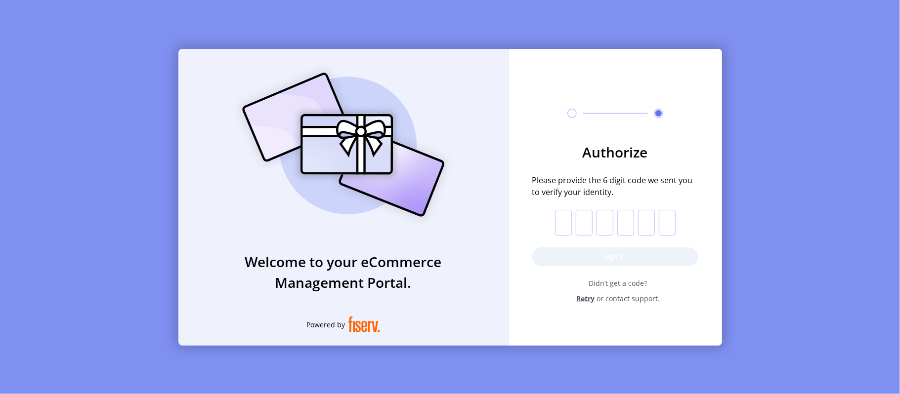
click at [556, 225] on input "text" at bounding box center [563, 223] width 17 height 26
paste input "*"
type input "*"
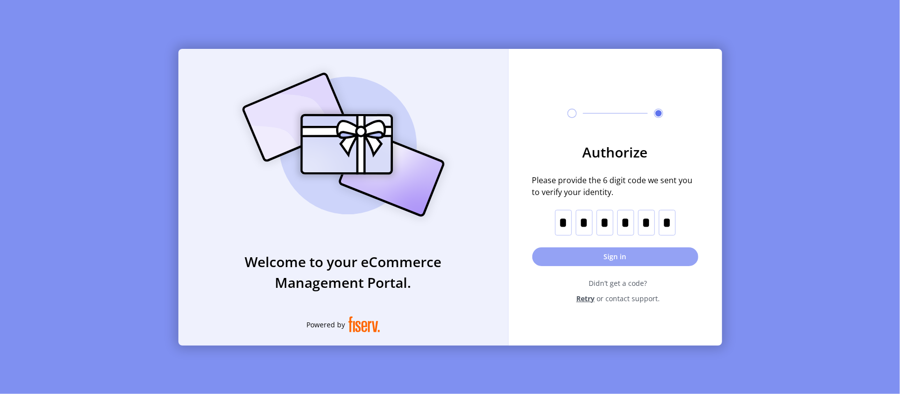
click at [608, 255] on button "Sign in" at bounding box center [615, 257] width 166 height 19
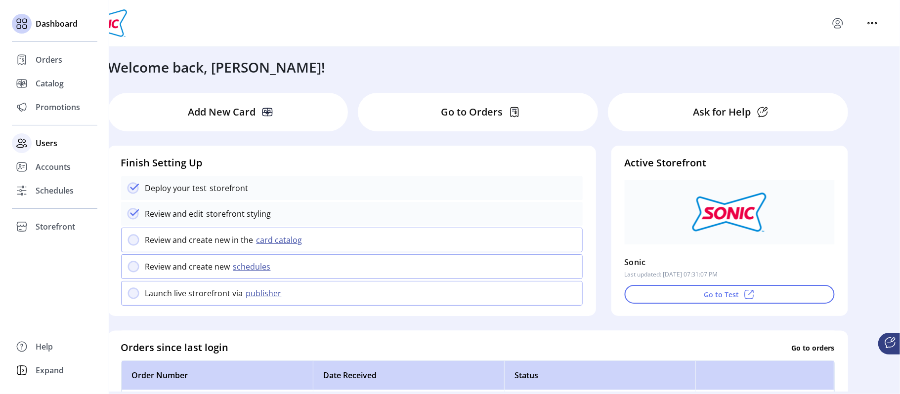
click at [43, 147] on span "Users" at bounding box center [47, 143] width 22 height 12
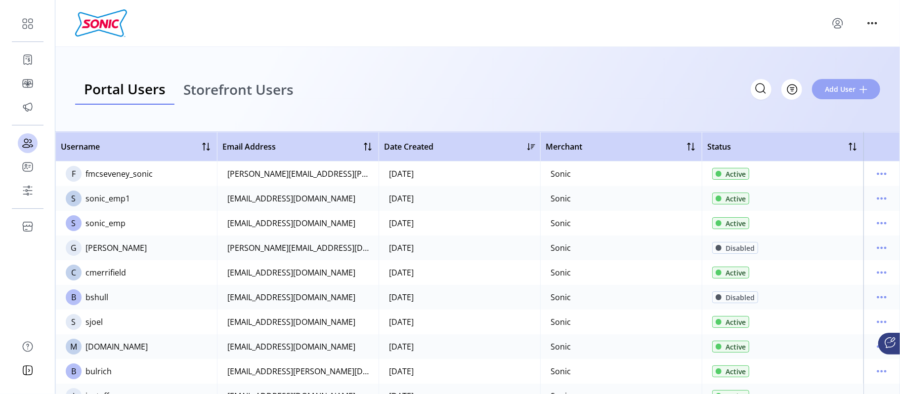
click at [847, 86] on span "Add User" at bounding box center [840, 89] width 31 height 10
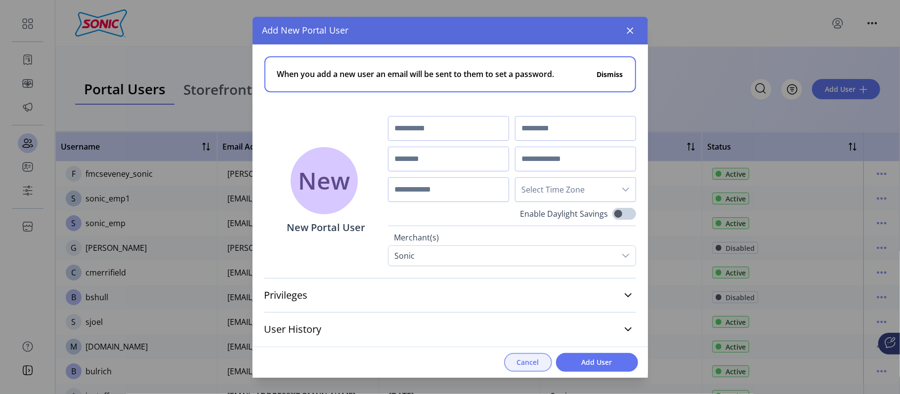
click at [524, 356] on button "Cancel" at bounding box center [528, 362] width 48 height 19
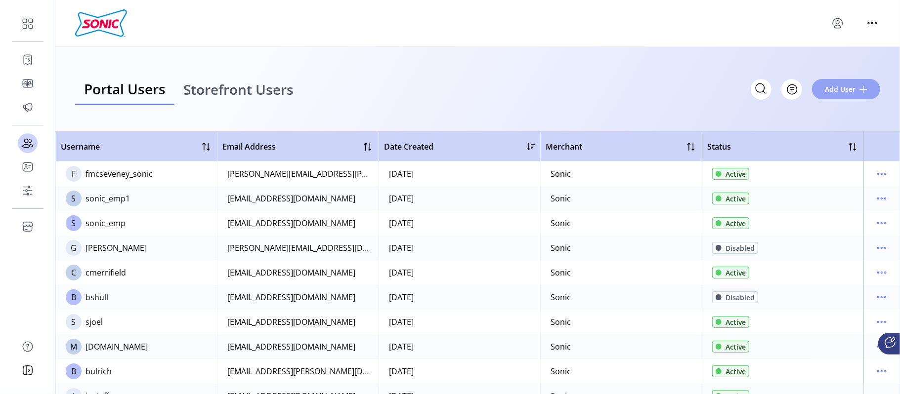
click at [847, 81] on button "Add User" at bounding box center [846, 89] width 68 height 20
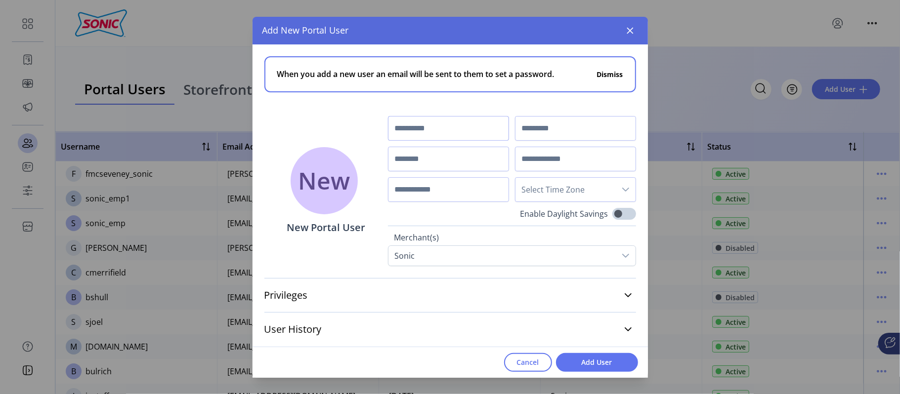
click at [476, 131] on input "text" at bounding box center [448, 128] width 121 height 25
type input "******"
type input "*******"
type input "**********"
click at [530, 153] on input "text" at bounding box center [575, 159] width 121 height 25
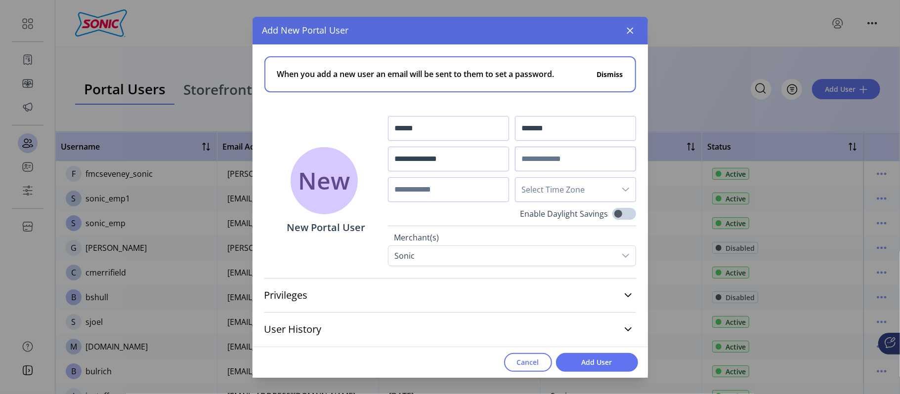
click at [573, 157] on input "text" at bounding box center [575, 159] width 121 height 25
paste input "**********"
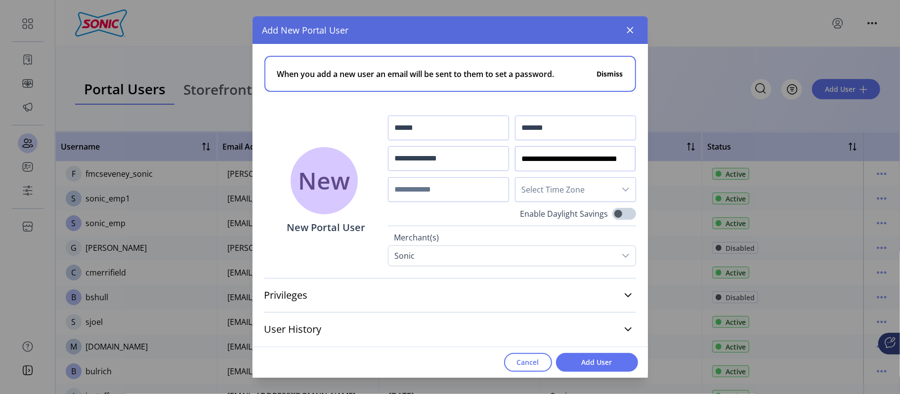
type input "**********"
click at [588, 196] on span "Select Time Zone" at bounding box center [566, 190] width 100 height 24
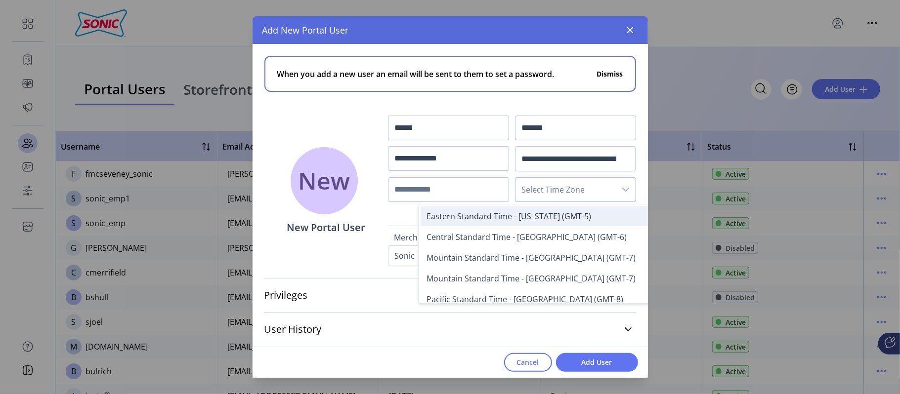
click at [559, 214] on span "Eastern Standard Time - [US_STATE] (GMT-5)" at bounding box center [509, 216] width 165 height 11
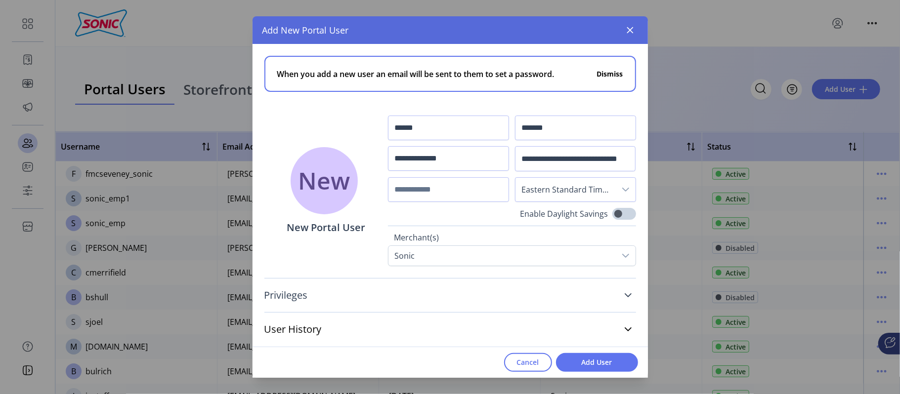
click at [596, 298] on link "Privileges" at bounding box center [450, 296] width 372 height 22
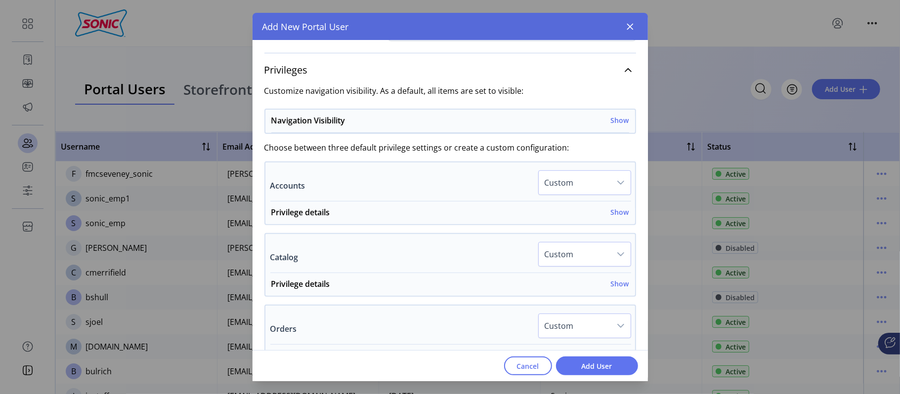
scroll to position [218, 0]
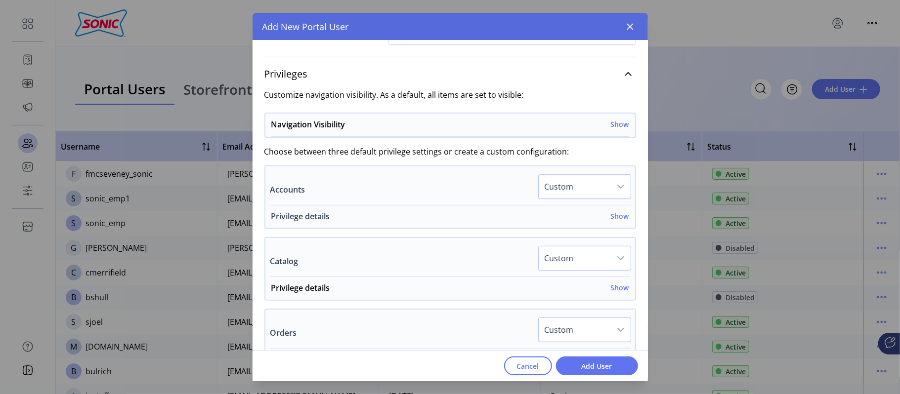
click at [611, 216] on h6 "Show" at bounding box center [620, 216] width 18 height 10
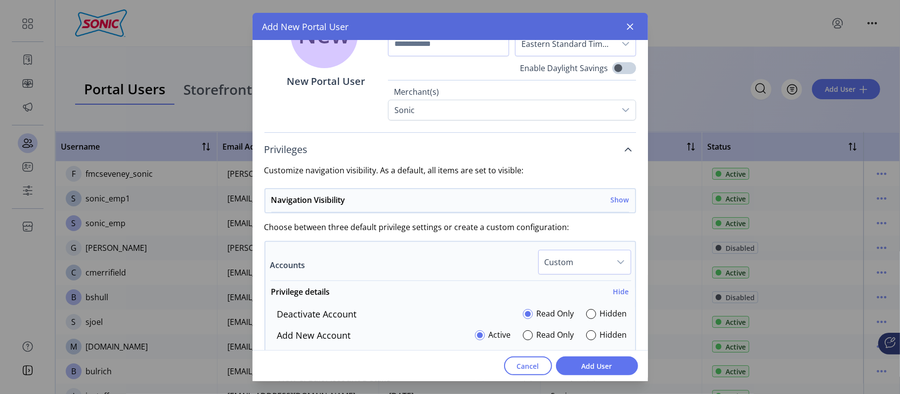
scroll to position [144, 0]
click at [606, 198] on div "Navigation Visibility Show" at bounding box center [450, 201] width 358 height 18
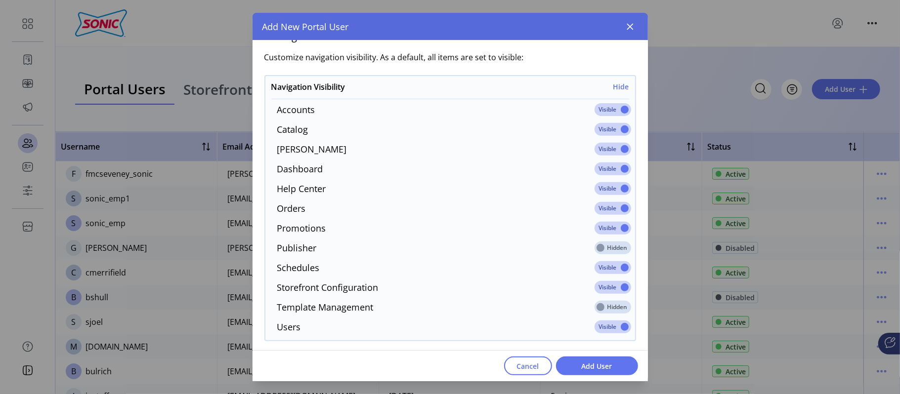
scroll to position [261, 0]
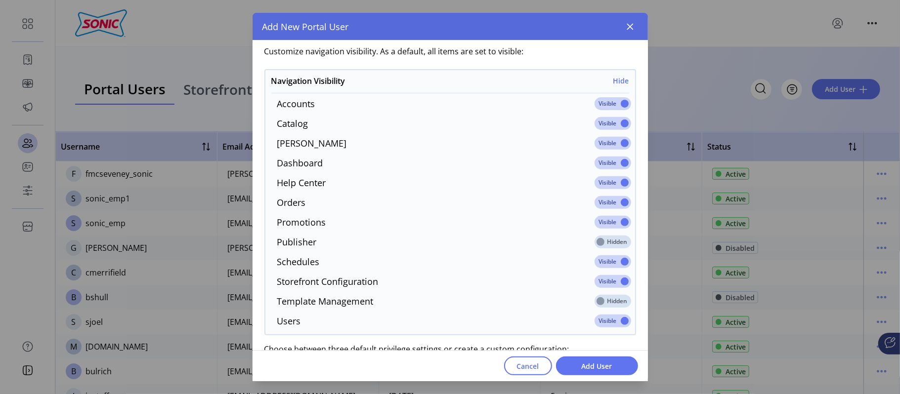
click at [619, 101] on span at bounding box center [613, 103] width 37 height 13
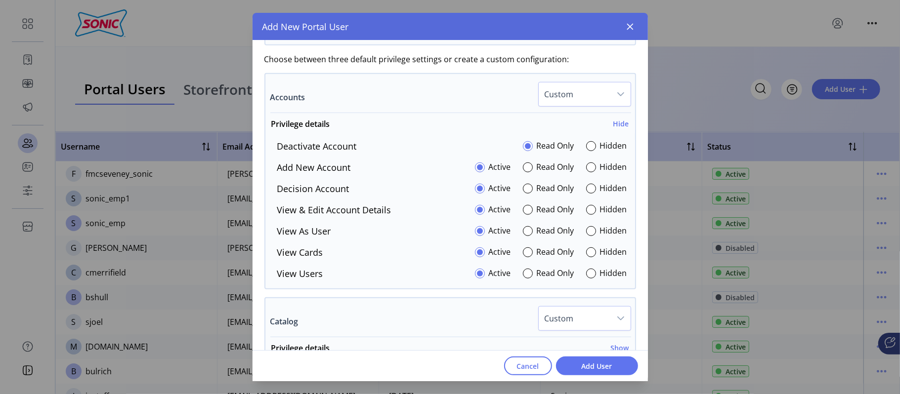
scroll to position [549, 0]
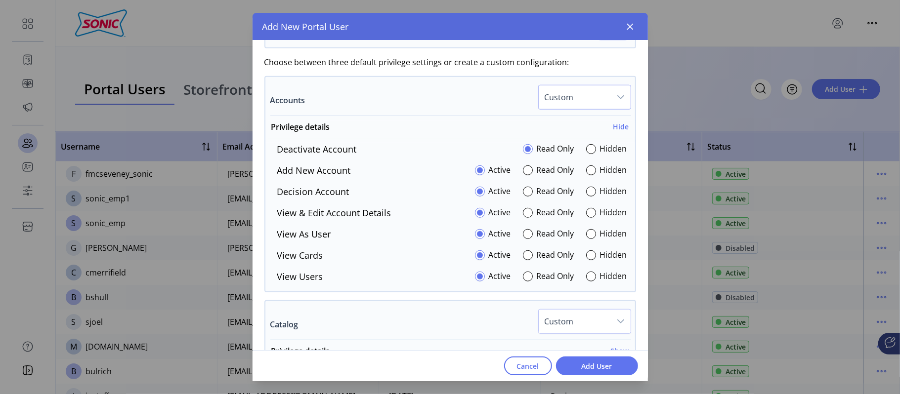
click at [592, 93] on span "Custom" at bounding box center [575, 98] width 72 height 24
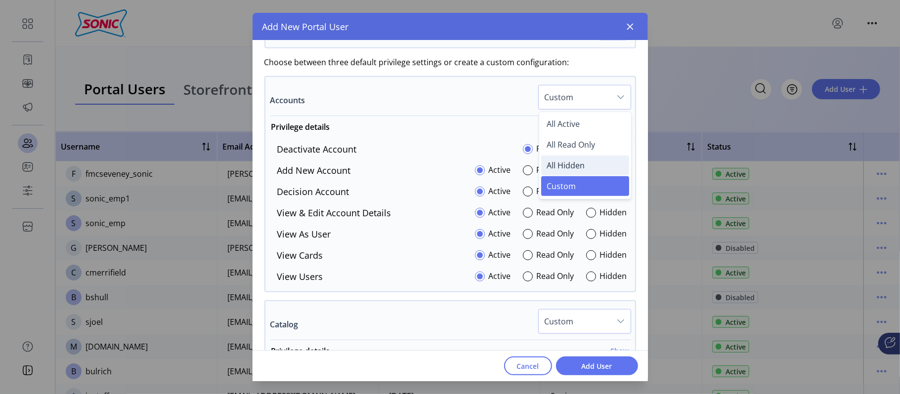
click at [560, 169] on span "All Hidden" at bounding box center [566, 165] width 38 height 11
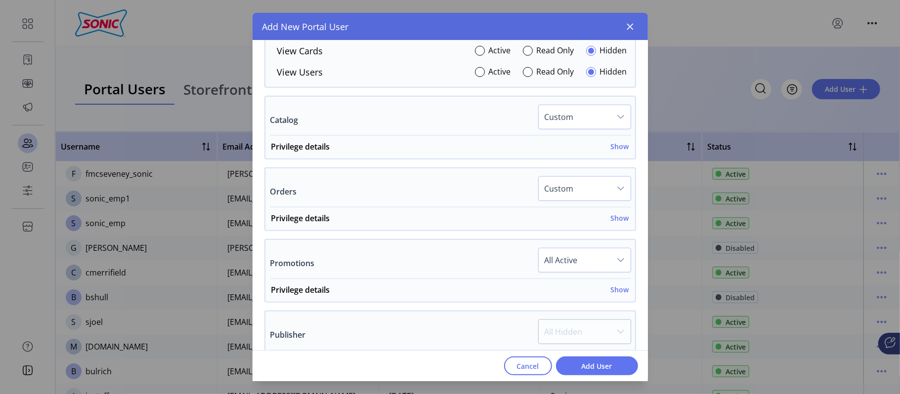
scroll to position [759, 0]
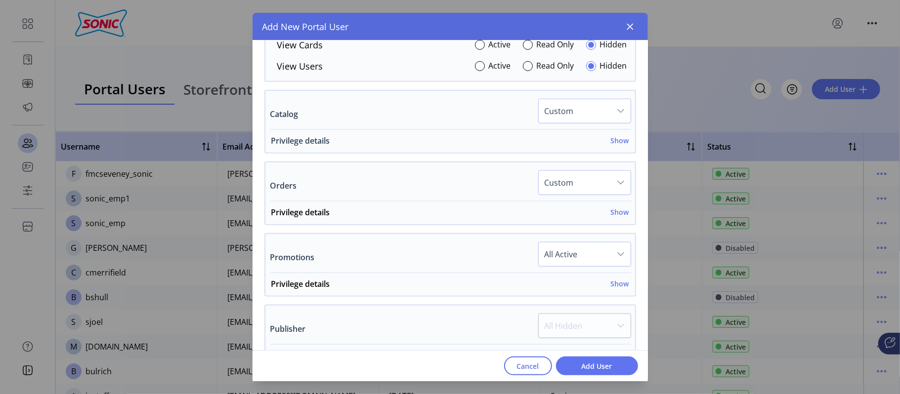
click at [616, 142] on h6 "Show" at bounding box center [620, 140] width 18 height 10
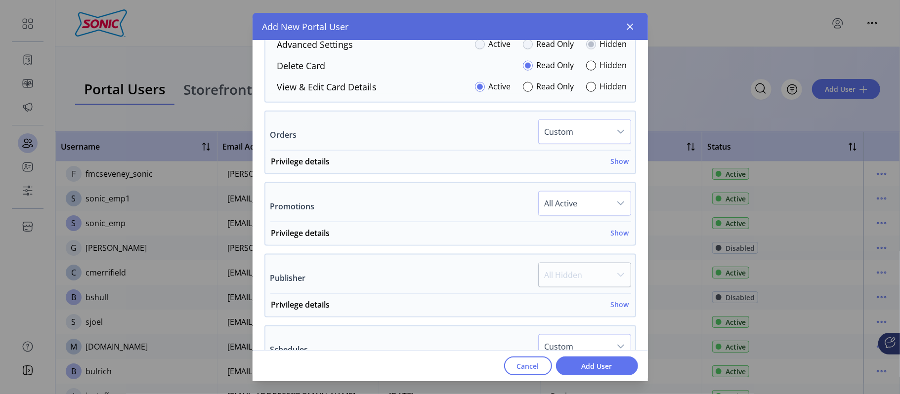
scroll to position [939, 0]
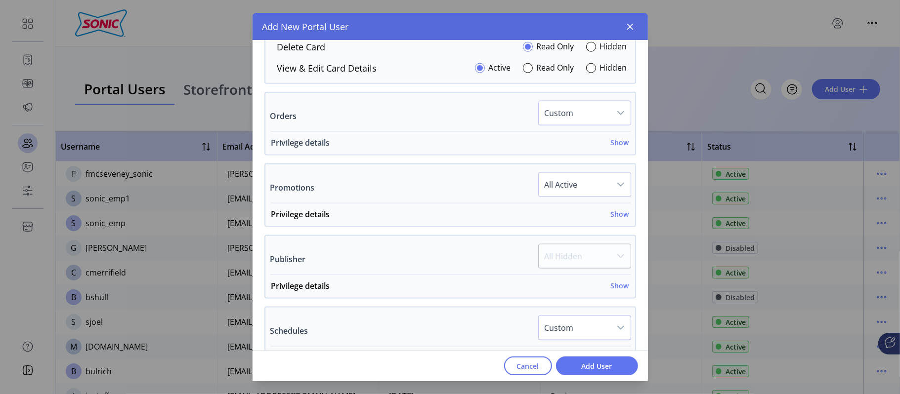
click at [621, 148] on h6 "Show" at bounding box center [620, 142] width 18 height 10
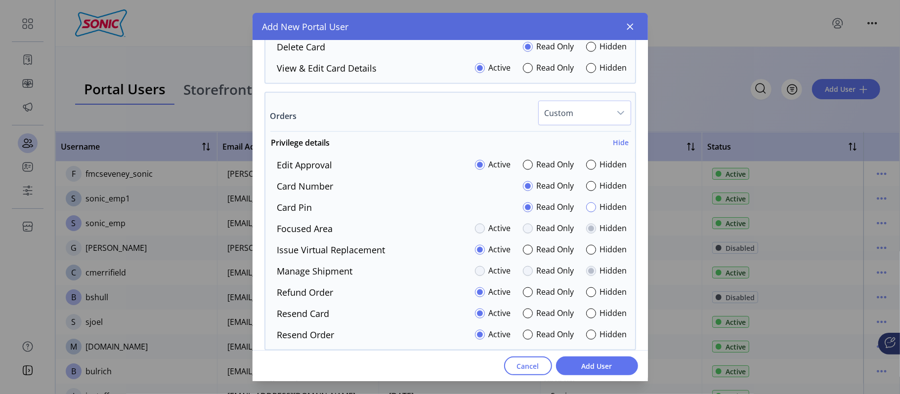
click at [586, 208] on div at bounding box center [591, 208] width 10 height 10
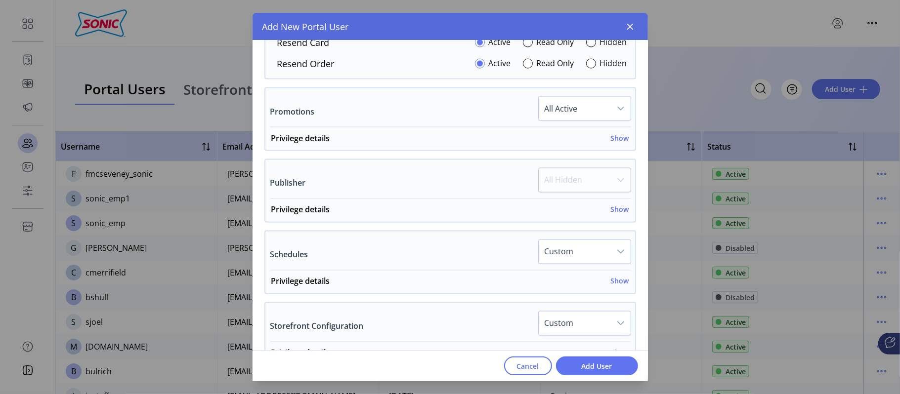
scroll to position [1191, 0]
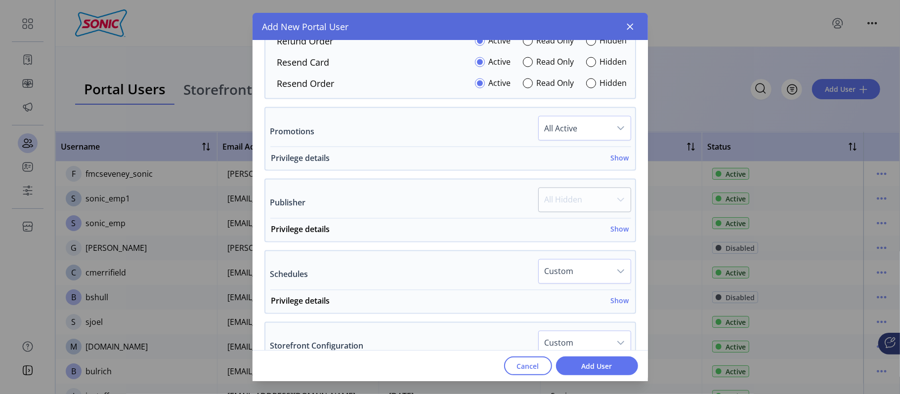
click at [624, 162] on h6 "Show" at bounding box center [620, 158] width 18 height 10
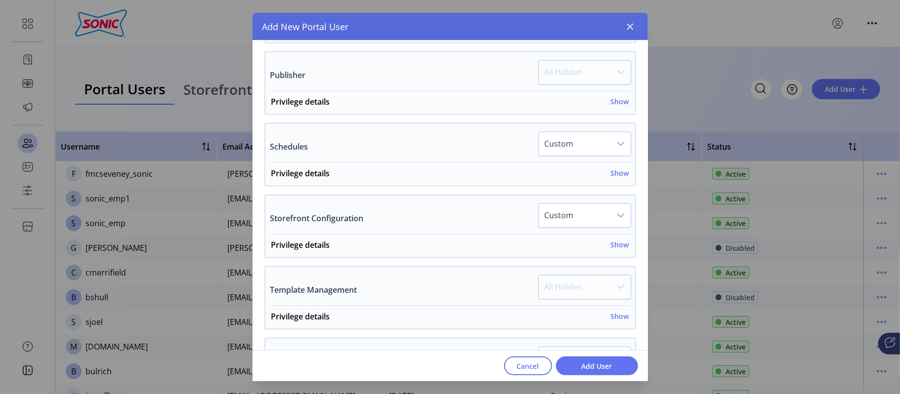
scroll to position [1382, 0]
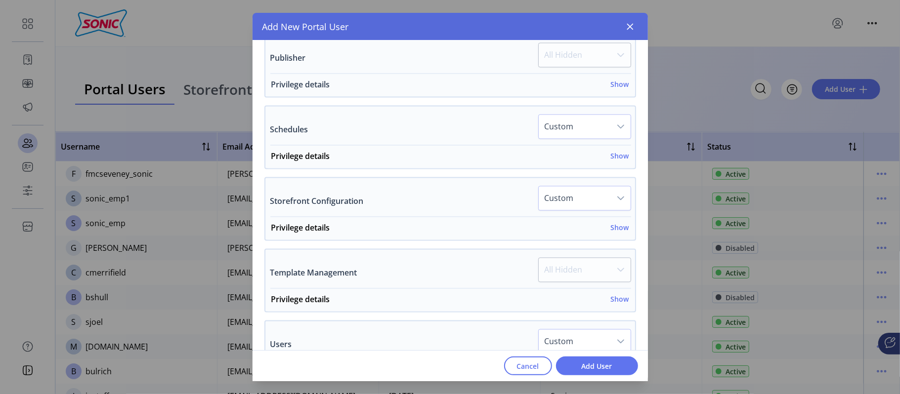
click at [615, 90] on h6 "Show" at bounding box center [620, 85] width 18 height 10
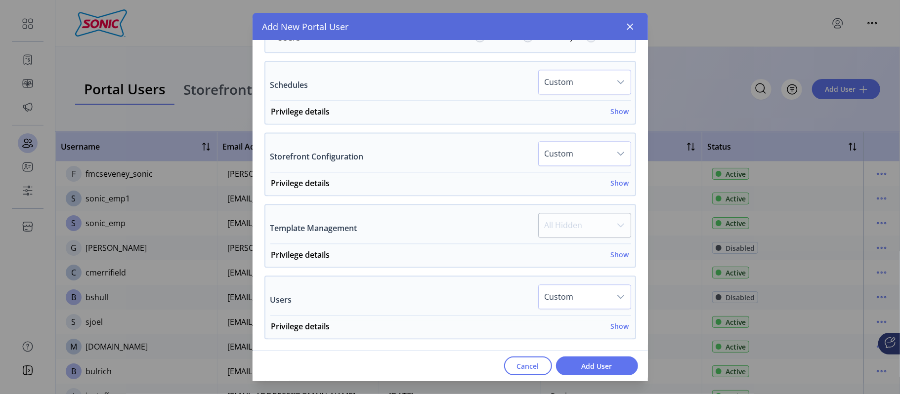
scroll to position [1569, 0]
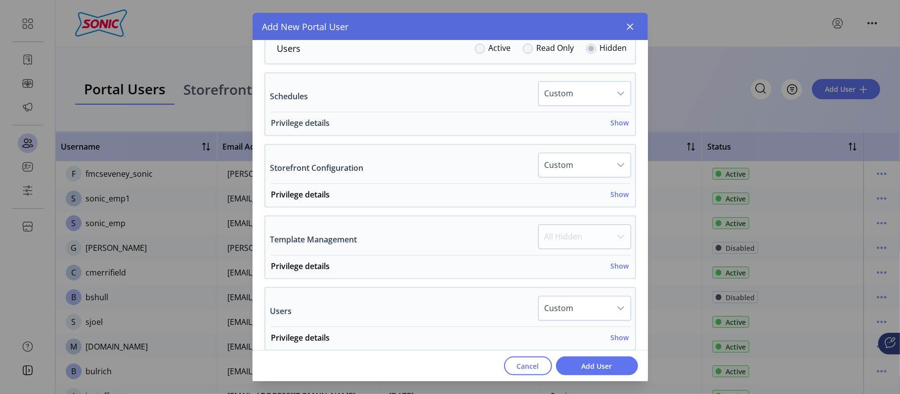
click at [624, 126] on h6 "Show" at bounding box center [620, 123] width 18 height 10
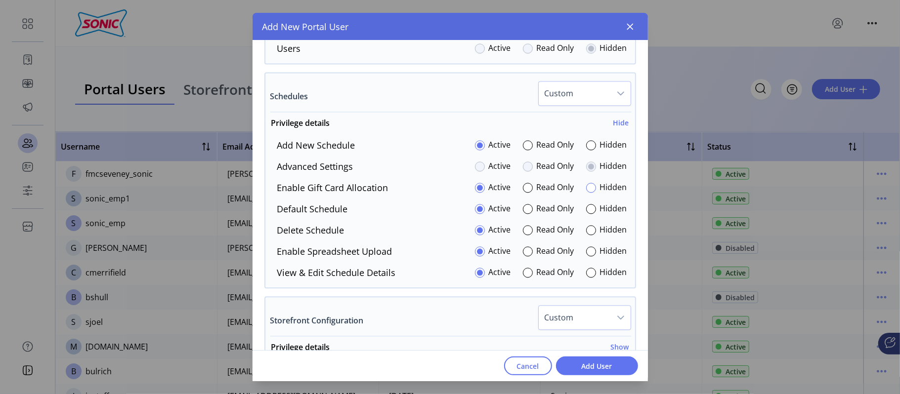
click at [588, 193] on div at bounding box center [591, 188] width 10 height 10
click at [586, 254] on div at bounding box center [591, 252] width 10 height 10
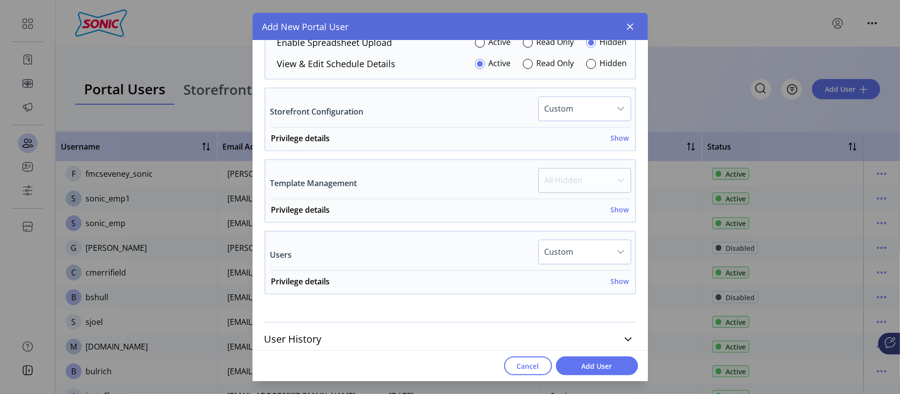
scroll to position [1786, 0]
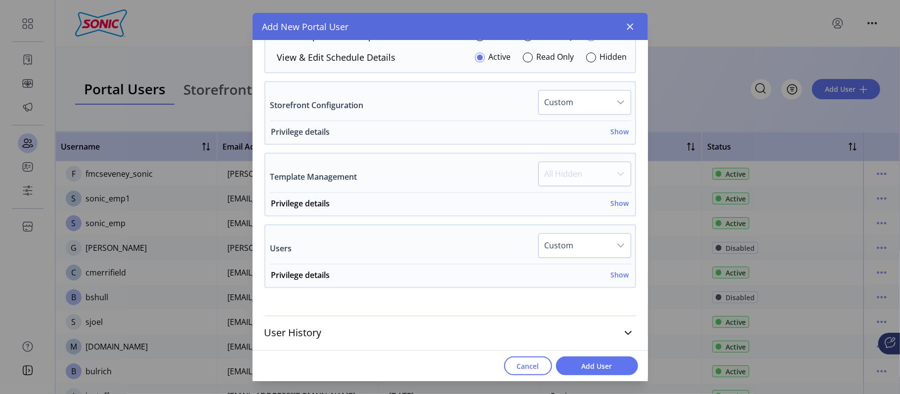
click at [614, 134] on h6 "Show" at bounding box center [620, 132] width 18 height 10
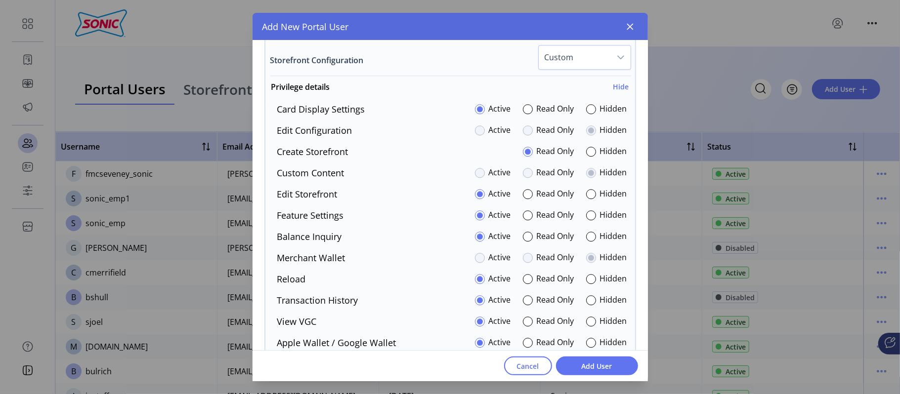
scroll to position [1838, 0]
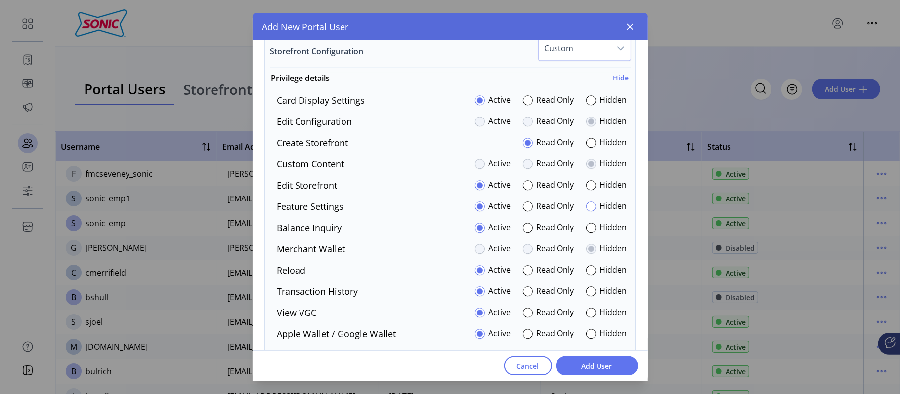
click at [586, 212] on div at bounding box center [591, 207] width 10 height 10
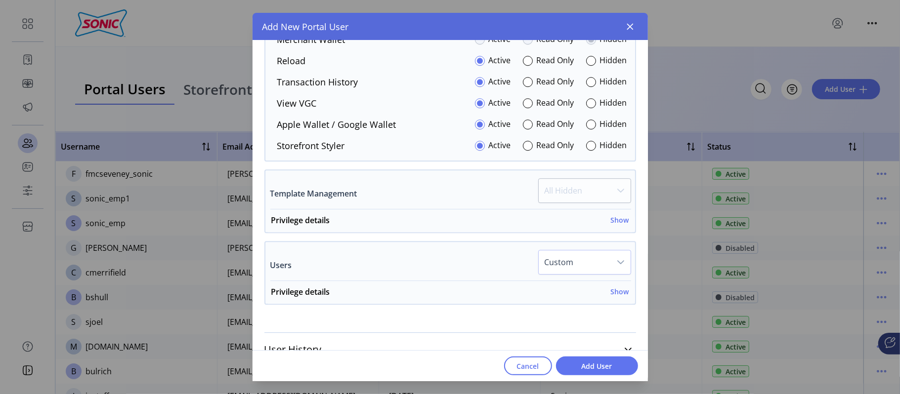
scroll to position [2051, 0]
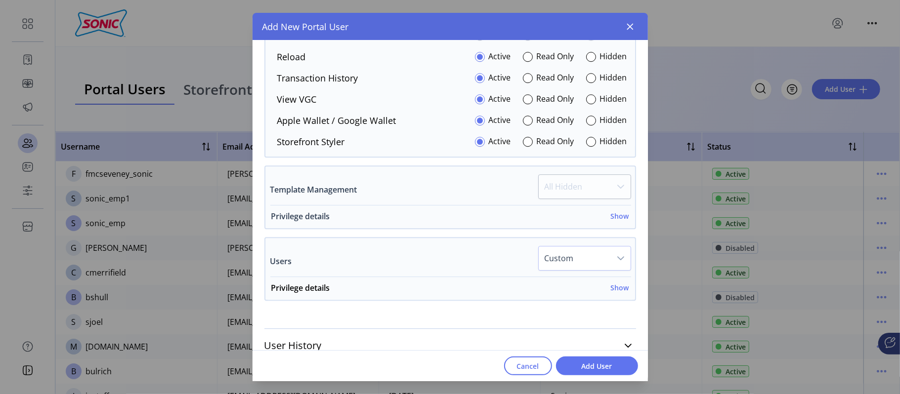
click at [613, 221] on h6 "Show" at bounding box center [620, 216] width 18 height 10
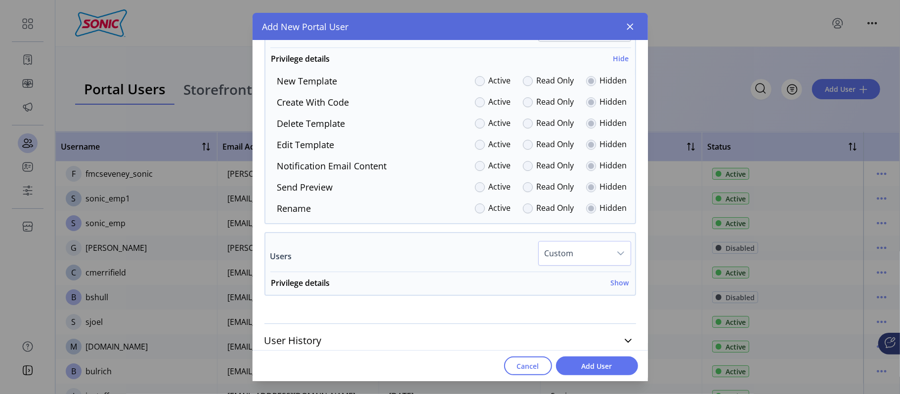
scroll to position [2205, 0]
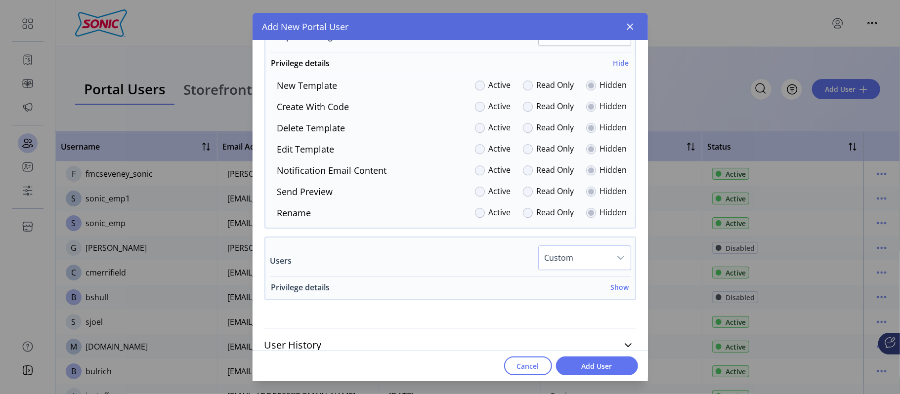
click at [611, 285] on h6 "Show" at bounding box center [620, 287] width 18 height 10
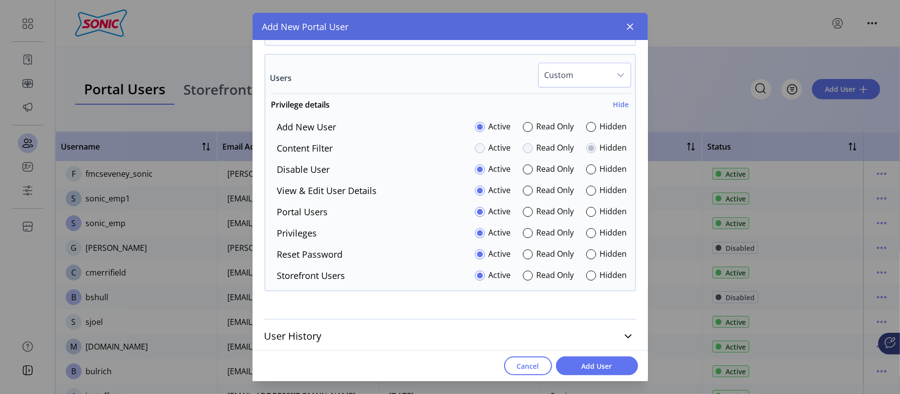
scroll to position [2393, 0]
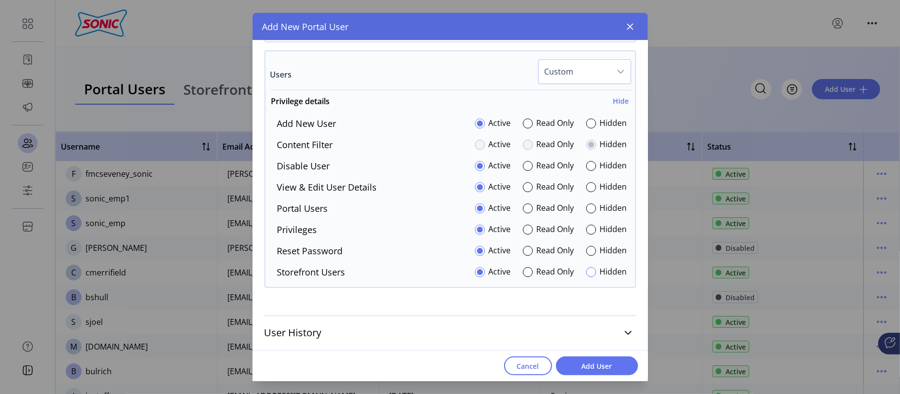
click at [586, 273] on div at bounding box center [591, 272] width 10 height 10
click at [601, 363] on span "Add User" at bounding box center [597, 366] width 56 height 10
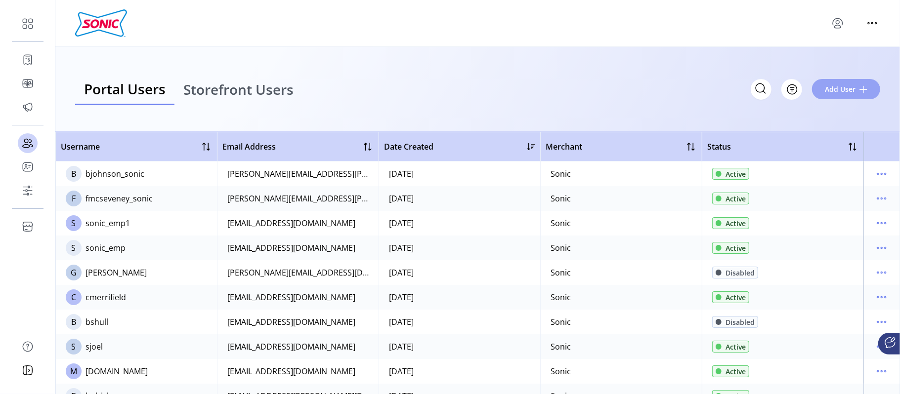
click at [839, 87] on span "Add User" at bounding box center [840, 89] width 31 height 10
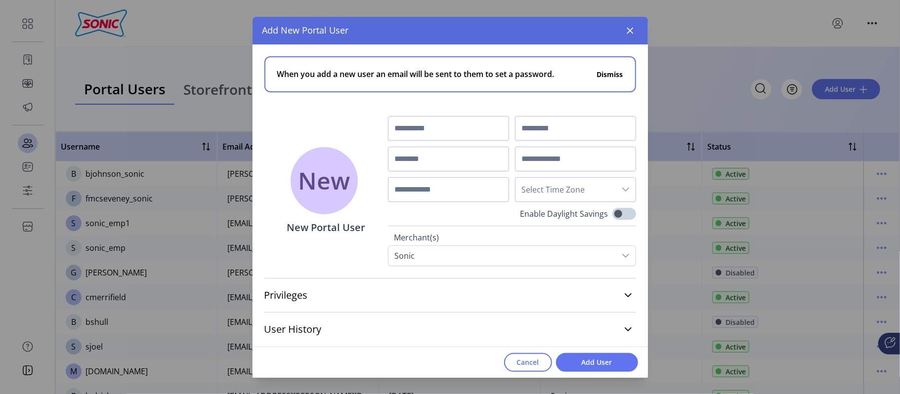
click at [458, 141] on div "Select Time Zone" at bounding box center [512, 159] width 248 height 86
click at [464, 131] on input "text" at bounding box center [448, 128] width 121 height 25
type input "*"
type input "******"
type input "*******"
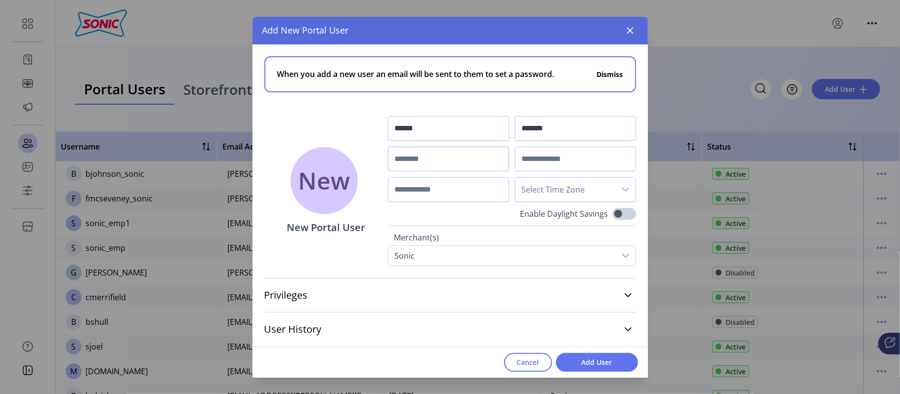
click at [461, 161] on input "text" at bounding box center [448, 159] width 121 height 25
type input "**********"
click at [526, 161] on input "text" at bounding box center [575, 159] width 121 height 25
click at [522, 160] on input "text" at bounding box center [575, 159] width 121 height 25
paste input "**********"
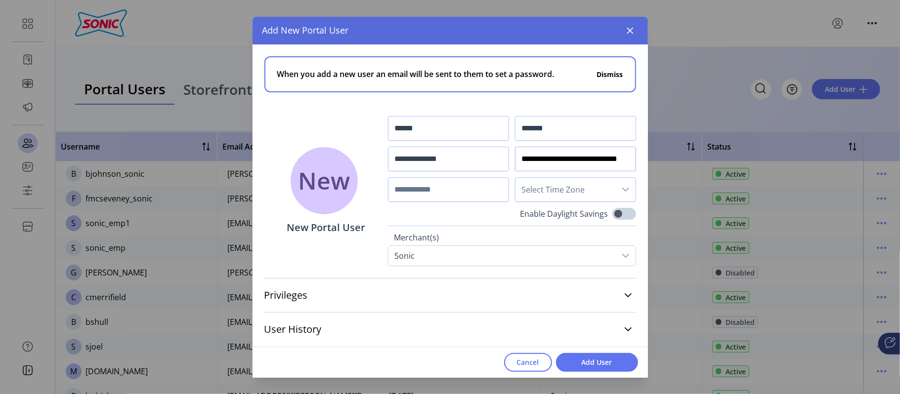
scroll to position [0, 18]
type input "**********"
click at [598, 194] on span "Select Time Zone" at bounding box center [566, 190] width 100 height 24
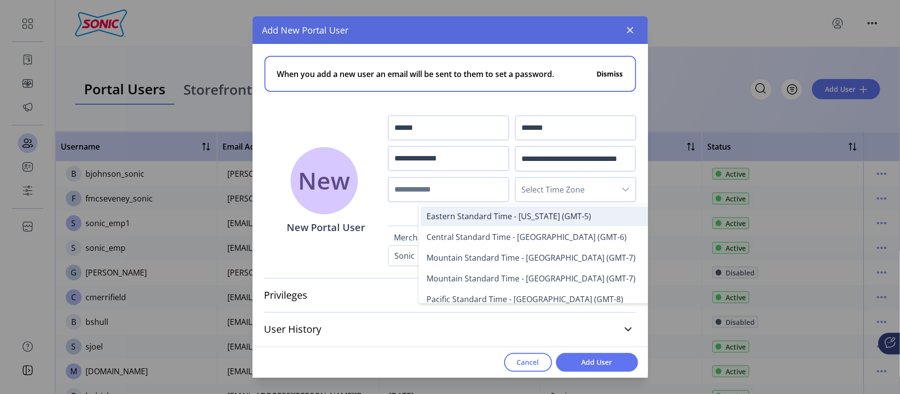
click at [562, 220] on span "Eastern Standard Time - [US_STATE] (GMT-5)" at bounding box center [509, 216] width 165 height 11
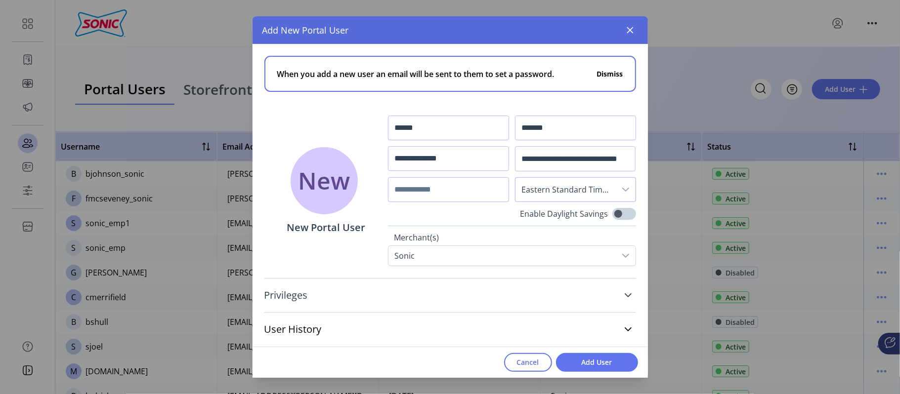
click at [611, 292] on link "Privileges" at bounding box center [450, 296] width 372 height 22
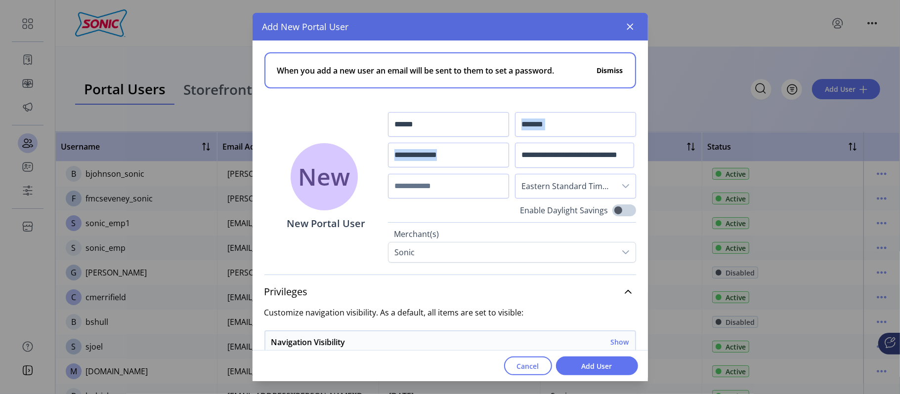
drag, startPoint x: 643, startPoint y: 136, endPoint x: 636, endPoint y: 160, distance: 24.7
click at [636, 160] on div "**********" at bounding box center [450, 152] width 395 height 222
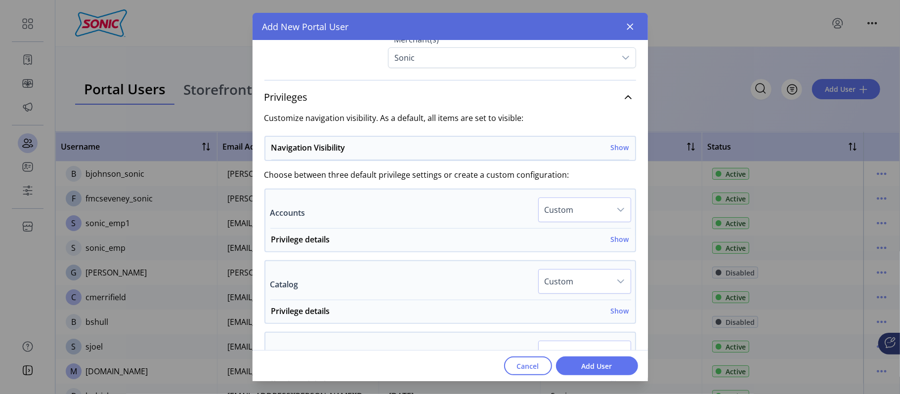
scroll to position [216, 0]
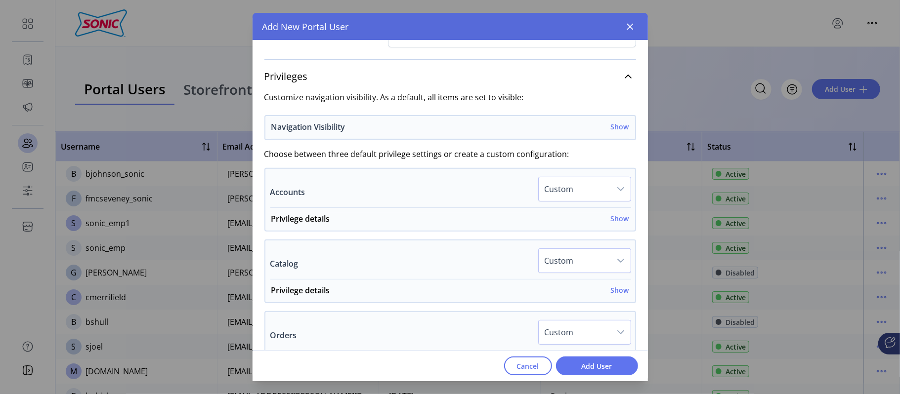
click at [616, 131] on h6 "Show" at bounding box center [620, 127] width 18 height 10
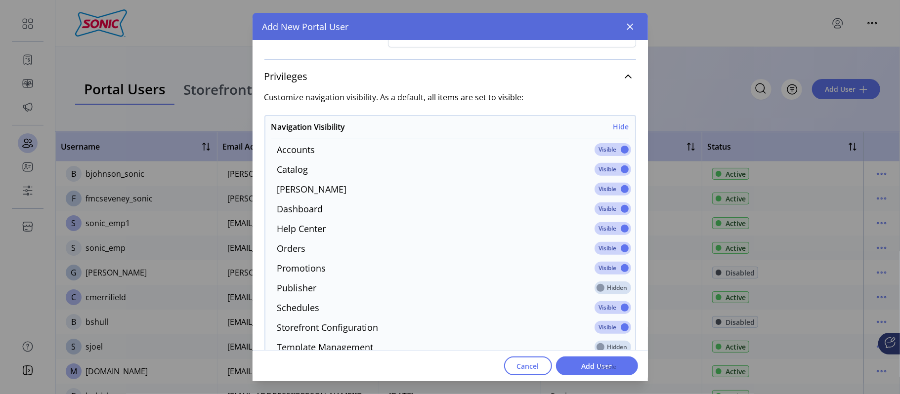
click at [622, 148] on span at bounding box center [613, 149] width 37 height 13
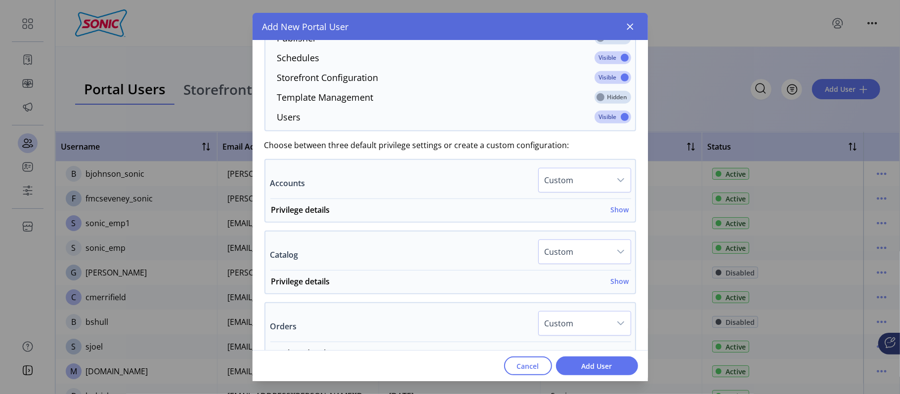
scroll to position [464, 0]
click at [615, 213] on h6 "Show" at bounding box center [620, 212] width 18 height 10
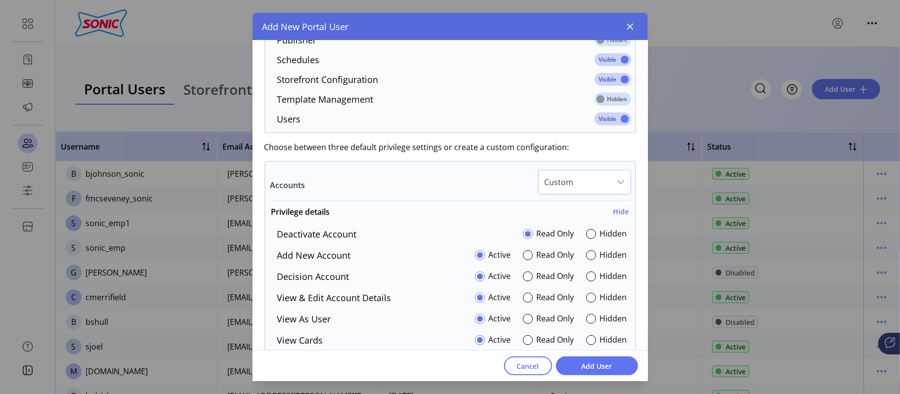
click at [584, 178] on span "Custom" at bounding box center [575, 183] width 72 height 24
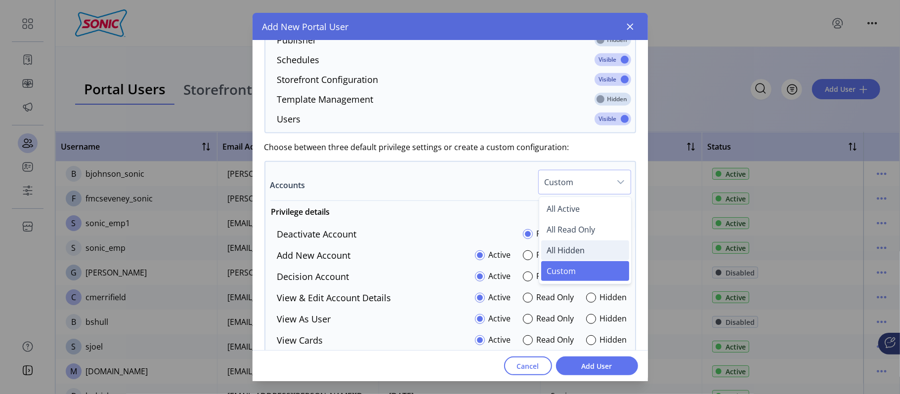
click at [555, 254] on span "All Hidden" at bounding box center [566, 250] width 38 height 11
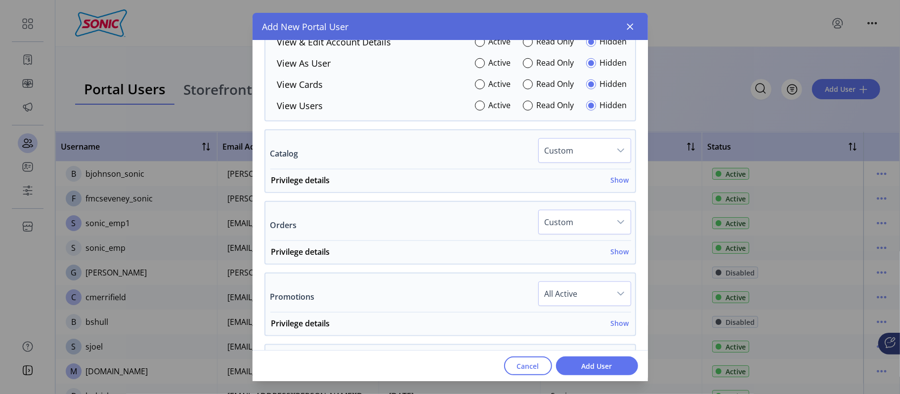
scroll to position [737, 0]
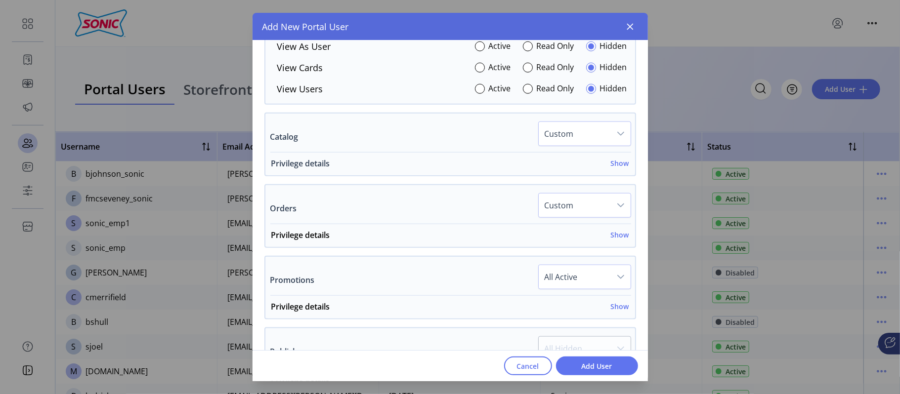
drag, startPoint x: 612, startPoint y: 165, endPoint x: 606, endPoint y: 167, distance: 6.9
click at [612, 165] on h6 "Show" at bounding box center [620, 163] width 18 height 10
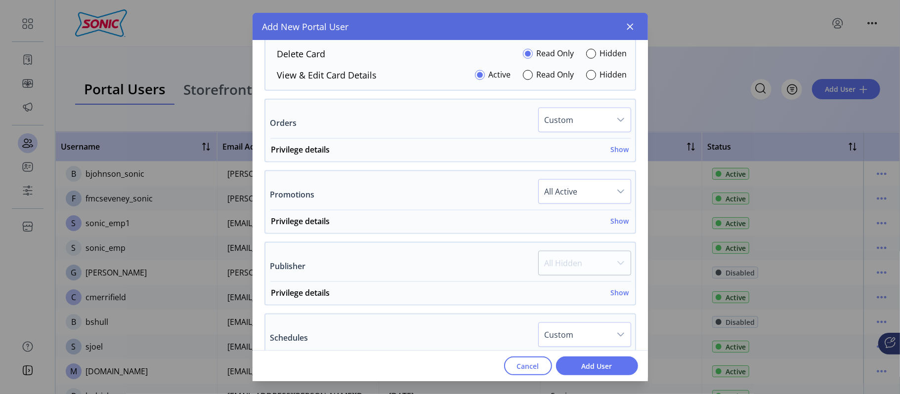
scroll to position [994, 0]
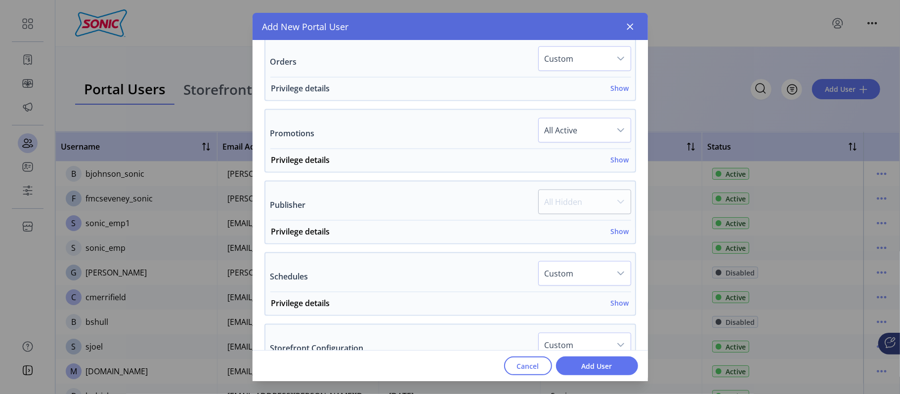
click at [616, 92] on h6 "Show" at bounding box center [620, 88] width 18 height 10
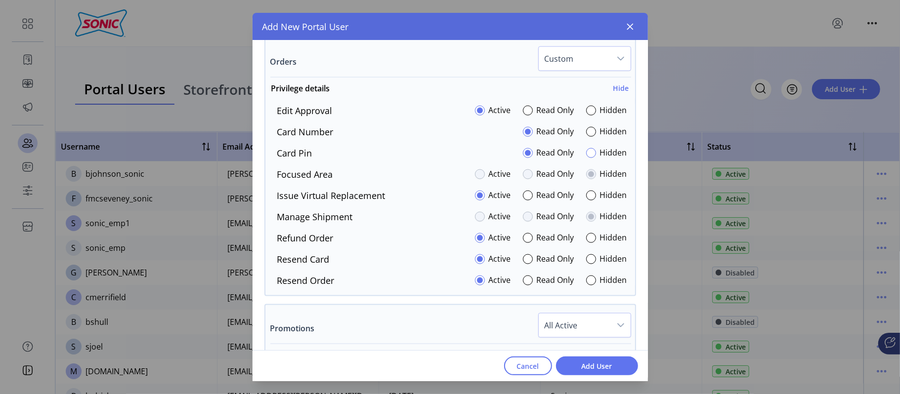
click at [586, 158] on div at bounding box center [591, 153] width 10 height 10
click at [528, 199] on div at bounding box center [528, 196] width 10 height 10
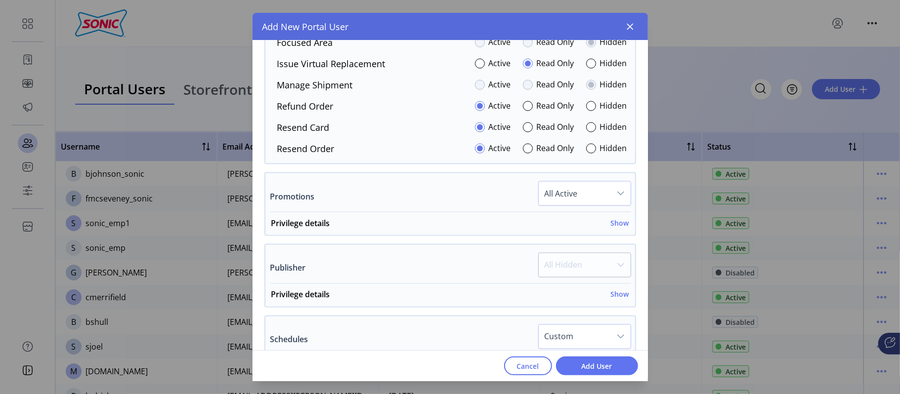
scroll to position [1128, 0]
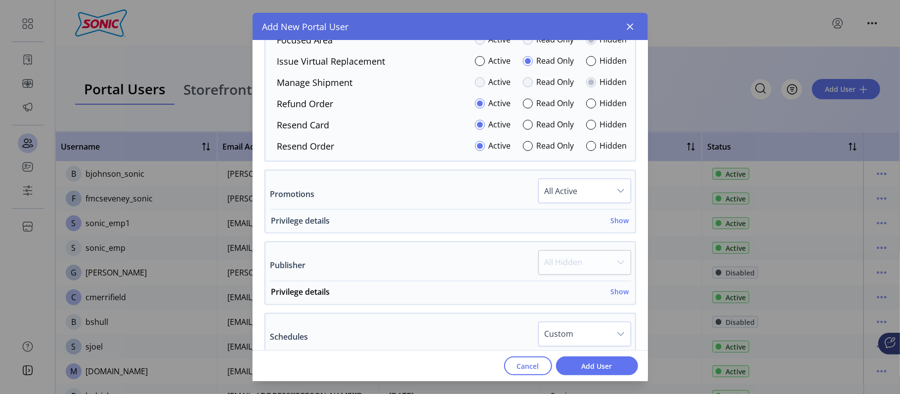
click at [616, 225] on h6 "Show" at bounding box center [620, 221] width 18 height 10
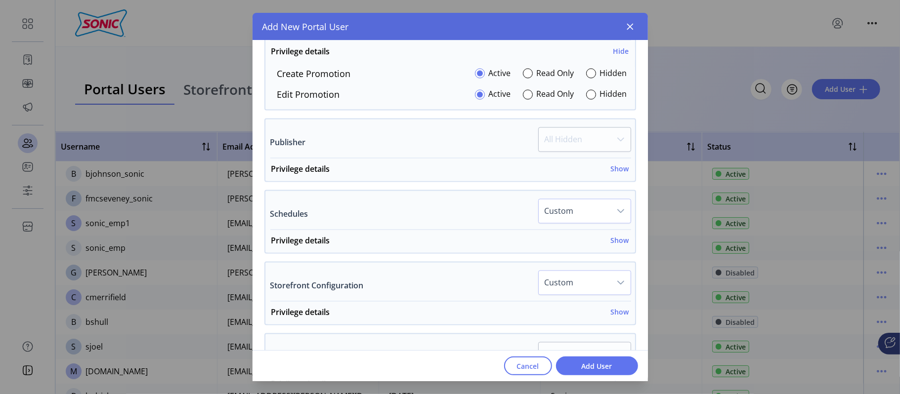
scroll to position [1294, 0]
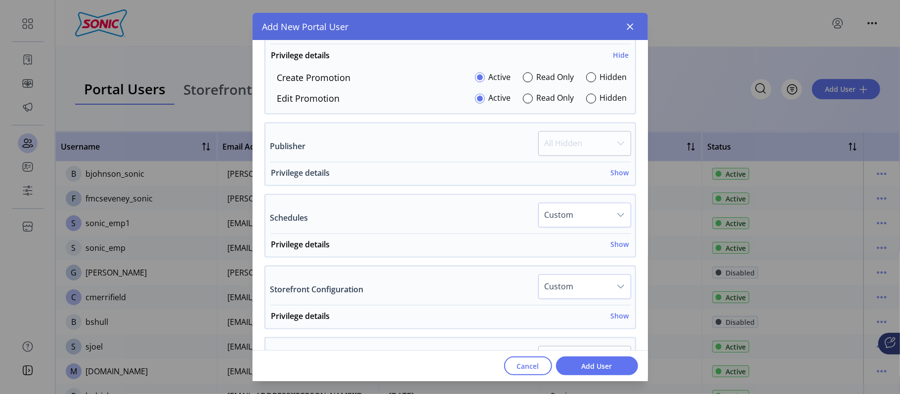
click at [619, 176] on h6 "Show" at bounding box center [620, 173] width 18 height 10
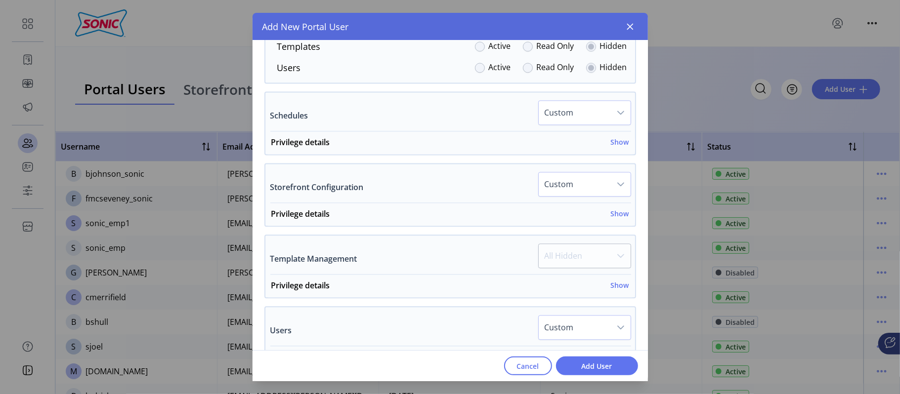
scroll to position [1545, 0]
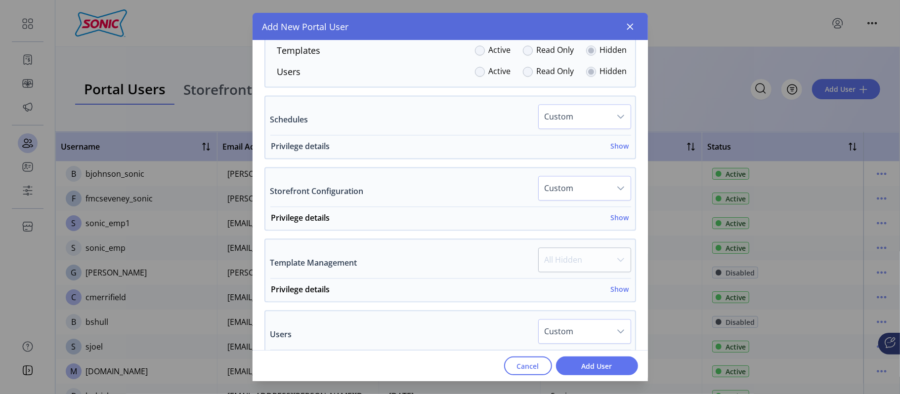
click at [619, 151] on h6 "Show" at bounding box center [620, 146] width 18 height 10
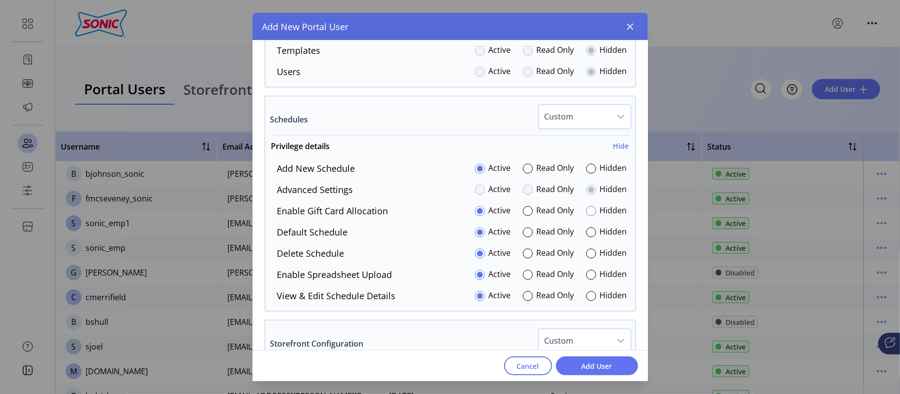
click at [589, 214] on div at bounding box center [591, 211] width 10 height 10
click at [590, 276] on div at bounding box center [591, 275] width 10 height 10
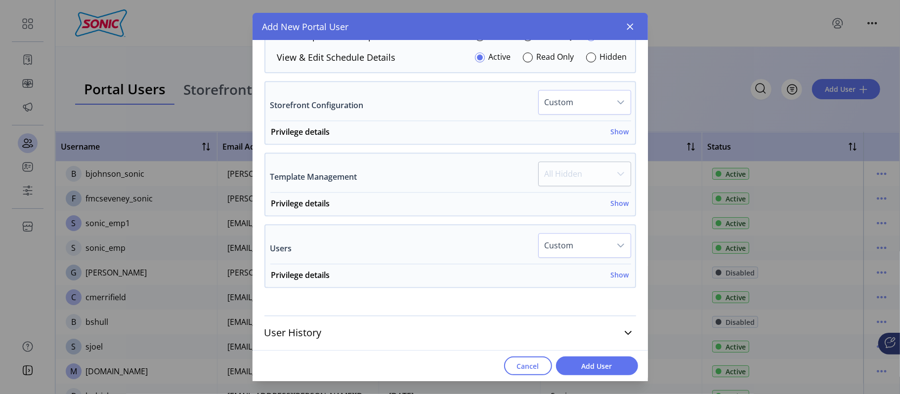
scroll to position [1770, 0]
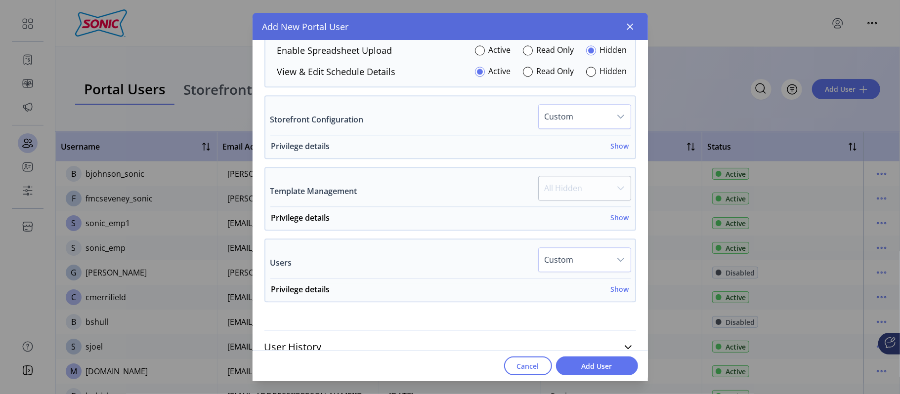
click at [616, 150] on h6 "Show" at bounding box center [620, 146] width 18 height 10
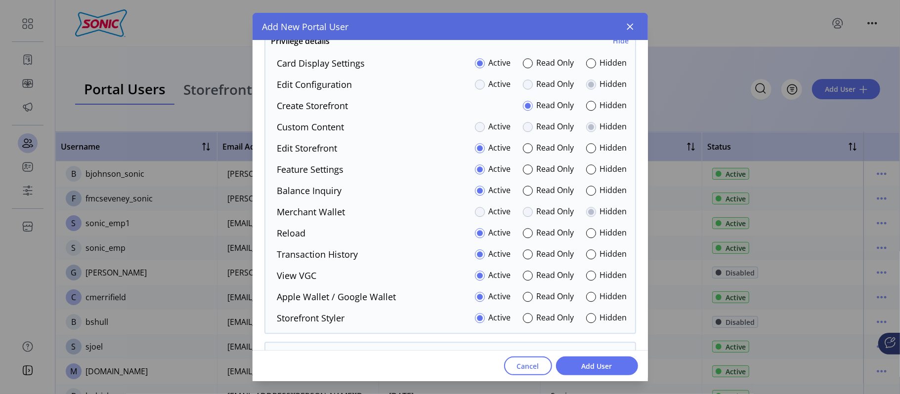
scroll to position [1880, 0]
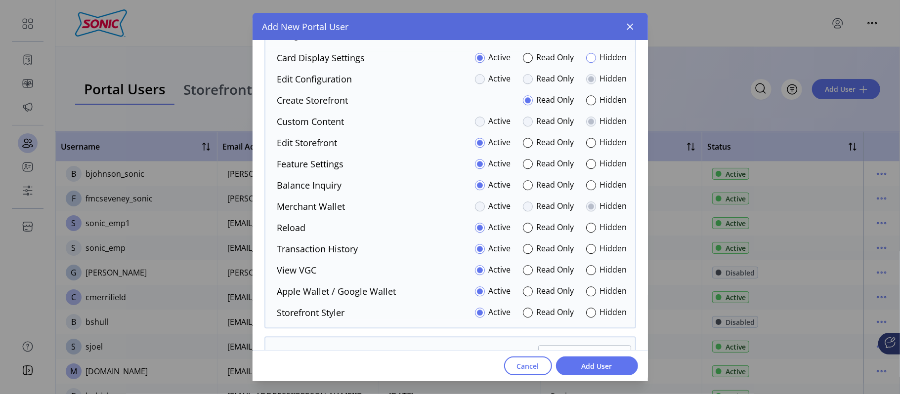
click at [588, 62] on div at bounding box center [591, 58] width 10 height 10
click at [588, 169] on div at bounding box center [591, 164] width 10 height 10
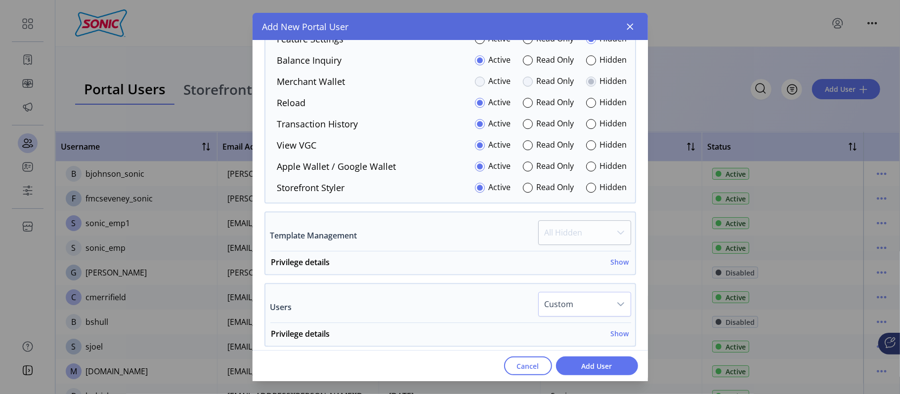
scroll to position [2066, 0]
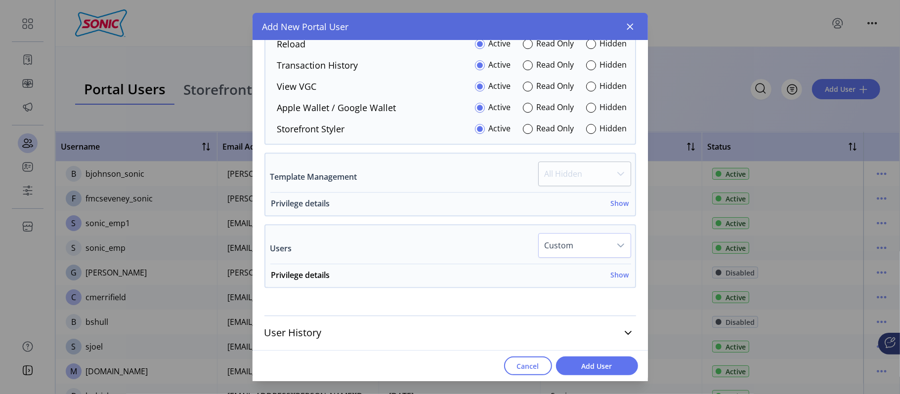
click at [613, 202] on h6 "Show" at bounding box center [620, 203] width 18 height 10
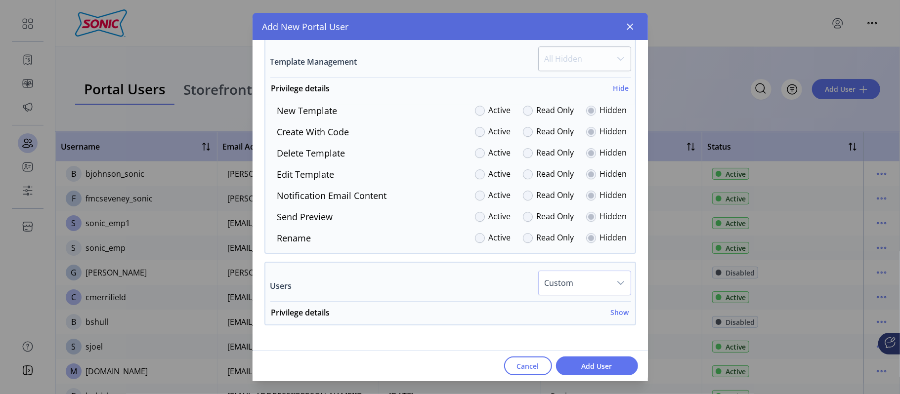
scroll to position [2219, 0]
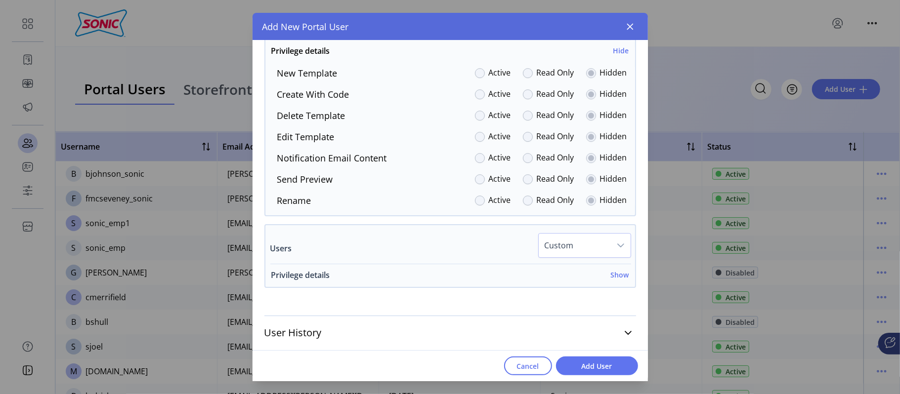
click at [616, 276] on h6 "Show" at bounding box center [620, 275] width 18 height 10
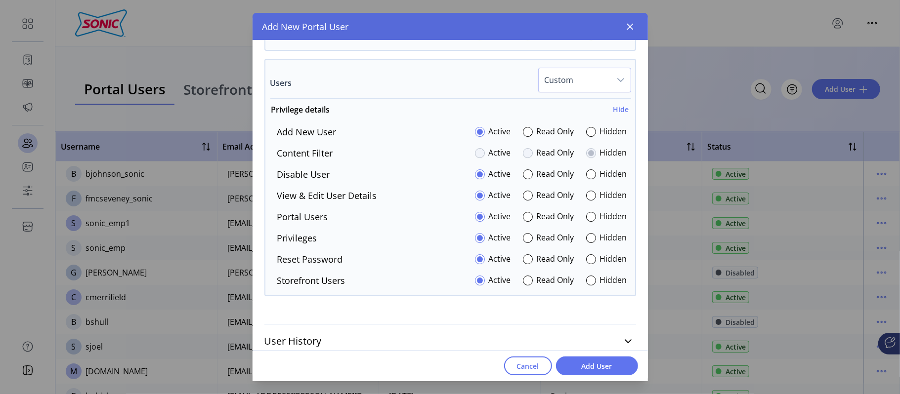
scroll to position [2393, 0]
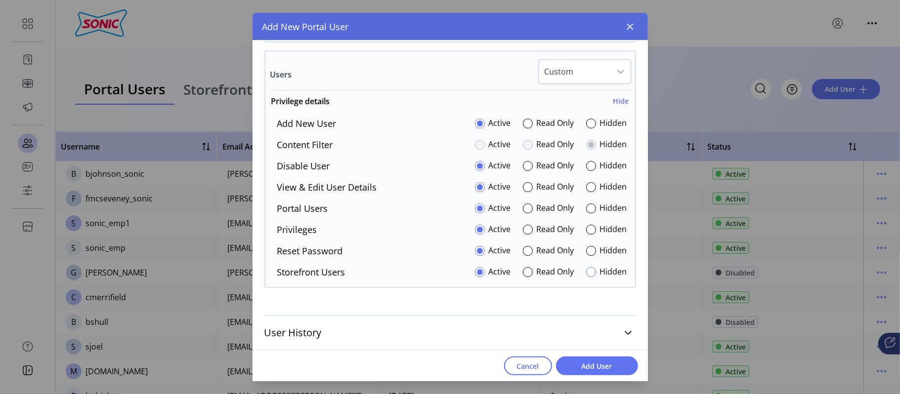
click at [587, 277] on div at bounding box center [591, 272] width 10 height 10
click at [590, 364] on span "Add User" at bounding box center [597, 366] width 56 height 10
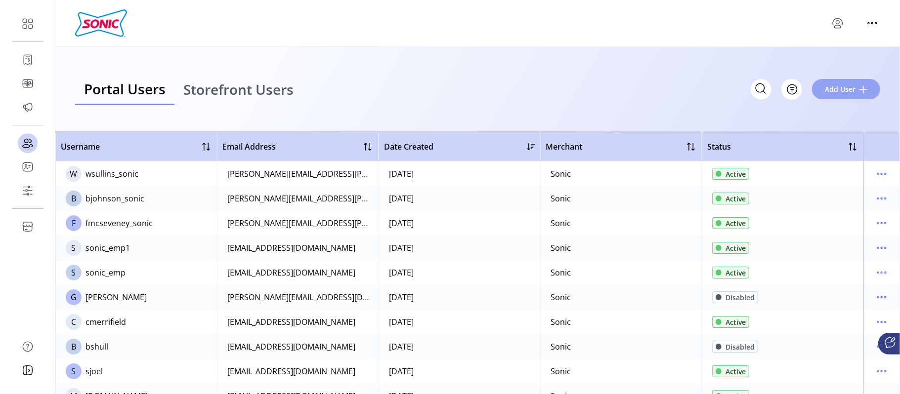
click at [829, 89] on span "Add User" at bounding box center [840, 89] width 31 height 10
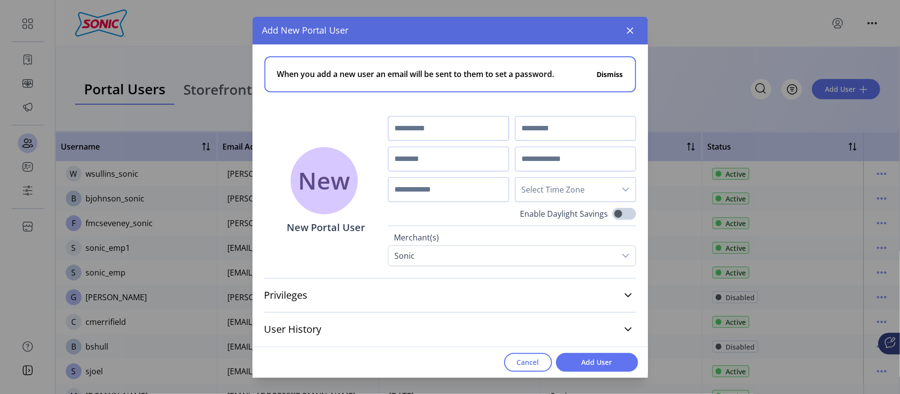
click at [435, 137] on input "text" at bounding box center [448, 128] width 121 height 25
type input "******"
type input "*****"
click at [433, 157] on input "text" at bounding box center [448, 159] width 121 height 25
type input "**********"
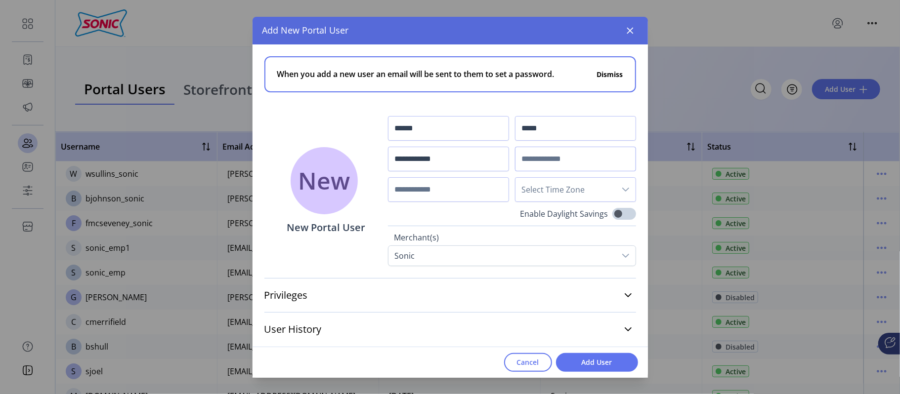
click at [558, 157] on input "text" at bounding box center [575, 159] width 121 height 25
paste input "**********"
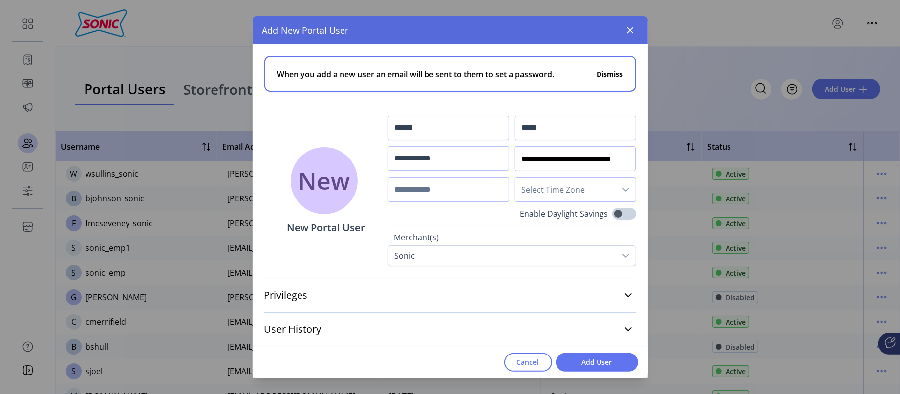
type input "**********"
click at [582, 190] on span "Select Time Zone" at bounding box center [566, 190] width 100 height 24
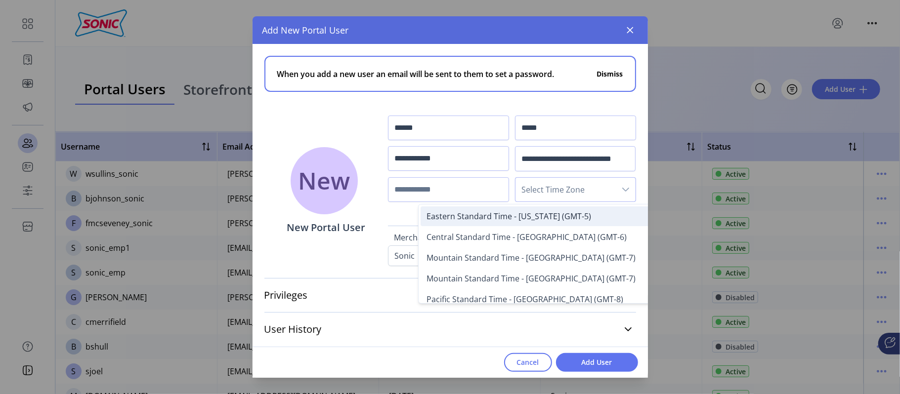
click at [562, 213] on span "Eastern Standard Time - [US_STATE] (GMT-5)" at bounding box center [509, 216] width 165 height 11
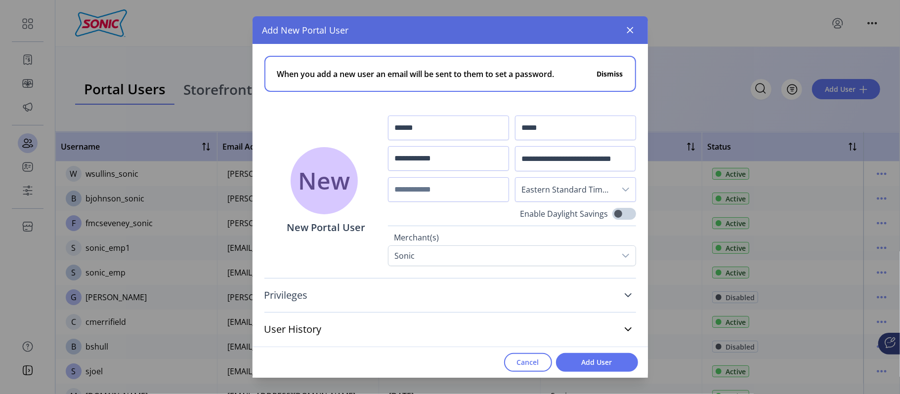
click at [623, 299] on link "Privileges" at bounding box center [450, 296] width 372 height 22
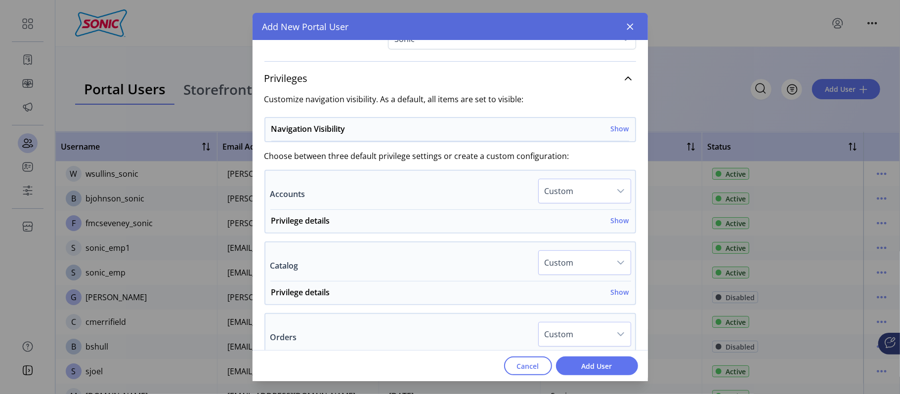
scroll to position [224, 0]
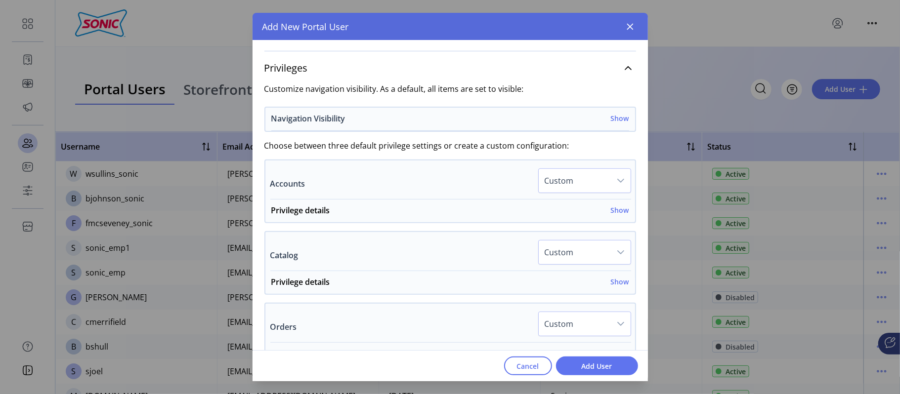
click at [619, 116] on h6 "Show" at bounding box center [620, 118] width 18 height 10
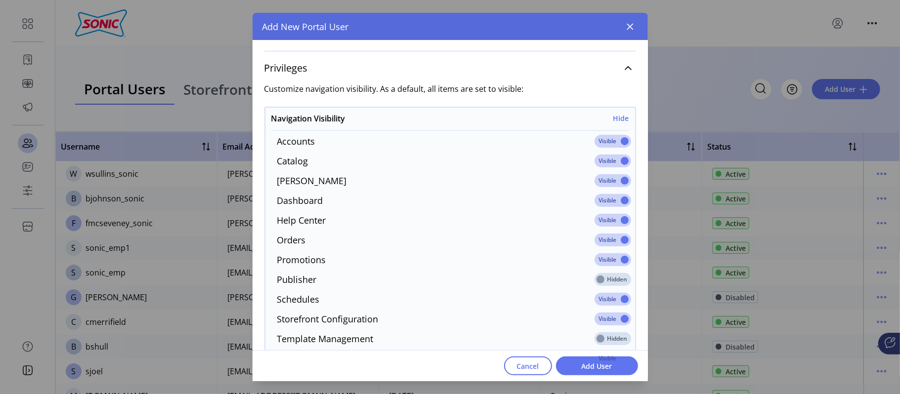
click at [621, 141] on span at bounding box center [613, 141] width 37 height 13
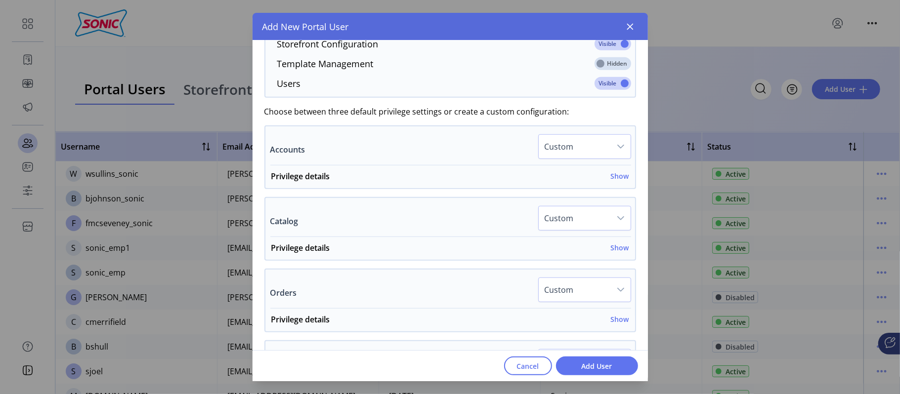
scroll to position [512, 0]
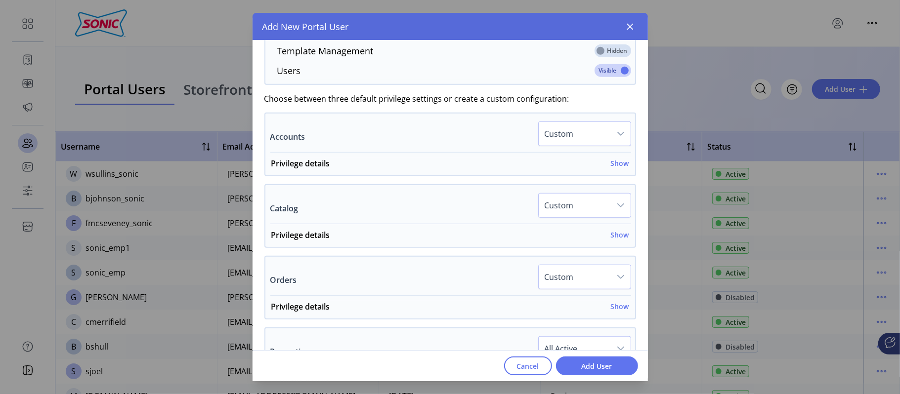
click at [588, 139] on span "Custom" at bounding box center [575, 134] width 72 height 24
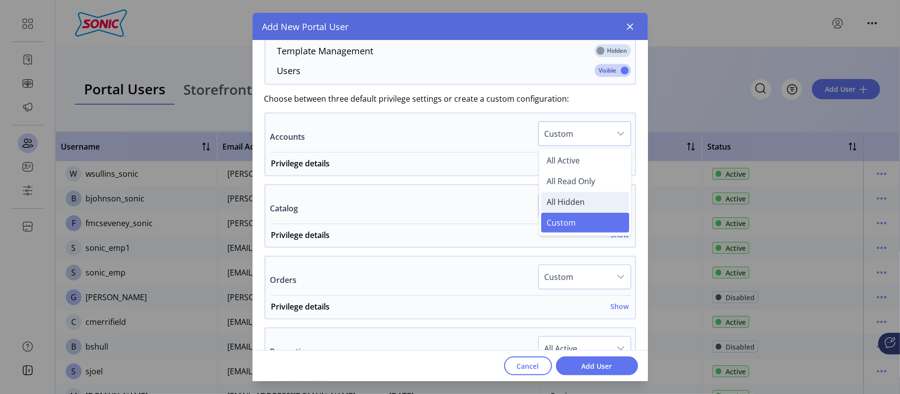
click at [562, 208] on span "All Hidden" at bounding box center [566, 202] width 38 height 11
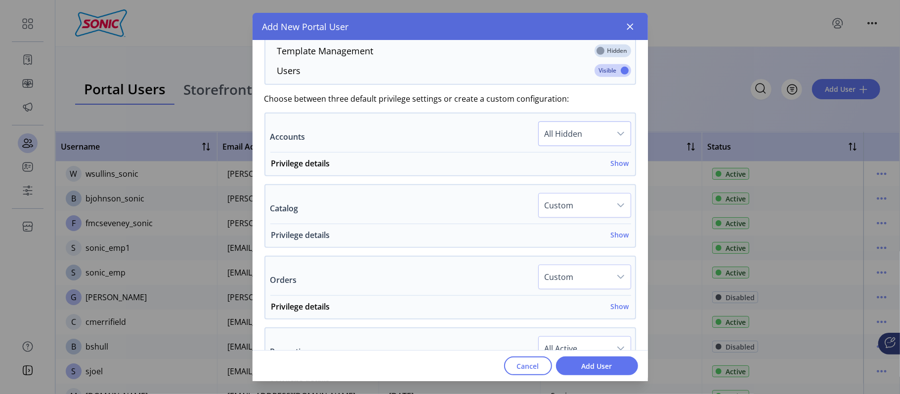
click at [611, 239] on h6 "Show" at bounding box center [620, 235] width 18 height 10
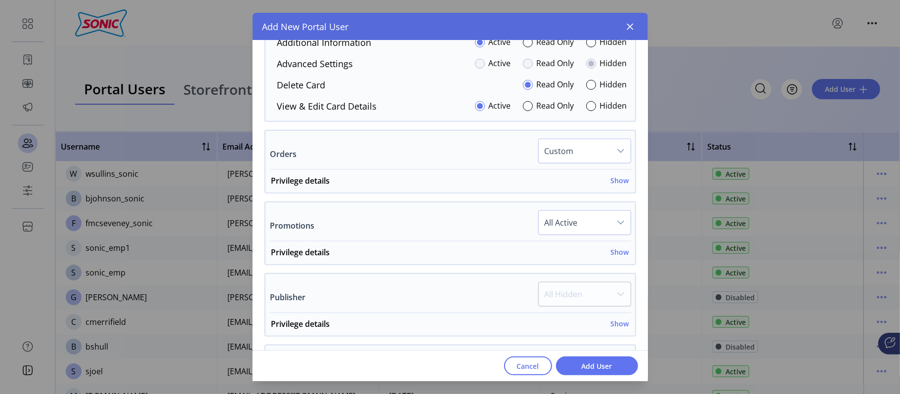
scroll to position [793, 0]
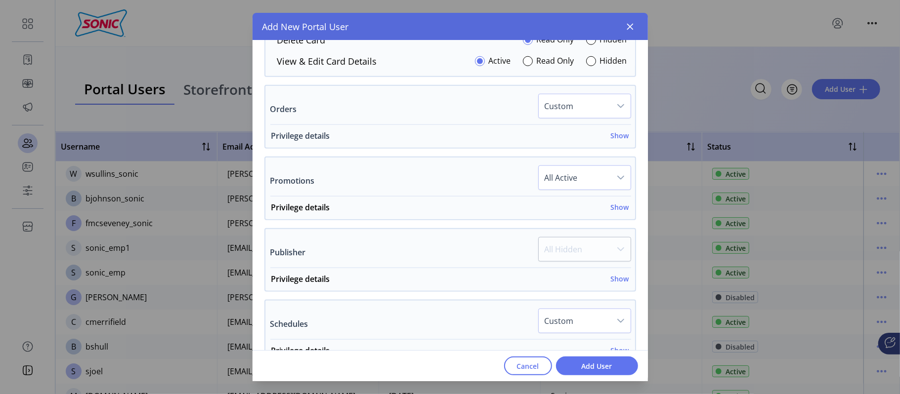
click at [611, 134] on h6 "Show" at bounding box center [620, 136] width 18 height 10
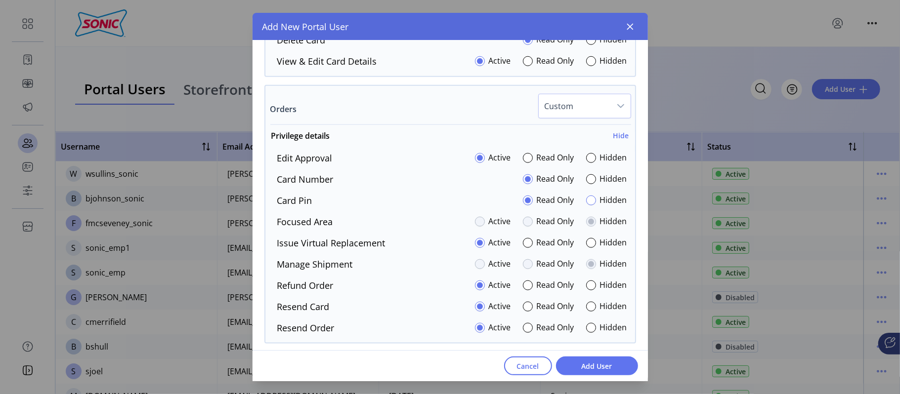
click at [586, 206] on div at bounding box center [591, 201] width 10 height 10
click at [523, 244] on div at bounding box center [528, 243] width 10 height 10
drag, startPoint x: 643, startPoint y: 218, endPoint x: 635, endPoint y: 260, distance: 42.2
click at [635, 260] on div "Privileges Customize navigation visibility. As a default, all items are set to …" at bounding box center [450, 159] width 395 height 1378
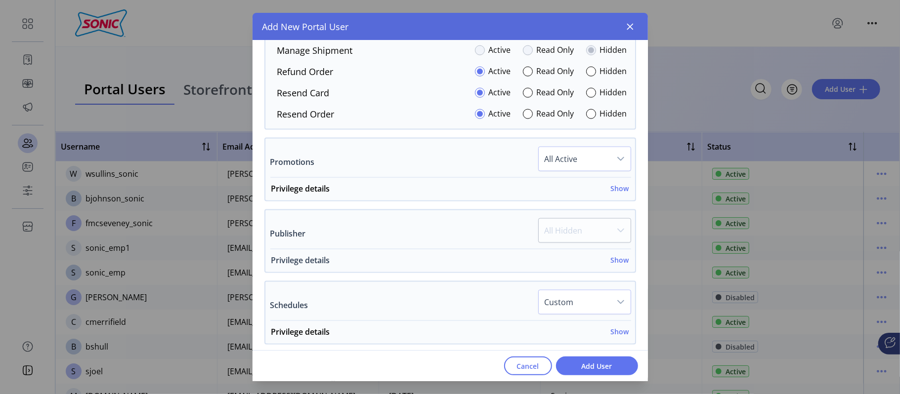
scroll to position [1008, 0]
click at [613, 193] on h6 "Show" at bounding box center [620, 187] width 18 height 10
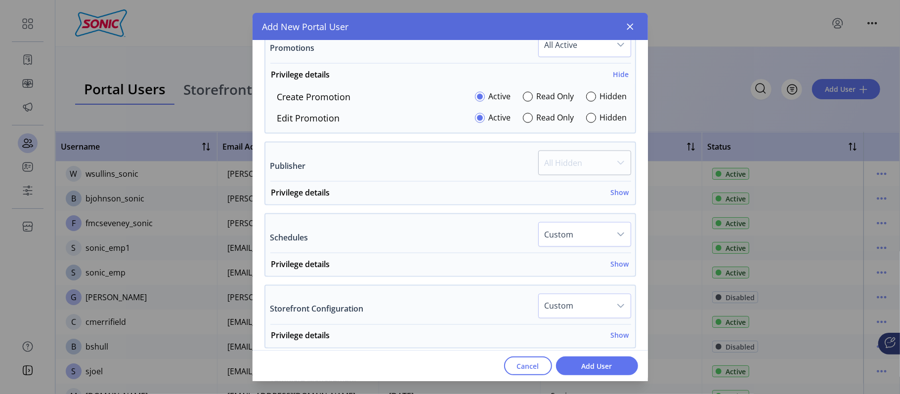
scroll to position [1124, 0]
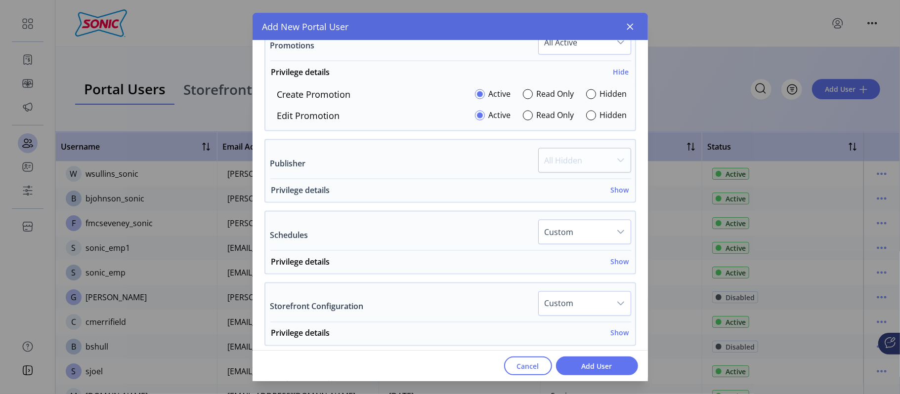
click at [619, 195] on h6 "Show" at bounding box center [620, 190] width 18 height 10
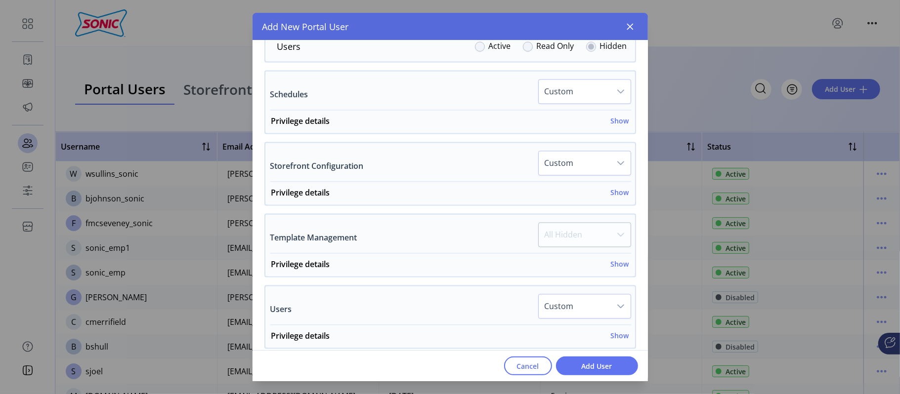
scroll to position [1421, 0]
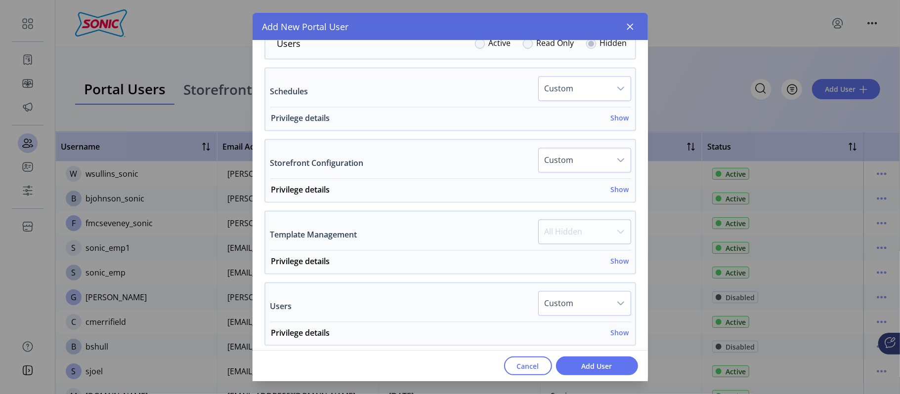
click at [622, 123] on h6 "Show" at bounding box center [620, 118] width 18 height 10
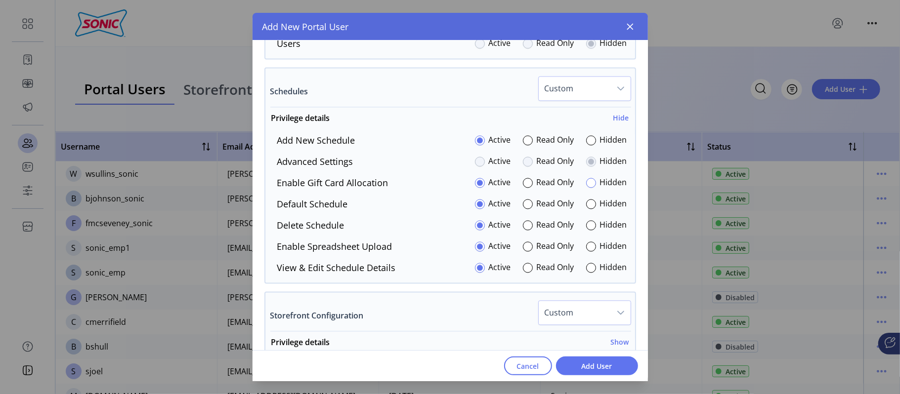
click at [586, 188] on div at bounding box center [591, 183] width 10 height 10
click at [586, 250] on div at bounding box center [591, 247] width 10 height 10
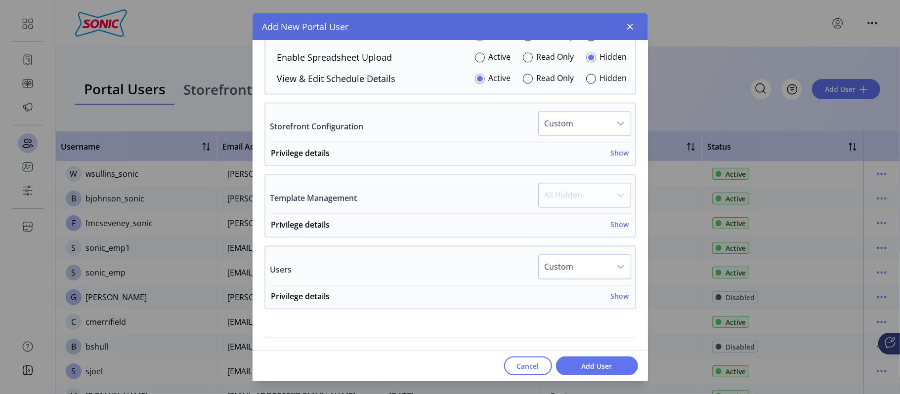
scroll to position [1633, 0]
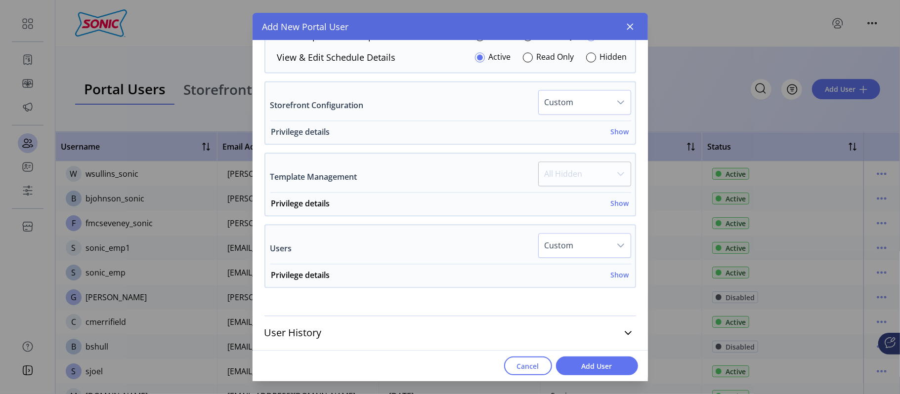
click at [620, 129] on h6 "Show" at bounding box center [620, 132] width 18 height 10
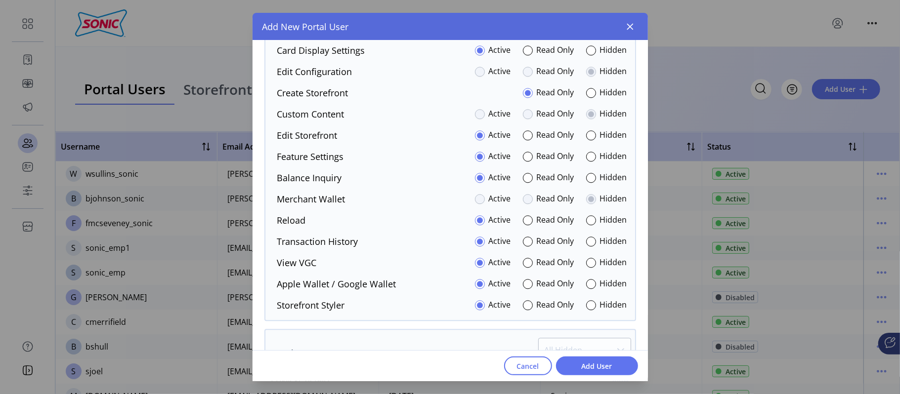
scroll to position [1739, 0]
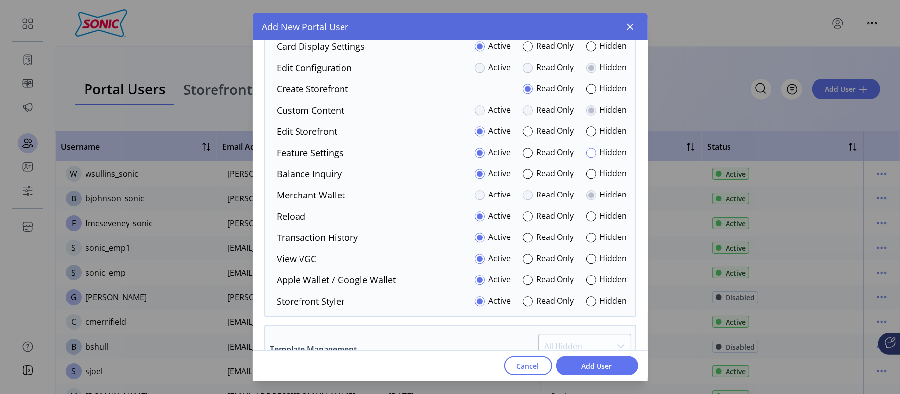
click at [588, 153] on div at bounding box center [591, 153] width 10 height 10
click at [588, 50] on div at bounding box center [591, 47] width 10 height 10
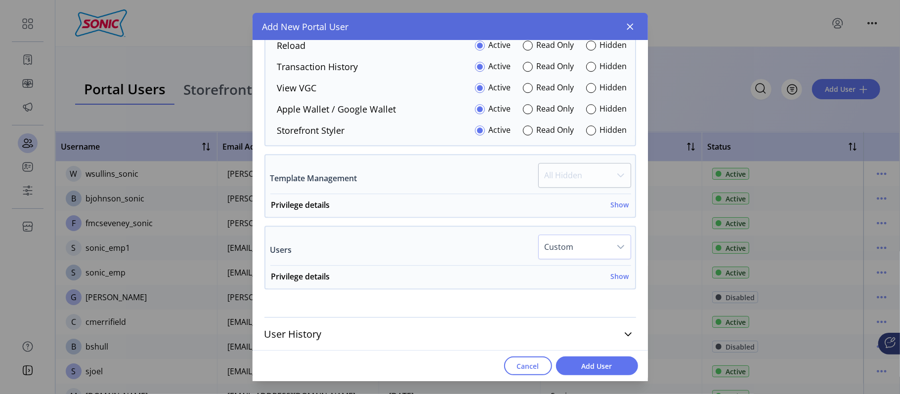
scroll to position [1905, 0]
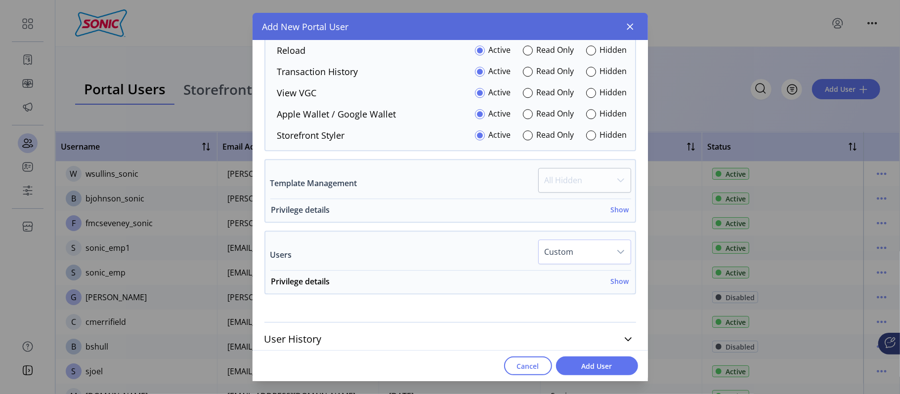
click at [618, 214] on h6 "Show" at bounding box center [620, 210] width 18 height 10
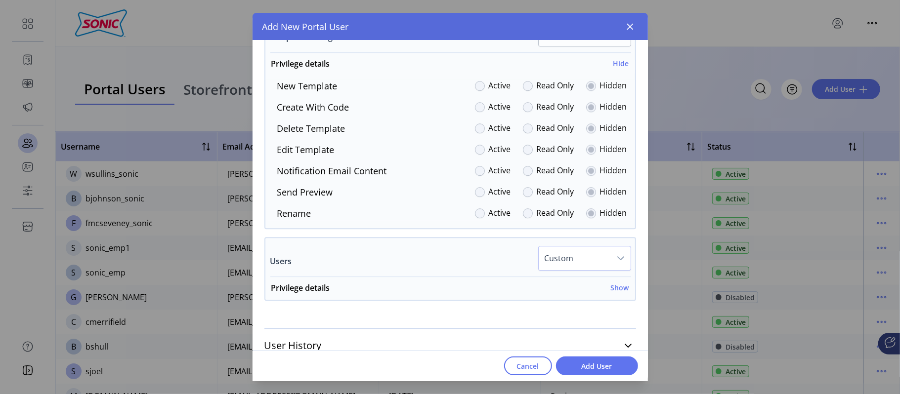
scroll to position [2057, 0]
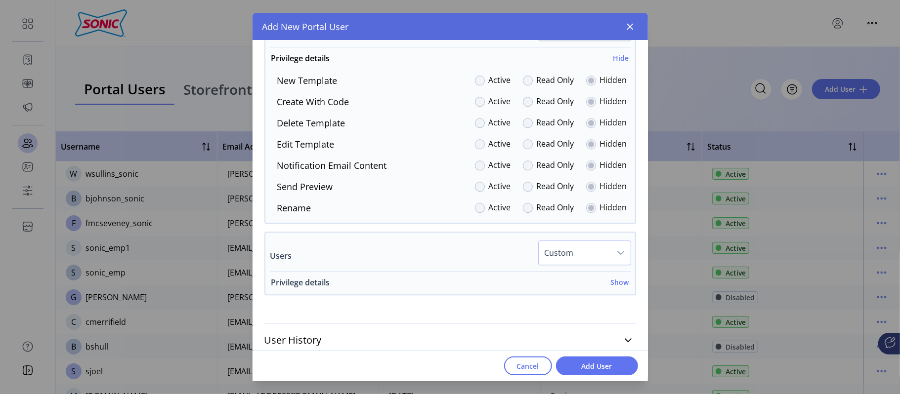
click at [611, 283] on h6 "Show" at bounding box center [620, 282] width 18 height 10
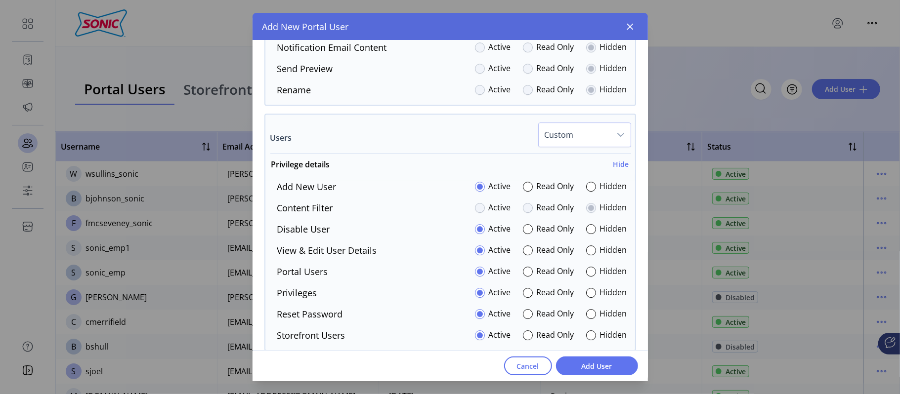
scroll to position [2221, 0]
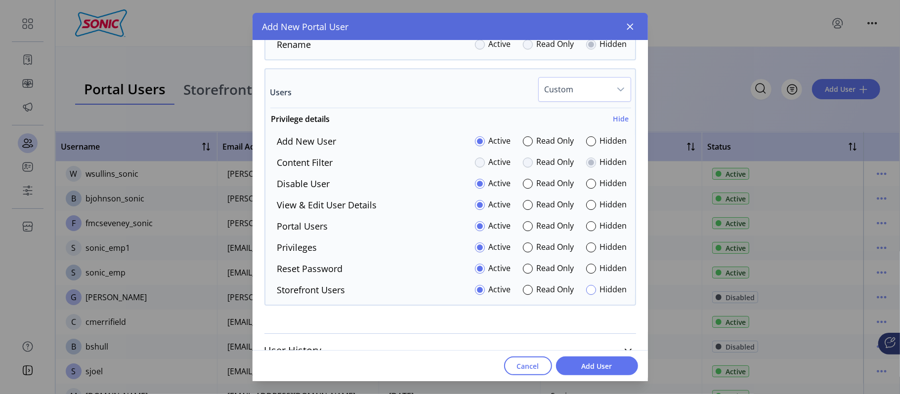
click at [588, 293] on div at bounding box center [591, 290] width 10 height 10
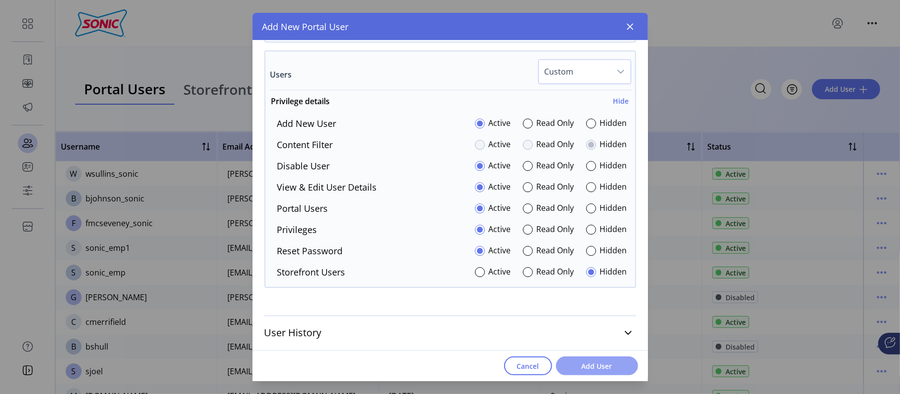
click at [613, 364] on span "Add User" at bounding box center [597, 366] width 56 height 10
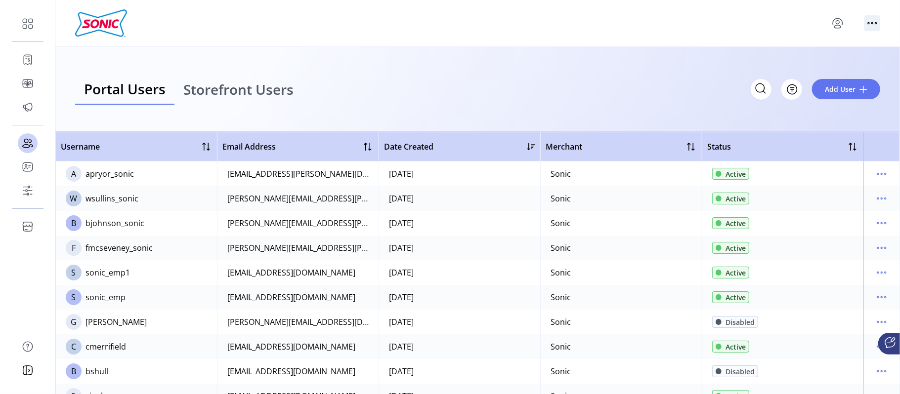
click at [876, 19] on icon "menu" at bounding box center [873, 23] width 16 height 16
click at [543, 8] on div at bounding box center [477, 23] width 845 height 47
click at [840, 27] on icon "menu" at bounding box center [838, 23] width 16 height 16
click at [811, 65] on span "Sign Out" at bounding box center [802, 62] width 74 height 8
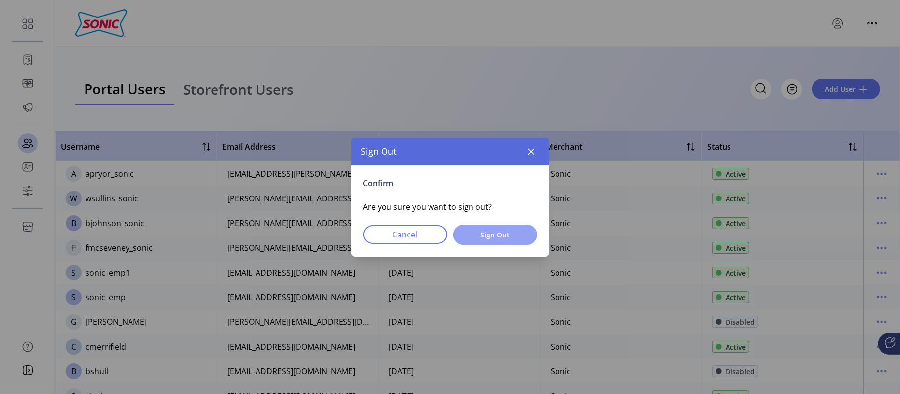
click at [473, 234] on span "Sign Out" at bounding box center [495, 235] width 58 height 10
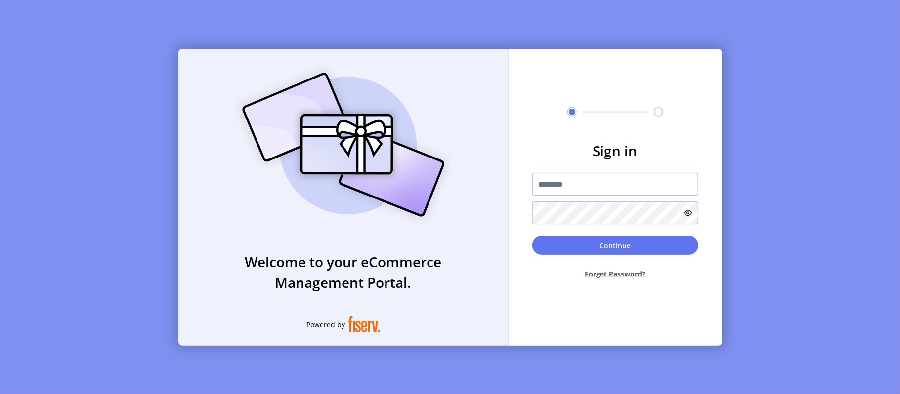
click at [576, 191] on input "text" at bounding box center [615, 184] width 166 height 23
type input "**********"
click at [532, 236] on button "Continue" at bounding box center [615, 245] width 166 height 19
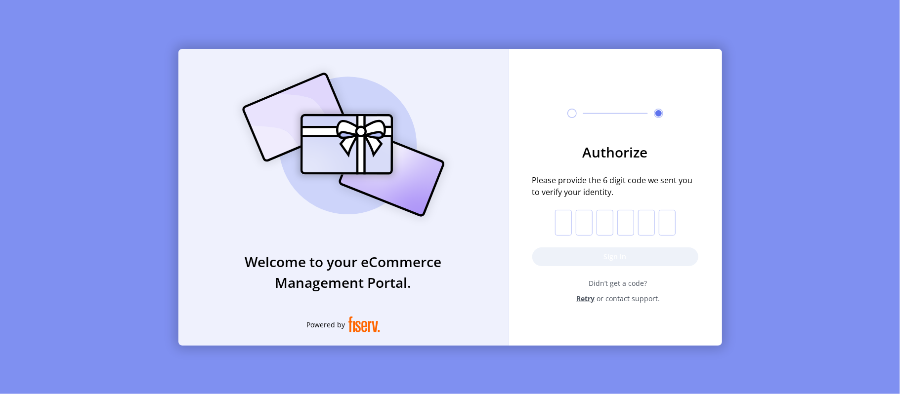
click at [565, 228] on input "text" at bounding box center [563, 223] width 17 height 26
paste input "*"
type input "*"
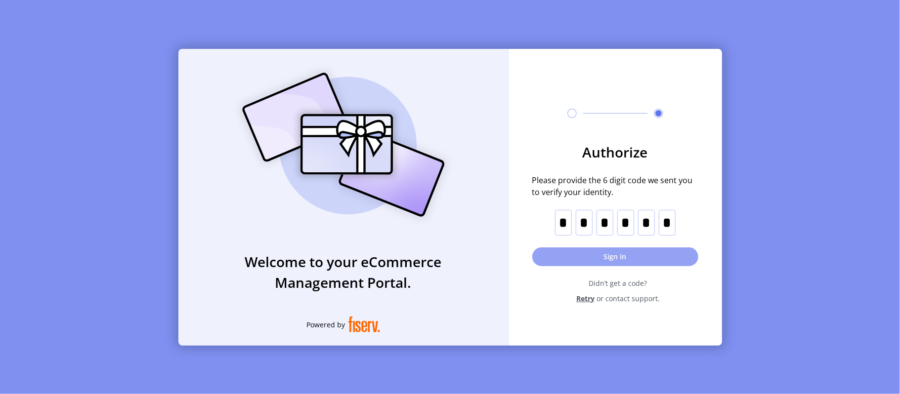
click at [600, 256] on button "Sign in" at bounding box center [615, 257] width 166 height 19
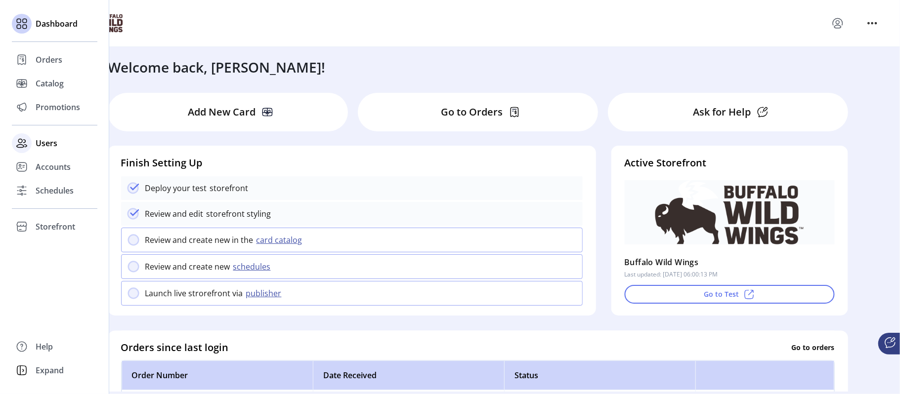
click at [44, 145] on span "Users" at bounding box center [47, 143] width 22 height 12
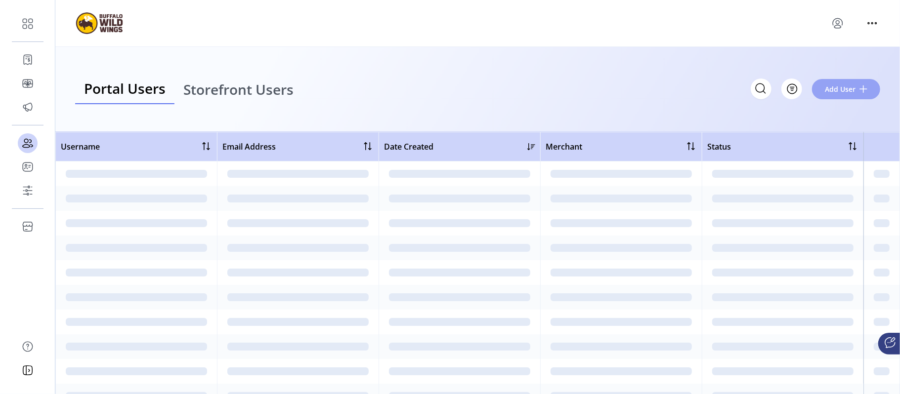
click at [841, 93] on span "Add User" at bounding box center [840, 89] width 31 height 10
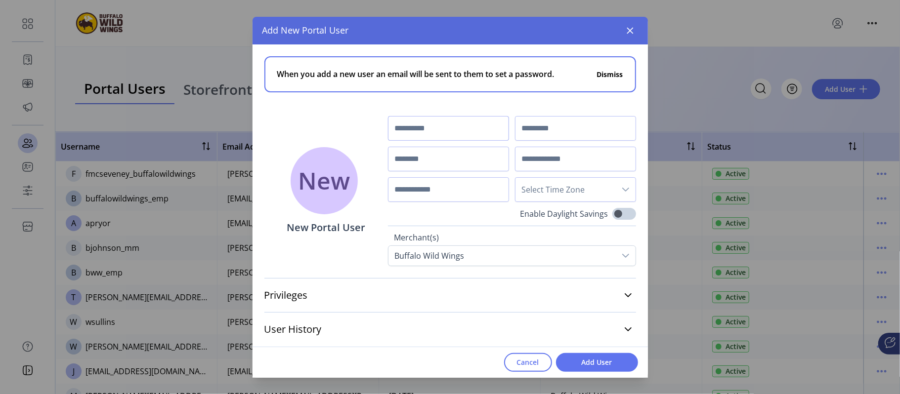
click at [465, 125] on input "text" at bounding box center [448, 128] width 121 height 25
type input "******"
type input "*******"
type input "**********"
click at [557, 159] on input "text" at bounding box center [575, 159] width 121 height 25
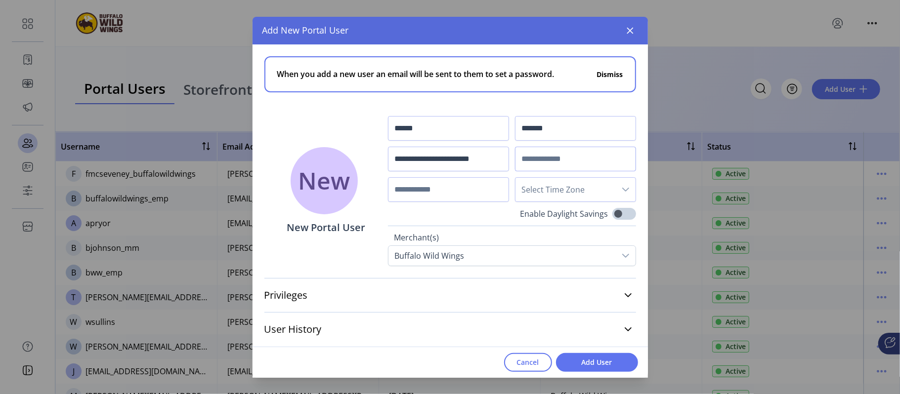
paste input "**********"
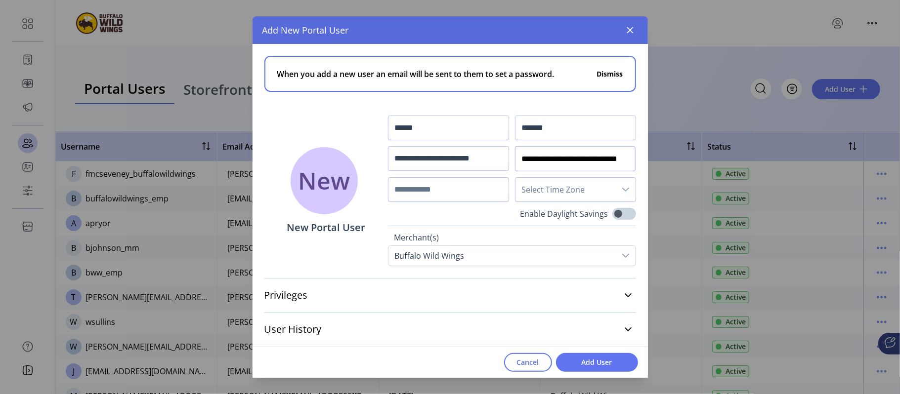
type input "**********"
click at [558, 190] on span "Select Time Zone" at bounding box center [566, 190] width 100 height 24
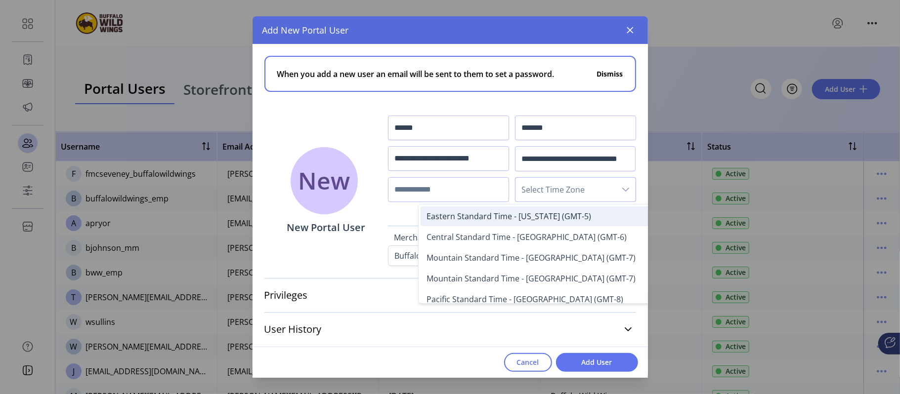
click at [540, 216] on span "Eastern Standard Time - [US_STATE] (GMT-5)" at bounding box center [509, 216] width 165 height 11
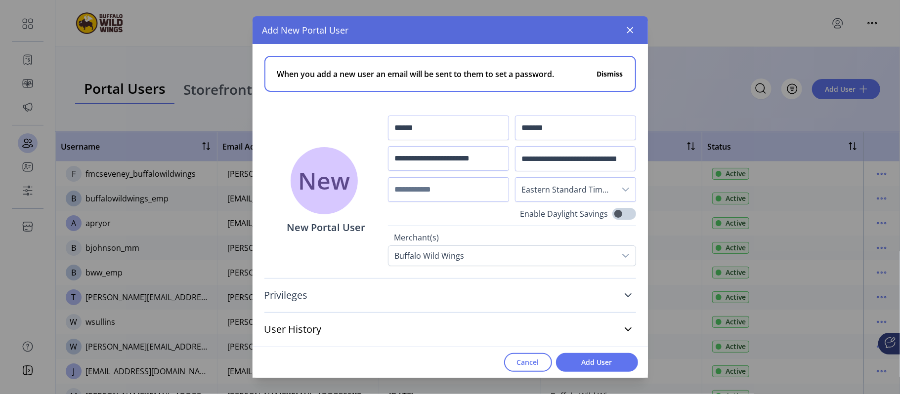
click at [631, 297] on icon at bounding box center [628, 296] width 8 height 8
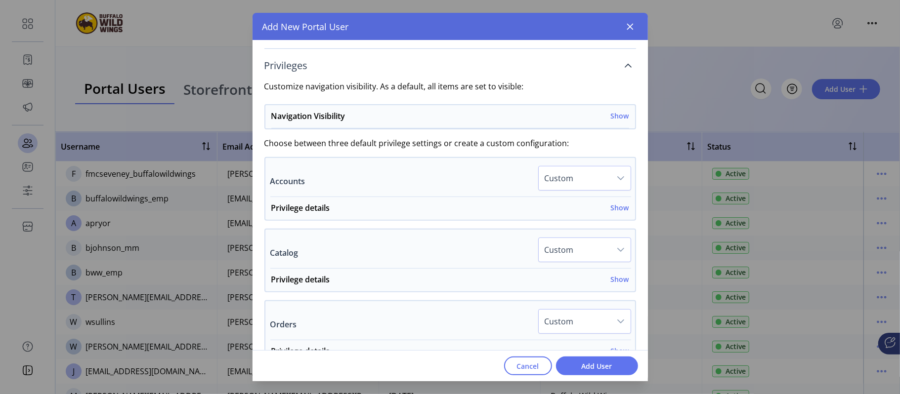
scroll to position [239, 0]
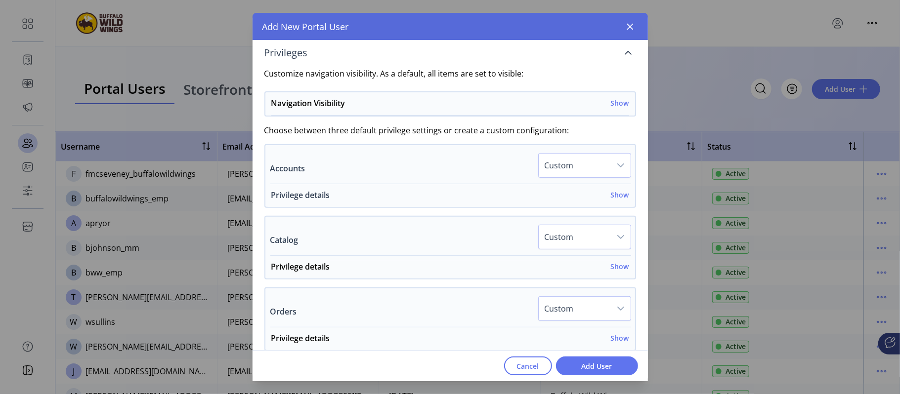
click at [611, 194] on h6 "Show" at bounding box center [620, 195] width 18 height 10
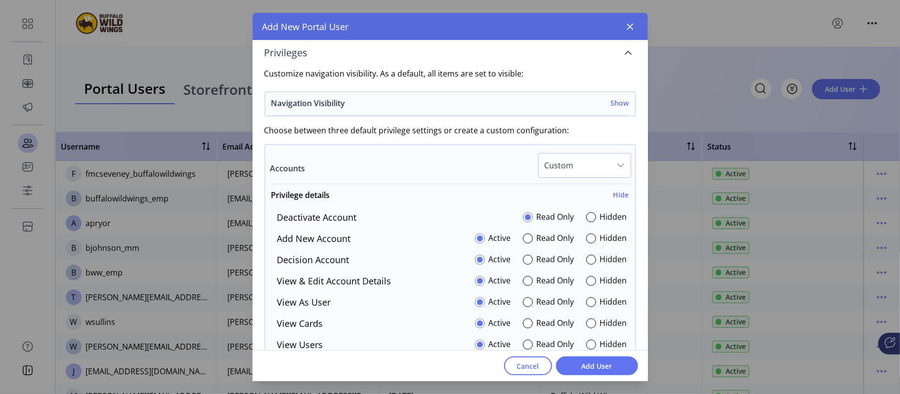
click at [547, 107] on div "Navigation Visibility Show" at bounding box center [450, 106] width 358 height 18
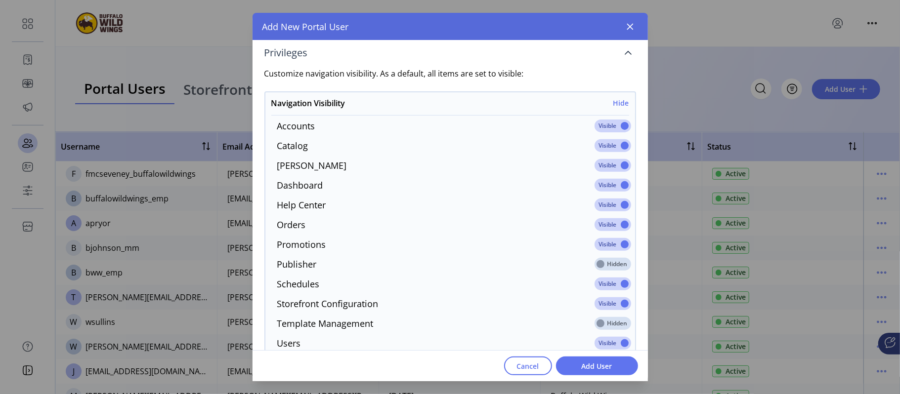
click at [617, 125] on span at bounding box center [613, 126] width 37 height 13
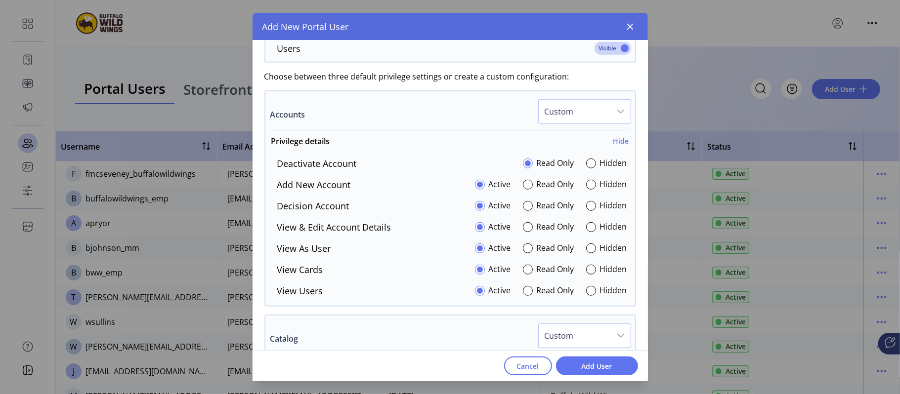
scroll to position [529, 0]
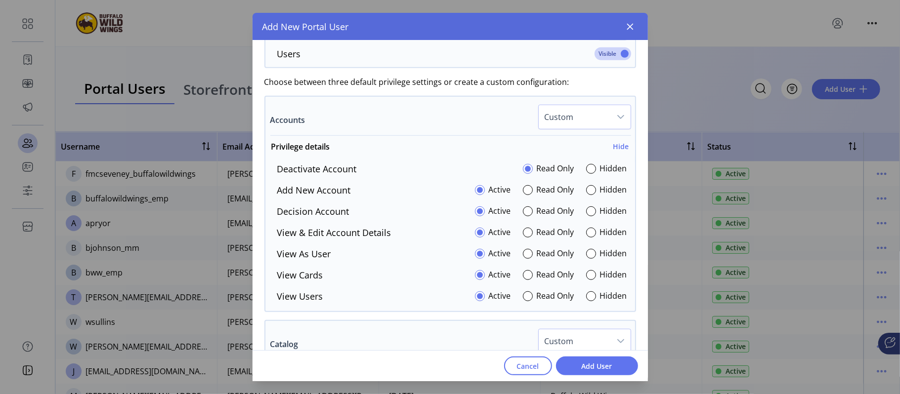
click at [592, 109] on span "Custom" at bounding box center [575, 117] width 72 height 24
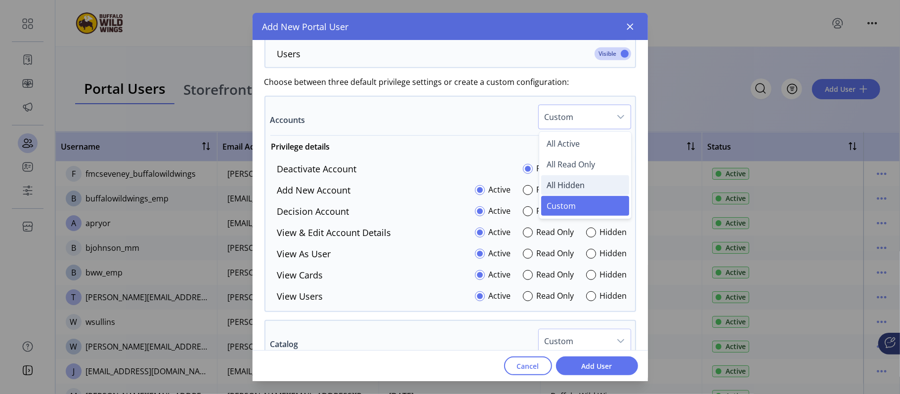
click at [566, 186] on span "All Hidden" at bounding box center [566, 185] width 38 height 11
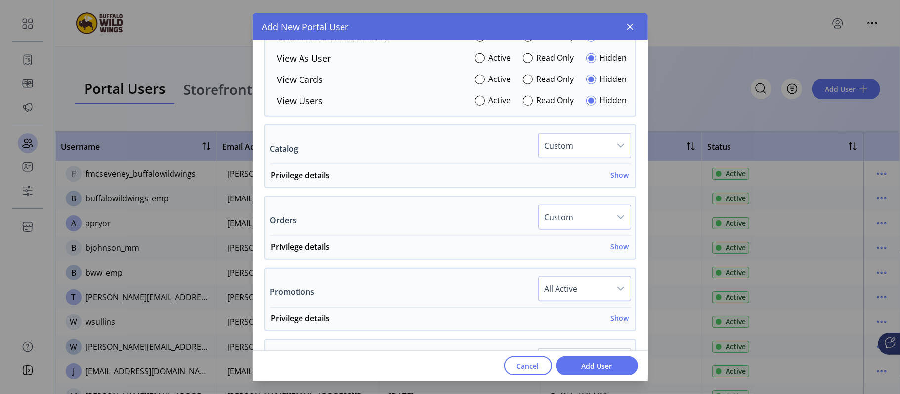
scroll to position [748, 0]
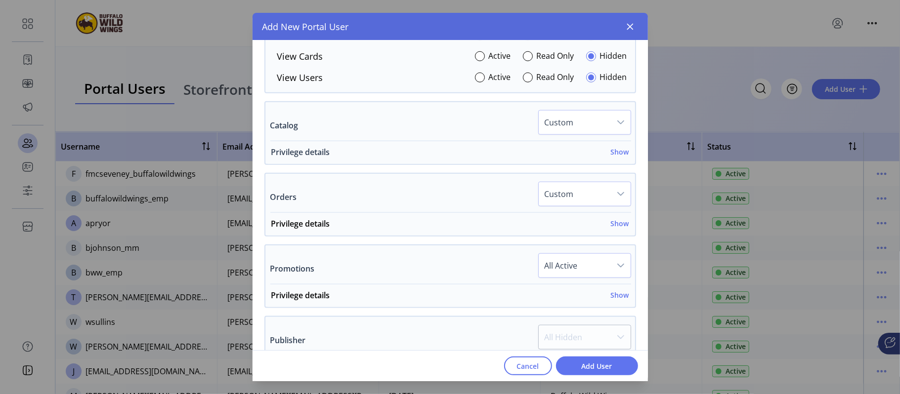
click at [622, 156] on h6 "Show" at bounding box center [620, 152] width 18 height 10
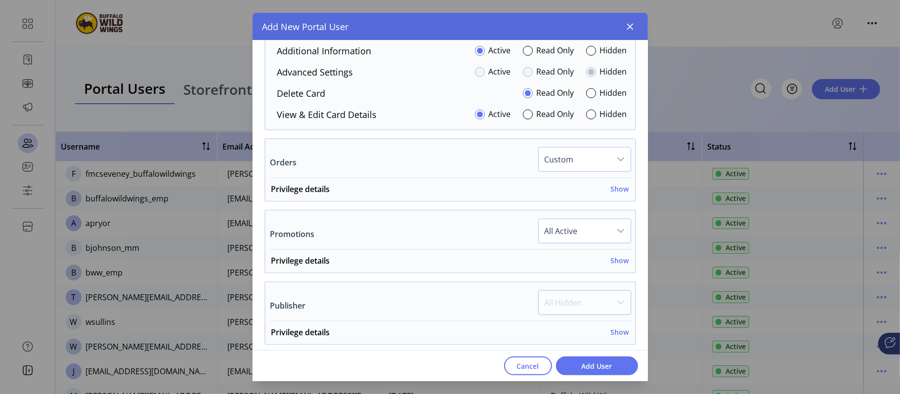
scroll to position [906, 0]
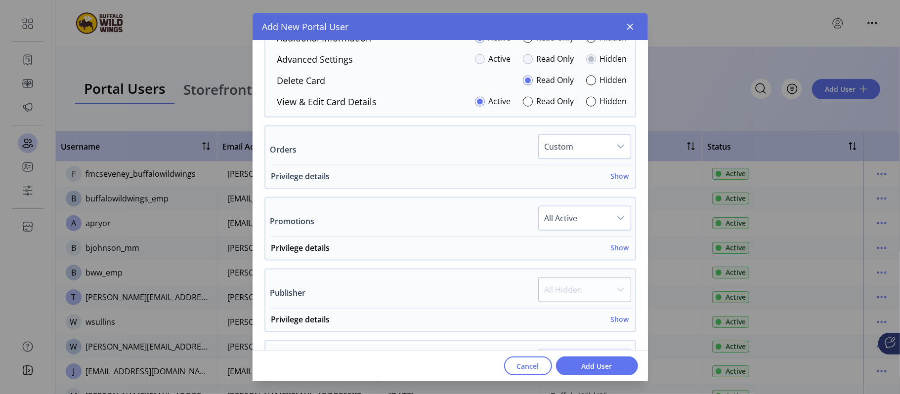
click at [613, 179] on h6 "Show" at bounding box center [620, 176] width 18 height 10
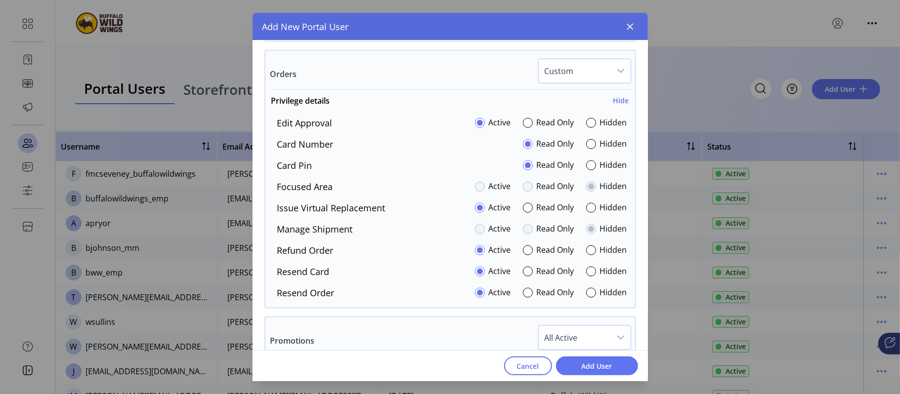
scroll to position [988, 0]
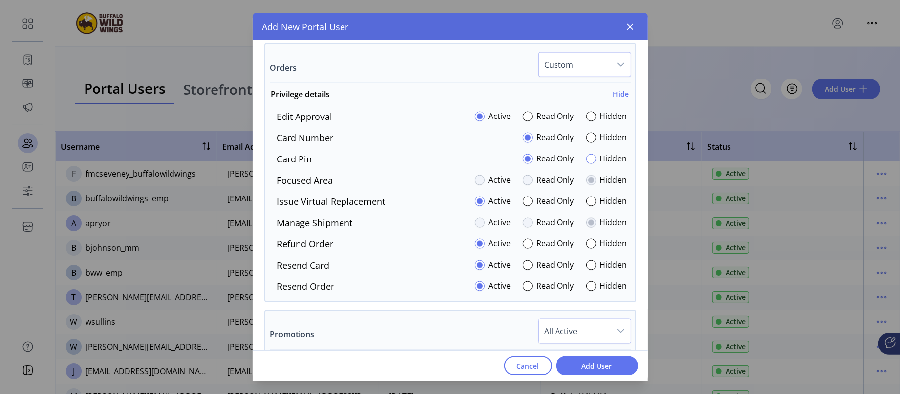
click at [590, 160] on div at bounding box center [591, 159] width 10 height 10
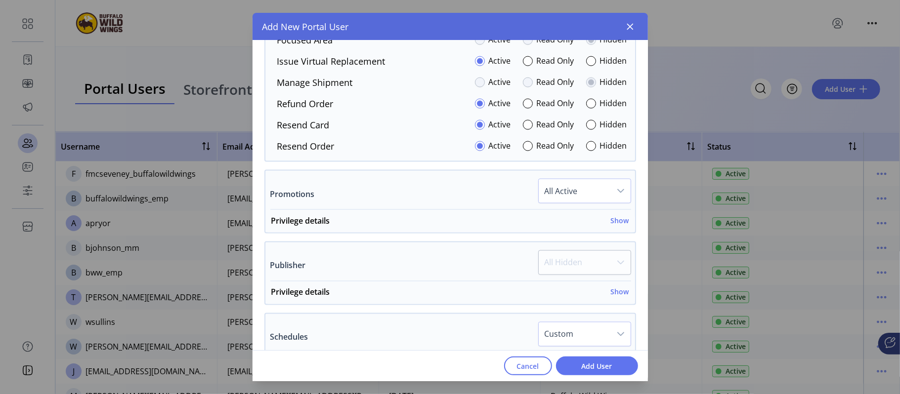
scroll to position [1156, 0]
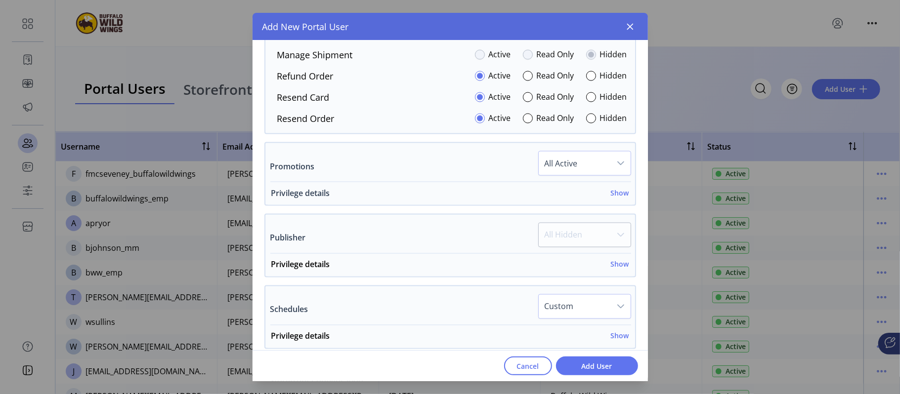
click at [619, 198] on h6 "Show" at bounding box center [620, 193] width 18 height 10
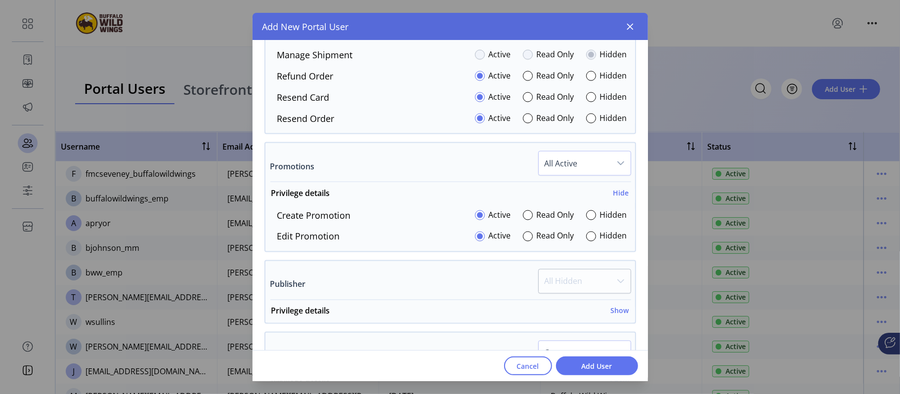
drag, startPoint x: 642, startPoint y: 272, endPoint x: 647, endPoint y: 293, distance: 21.9
click at [647, 293] on div "**********" at bounding box center [450, 211] width 395 height 341
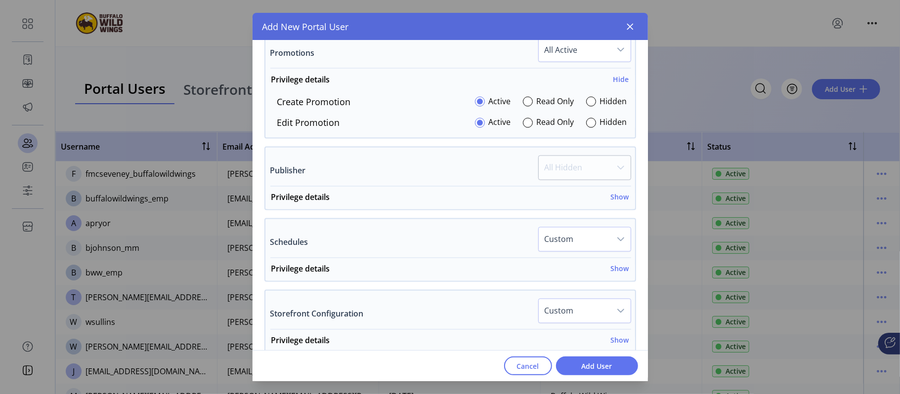
scroll to position [1262, 0]
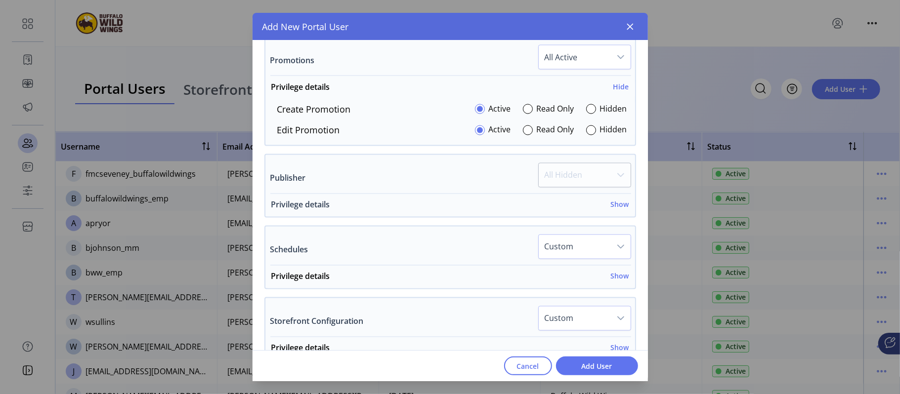
click at [614, 209] on h6 "Show" at bounding box center [620, 205] width 18 height 10
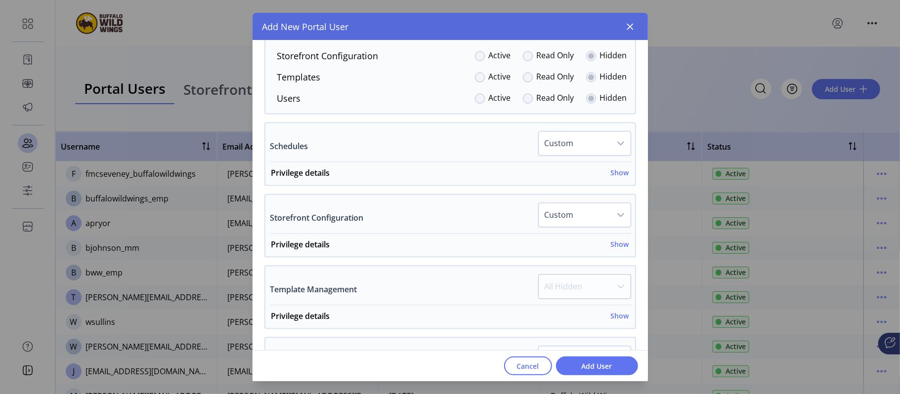
scroll to position [1511, 0]
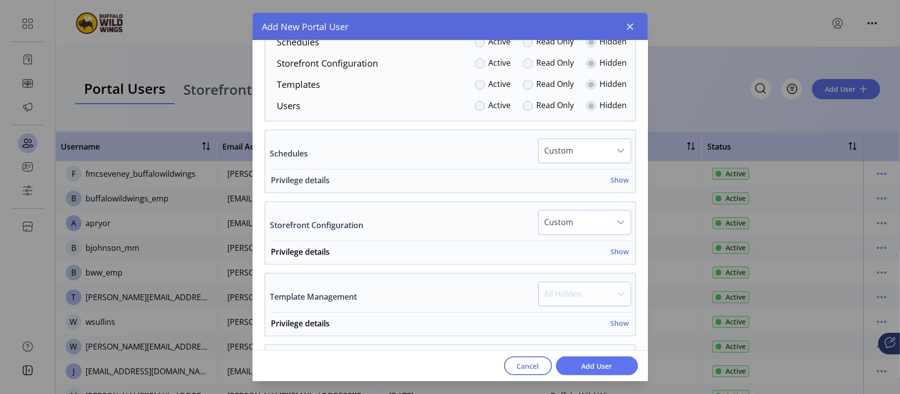
click at [616, 185] on h6 "Show" at bounding box center [620, 180] width 18 height 10
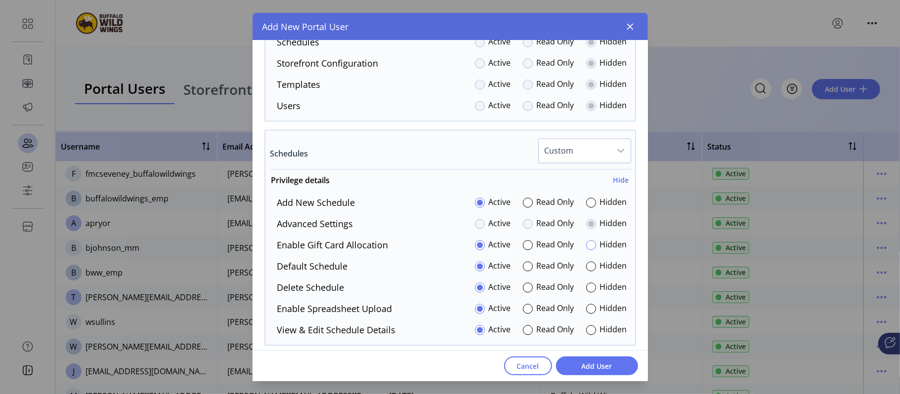
click at [586, 248] on div at bounding box center [591, 245] width 10 height 10
click at [588, 313] on div at bounding box center [591, 309] width 10 height 10
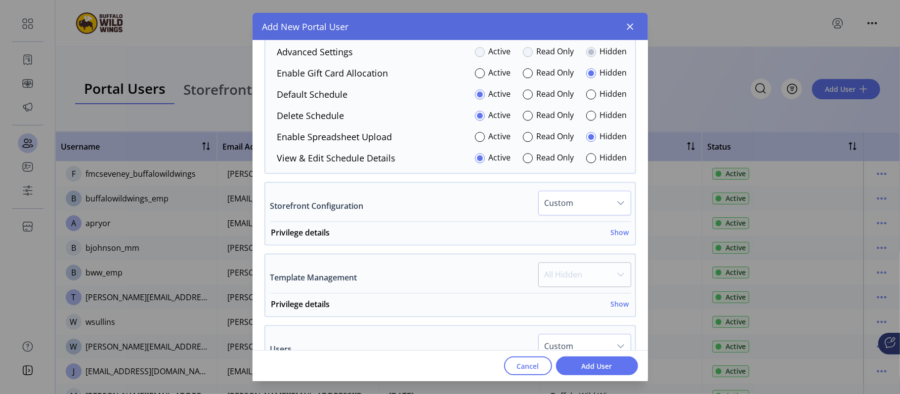
scroll to position [1703, 0]
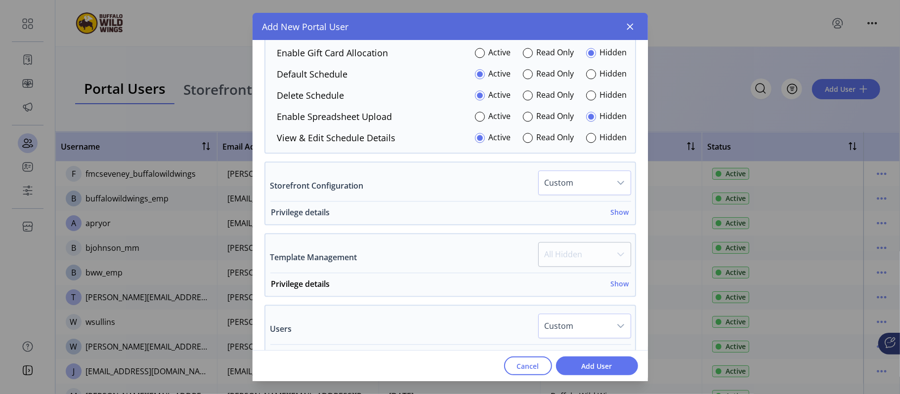
click at [617, 216] on h6 "Show" at bounding box center [620, 212] width 18 height 10
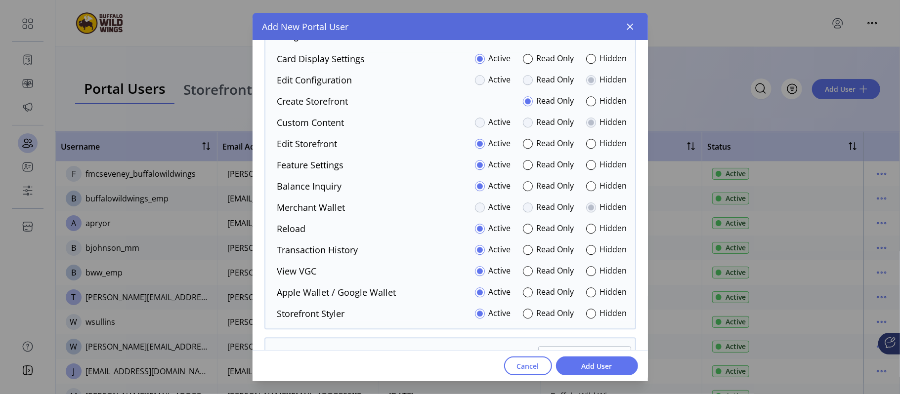
scroll to position [1908, 0]
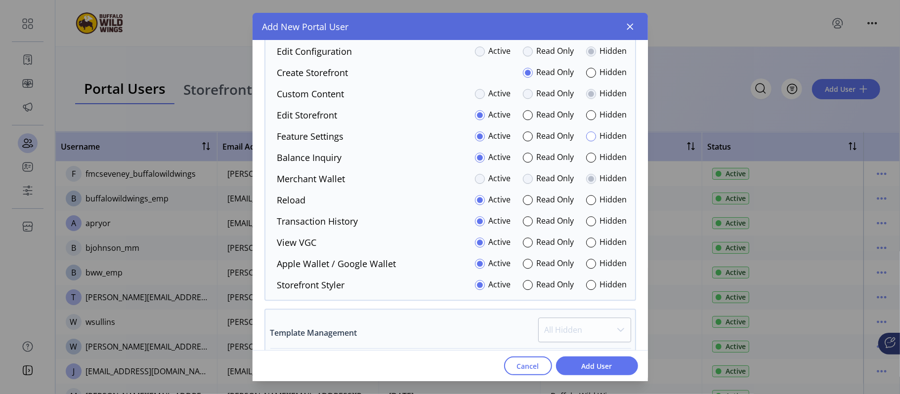
click at [588, 141] on div at bounding box center [591, 136] width 10 height 10
click at [587, 115] on div at bounding box center [591, 115] width 10 height 10
click at [475, 117] on div at bounding box center [480, 115] width 10 height 10
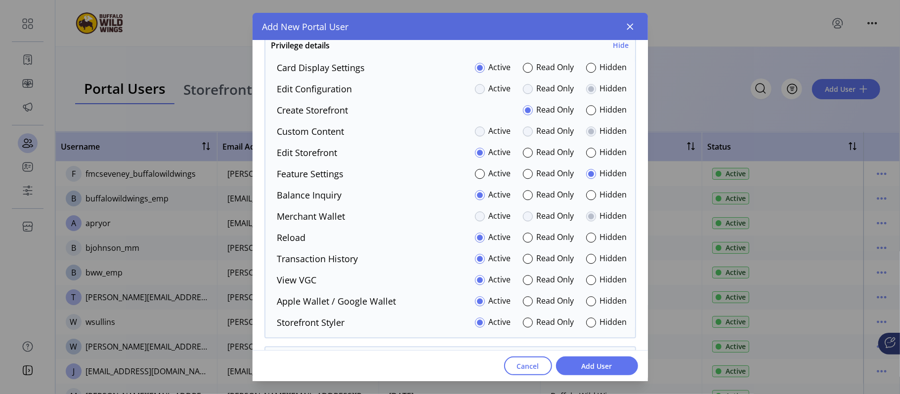
scroll to position [1861, 0]
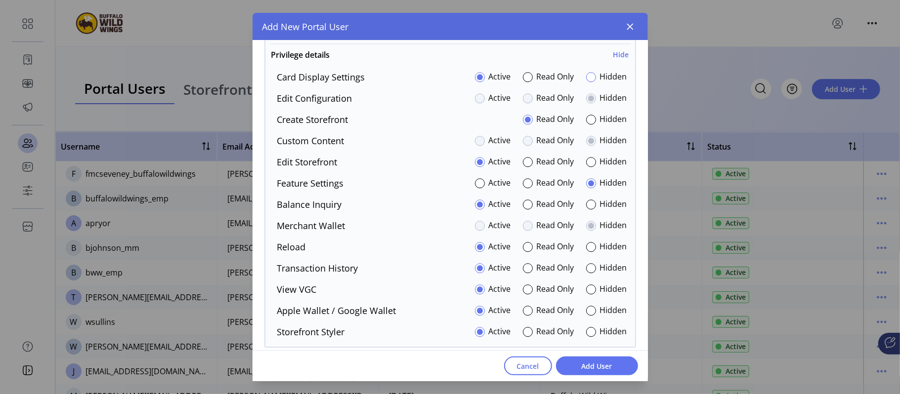
click at [586, 82] on div at bounding box center [591, 77] width 10 height 10
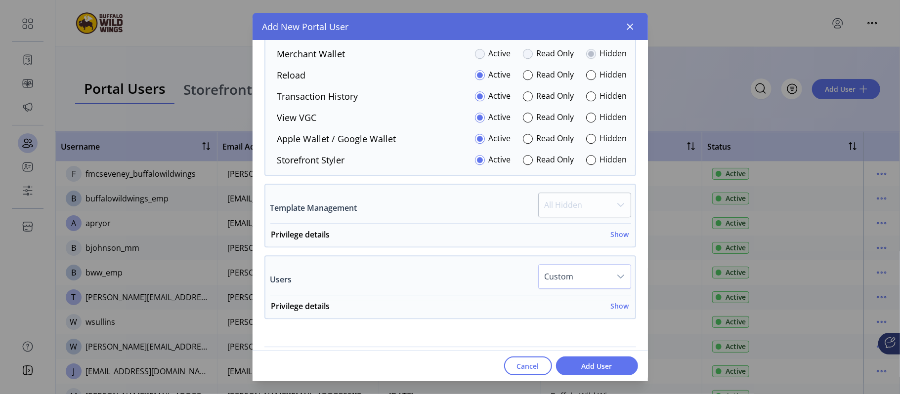
scroll to position [2043, 0]
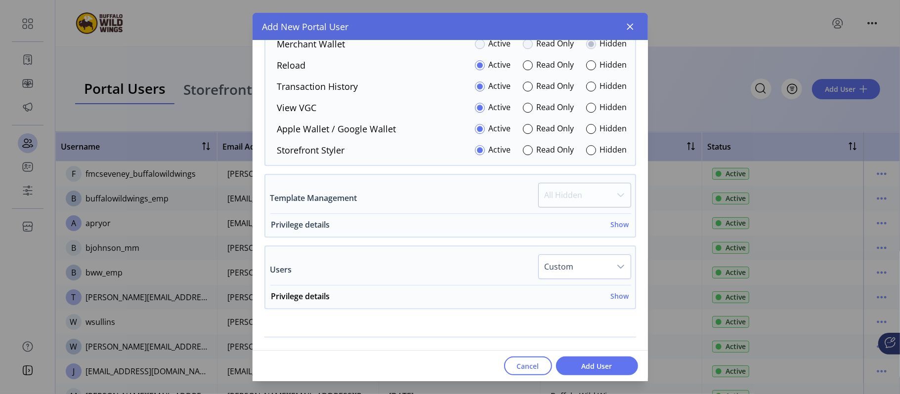
click at [615, 230] on h6 "Show" at bounding box center [620, 224] width 18 height 10
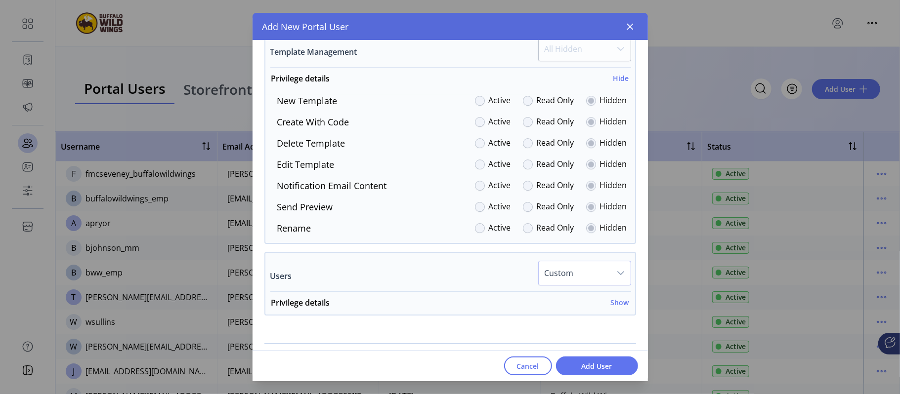
scroll to position [2194, 0]
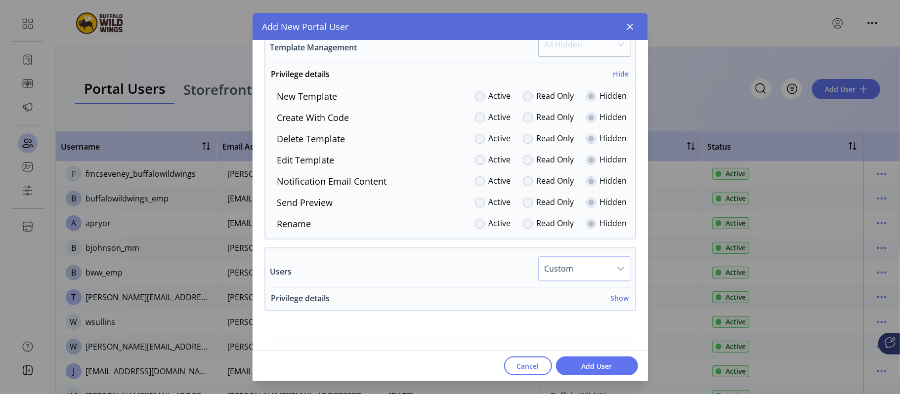
click at [612, 298] on h6 "Show" at bounding box center [620, 298] width 18 height 10
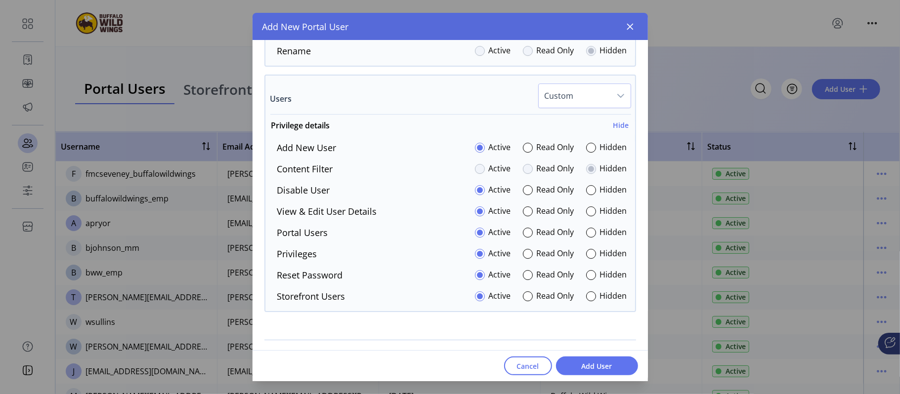
scroll to position [2393, 0]
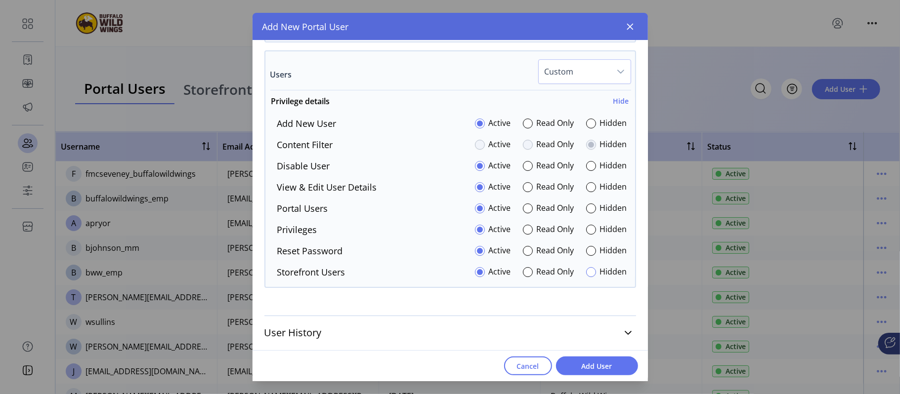
click at [587, 273] on div at bounding box center [591, 272] width 10 height 10
click at [602, 361] on span "Add User" at bounding box center [597, 366] width 56 height 10
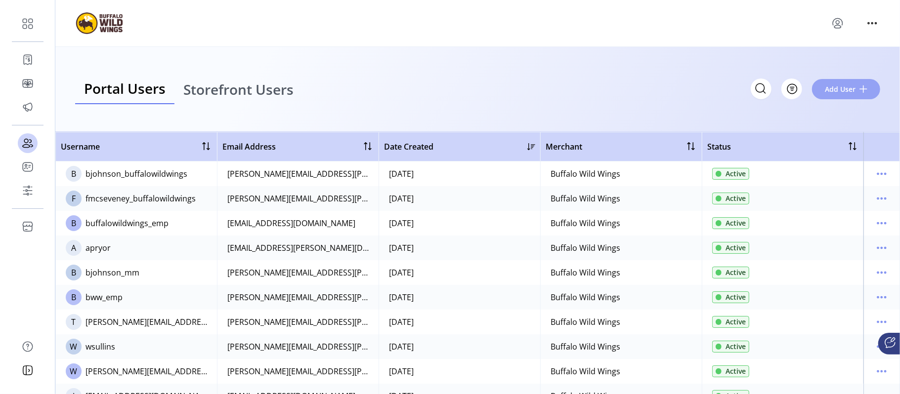
click at [835, 91] on span "Add User" at bounding box center [840, 89] width 31 height 10
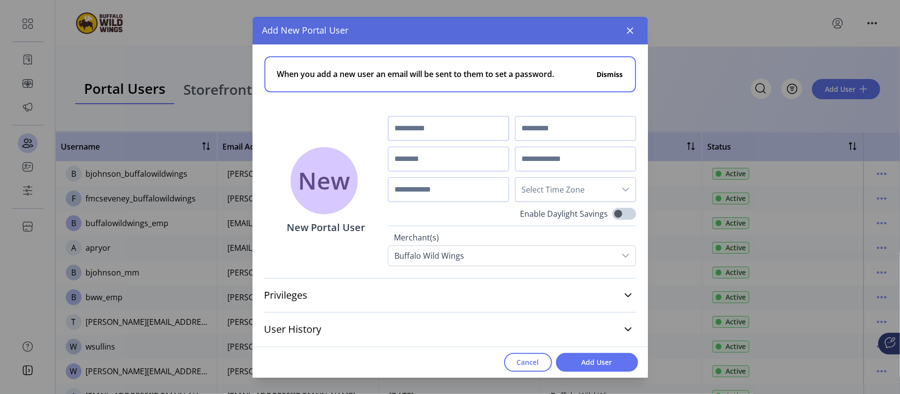
click at [459, 125] on input "text" at bounding box center [448, 128] width 121 height 25
type input "******"
type input "*******"
type input "**********"
click at [560, 160] on input "text" at bounding box center [575, 159] width 121 height 25
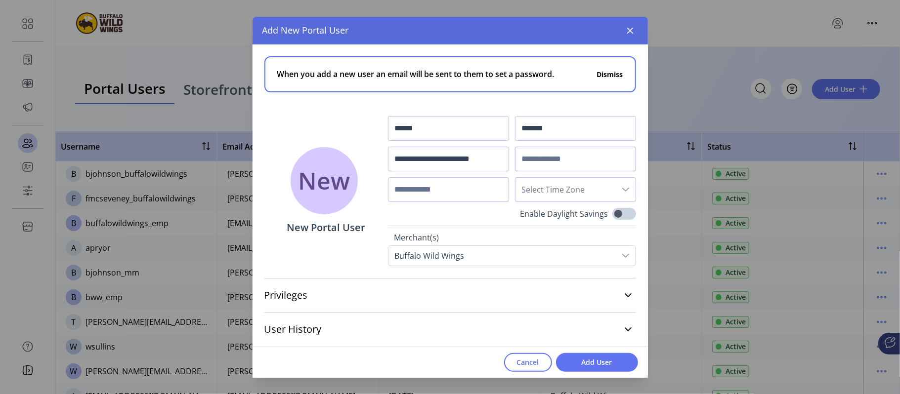
paste input "**********"
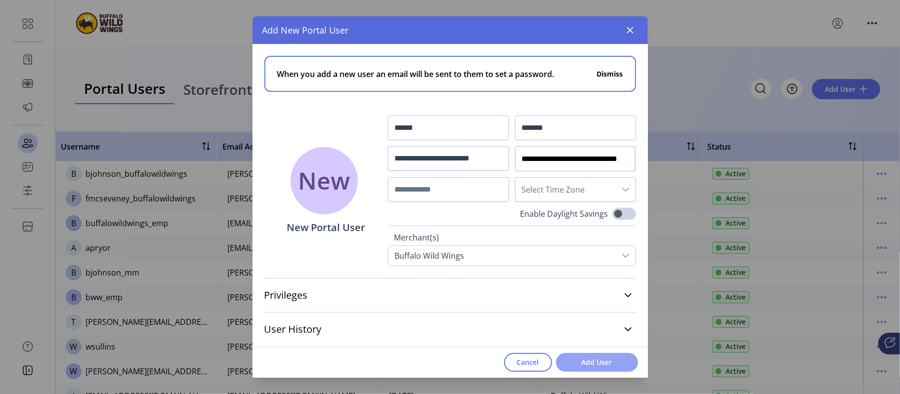
type input "**********"
click at [610, 362] on span "Add User" at bounding box center [597, 362] width 56 height 10
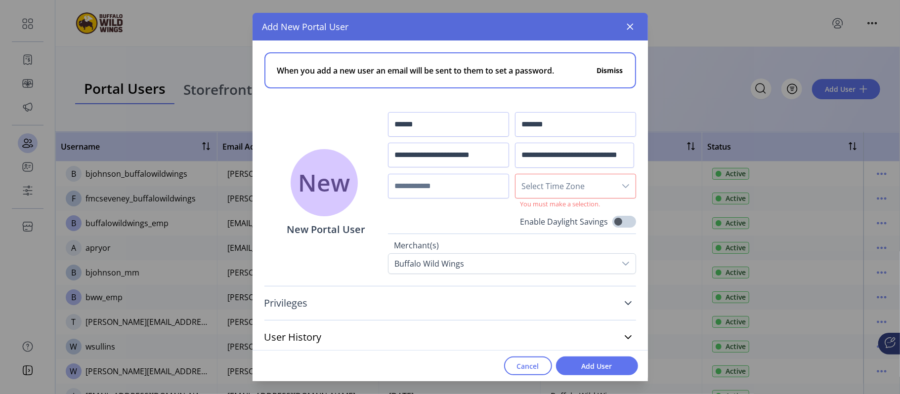
click at [626, 306] on icon at bounding box center [628, 304] width 8 height 8
click at [616, 183] on div "dropdown trigger" at bounding box center [626, 186] width 20 height 24
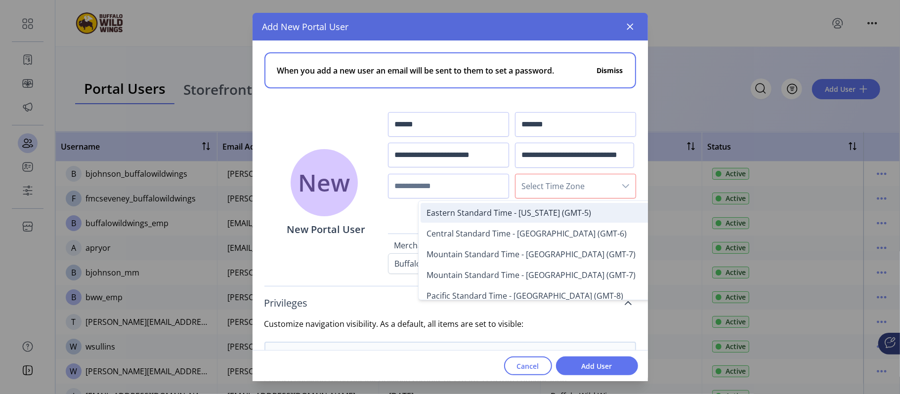
click at [546, 217] on span "Eastern Standard Time - [US_STATE] (GMT-5)" at bounding box center [509, 213] width 165 height 11
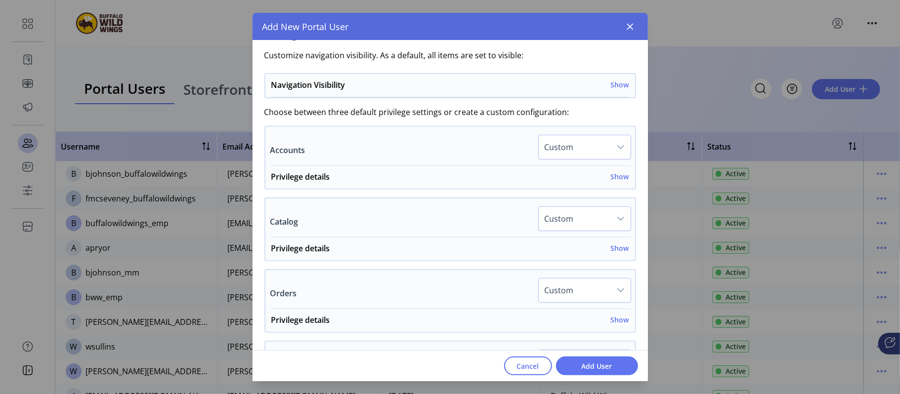
scroll to position [259, 0]
click at [613, 176] on h6 "Show" at bounding box center [620, 175] width 18 height 10
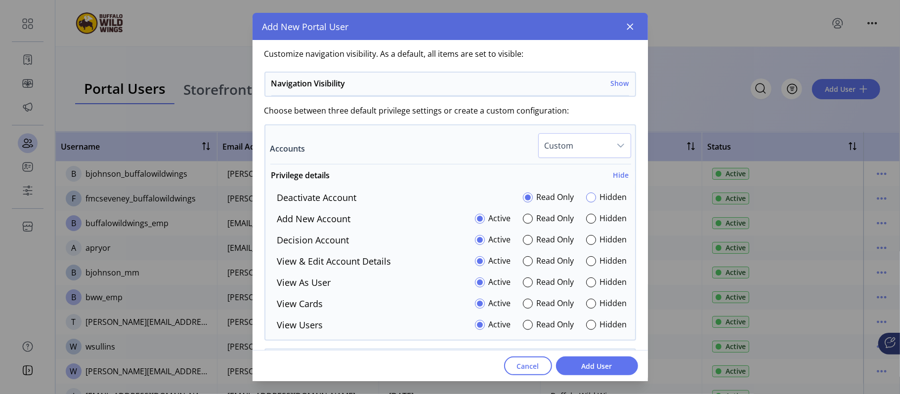
click at [586, 198] on div at bounding box center [591, 198] width 10 height 10
click at [523, 197] on div at bounding box center [528, 198] width 10 height 10
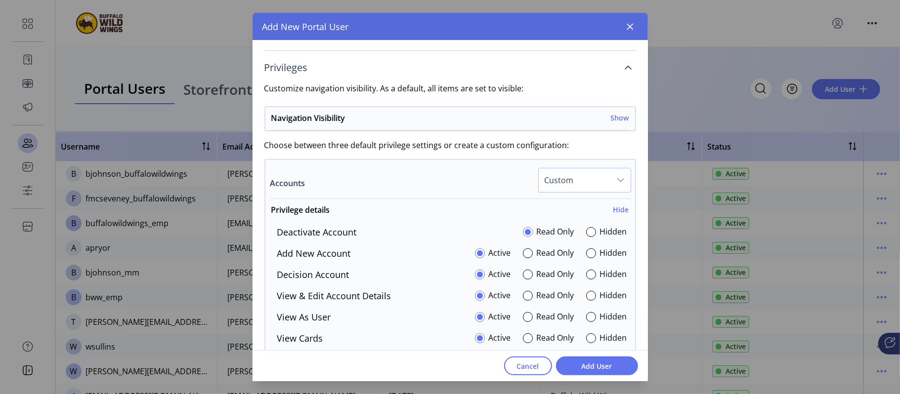
scroll to position [213, 0]
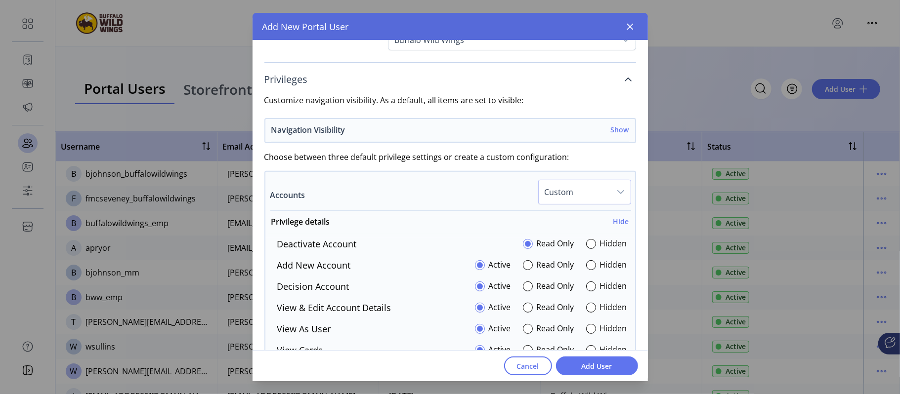
click at [613, 131] on h6 "Show" at bounding box center [620, 130] width 18 height 10
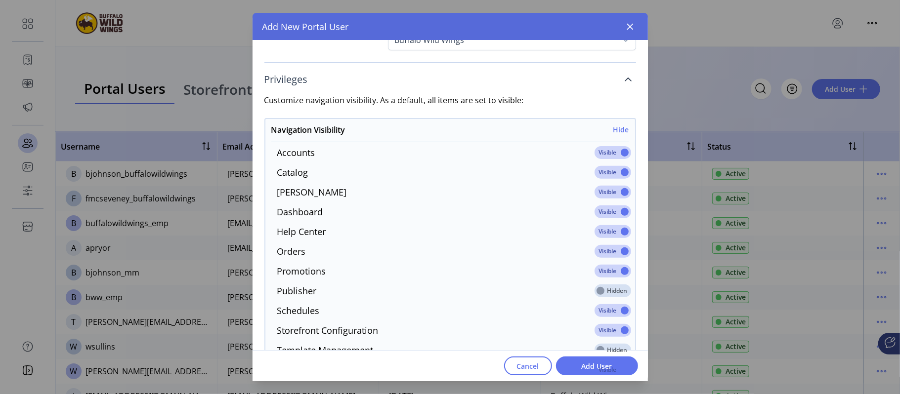
click at [613, 151] on span at bounding box center [613, 152] width 37 height 13
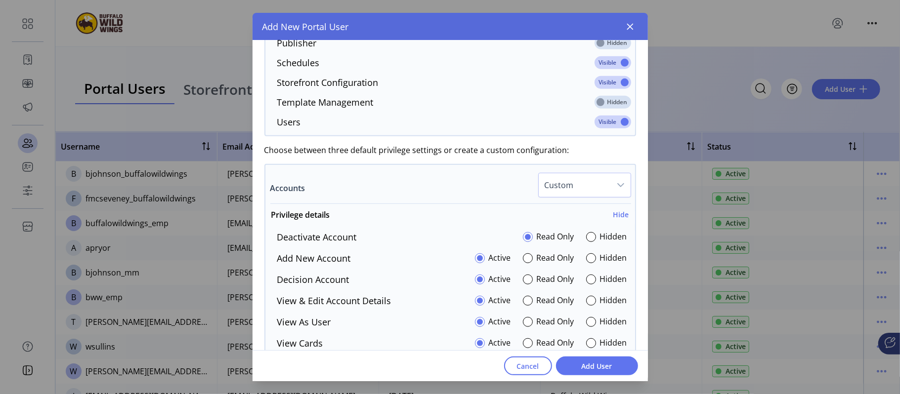
scroll to position [480, 0]
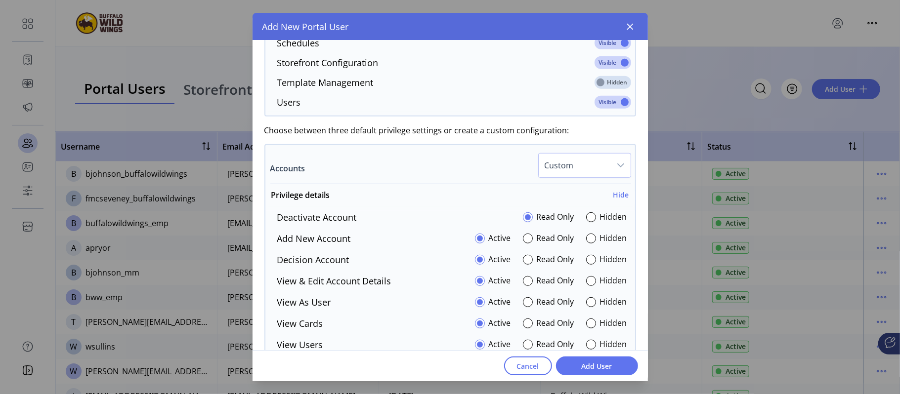
click at [611, 173] on div "dropdown trigger" at bounding box center [621, 166] width 20 height 24
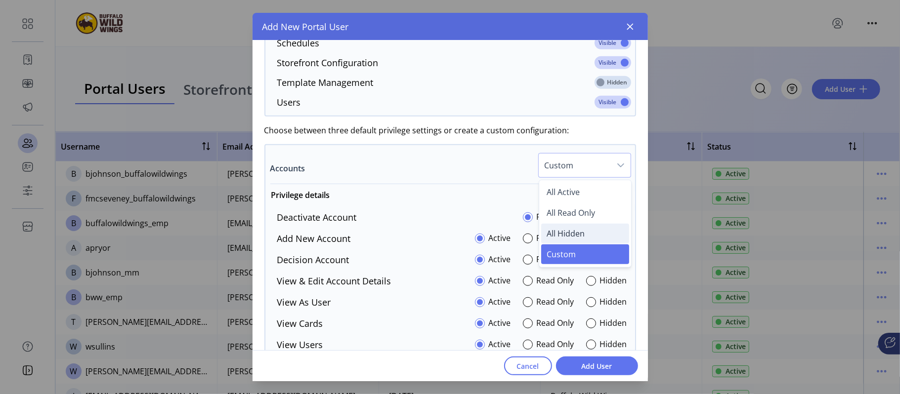
click at [578, 230] on li "All Hidden" at bounding box center [585, 234] width 88 height 20
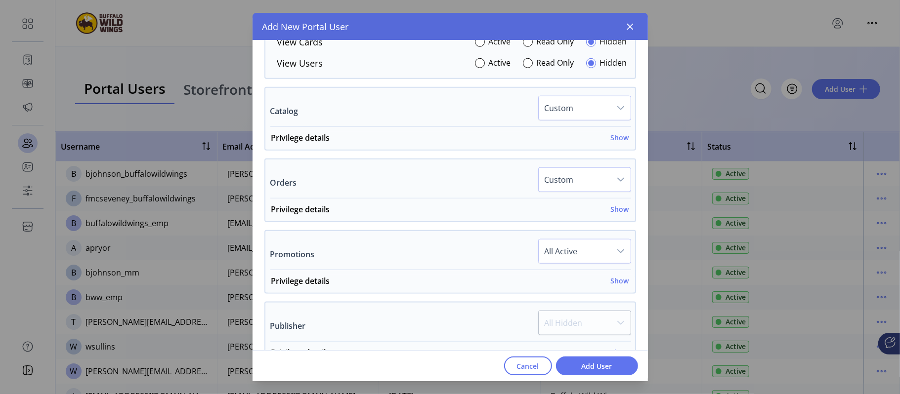
scroll to position [770, 0]
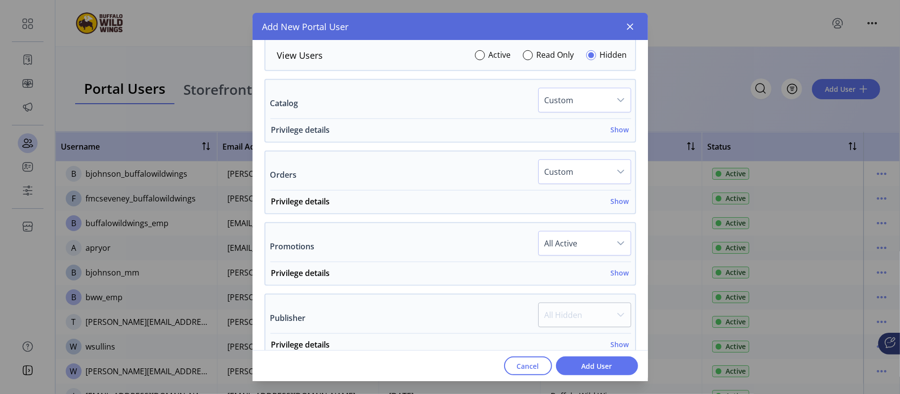
click at [611, 132] on h6 "Show" at bounding box center [620, 130] width 18 height 10
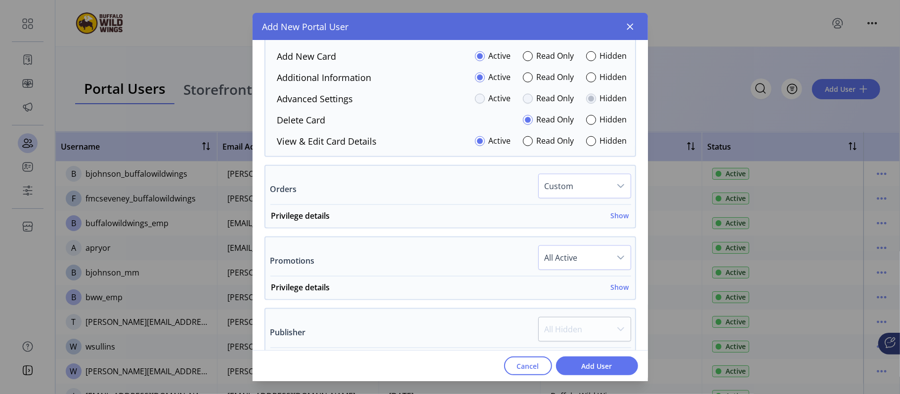
scroll to position [869, 0]
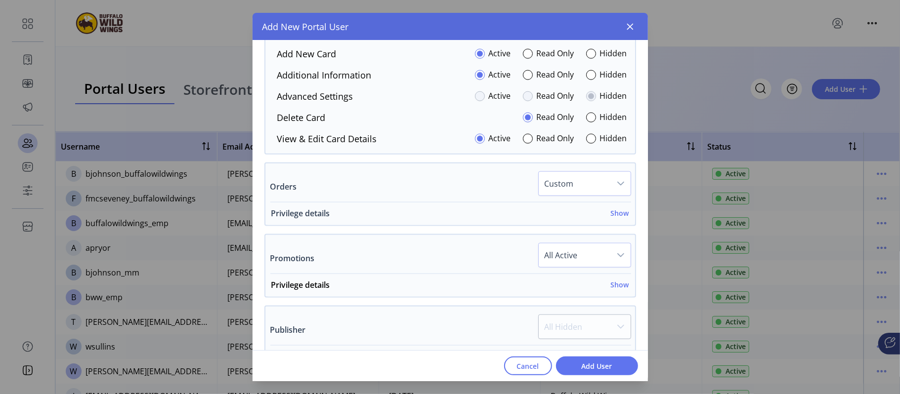
click at [613, 217] on h6 "Show" at bounding box center [620, 213] width 18 height 10
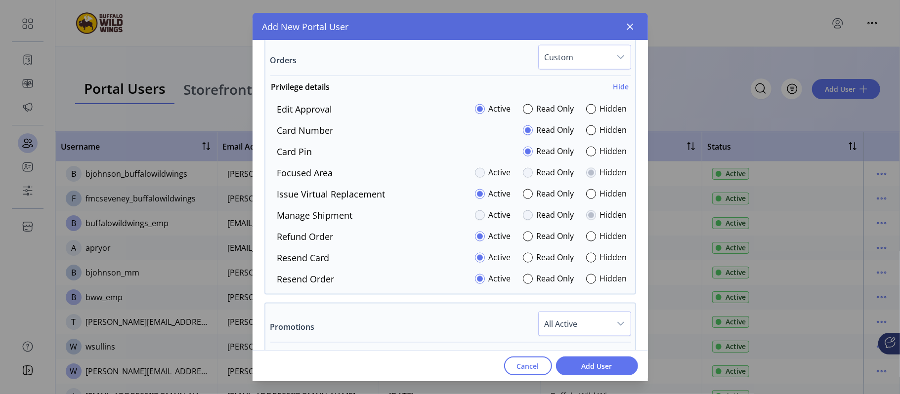
scroll to position [985, 0]
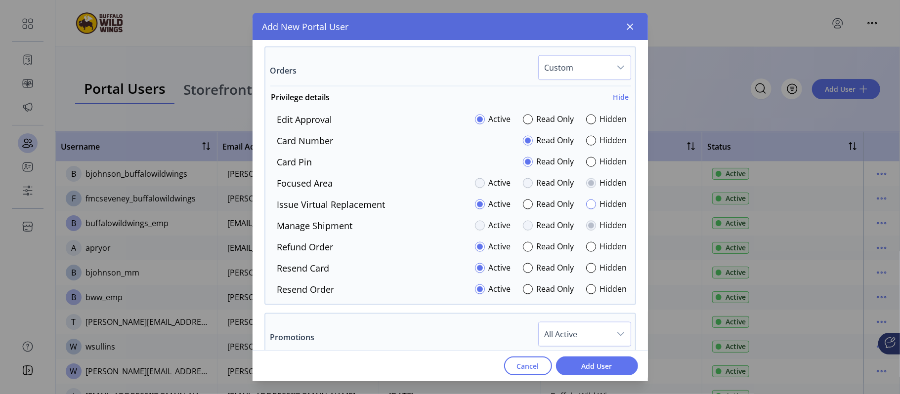
click at [588, 210] on div at bounding box center [591, 205] width 10 height 10
click at [588, 167] on div at bounding box center [591, 162] width 10 height 10
click at [526, 208] on div at bounding box center [528, 205] width 10 height 10
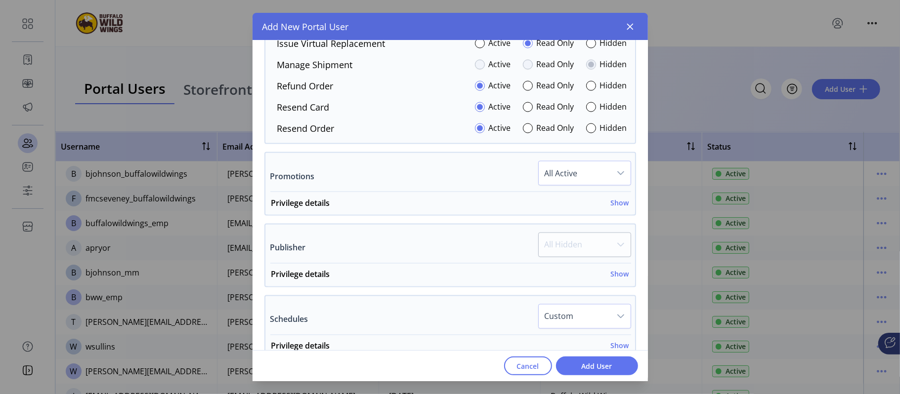
scroll to position [1197, 0]
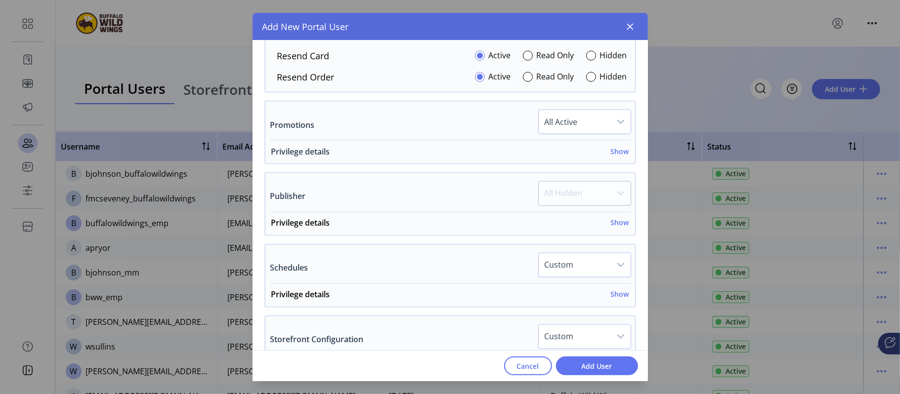
click at [615, 153] on h6 "Show" at bounding box center [620, 151] width 18 height 10
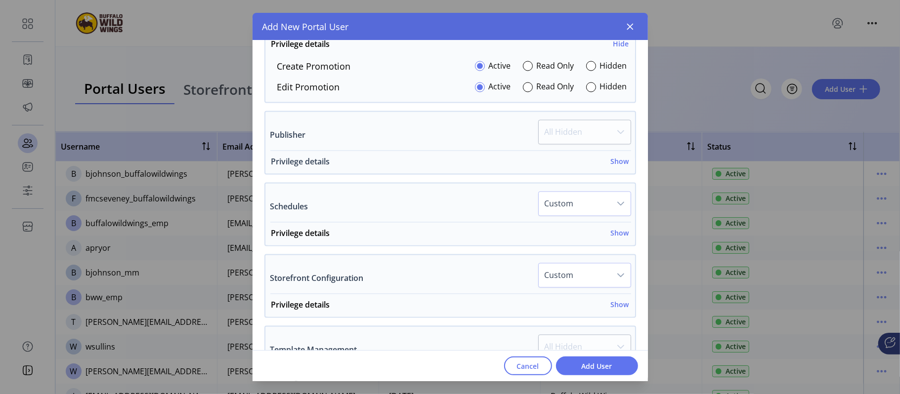
click at [611, 163] on h6 "Show" at bounding box center [620, 162] width 18 height 10
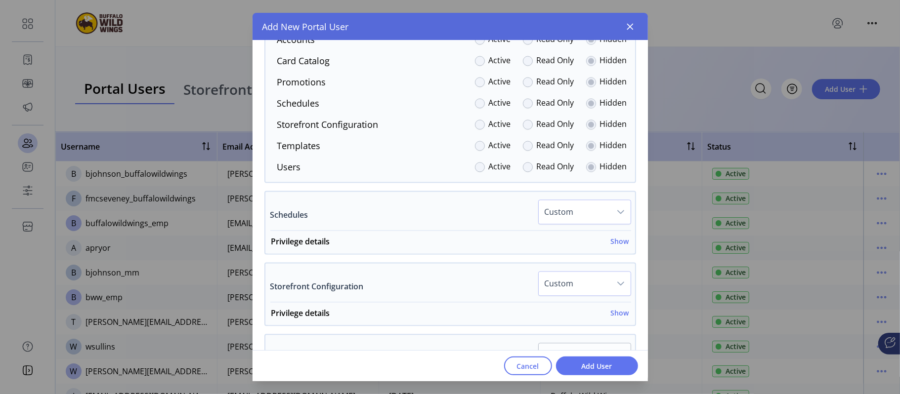
scroll to position [1446, 0]
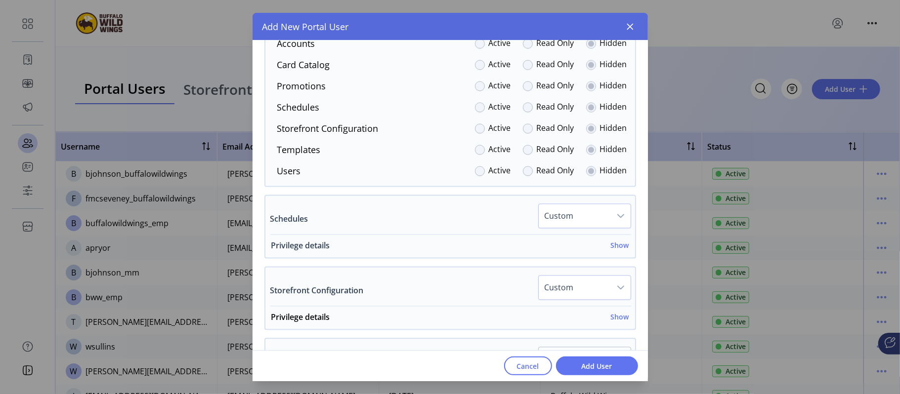
click at [613, 247] on h6 "Show" at bounding box center [620, 245] width 18 height 10
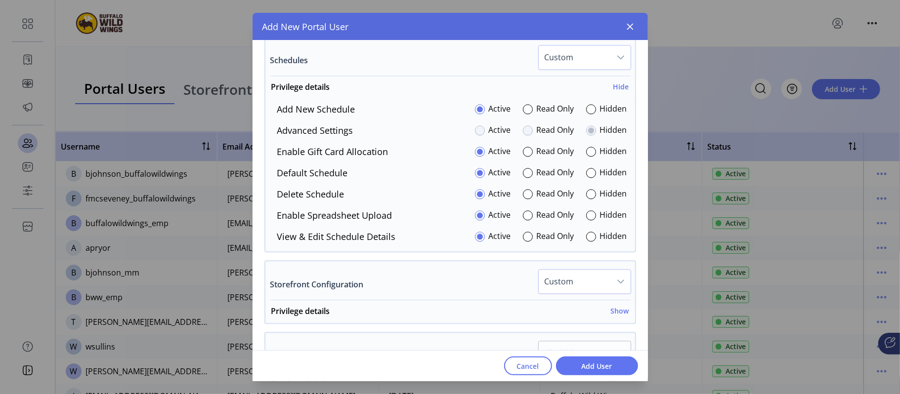
scroll to position [1609, 0]
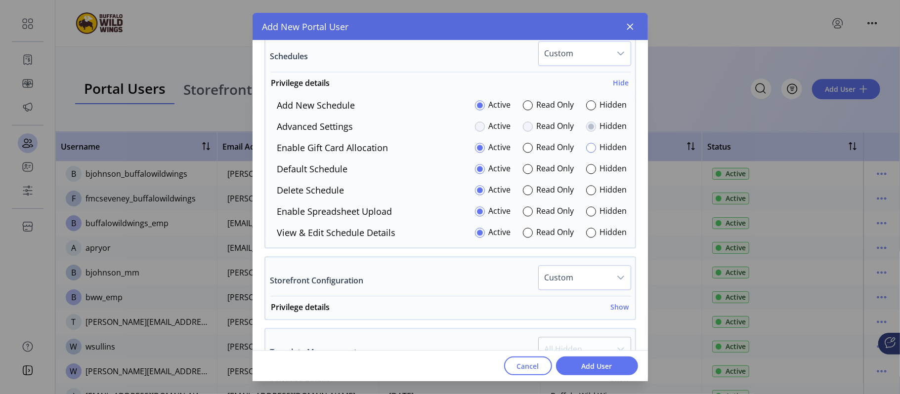
click at [590, 148] on div at bounding box center [591, 148] width 10 height 10
click at [586, 217] on div at bounding box center [591, 212] width 10 height 10
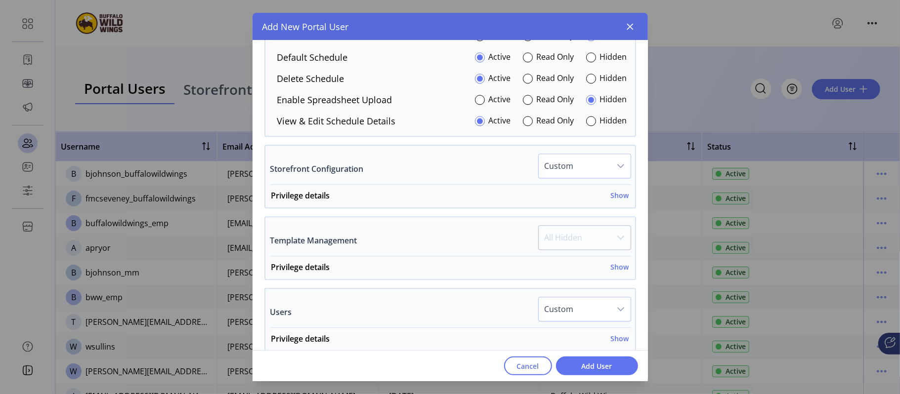
scroll to position [1753, 0]
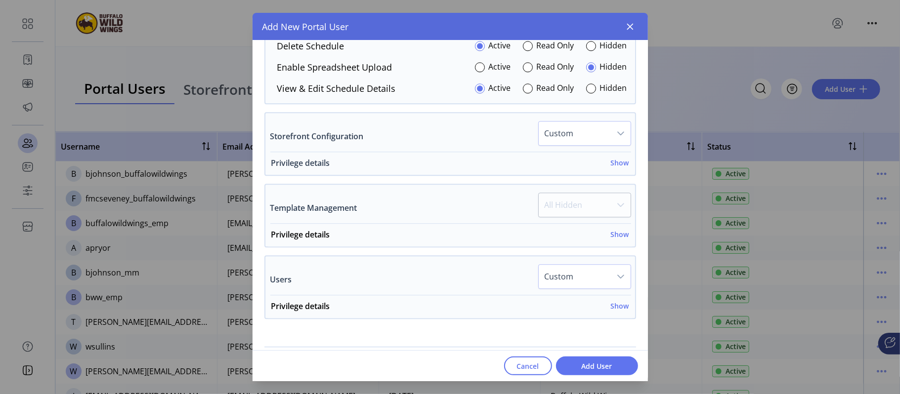
click at [611, 168] on h6 "Show" at bounding box center [620, 163] width 18 height 10
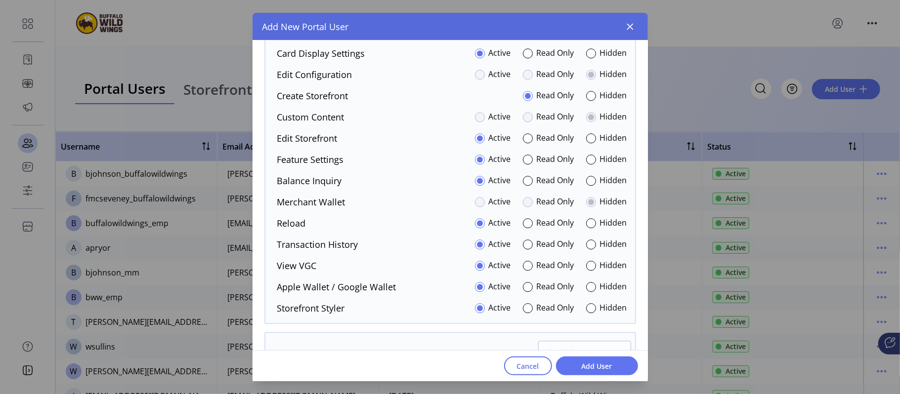
scroll to position [1833, 0]
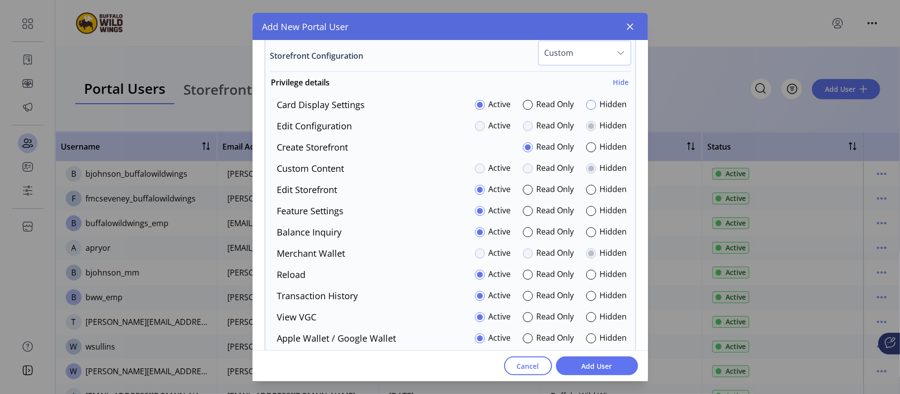
click at [586, 107] on div at bounding box center [591, 105] width 10 height 10
click at [586, 214] on div at bounding box center [591, 211] width 10 height 10
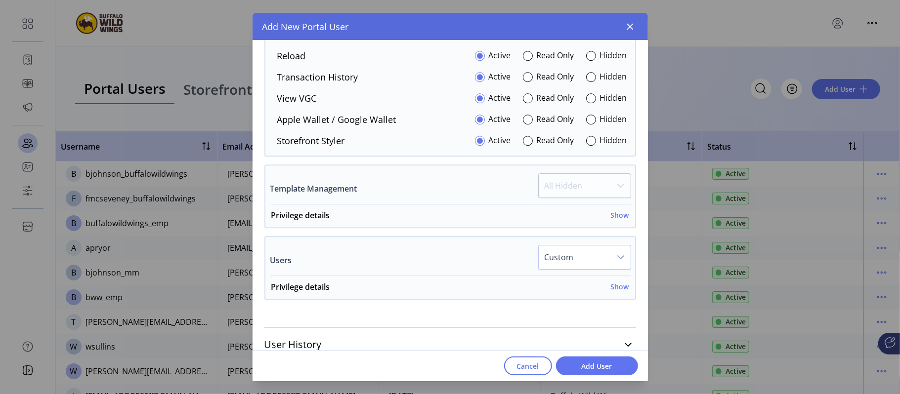
scroll to position [2056, 0]
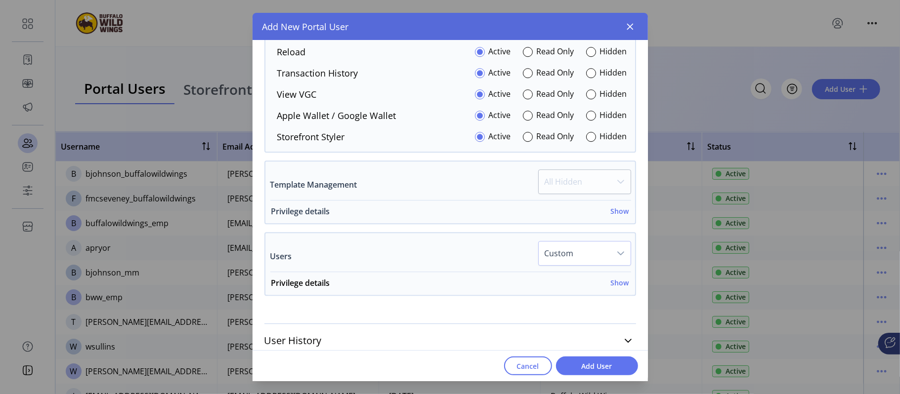
click at [612, 216] on h6 "Show" at bounding box center [620, 211] width 18 height 10
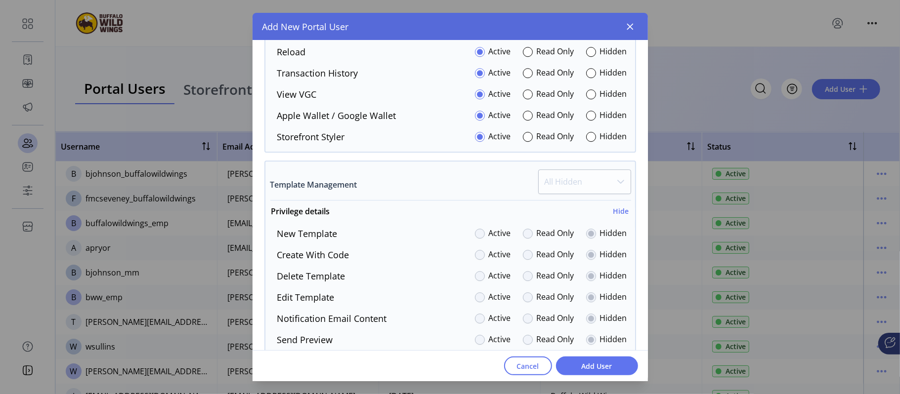
scroll to position [2219, 0]
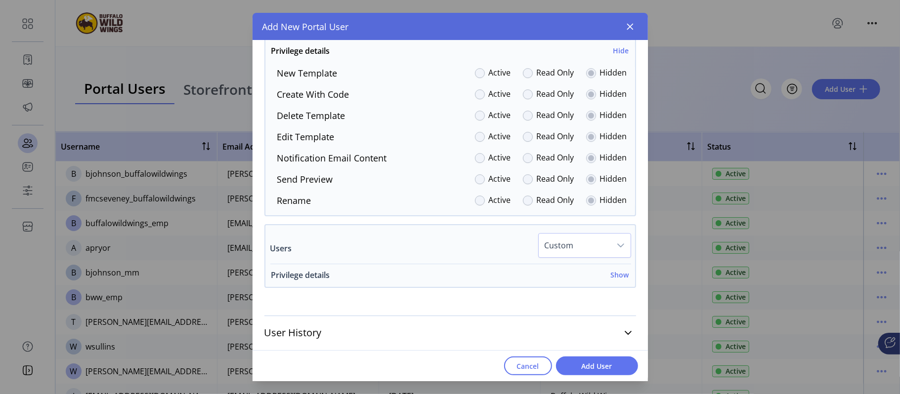
click at [611, 275] on h6 "Show" at bounding box center [620, 275] width 18 height 10
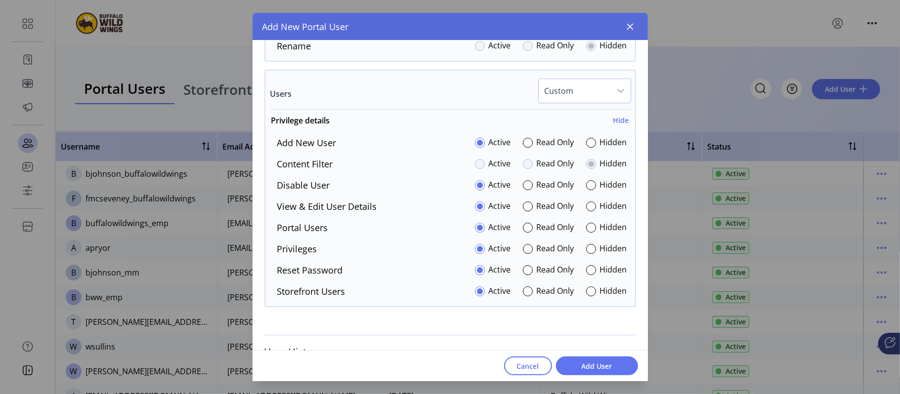
scroll to position [2393, 0]
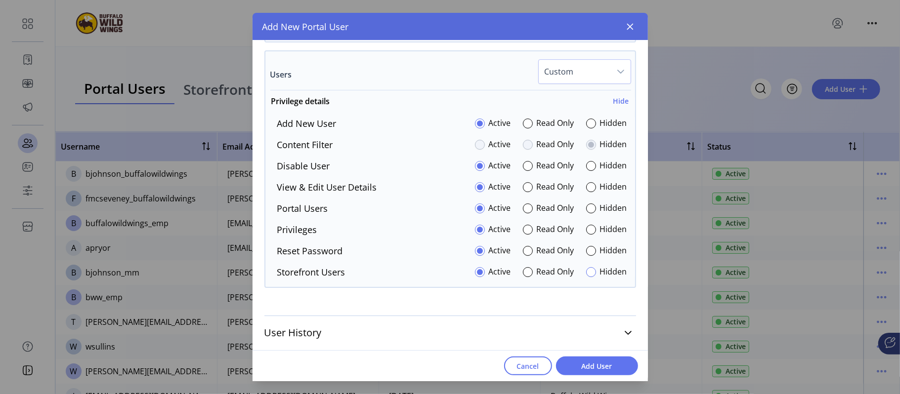
click at [588, 277] on div at bounding box center [591, 272] width 10 height 10
click at [603, 364] on span "Add User" at bounding box center [597, 366] width 56 height 10
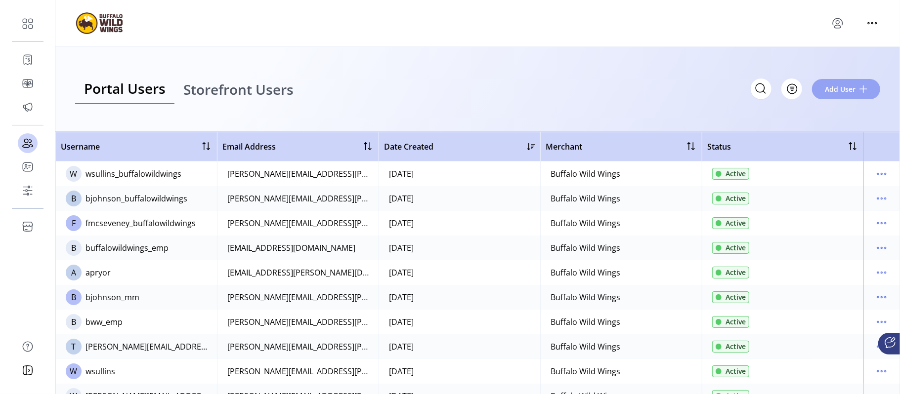
click at [858, 83] on button "Add User" at bounding box center [846, 89] width 68 height 20
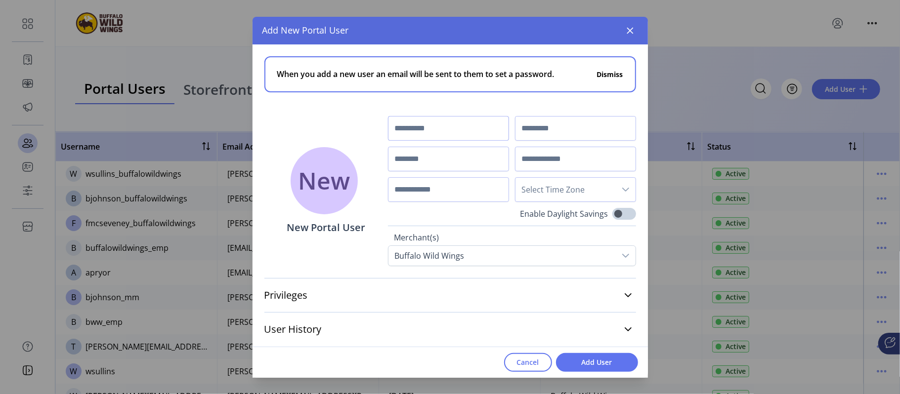
click at [455, 138] on input "text" at bounding box center [448, 128] width 121 height 25
type input "******"
type input "*****"
click at [434, 153] on input "text" at bounding box center [448, 159] width 121 height 25
type input "**********"
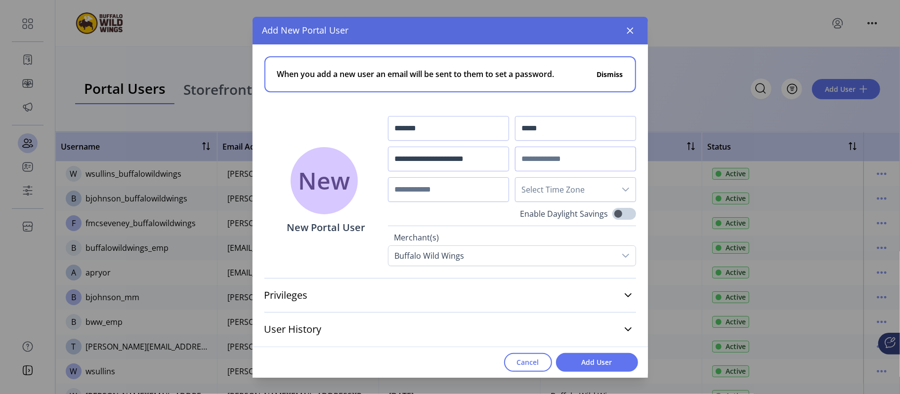
click at [598, 162] on input "text" at bounding box center [575, 159] width 121 height 25
paste input "**********"
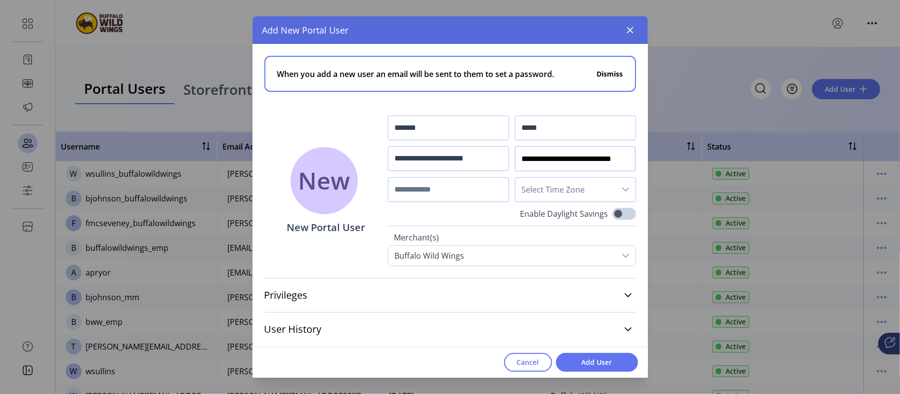
type input "**********"
click at [551, 187] on span "Select Time Zone" at bounding box center [566, 190] width 100 height 24
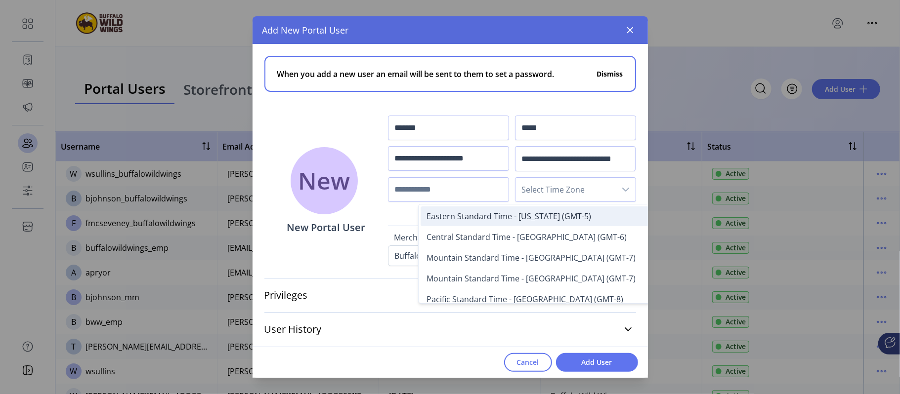
click at [527, 213] on span "Eastern Standard Time - [US_STATE] (GMT-5)" at bounding box center [509, 216] width 165 height 11
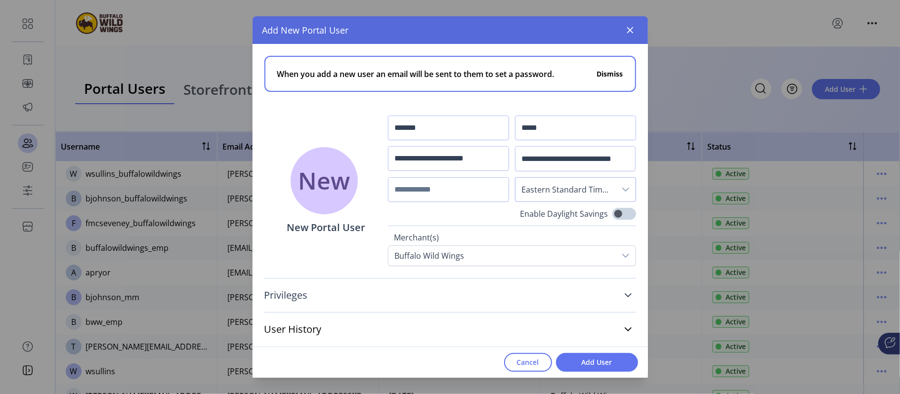
click at [619, 295] on link "Privileges" at bounding box center [450, 296] width 372 height 22
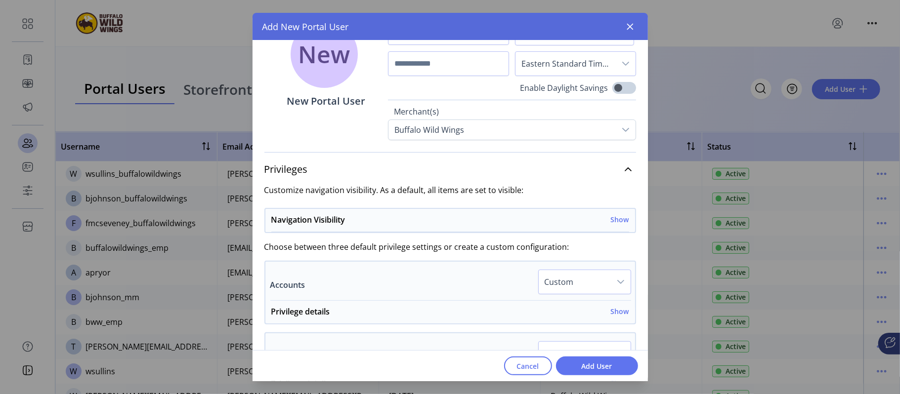
scroll to position [162, 0]
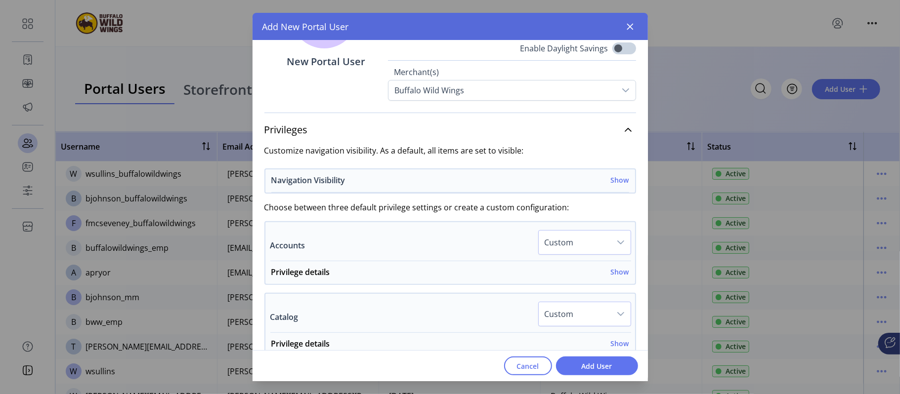
click at [618, 178] on h6 "Show" at bounding box center [620, 180] width 18 height 10
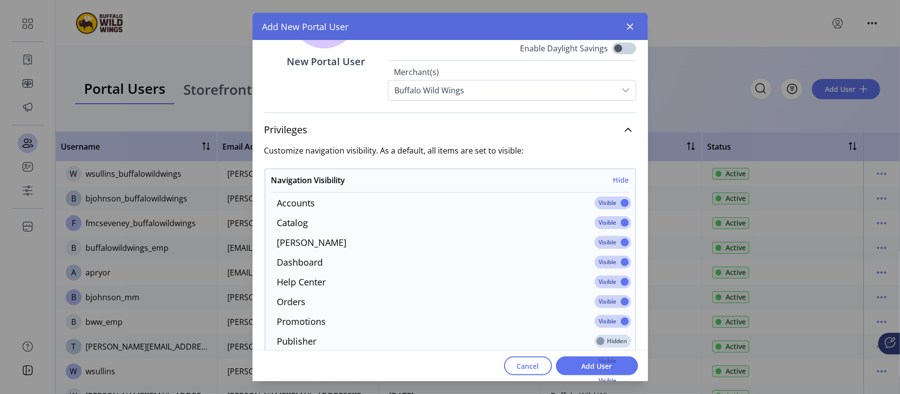
click at [618, 204] on span at bounding box center [613, 203] width 37 height 13
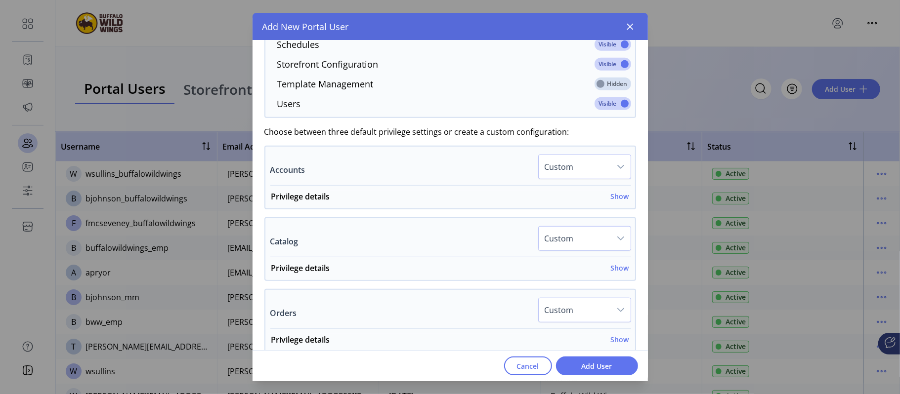
scroll to position [486, 0]
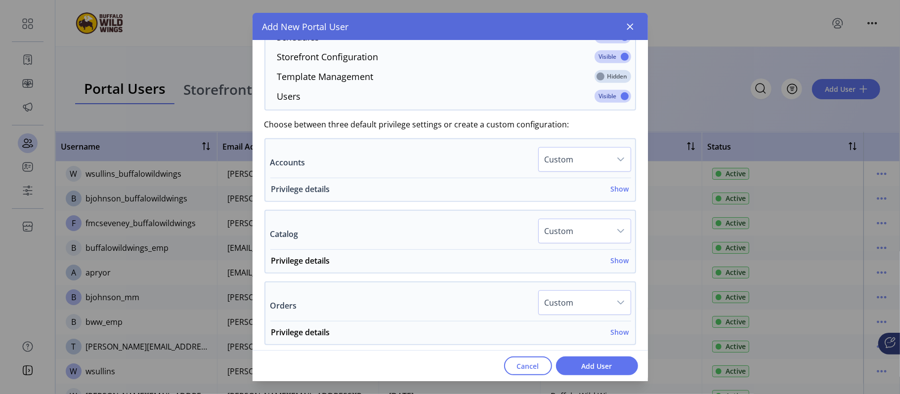
click at [616, 193] on h6 "Show" at bounding box center [620, 189] width 18 height 10
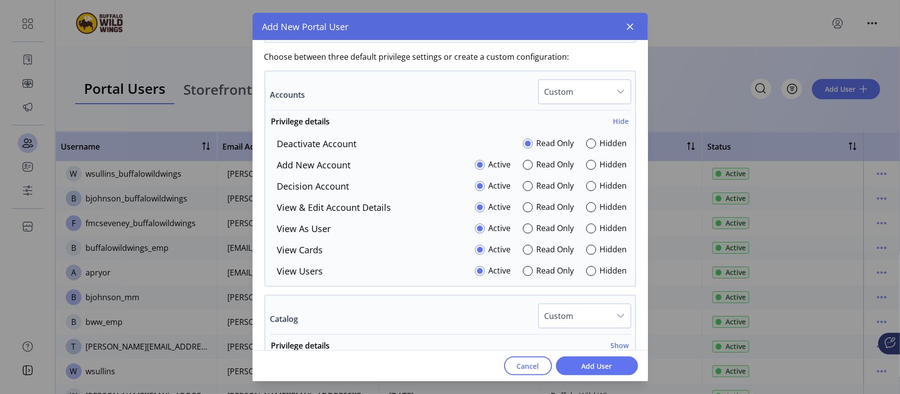
scroll to position [577, 0]
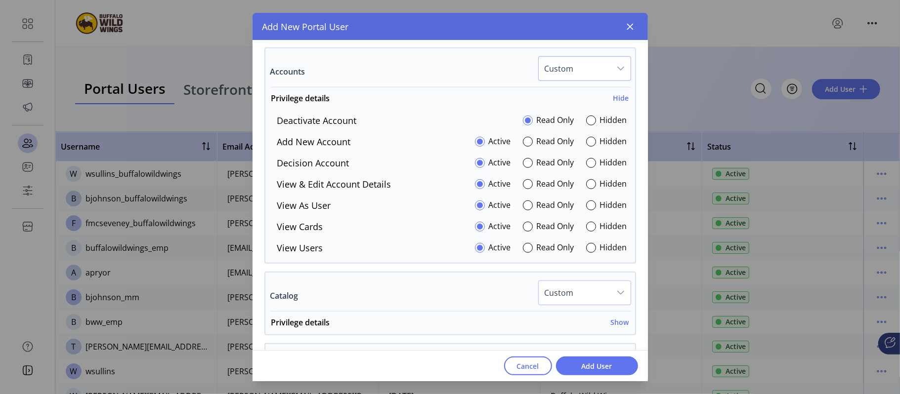
click at [584, 68] on span "Custom" at bounding box center [575, 69] width 72 height 24
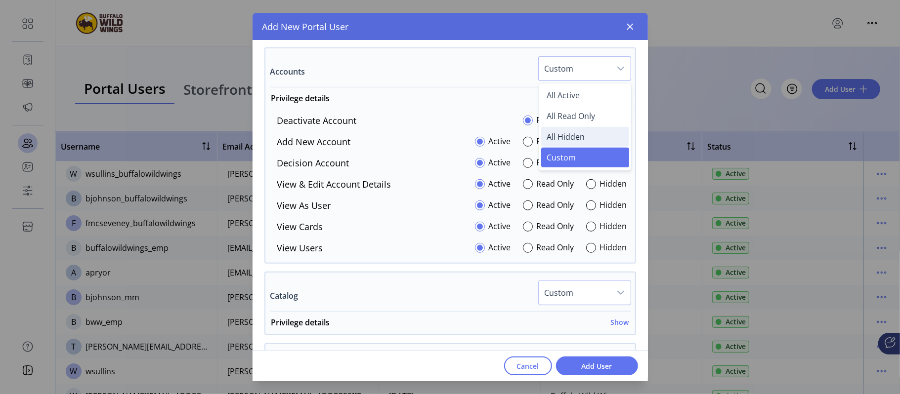
click at [570, 135] on span "All Hidden" at bounding box center [566, 136] width 38 height 11
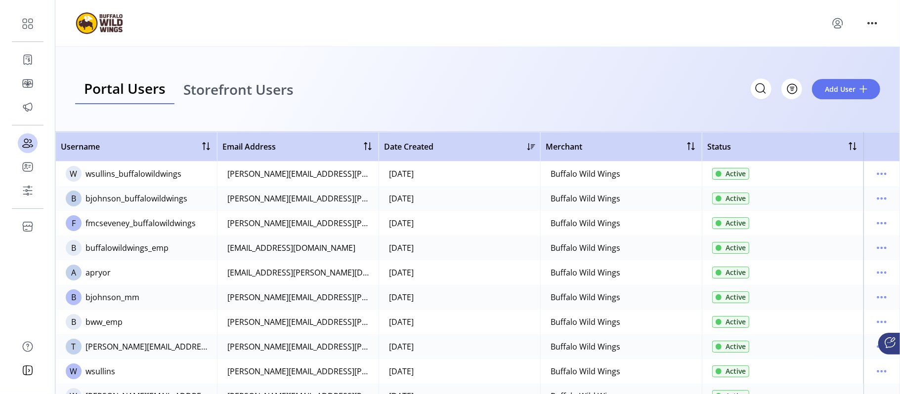
drag, startPoint x: 648, startPoint y: 201, endPoint x: 643, endPoint y: 217, distance: 16.4
click at [834, 86] on span "Add User" at bounding box center [840, 89] width 31 height 10
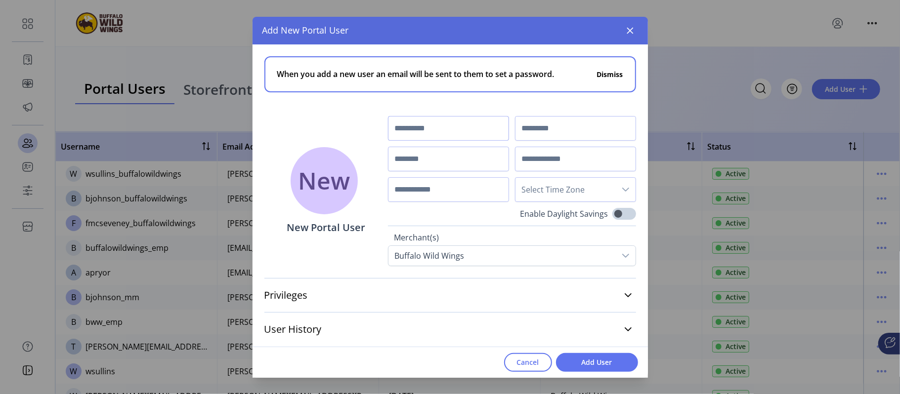
click at [401, 129] on input "text" at bounding box center [448, 128] width 121 height 25
type input "******"
type input "*****"
click at [414, 154] on input "text" at bounding box center [448, 159] width 121 height 25
type input "**********"
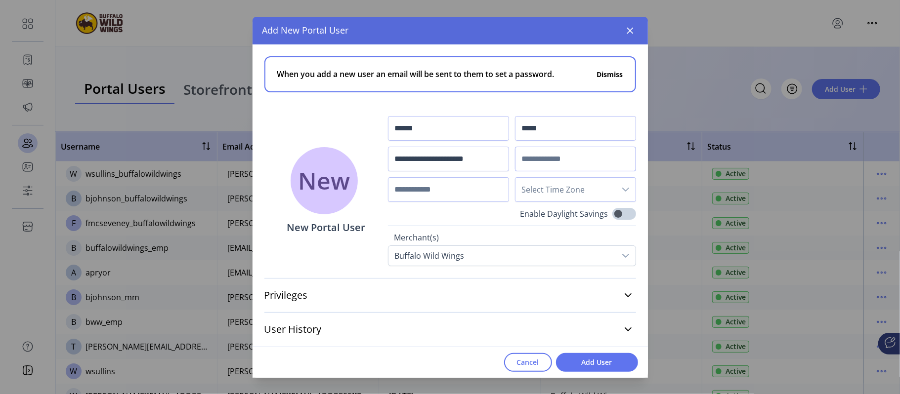
click at [542, 158] on input "text" at bounding box center [575, 159] width 121 height 25
paste input "**********"
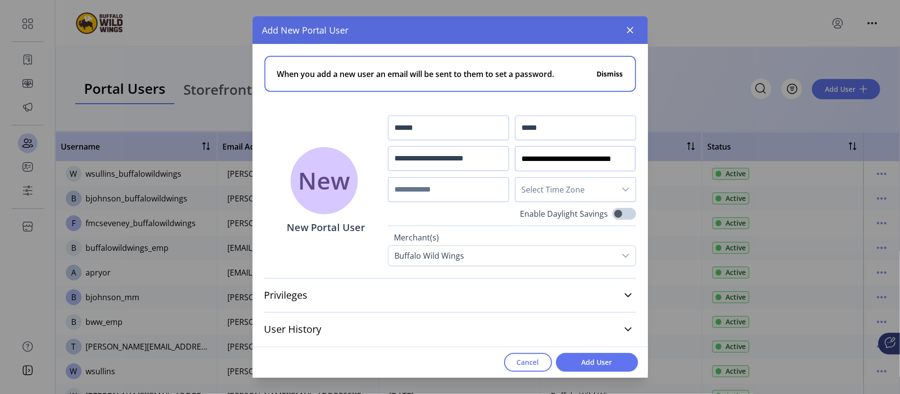
type input "**********"
click at [576, 196] on span "Select Time Zone" at bounding box center [566, 190] width 100 height 24
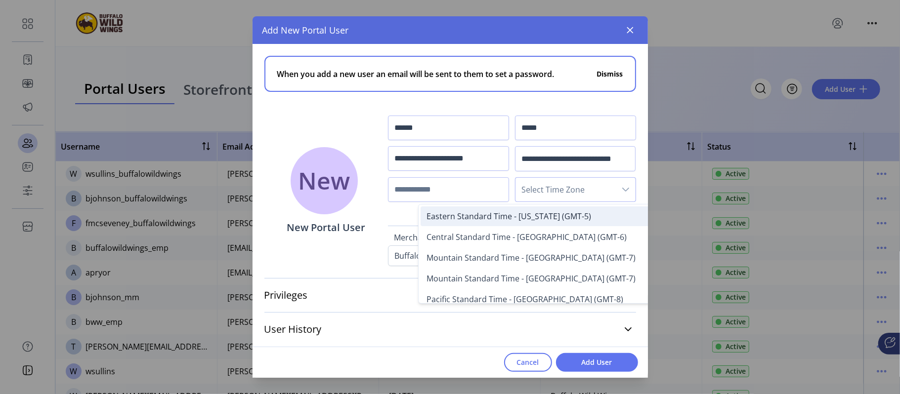
click at [559, 213] on span "Eastern Standard Time - [US_STATE] (GMT-5)" at bounding box center [509, 216] width 165 height 11
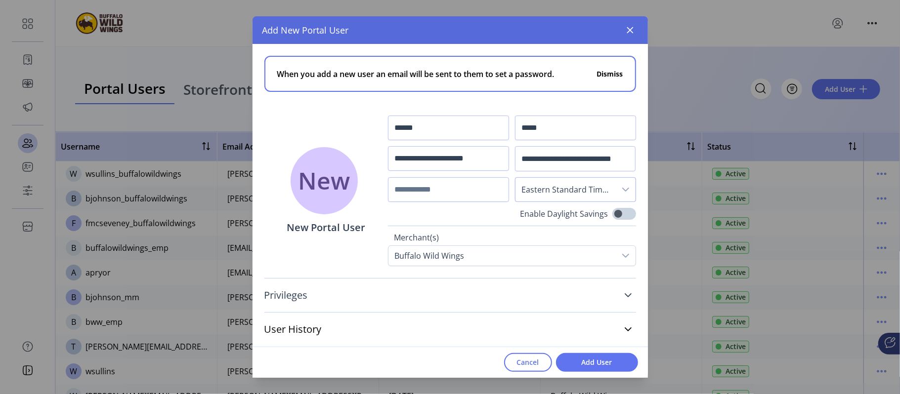
click at [623, 293] on link "Privileges" at bounding box center [450, 296] width 372 height 22
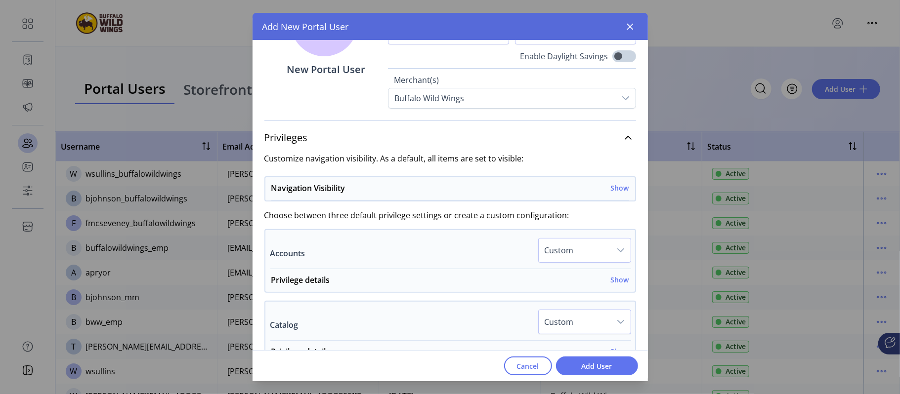
scroll to position [164, 0]
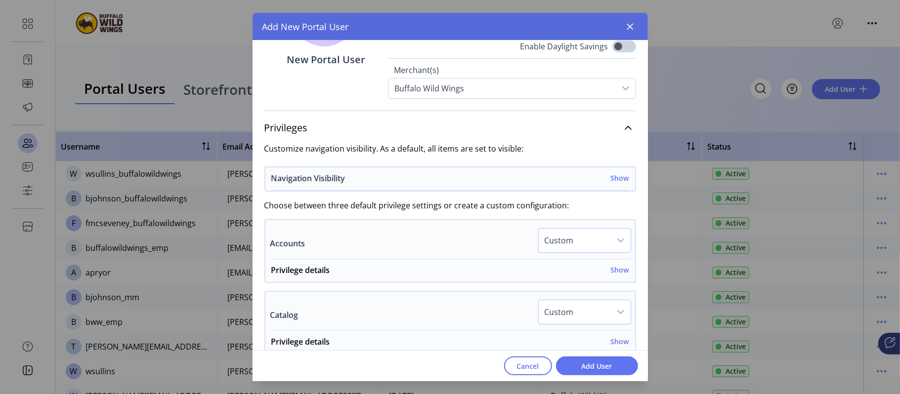
click at [620, 176] on h6 "Show" at bounding box center [620, 178] width 18 height 10
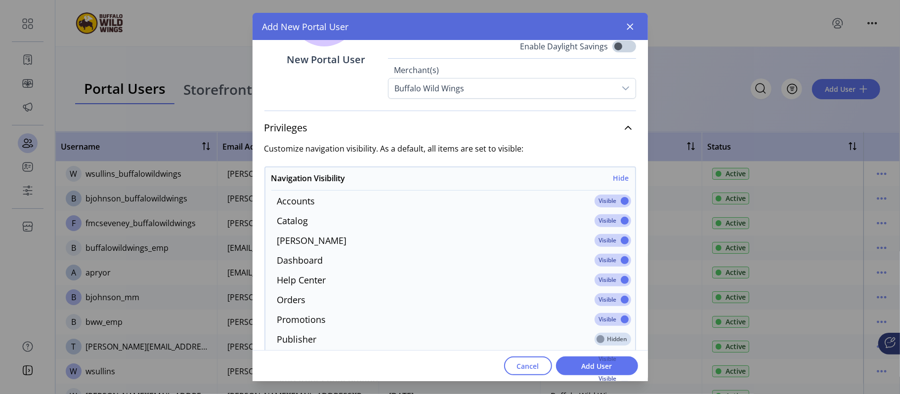
click at [617, 200] on span at bounding box center [613, 201] width 37 height 13
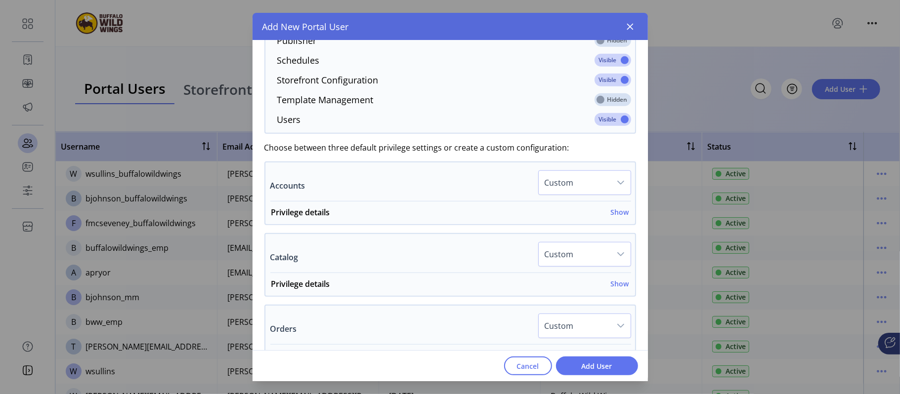
scroll to position [474, 0]
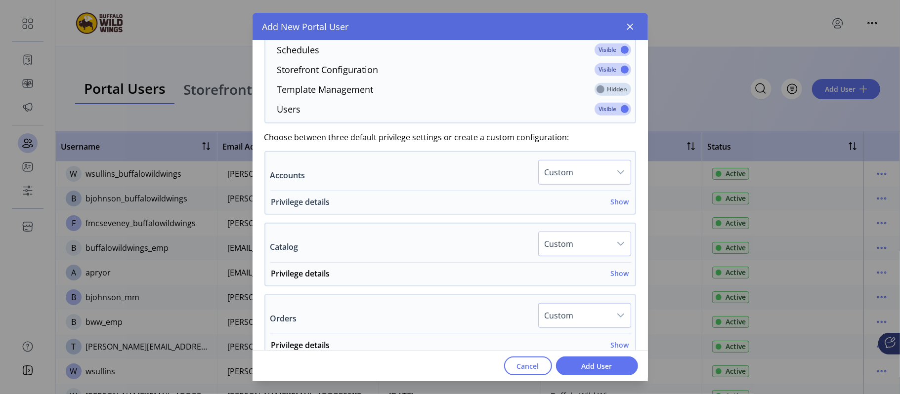
click at [615, 203] on h6 "Show" at bounding box center [620, 202] width 18 height 10
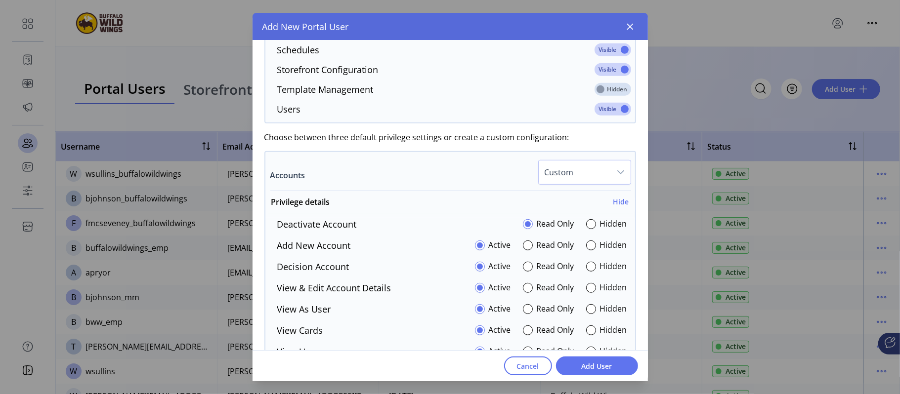
click at [576, 174] on span "Custom" at bounding box center [575, 173] width 72 height 24
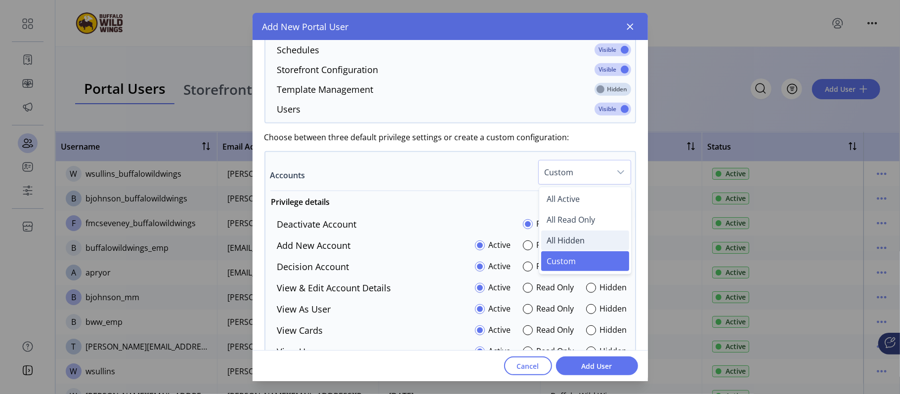
click at [565, 238] on span "All Hidden" at bounding box center [566, 240] width 38 height 11
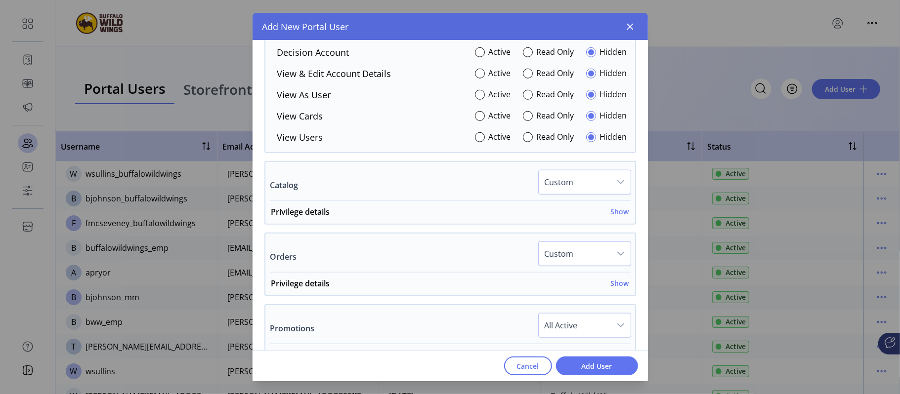
scroll to position [691, 0]
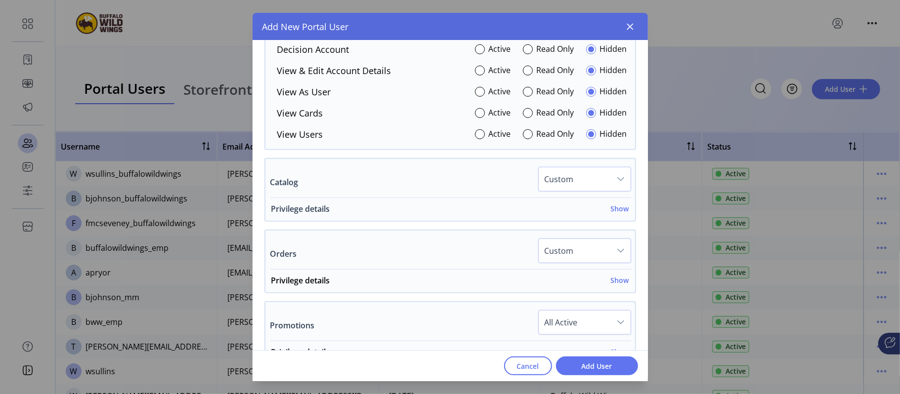
click at [611, 214] on h6 "Show" at bounding box center [620, 209] width 18 height 10
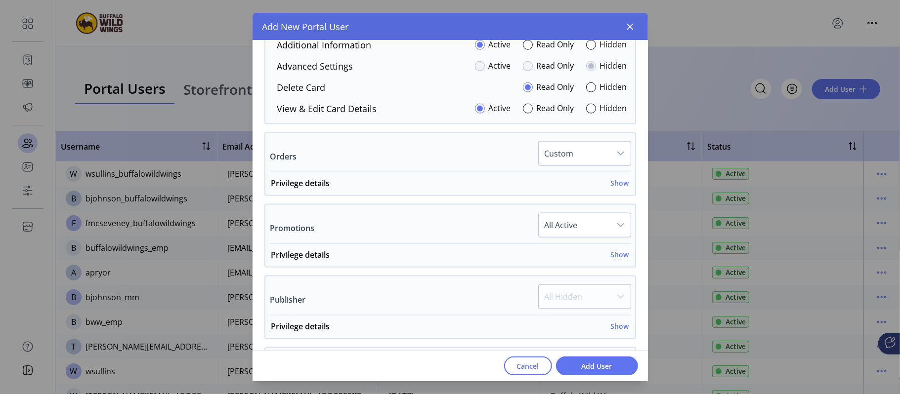
scroll to position [900, 0]
click at [614, 187] on h6 "Show" at bounding box center [620, 182] width 18 height 10
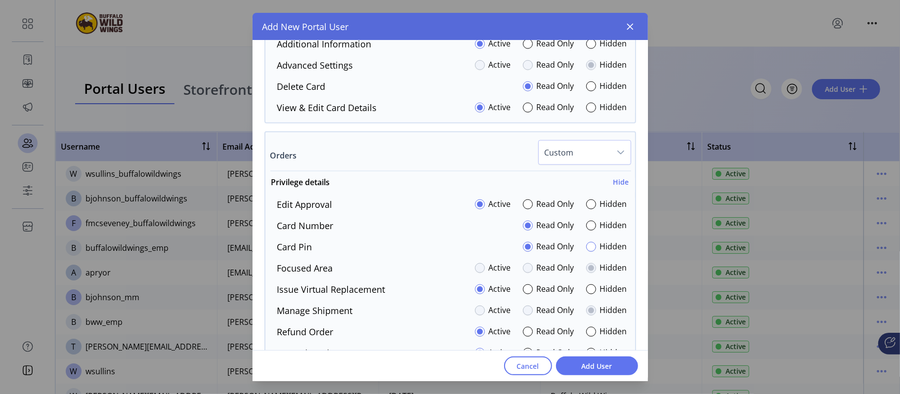
click at [588, 252] on div at bounding box center [591, 247] width 10 height 10
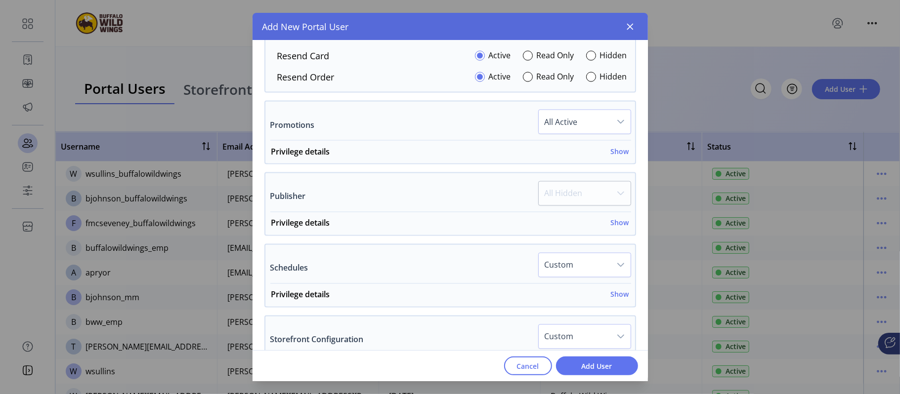
scroll to position [1193, 0]
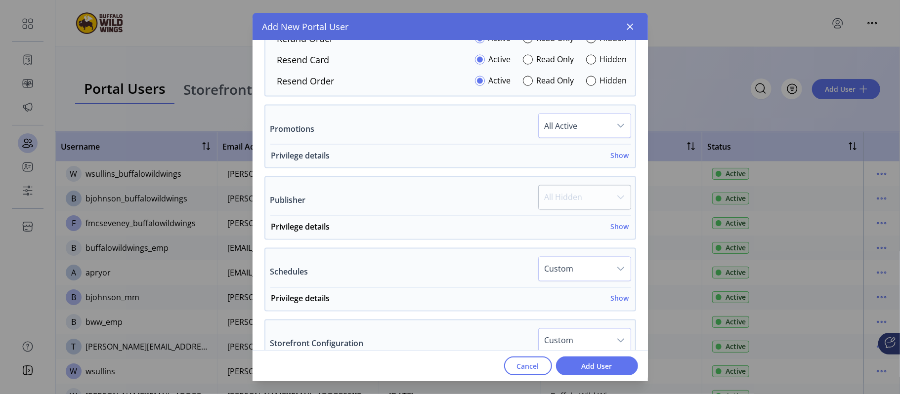
click at [621, 158] on h6 "Show" at bounding box center [620, 155] width 18 height 10
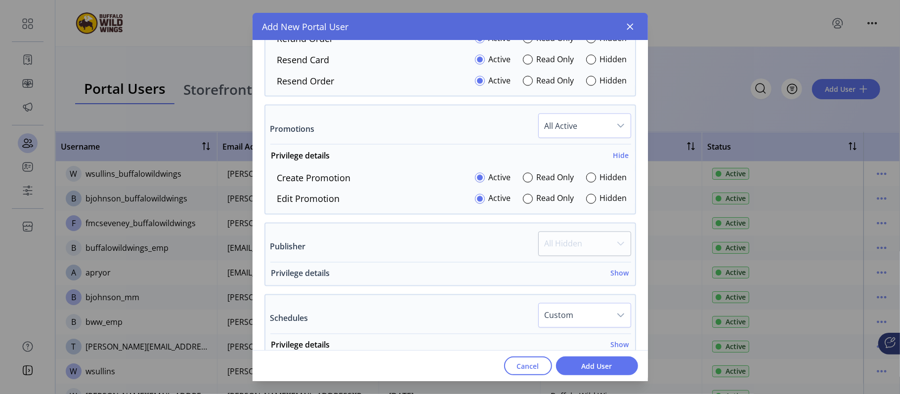
click at [615, 276] on h6 "Show" at bounding box center [620, 273] width 18 height 10
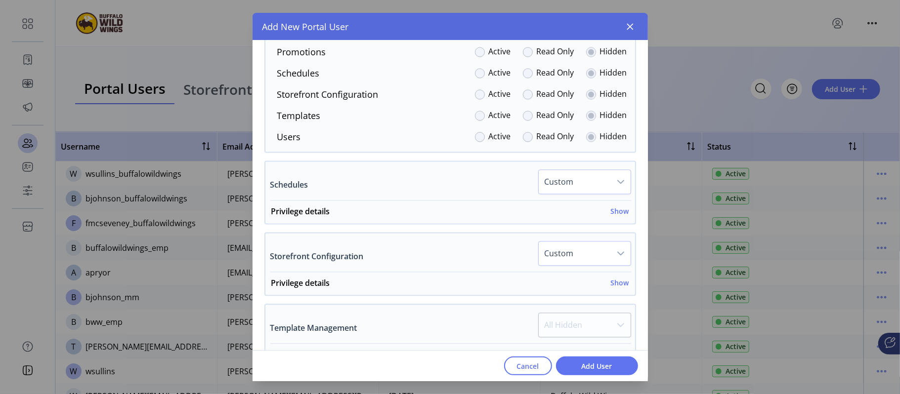
scroll to position [1469, 0]
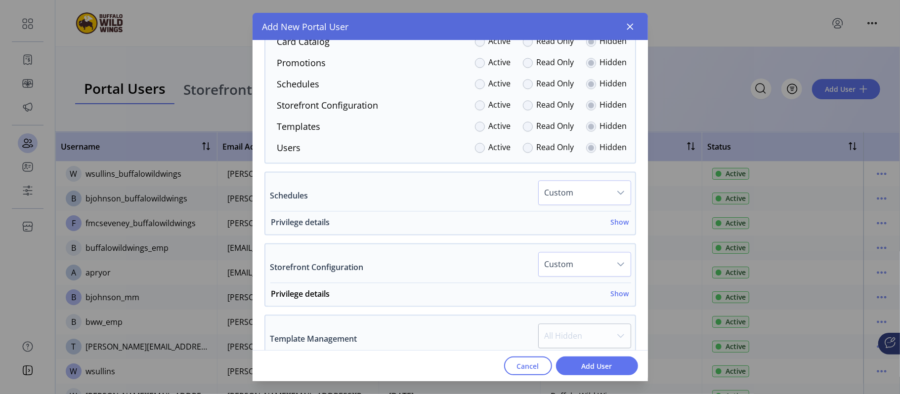
click at [618, 227] on h6 "Show" at bounding box center [620, 222] width 18 height 10
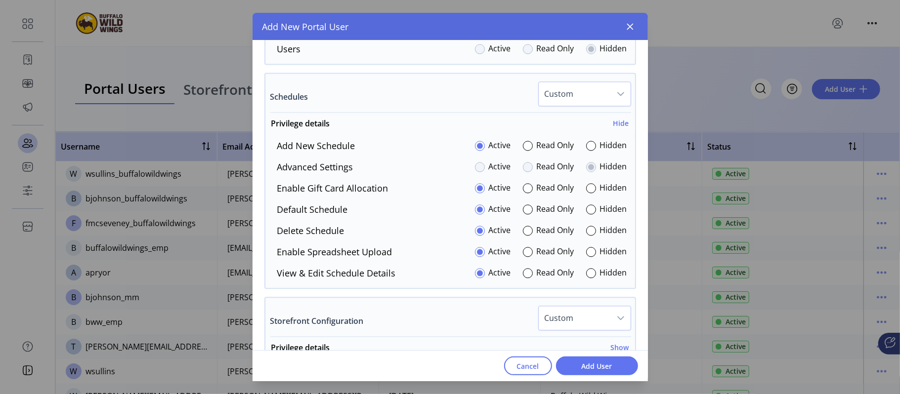
scroll to position [1572, 0]
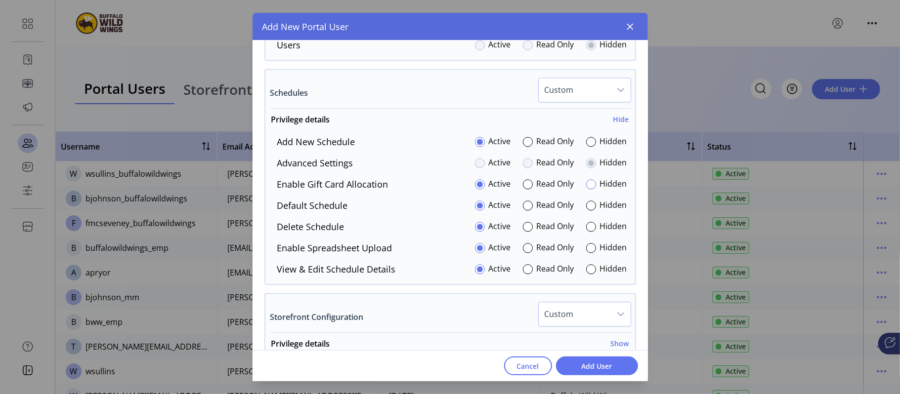
click at [588, 186] on div at bounding box center [591, 184] width 10 height 10
click at [586, 252] on div at bounding box center [591, 248] width 10 height 10
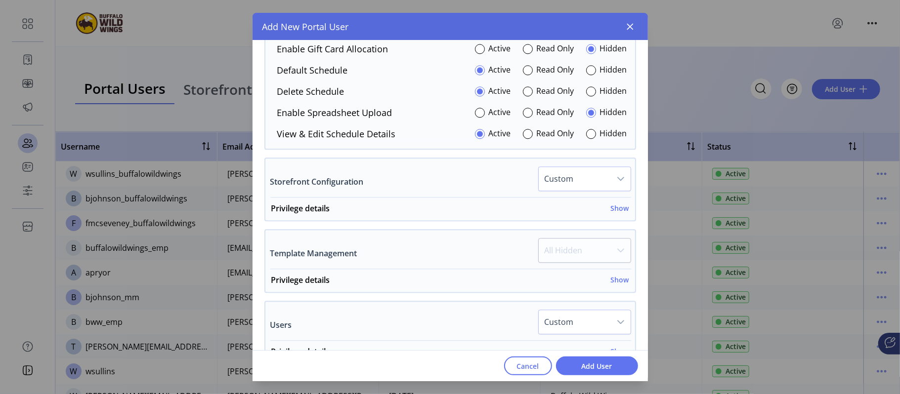
scroll to position [1696, 0]
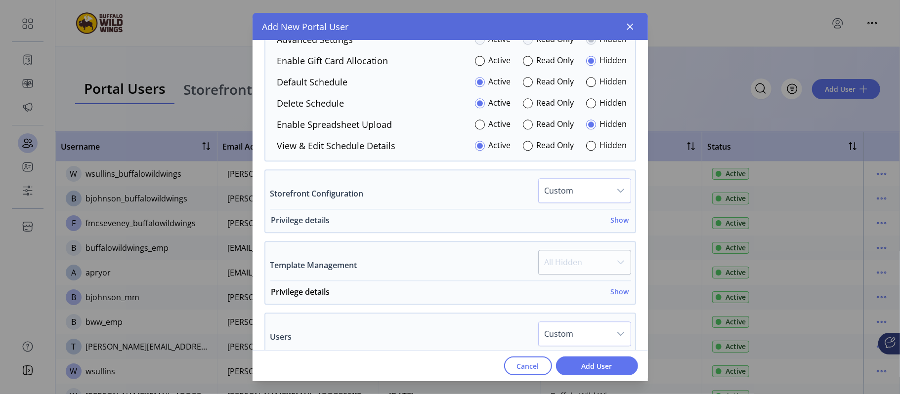
click at [615, 223] on h6 "Show" at bounding box center [620, 220] width 18 height 10
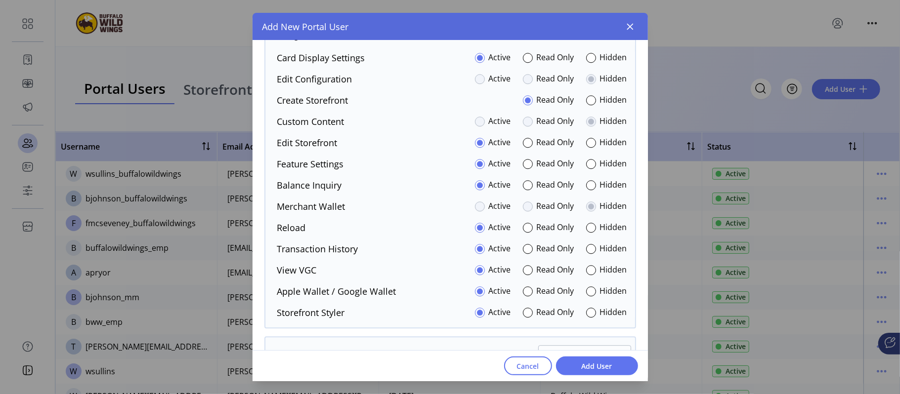
scroll to position [1917, 0]
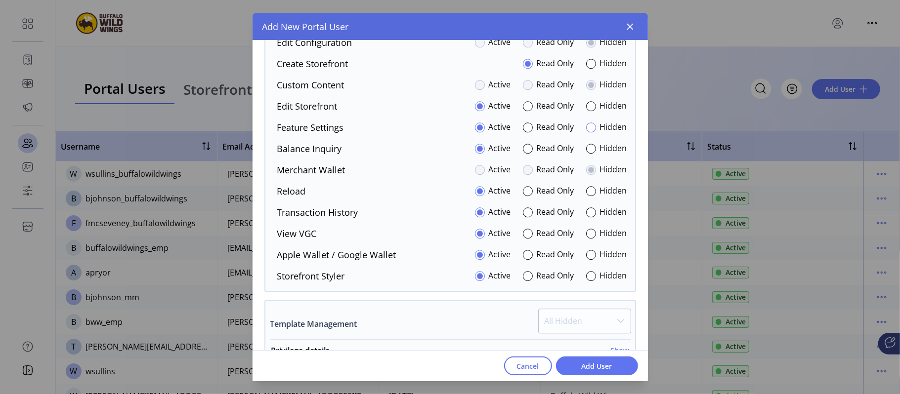
click at [588, 130] on div at bounding box center [591, 128] width 10 height 10
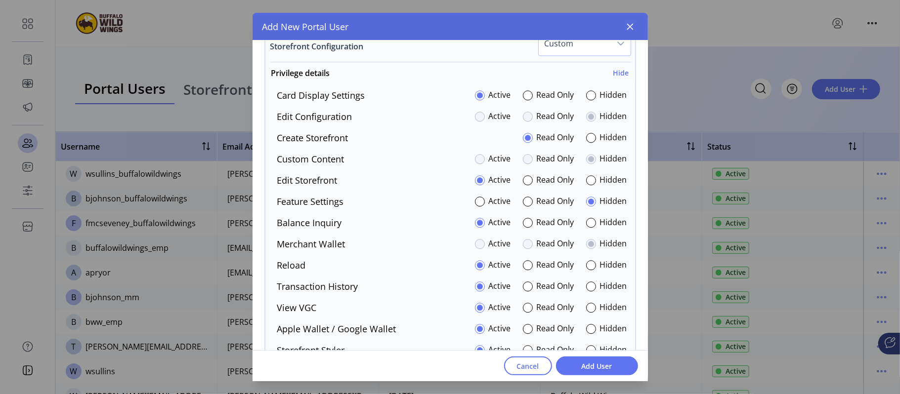
scroll to position [1847, 0]
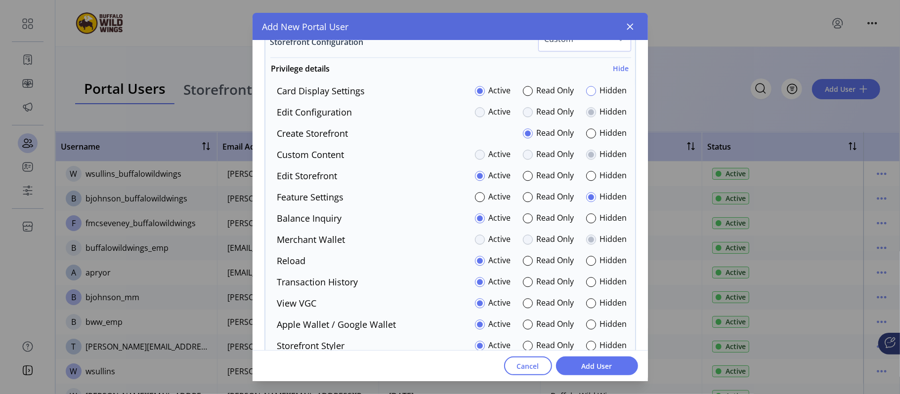
click at [586, 95] on div at bounding box center [591, 91] width 10 height 10
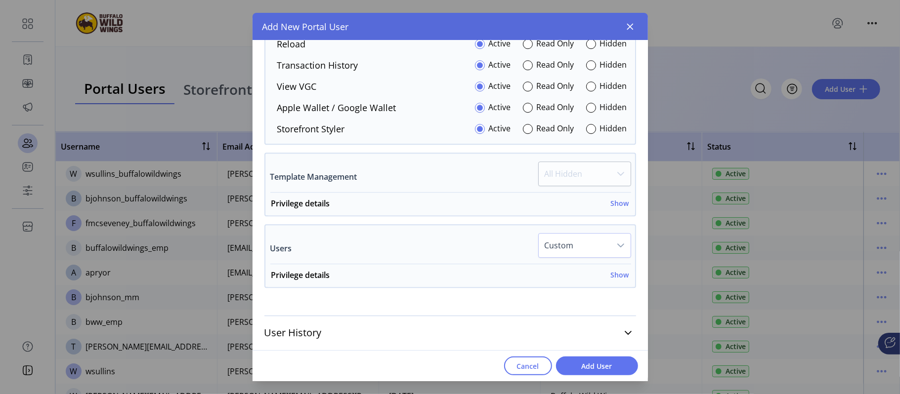
scroll to position [2057, 0]
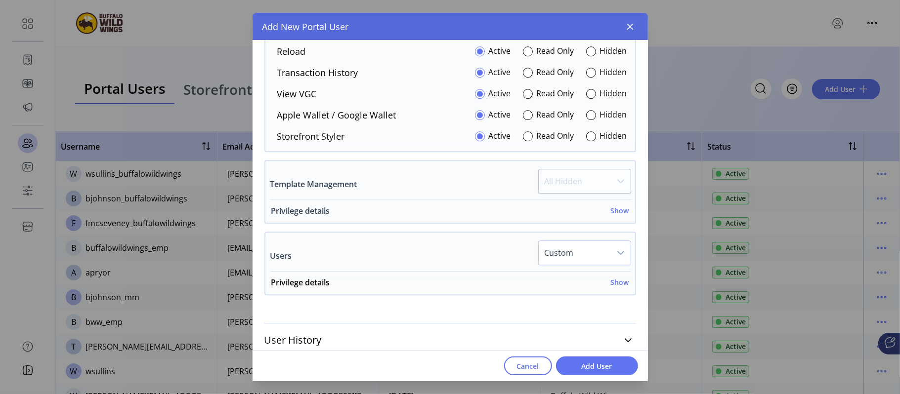
click at [613, 216] on h6 "Show" at bounding box center [620, 211] width 18 height 10
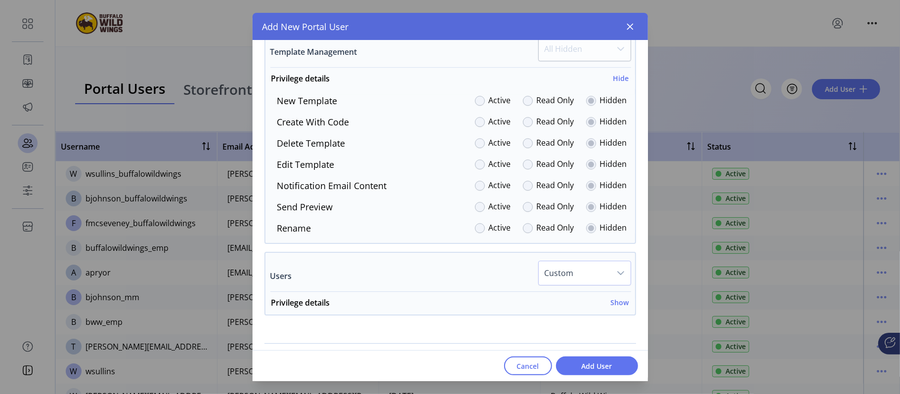
scroll to position [2219, 0]
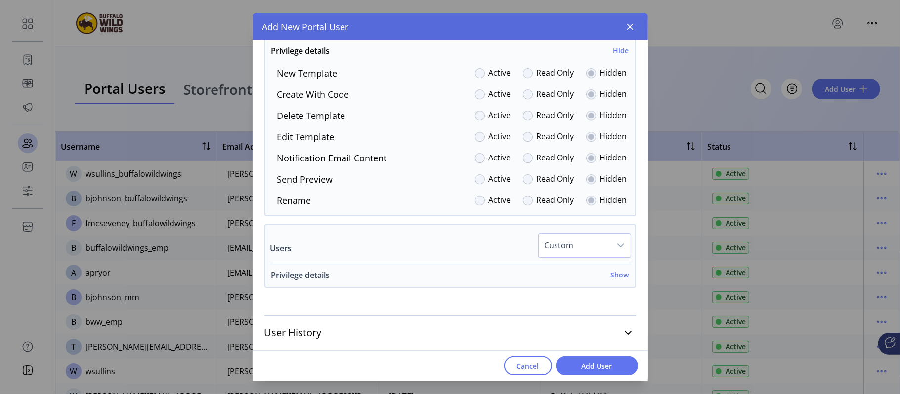
click at [621, 278] on h6 "Show" at bounding box center [620, 275] width 18 height 10
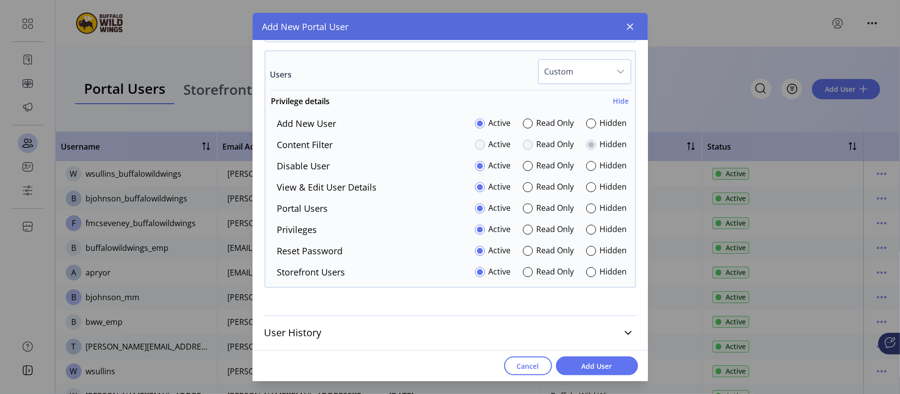
scroll to position [2387, 0]
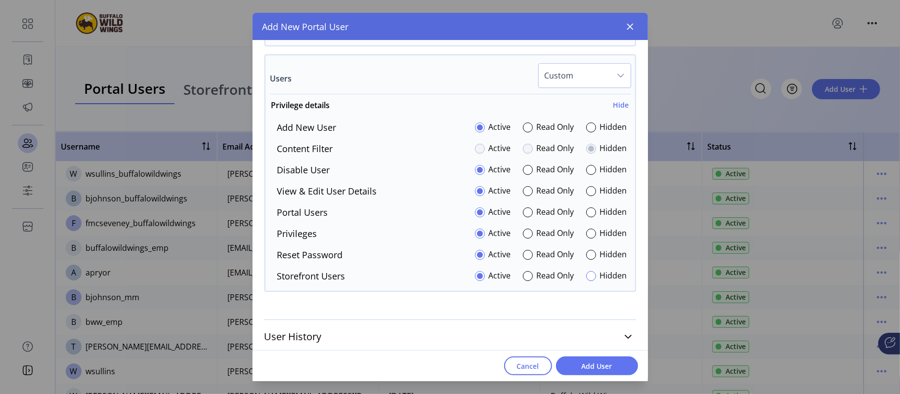
click at [586, 279] on div at bounding box center [591, 276] width 10 height 10
click at [600, 364] on span "Add User" at bounding box center [597, 366] width 56 height 10
